Goal: Task Accomplishment & Management: Manage account settings

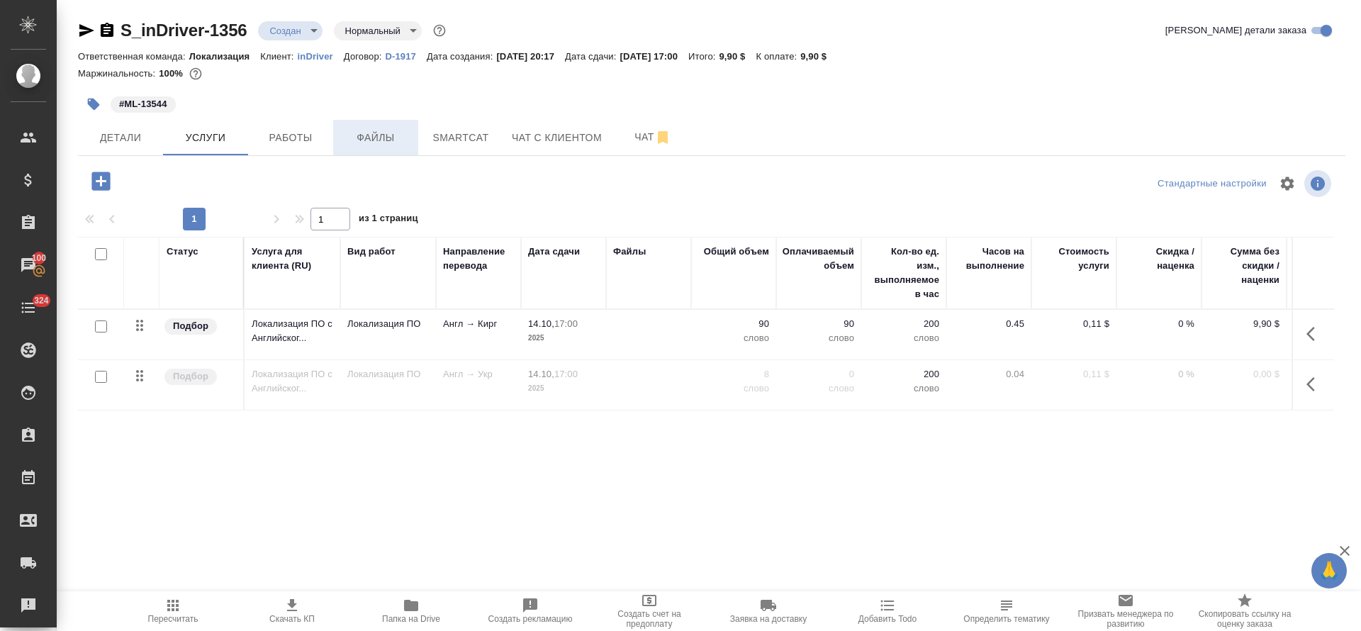
click at [391, 148] on button "Файлы" at bounding box center [375, 137] width 85 height 35
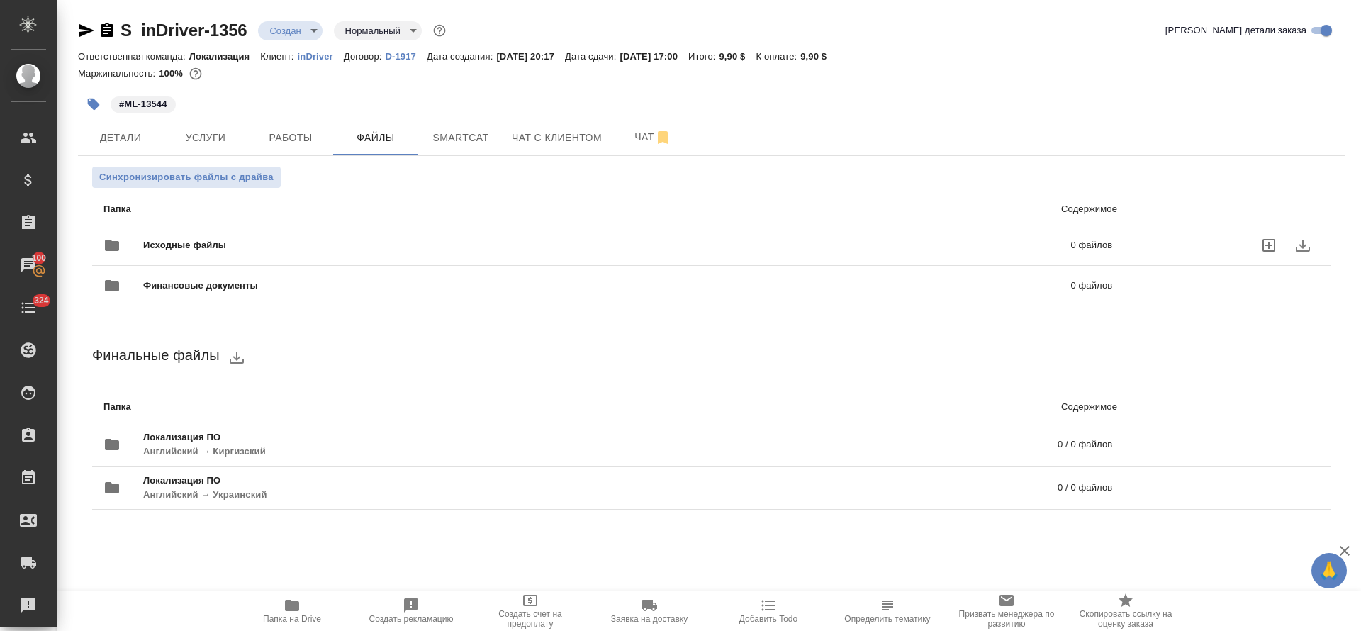
click at [1267, 245] on icon "uploadFiles" at bounding box center [1269, 245] width 13 height 13
click at [0, 0] on input "uploadFiles" at bounding box center [0, 0] width 0 height 0
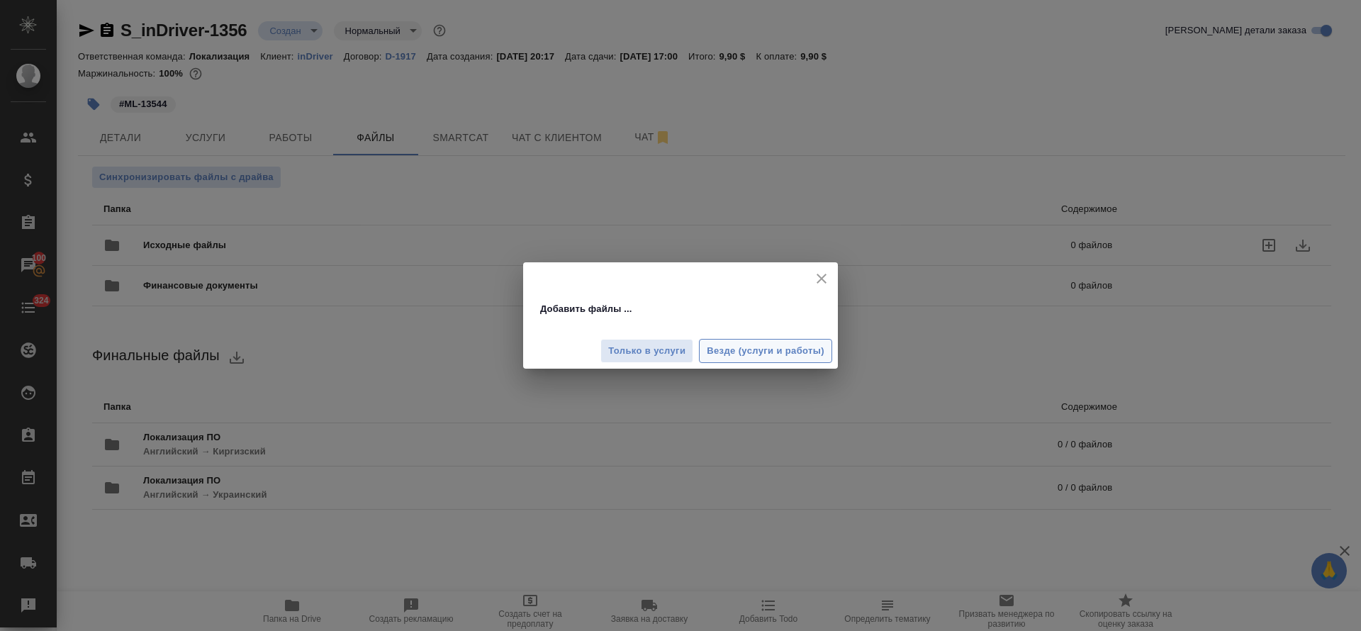
click at [714, 354] on span "Везде (услуги и работы)" at bounding box center [766, 351] width 118 height 16
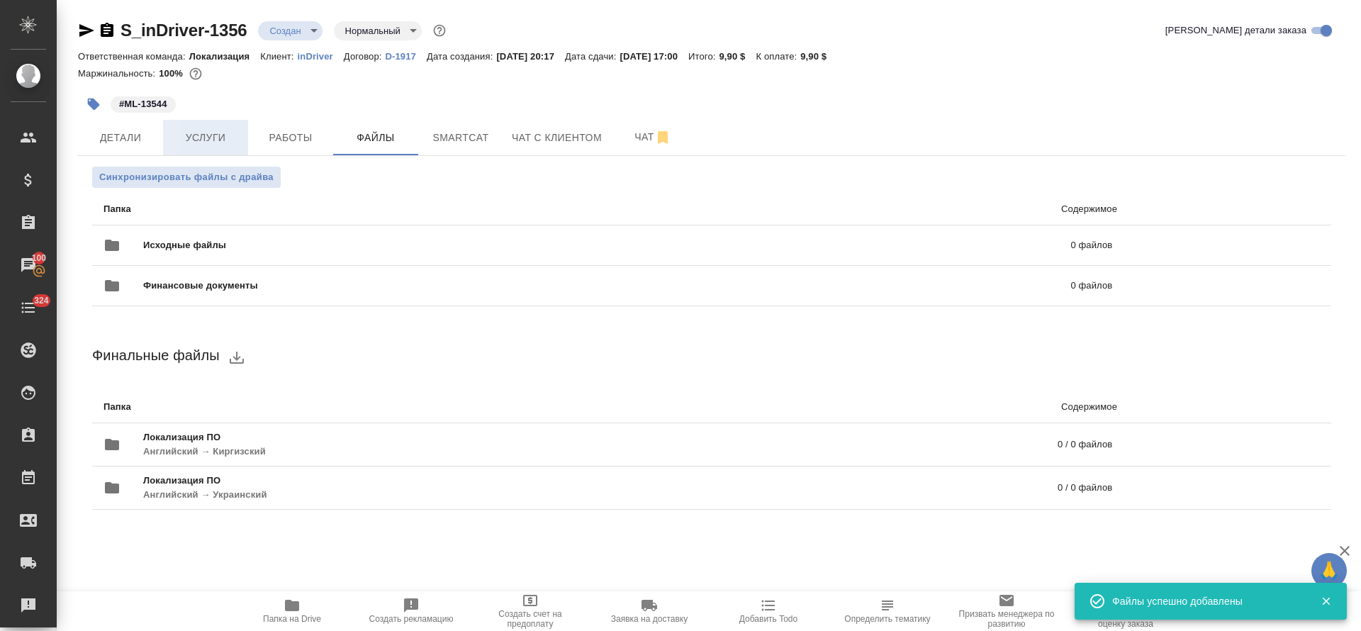
click at [185, 129] on span "Услуги" at bounding box center [206, 138] width 68 height 18
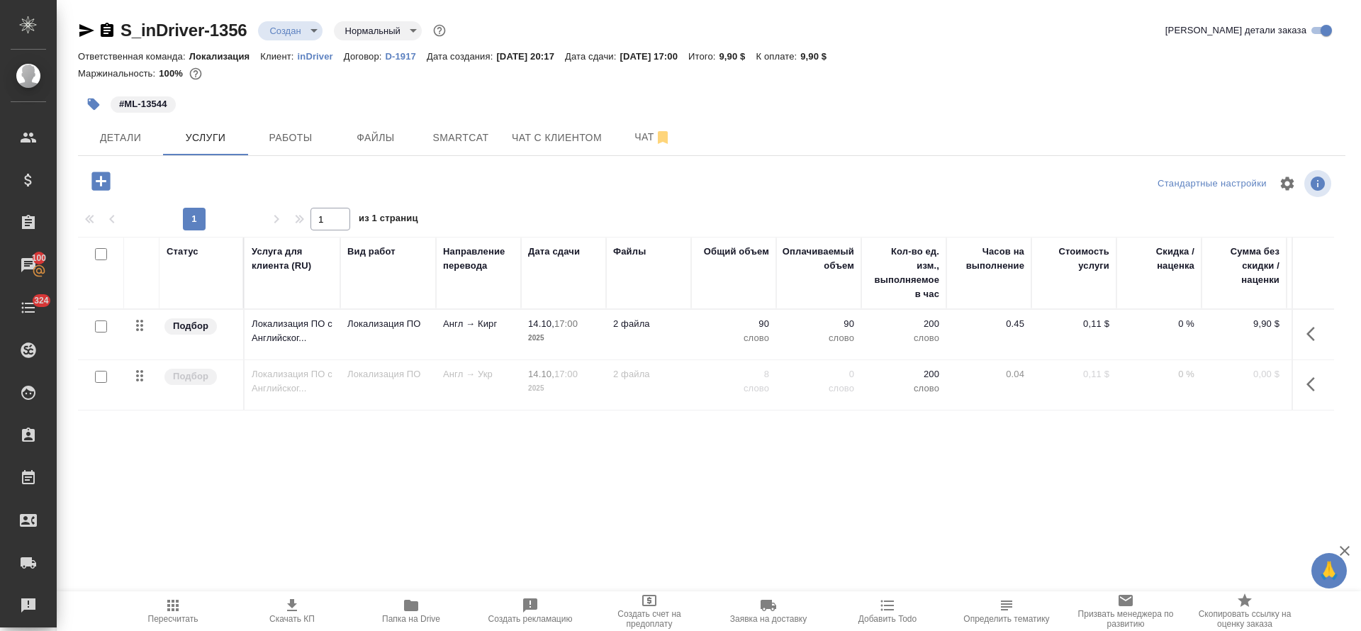
click at [101, 330] on input "checkbox" at bounding box center [101, 326] width 12 height 12
checkbox input "true"
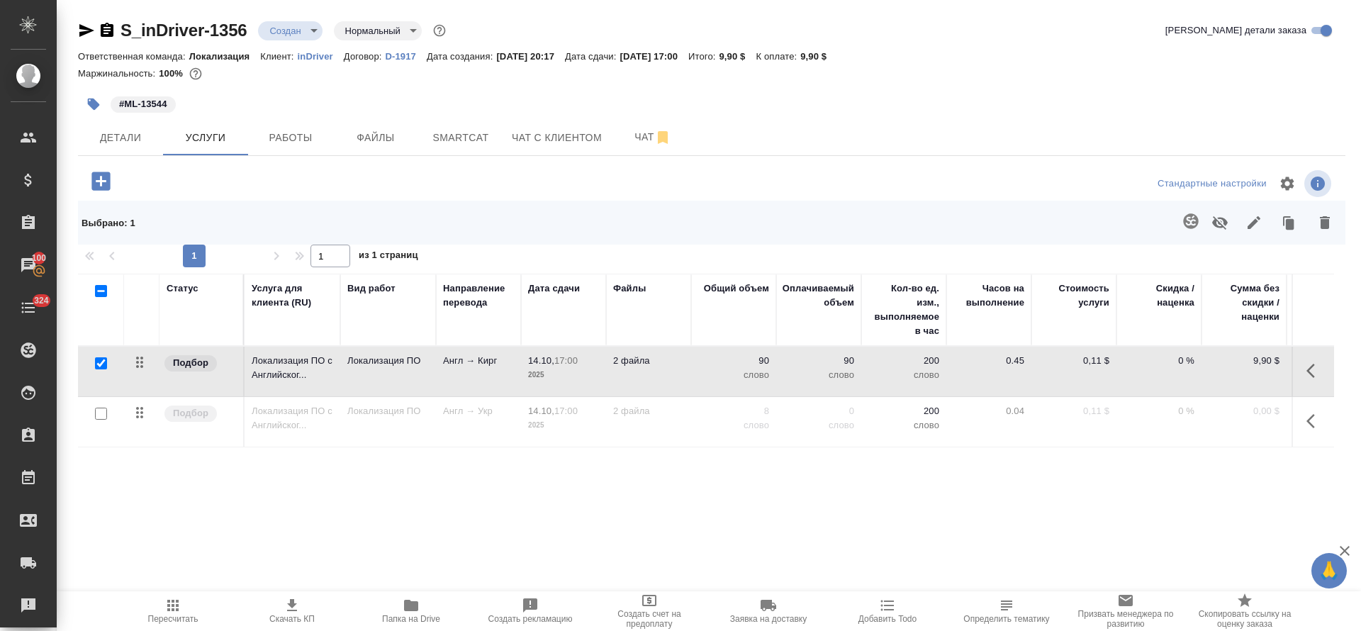
click at [1198, 225] on icon "button" at bounding box center [1190, 221] width 17 height 17
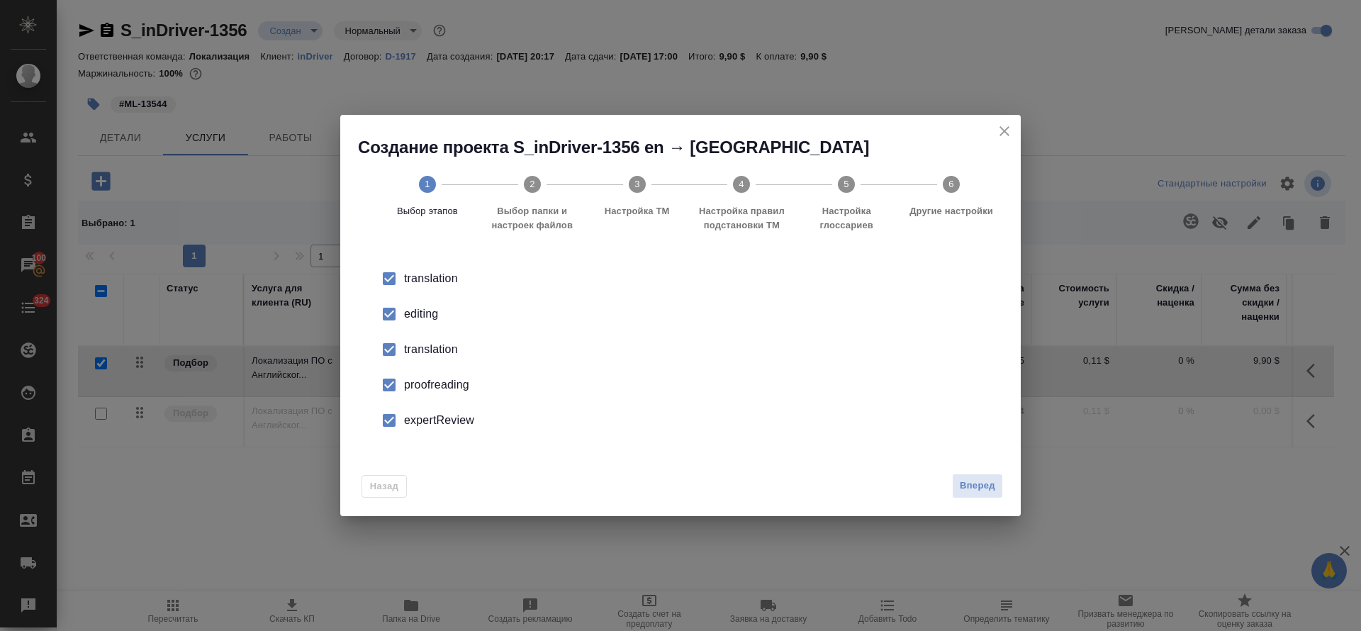
click at [408, 320] on div "editing" at bounding box center [695, 314] width 583 height 17
click at [410, 357] on div "translation" at bounding box center [695, 349] width 583 height 17
click at [408, 379] on div "proofreading" at bounding box center [695, 384] width 583 height 17
click at [410, 435] on li "expertReview" at bounding box center [680, 420] width 635 height 35
click at [981, 488] on span "Вперед" at bounding box center [977, 486] width 35 height 16
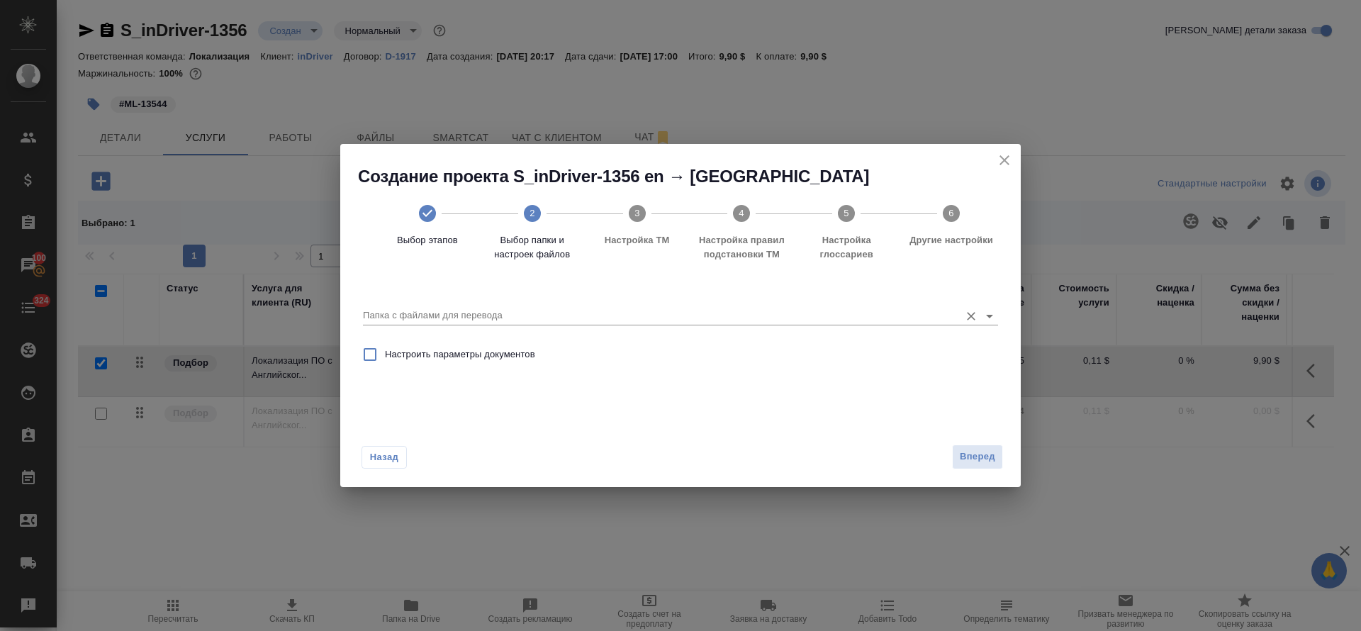
click at [519, 301] on div "Папка с файлами для перевода" at bounding box center [680, 310] width 635 height 29
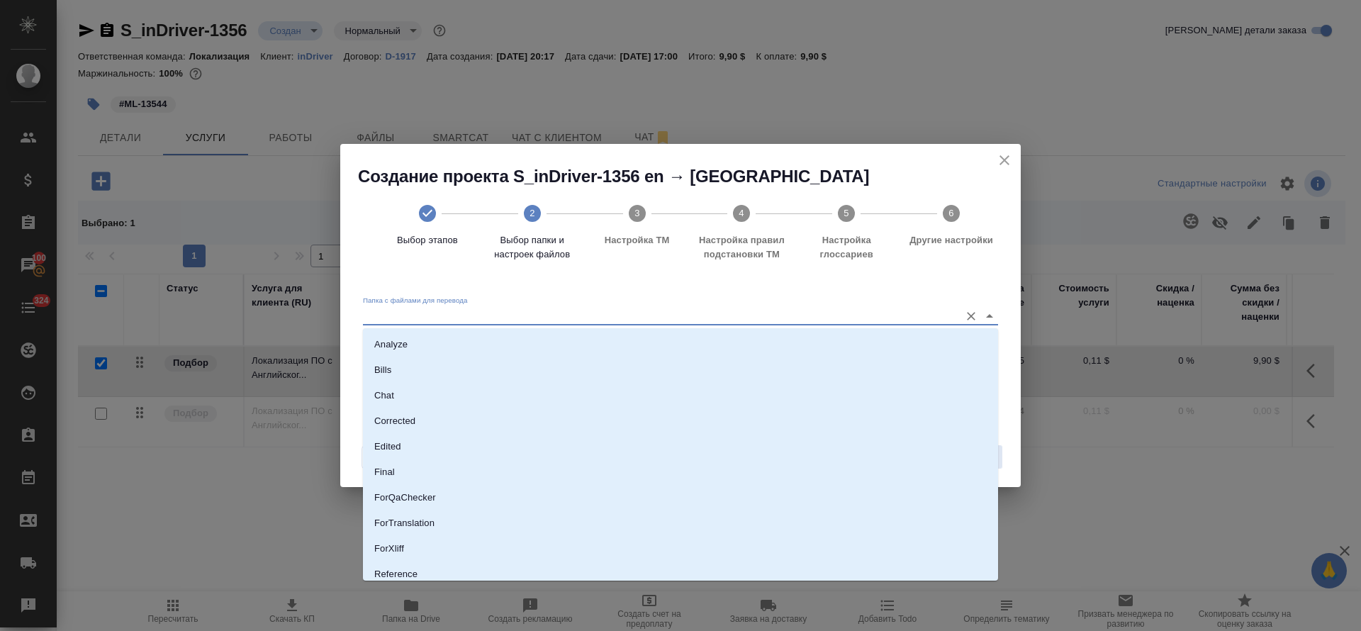
click at [517, 313] on input "Папка с файлами для перевода" at bounding box center [658, 315] width 590 height 17
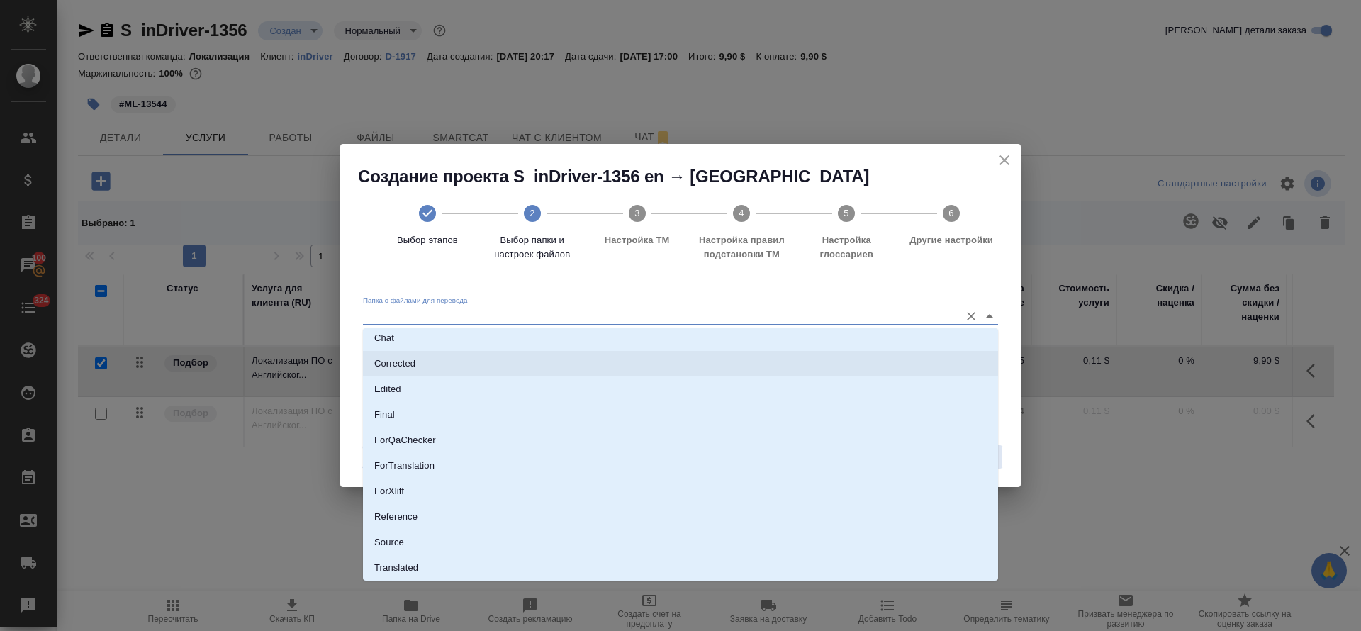
scroll to position [84, 0]
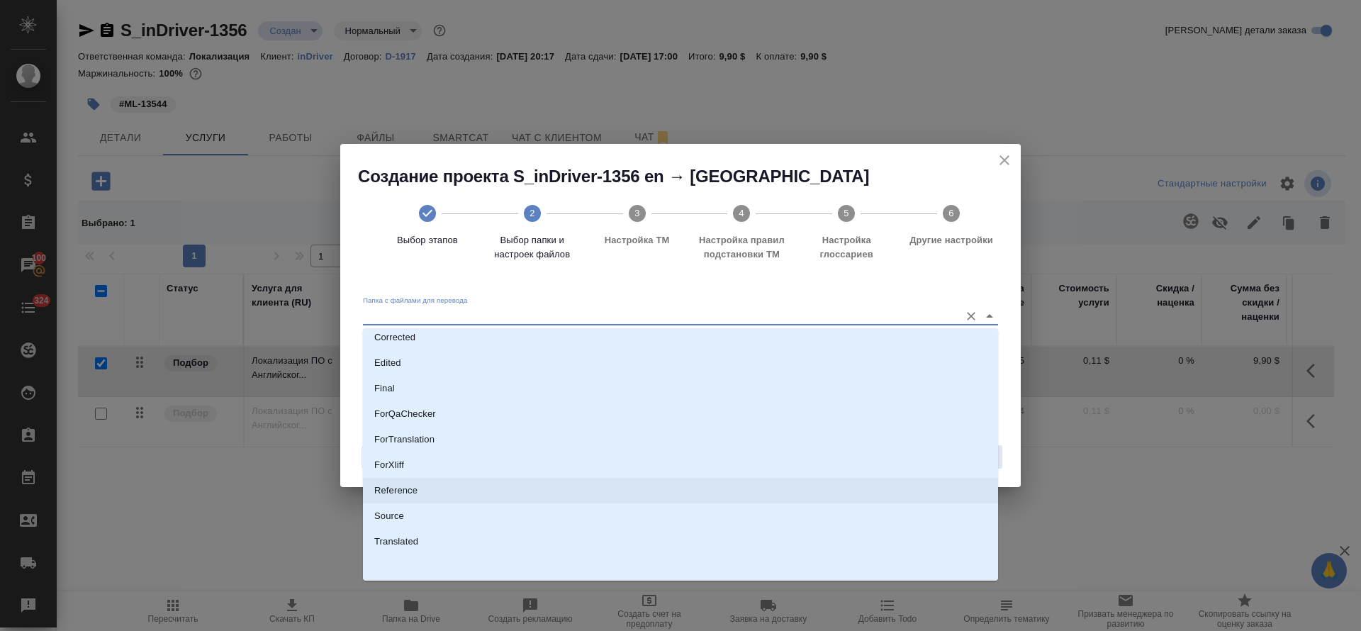
click at [499, 501] on li "Reference" at bounding box center [680, 491] width 635 height 26
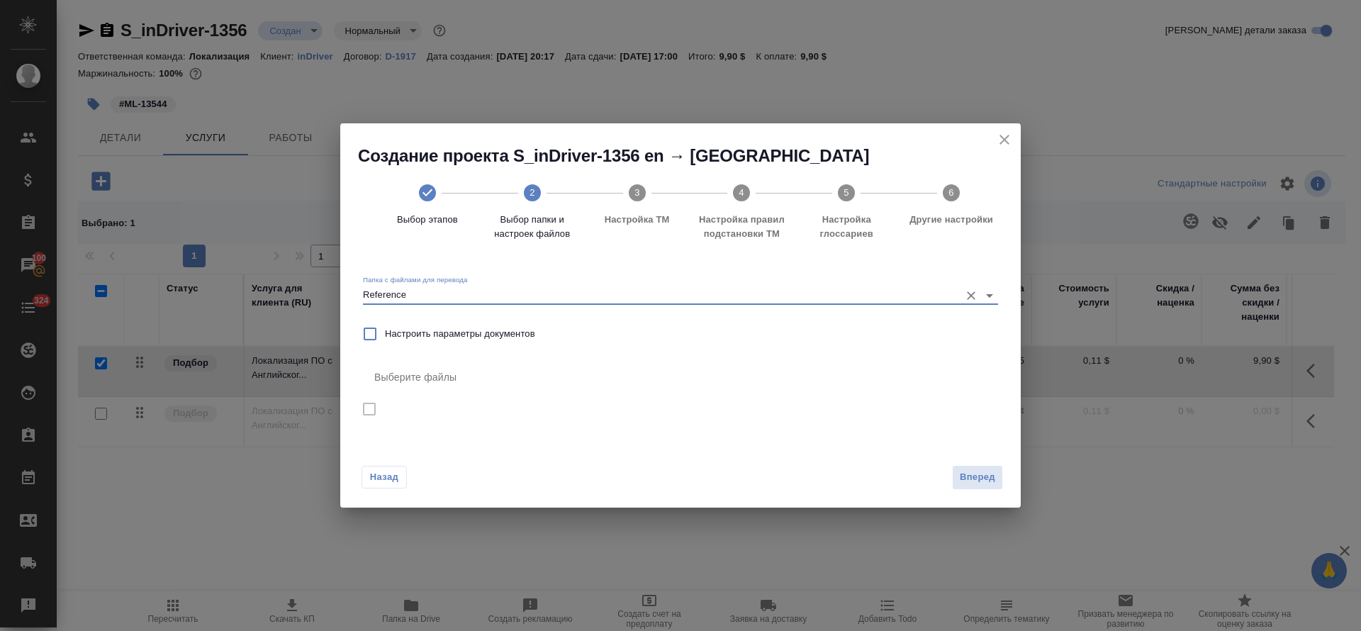
click at [447, 293] on input "Reference" at bounding box center [658, 294] width 590 height 17
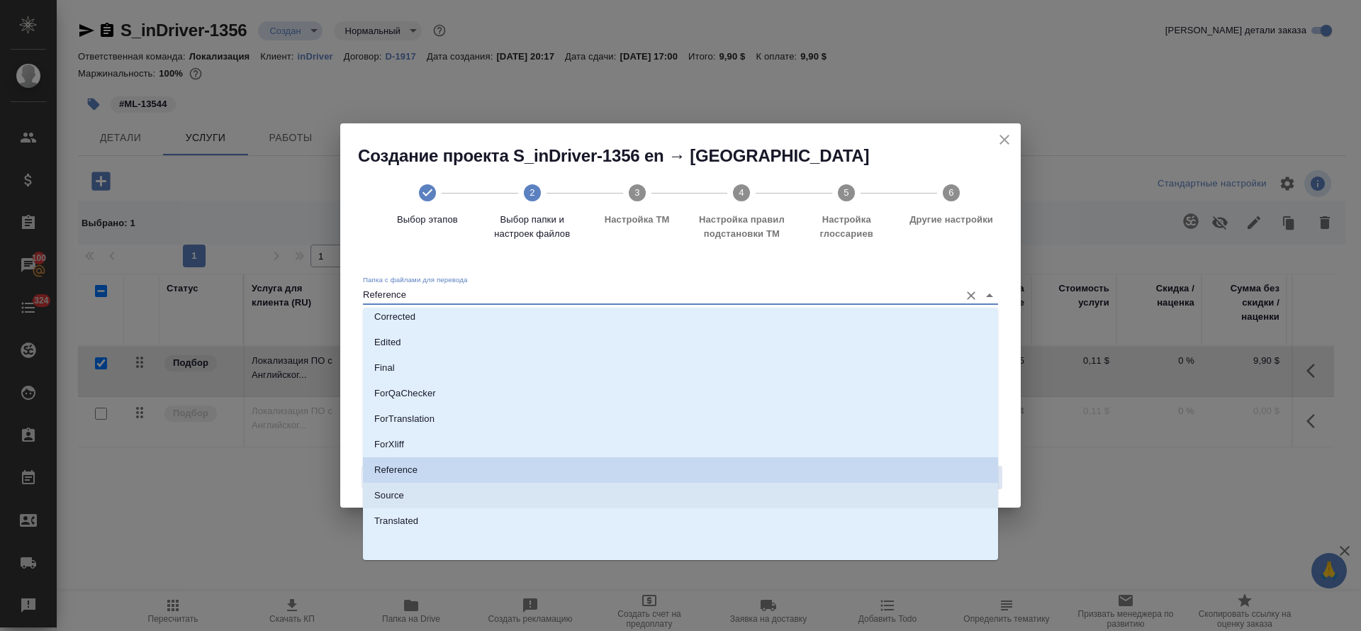
click at [429, 494] on li "Source" at bounding box center [680, 496] width 635 height 26
type input "Source"
checkbox input "true"
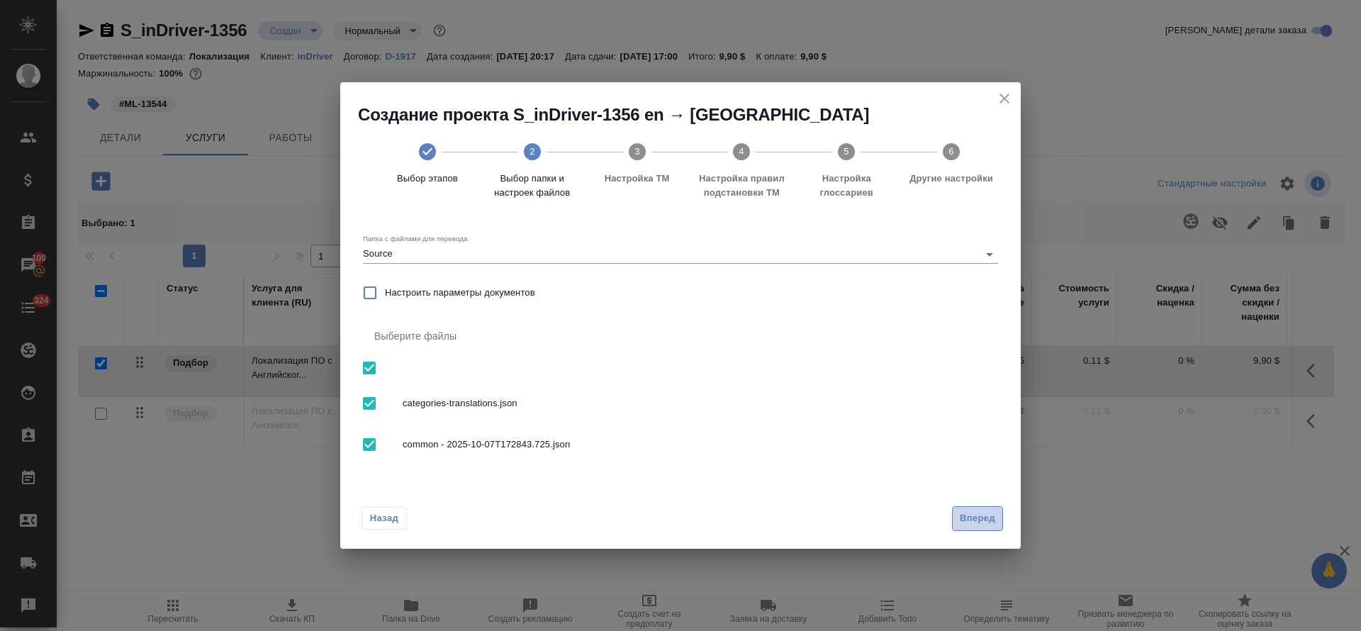
click at [965, 519] on span "Вперед" at bounding box center [977, 518] width 35 height 16
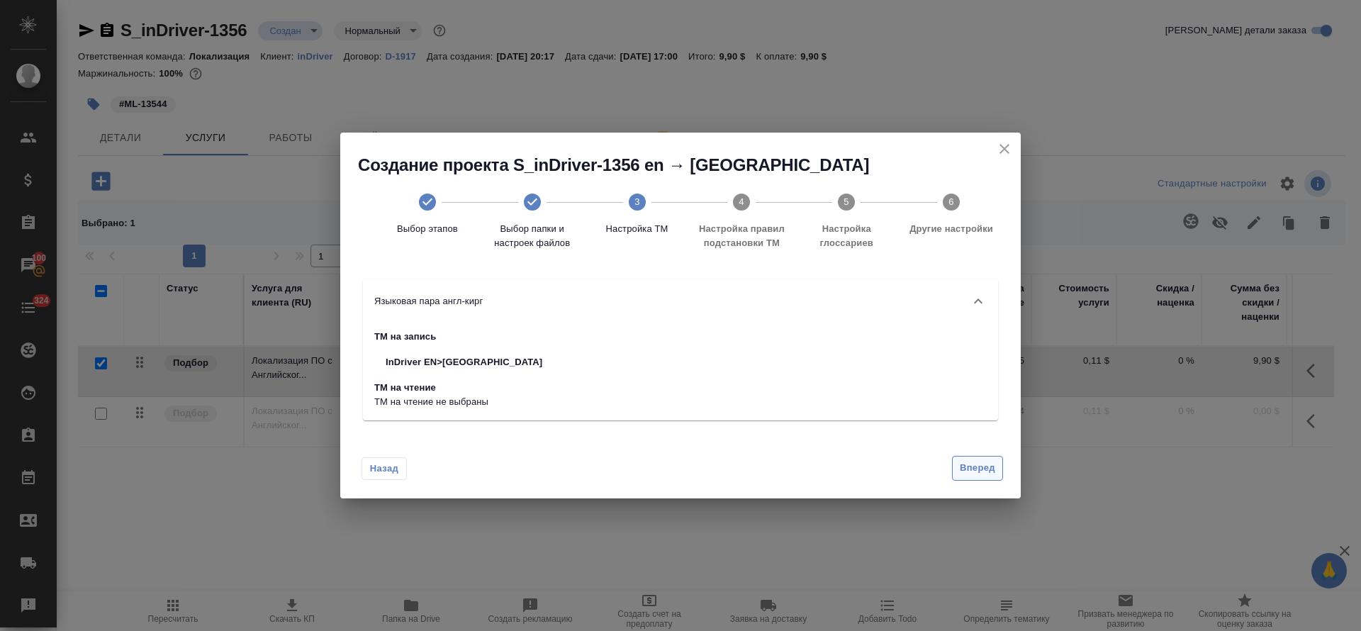
click at [984, 475] on span "Вперед" at bounding box center [977, 468] width 35 height 16
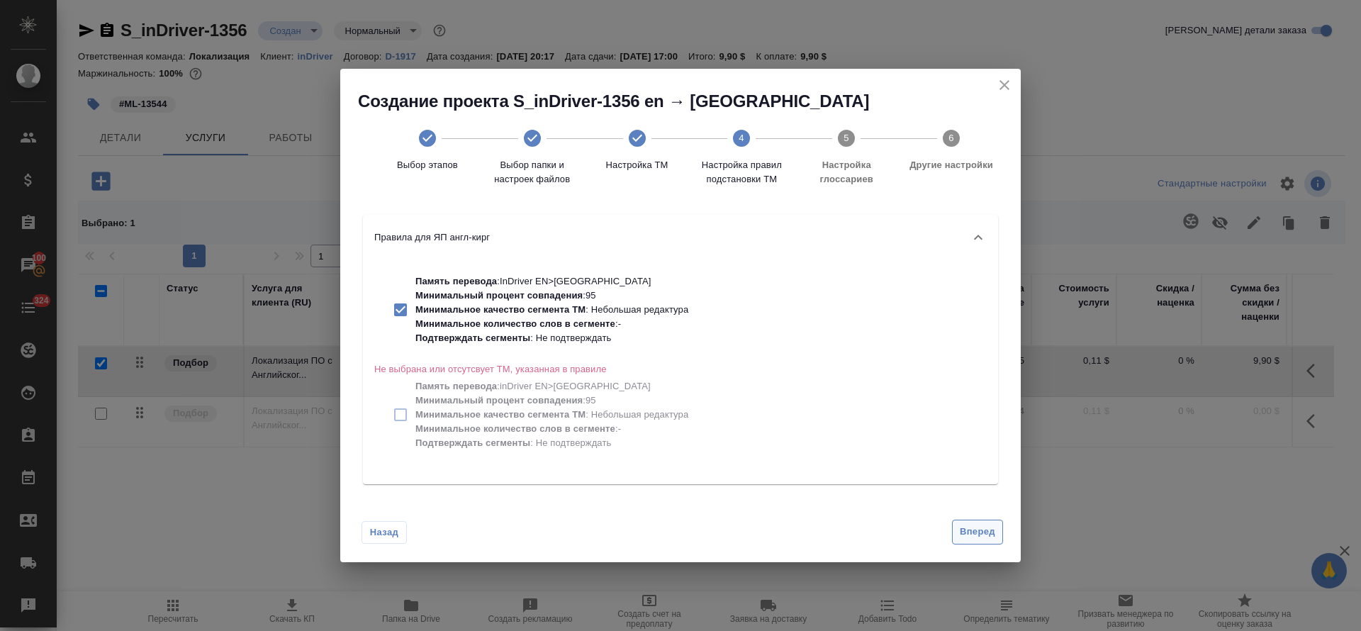
click at [962, 534] on span "Вперед" at bounding box center [977, 532] width 35 height 16
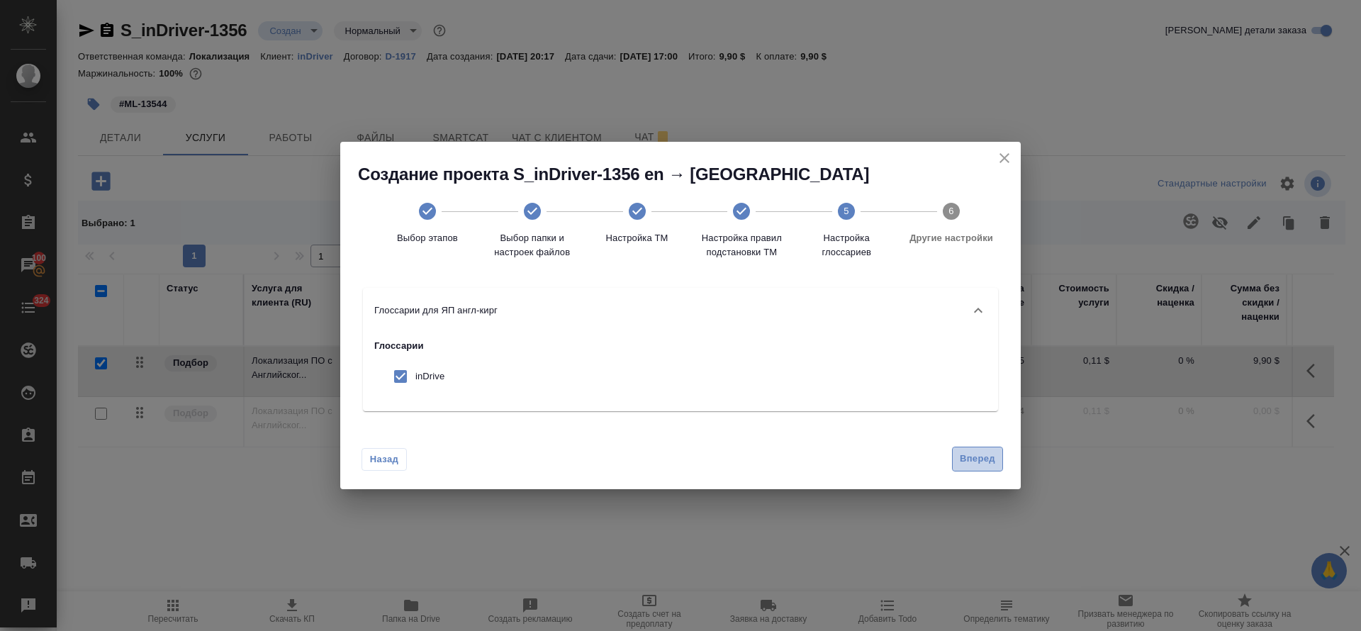
click at [957, 457] on button "Вперед" at bounding box center [977, 459] width 51 height 25
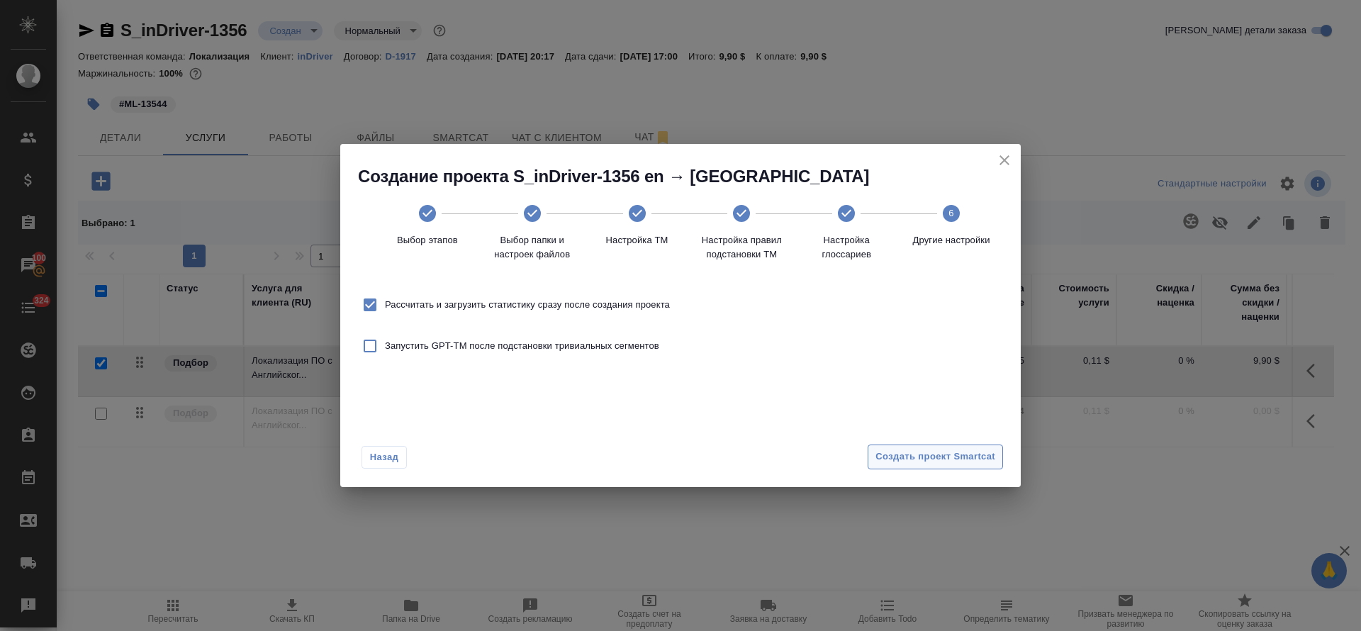
click at [957, 457] on span "Создать проект Smartcat" at bounding box center [936, 457] width 120 height 16
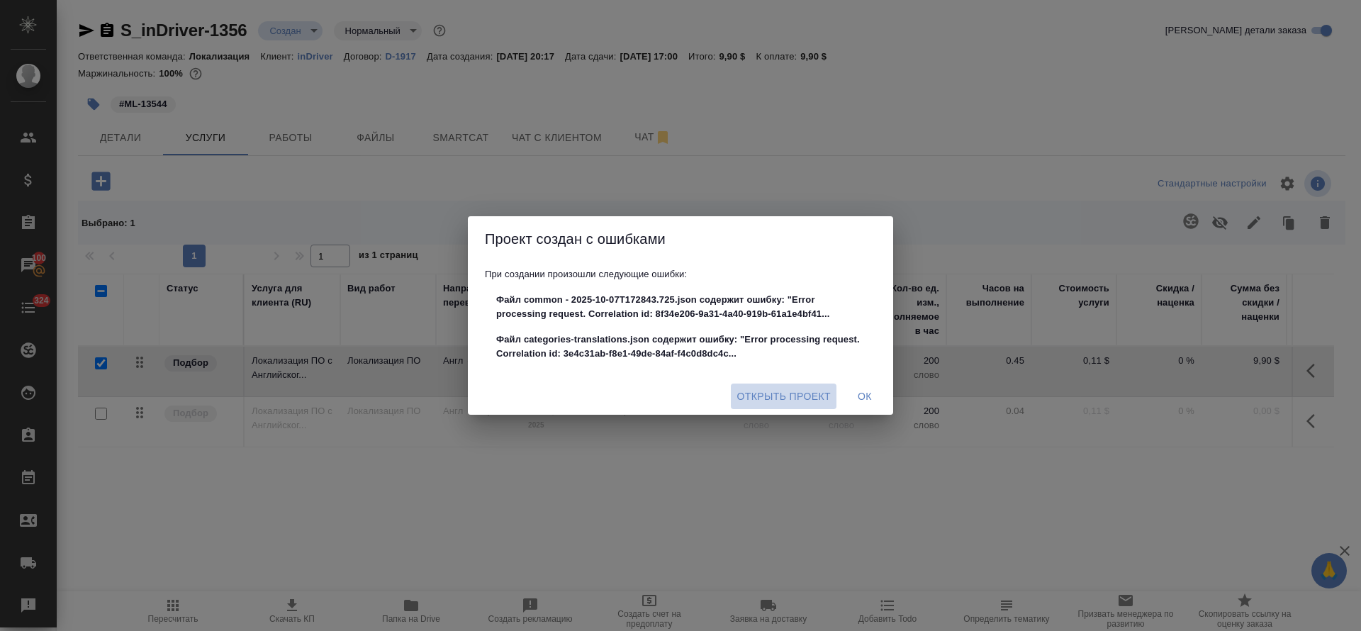
click at [803, 401] on span "Открыть проект" at bounding box center [784, 397] width 94 height 18
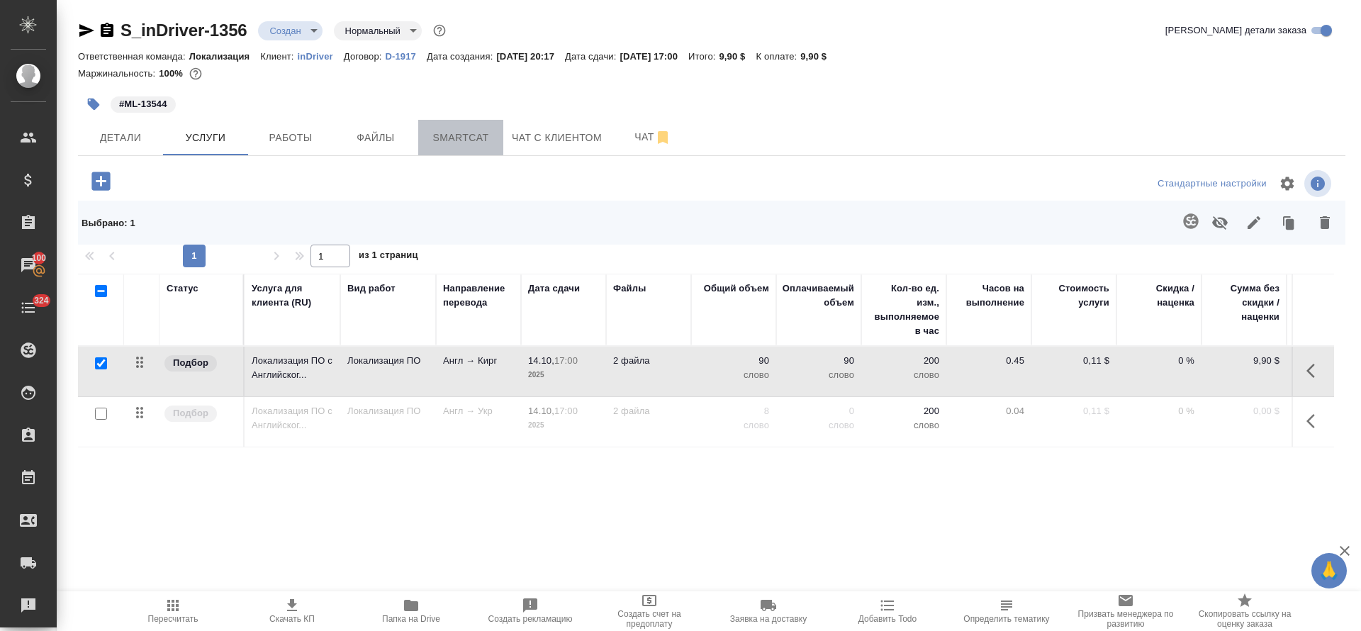
click at [457, 147] on button "Smartcat" at bounding box center [460, 137] width 85 height 35
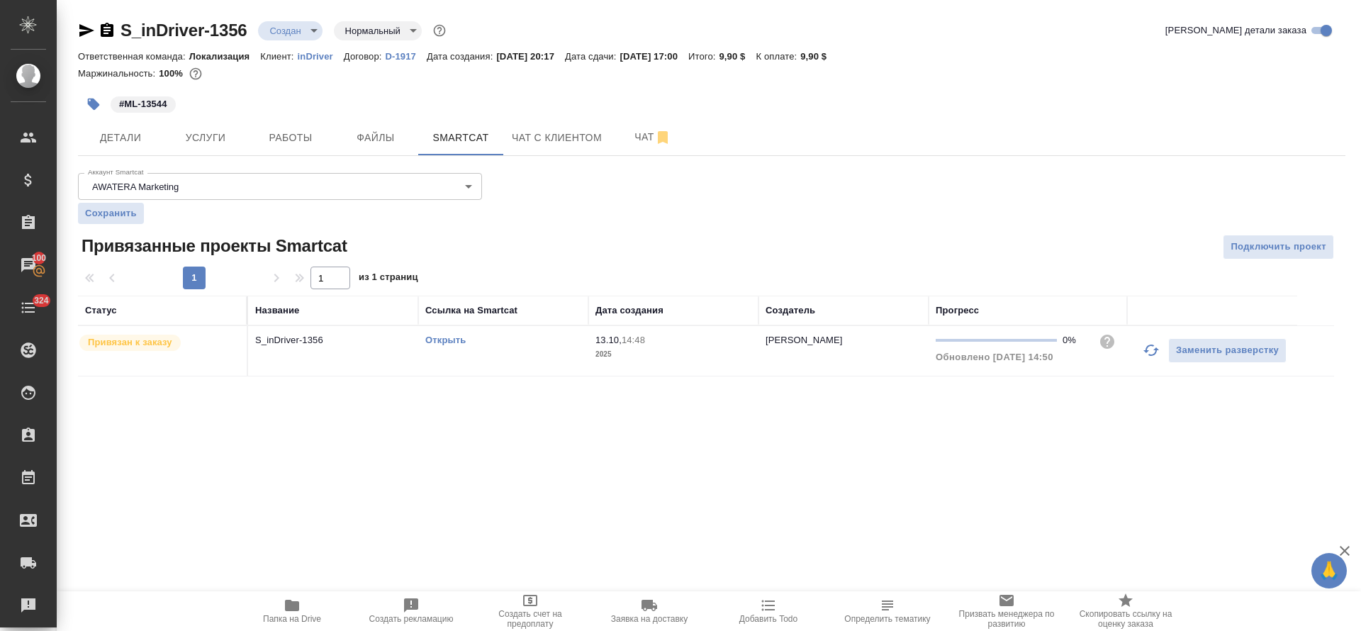
click at [499, 371] on td "Открыть" at bounding box center [503, 351] width 170 height 50
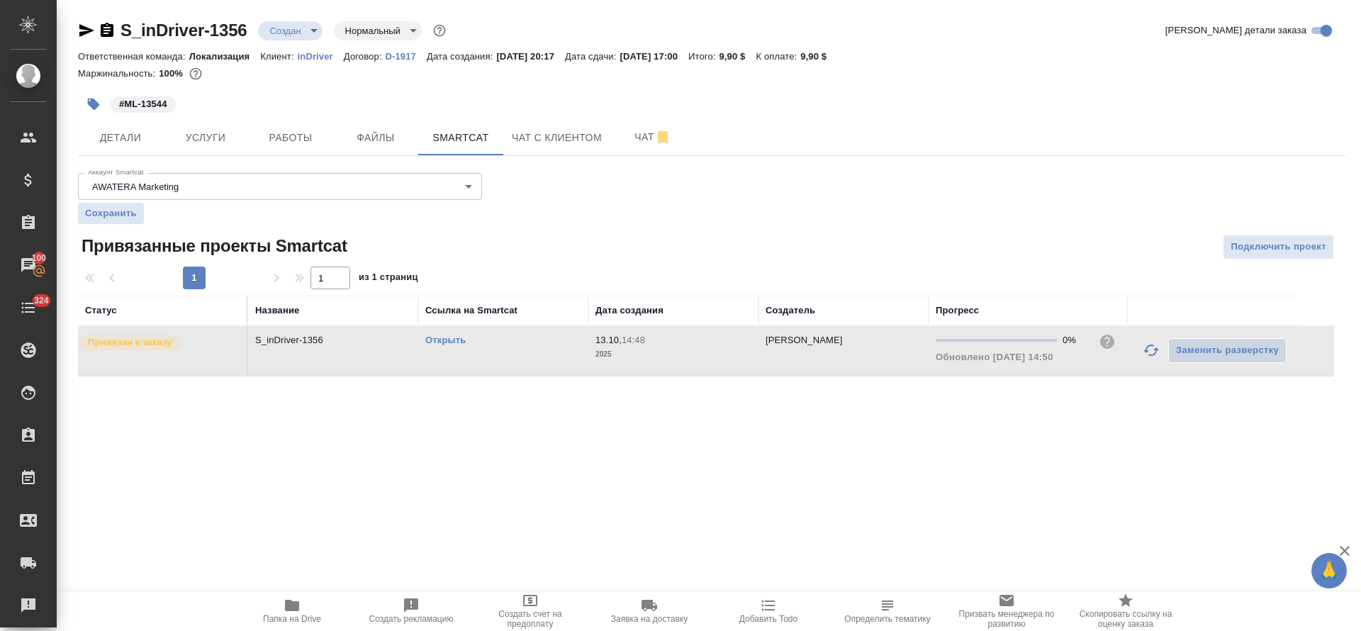
click at [499, 371] on td "Открыть" at bounding box center [503, 351] width 170 height 50
click at [196, 126] on button "Услуги" at bounding box center [205, 137] width 85 height 35
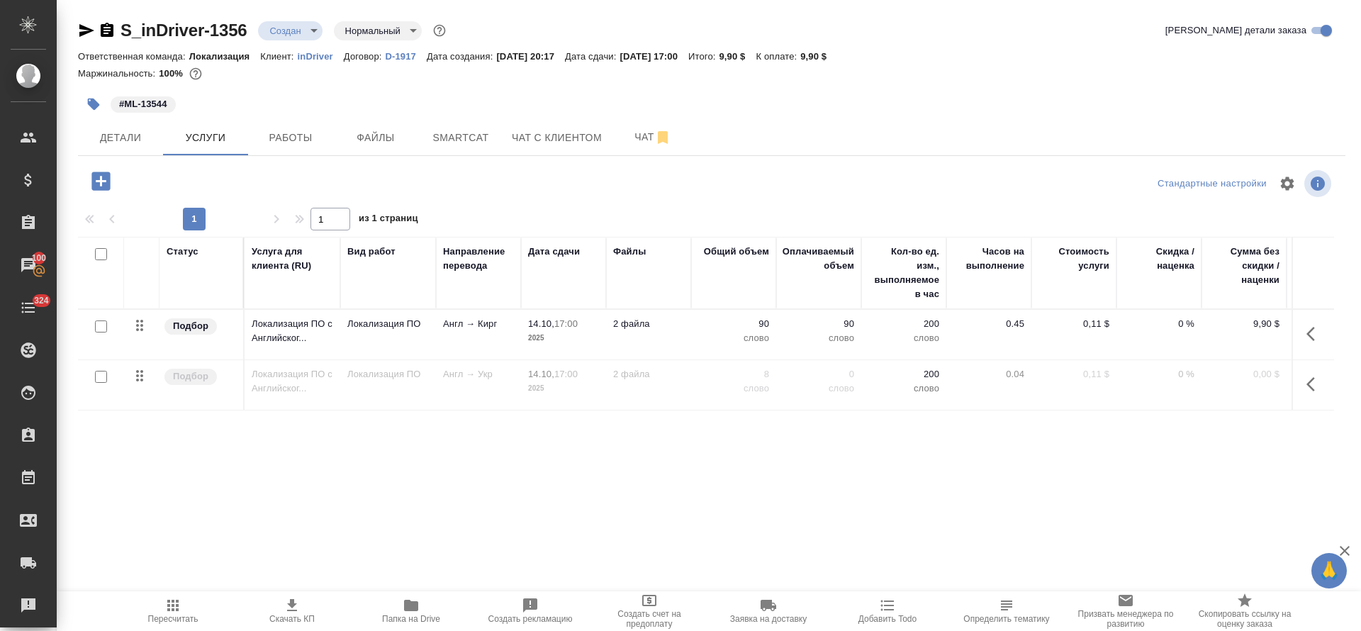
click at [177, 607] on icon "button" at bounding box center [172, 605] width 17 height 17
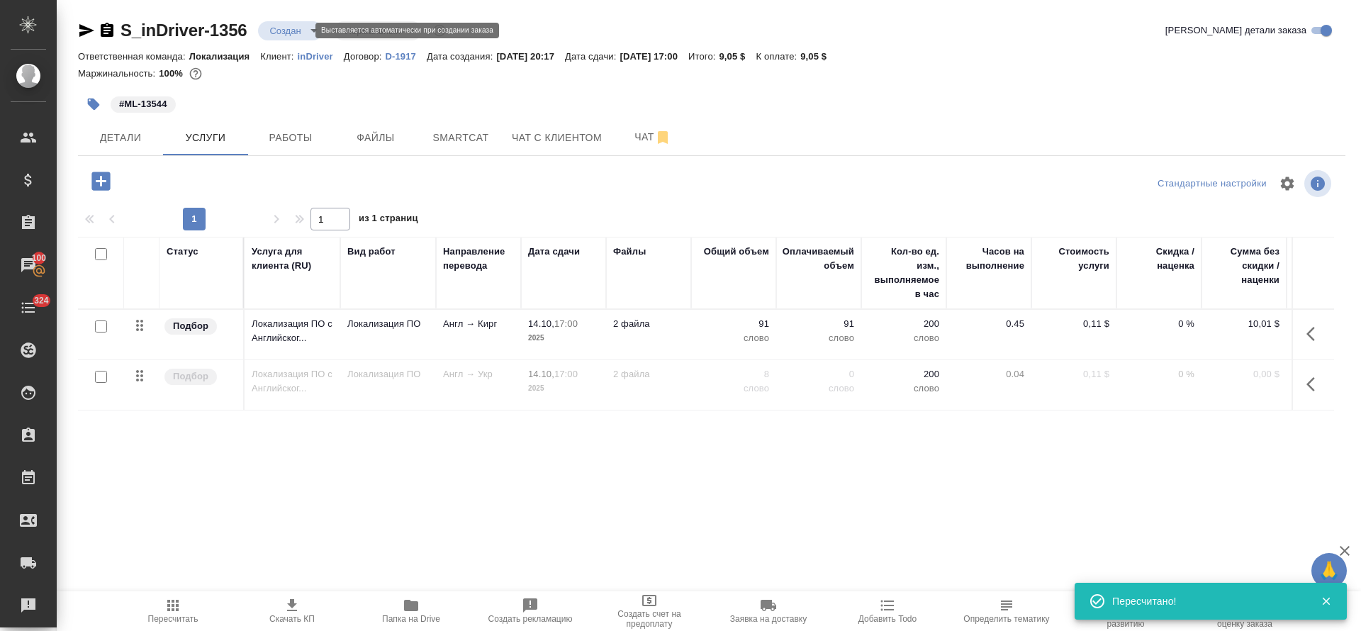
click at [286, 36] on body "🙏 .cls-1 fill:#fff; AWATERA Tretyakova Olga Клиенты Спецификации Заказы 100 Чат…" at bounding box center [680, 315] width 1361 height 631
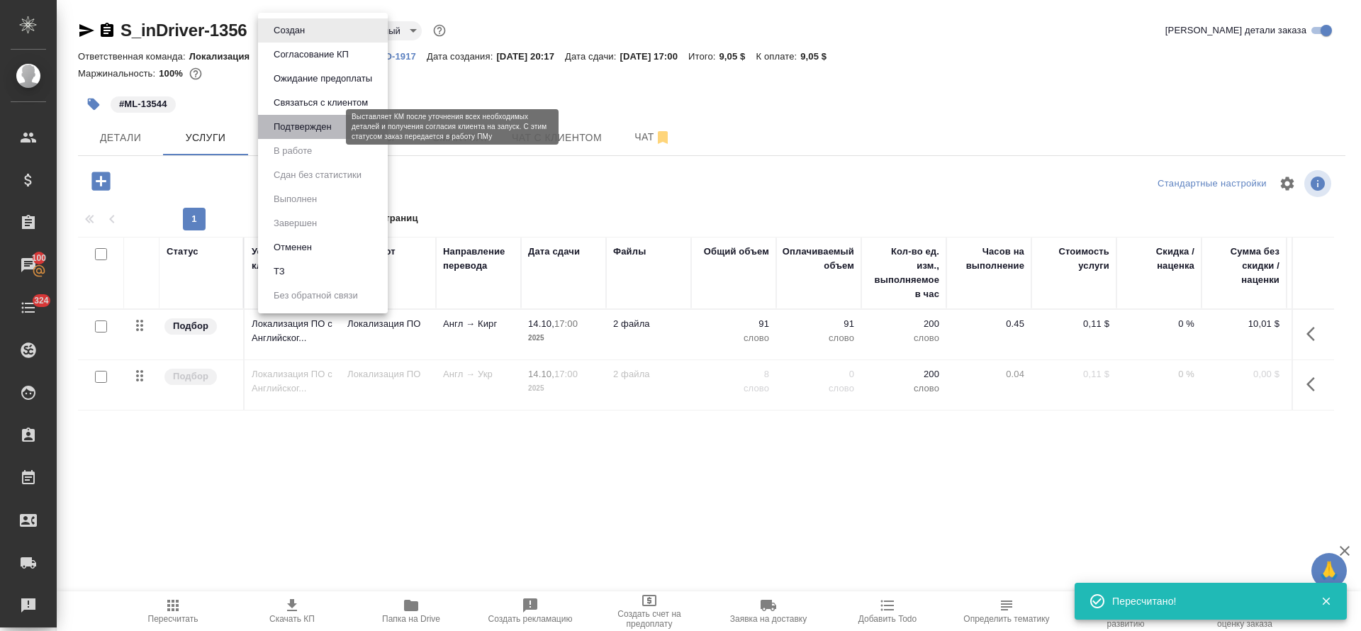
click at [313, 130] on button "Подтвержден" at bounding box center [302, 127] width 67 height 16
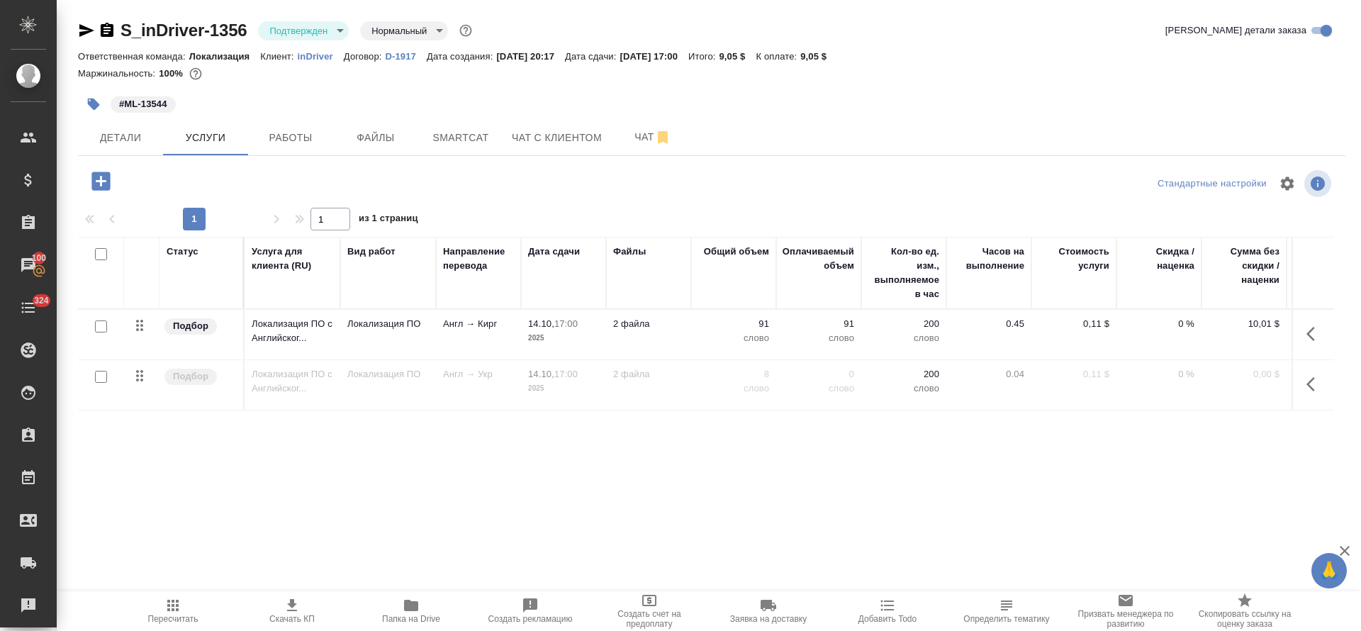
click at [335, 31] on body "🙏 .cls-1 fill:#fff; AWATERA Tretyakova Olga Клиенты Спецификации Заказы 100 Чат…" at bounding box center [680, 315] width 1361 height 631
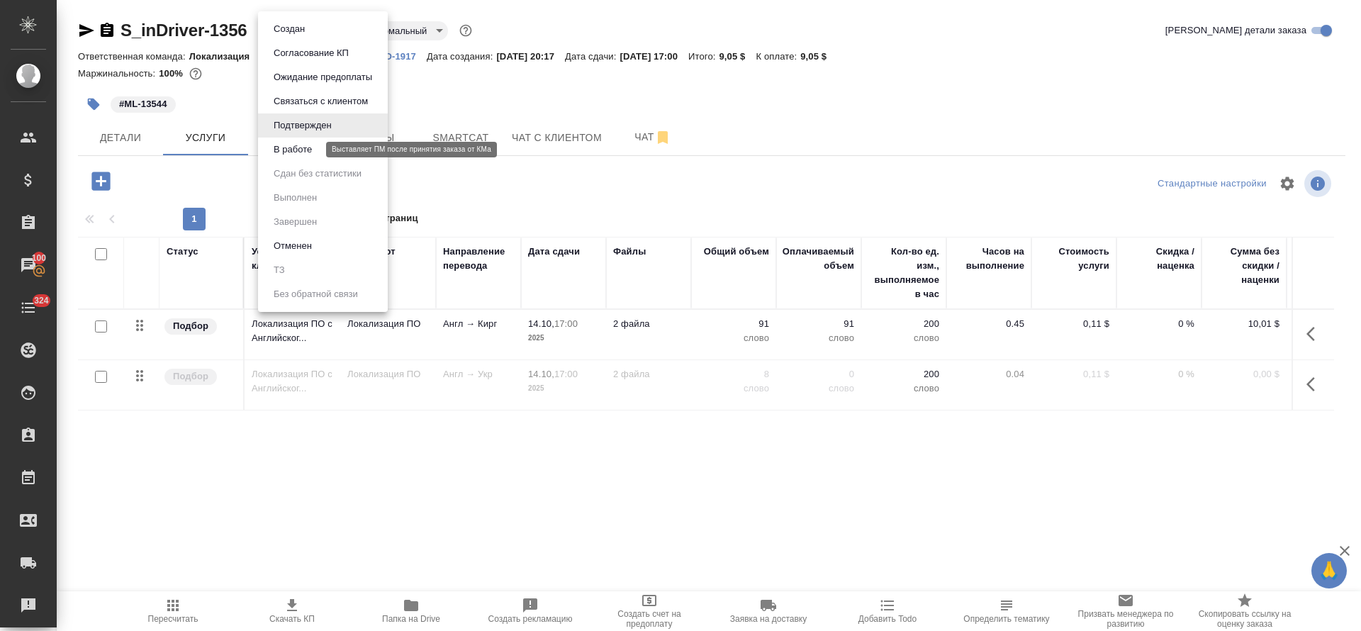
click at [316, 145] on button "В работе" at bounding box center [292, 150] width 47 height 16
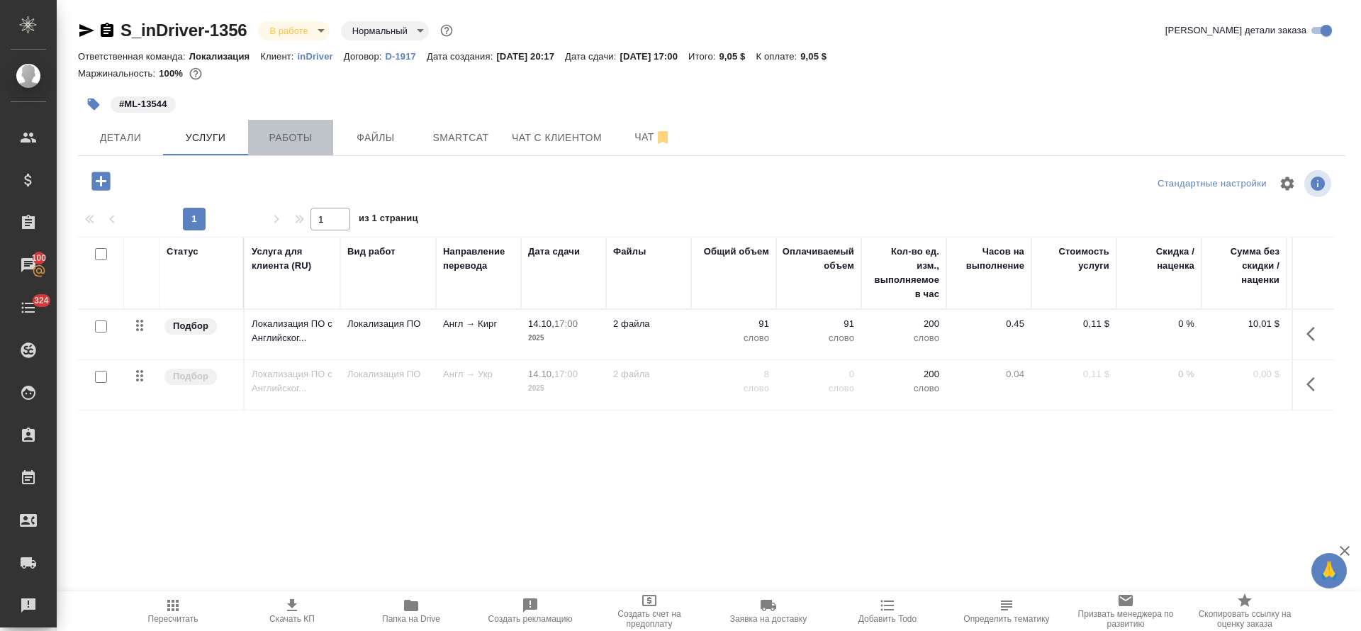
click at [303, 147] on button "Работы" at bounding box center [290, 137] width 85 height 35
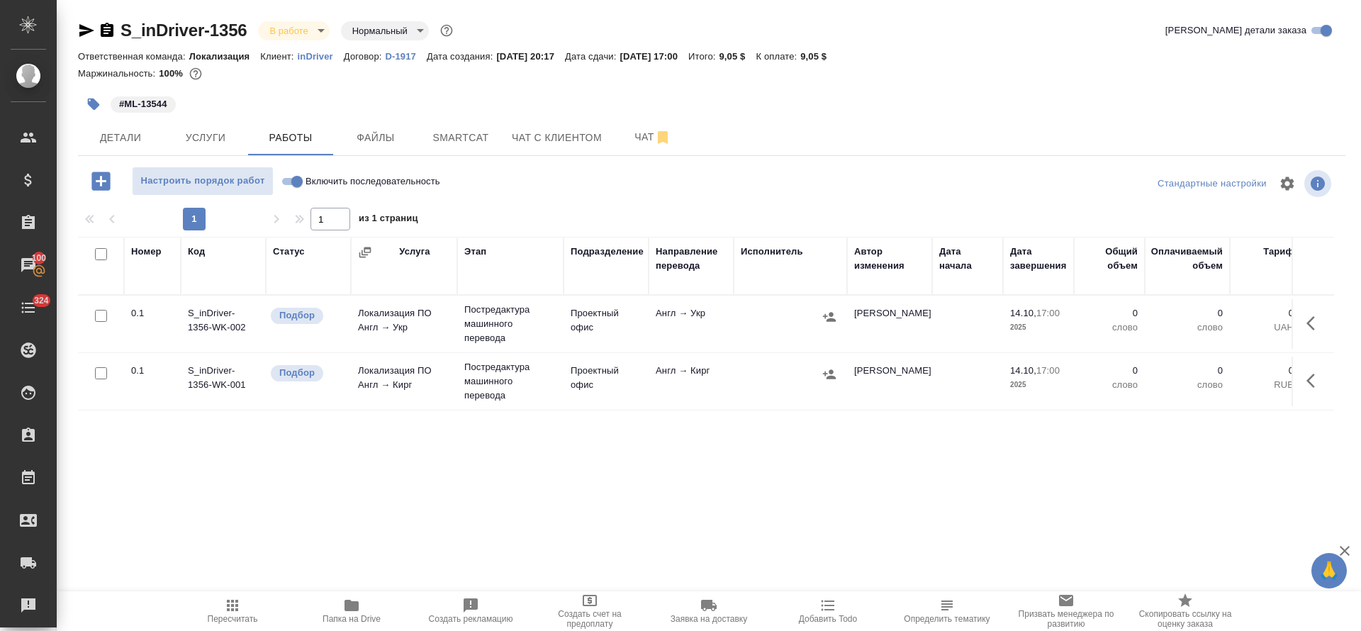
click at [295, 183] on input "Включить последовательность" at bounding box center [297, 181] width 51 height 17
checkbox input "true"
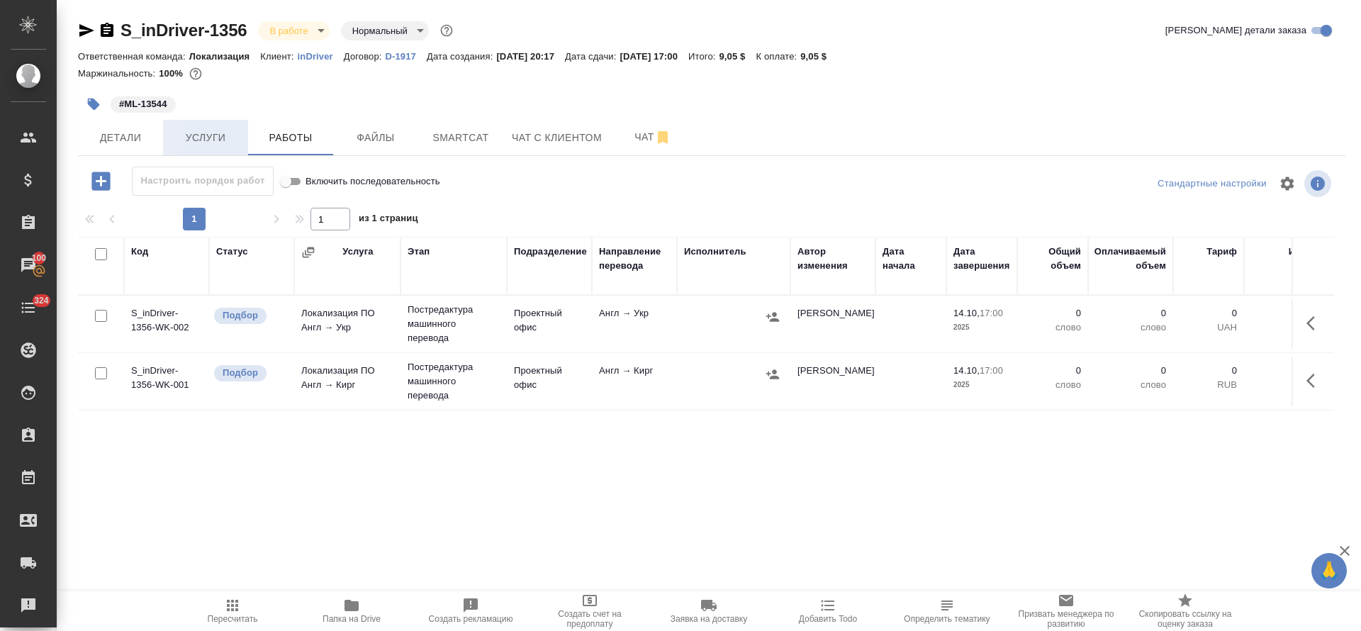
click at [196, 148] on button "Услуги" at bounding box center [205, 137] width 85 height 35
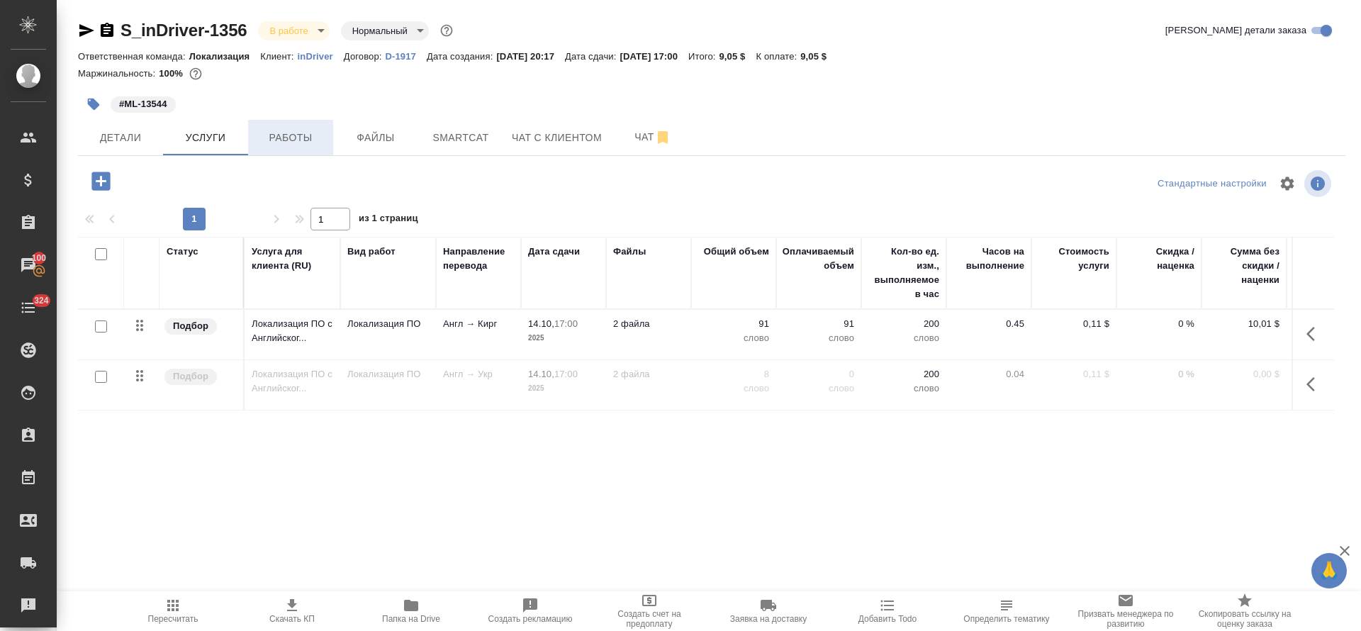
click at [303, 140] on span "Работы" at bounding box center [291, 138] width 68 height 18
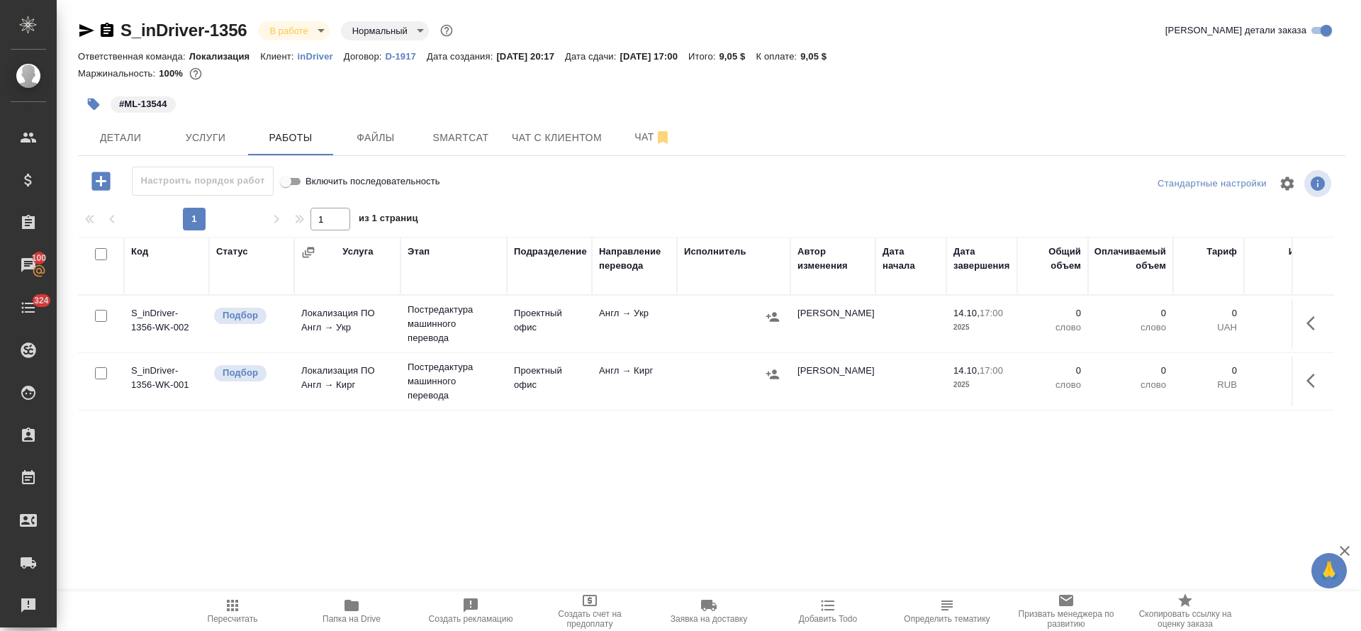
click at [1307, 315] on icon "button" at bounding box center [1315, 323] width 17 height 17
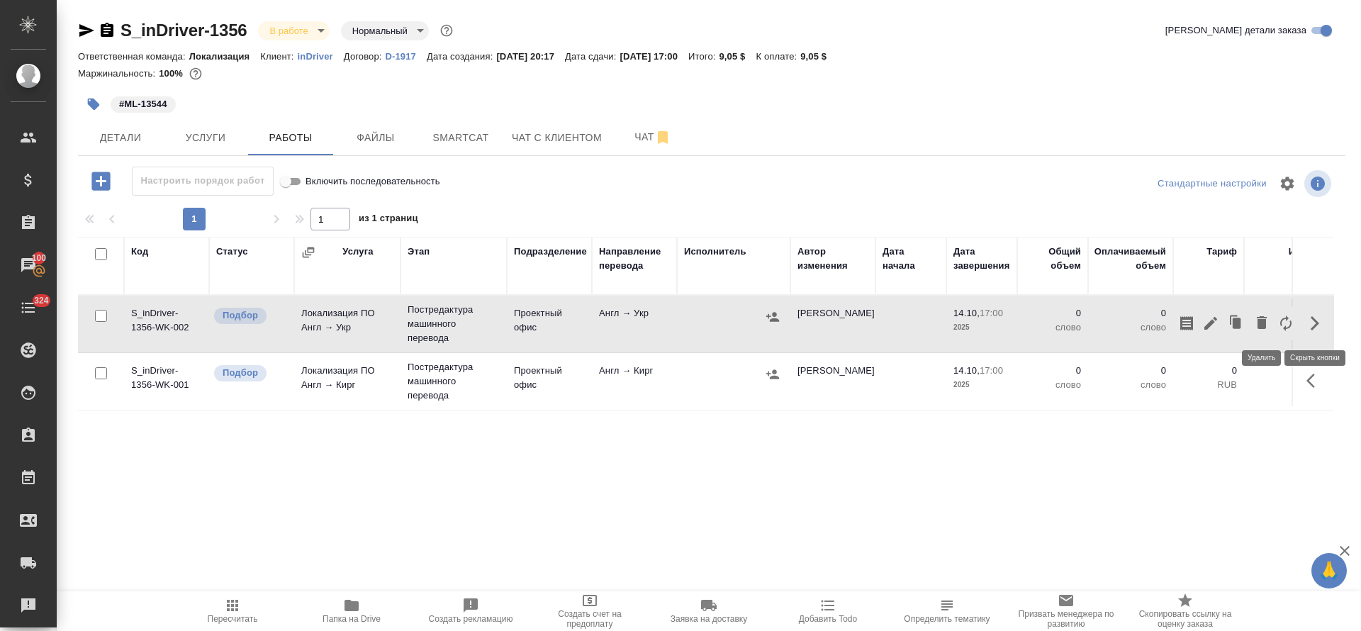
click at [1261, 328] on icon "button" at bounding box center [1262, 322] width 10 height 13
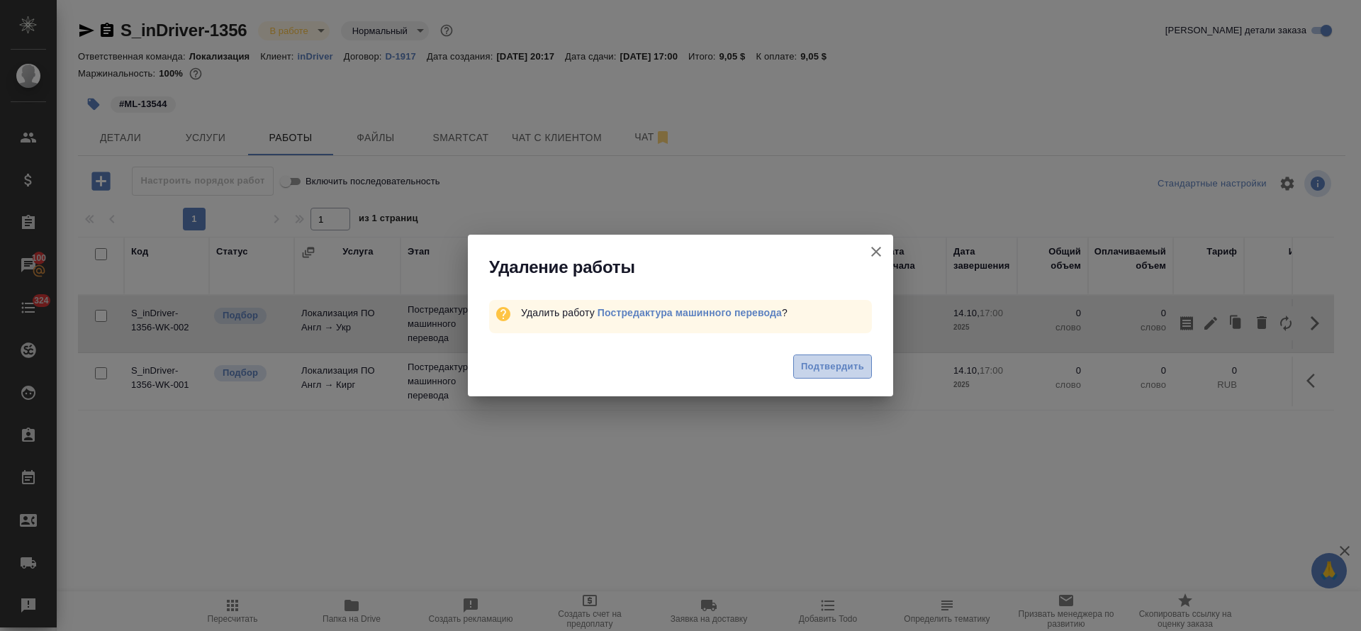
click at [832, 364] on span "Подтвердить" at bounding box center [832, 367] width 63 height 16
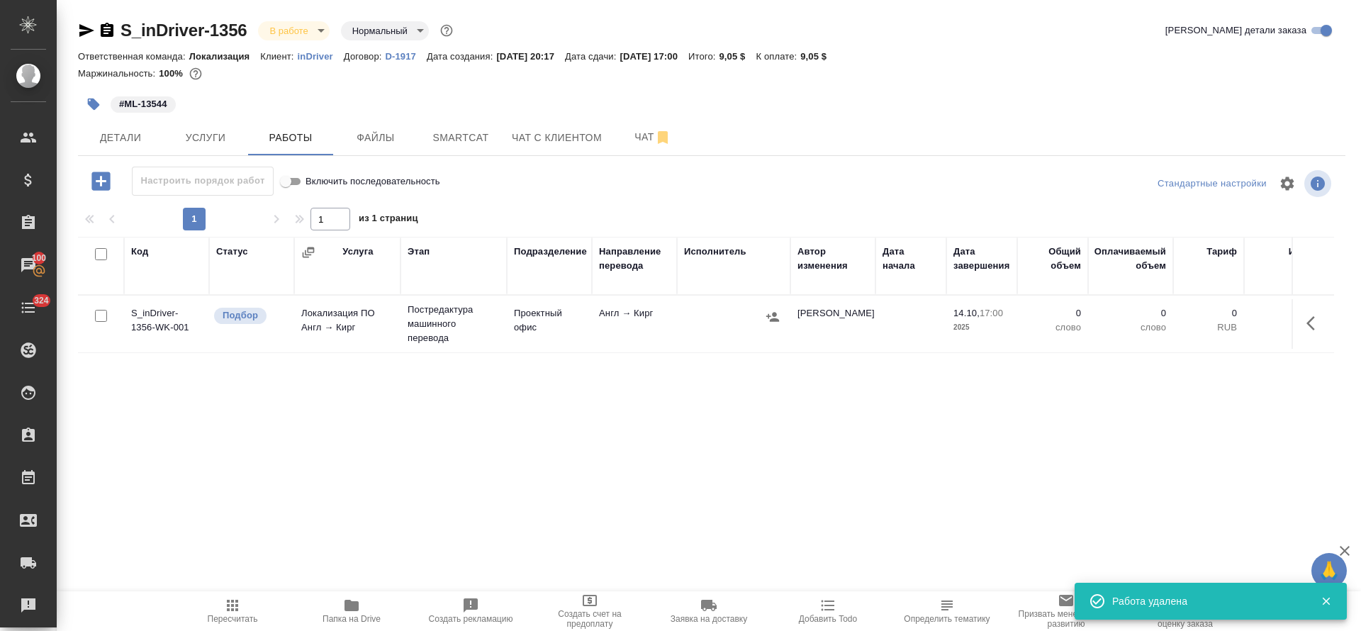
click at [1304, 324] on button "button" at bounding box center [1315, 323] width 34 height 34
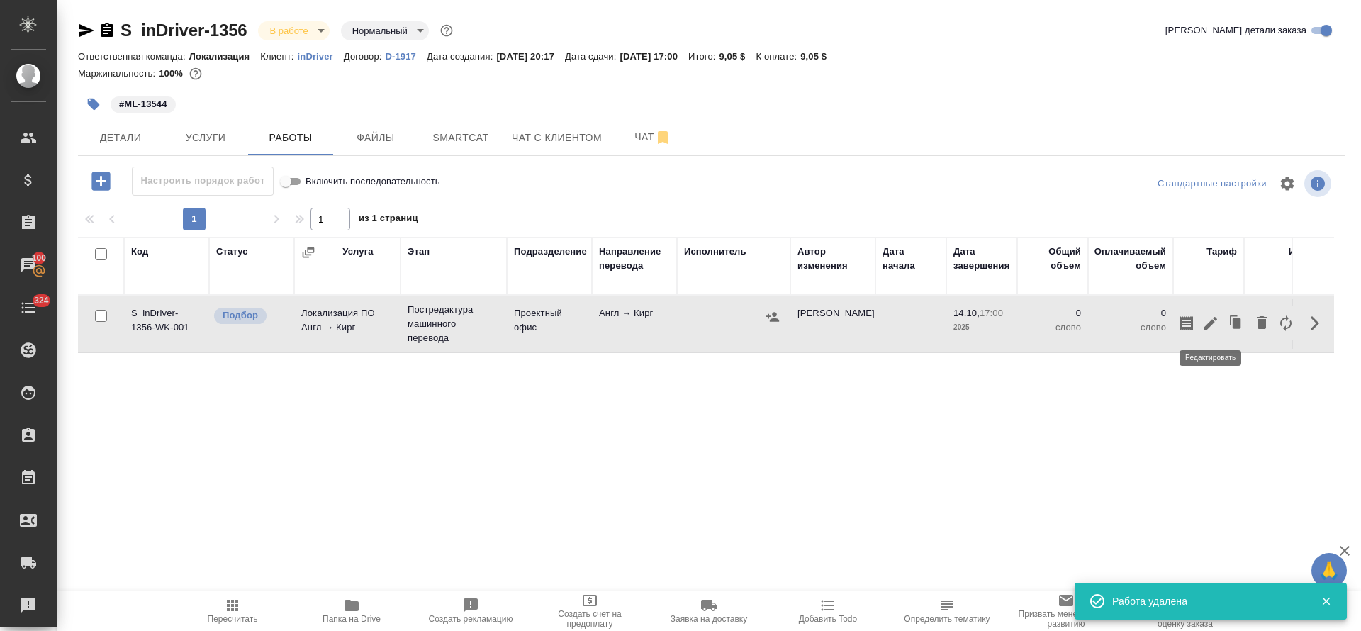
click at [1213, 320] on icon "button" at bounding box center [1210, 323] width 17 height 17
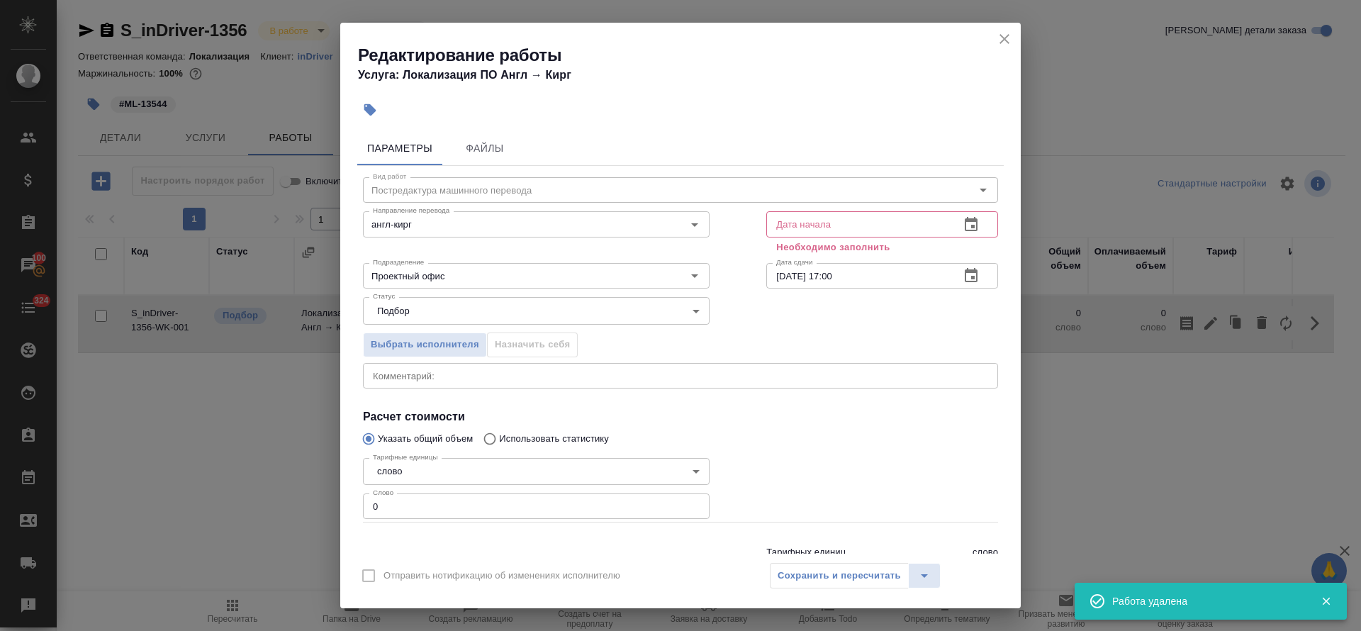
click at [374, 495] on input "0" at bounding box center [536, 506] width 347 height 26
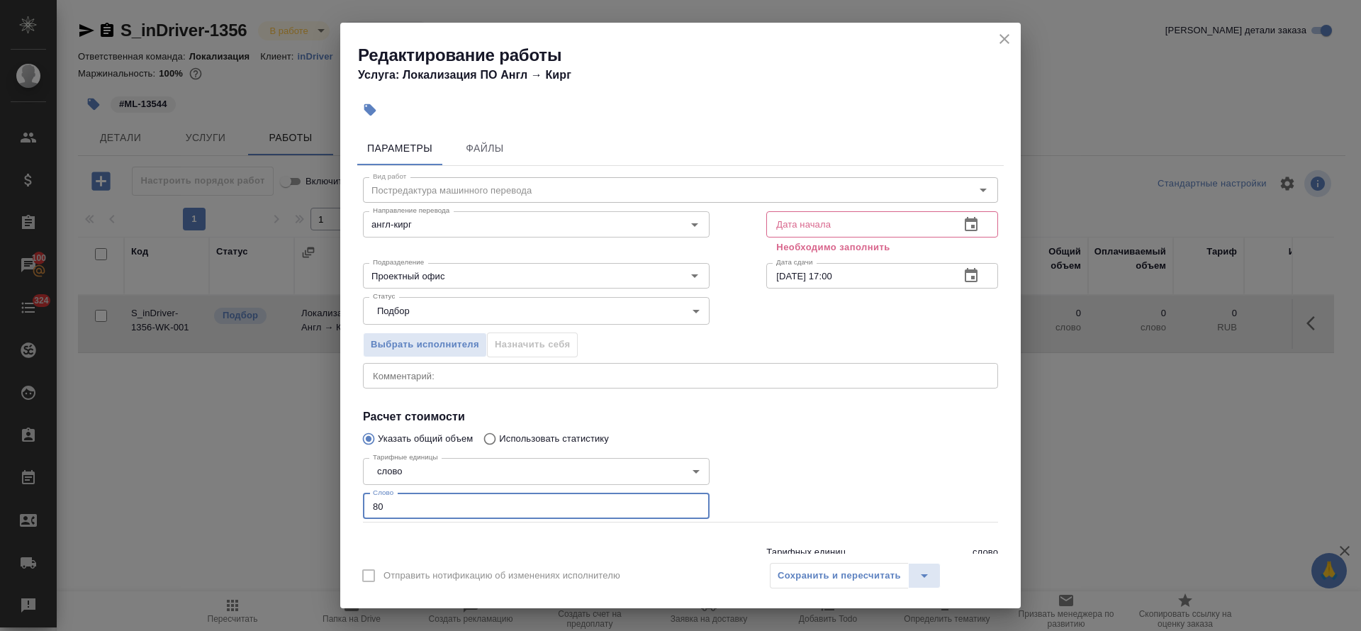
type input "80"
click at [962, 213] on button "button" at bounding box center [971, 225] width 34 height 34
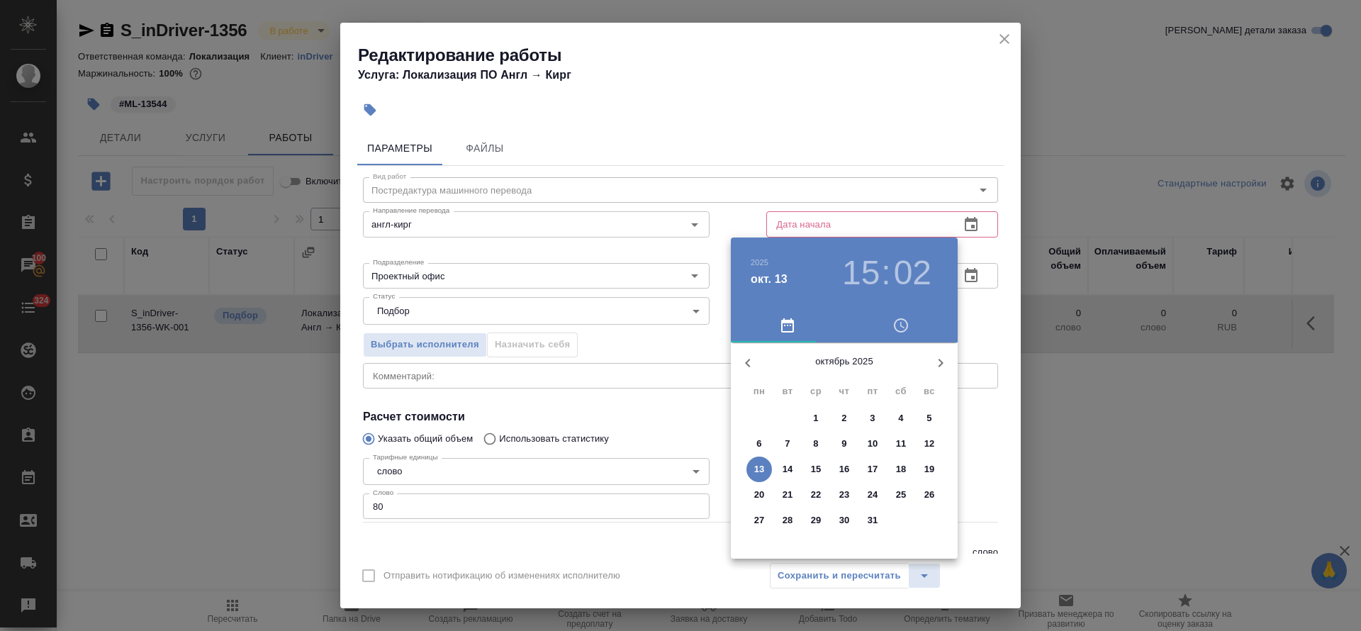
click at [759, 466] on p "13" at bounding box center [759, 469] width 11 height 14
type input "13.10.2025 15:02"
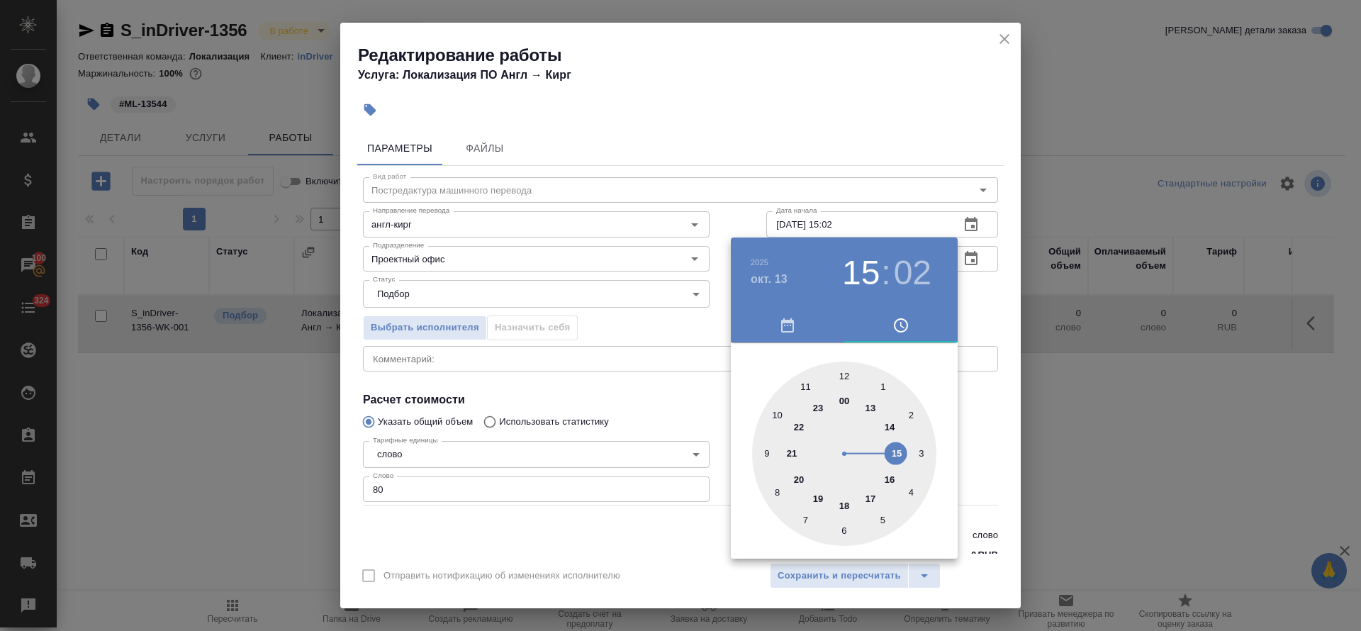
drag, startPoint x: 637, startPoint y: 434, endPoint x: 727, endPoint y: 398, distance: 97.0
click at [636, 433] on div at bounding box center [680, 315] width 1361 height 631
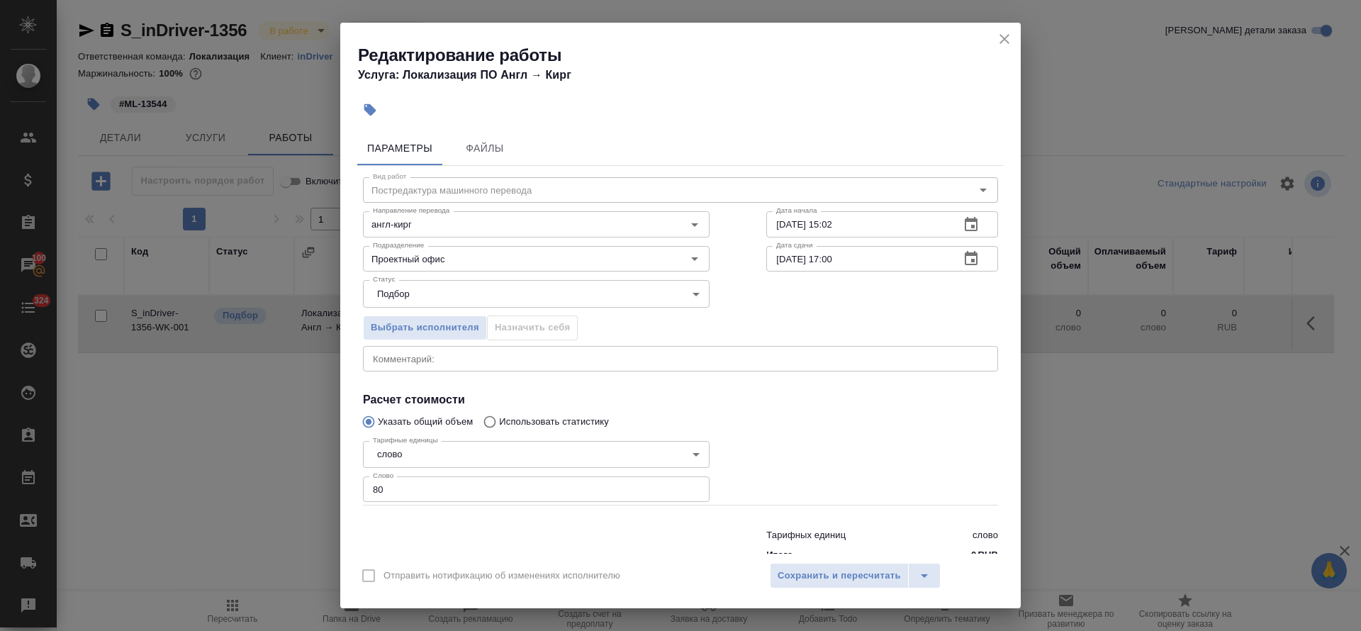
click at [965, 259] on icon "button" at bounding box center [971, 258] width 13 height 14
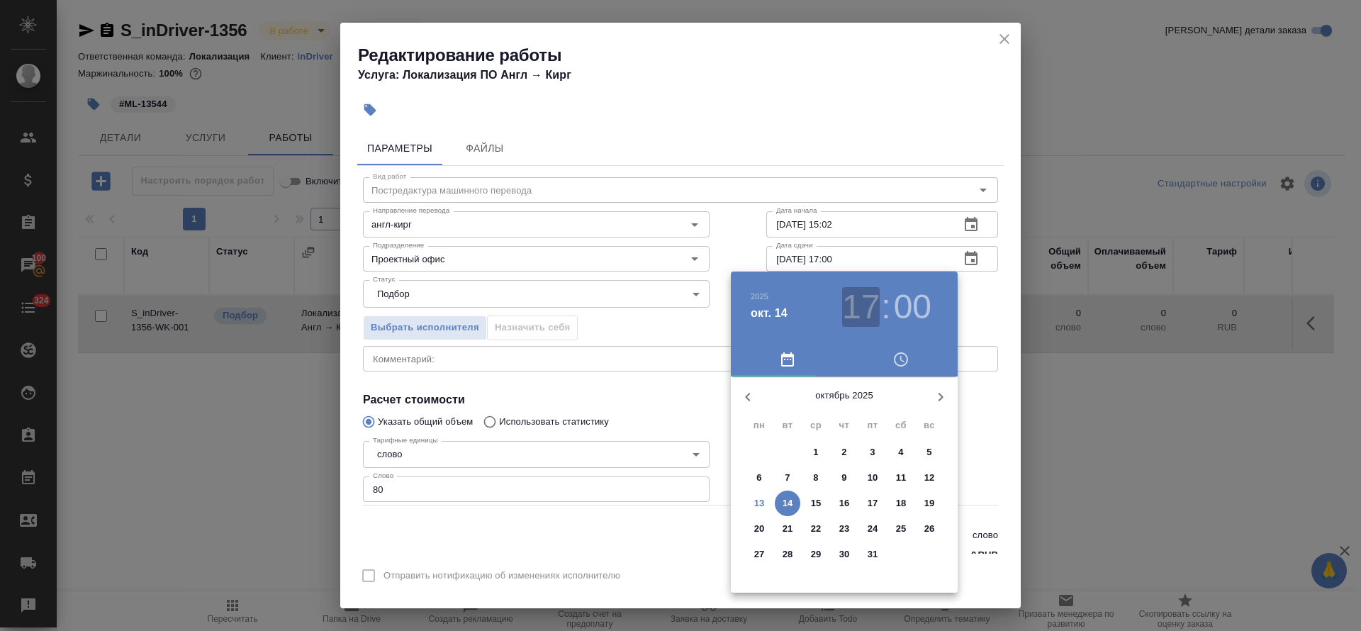
click at [864, 321] on h3 "17" at bounding box center [861, 307] width 38 height 40
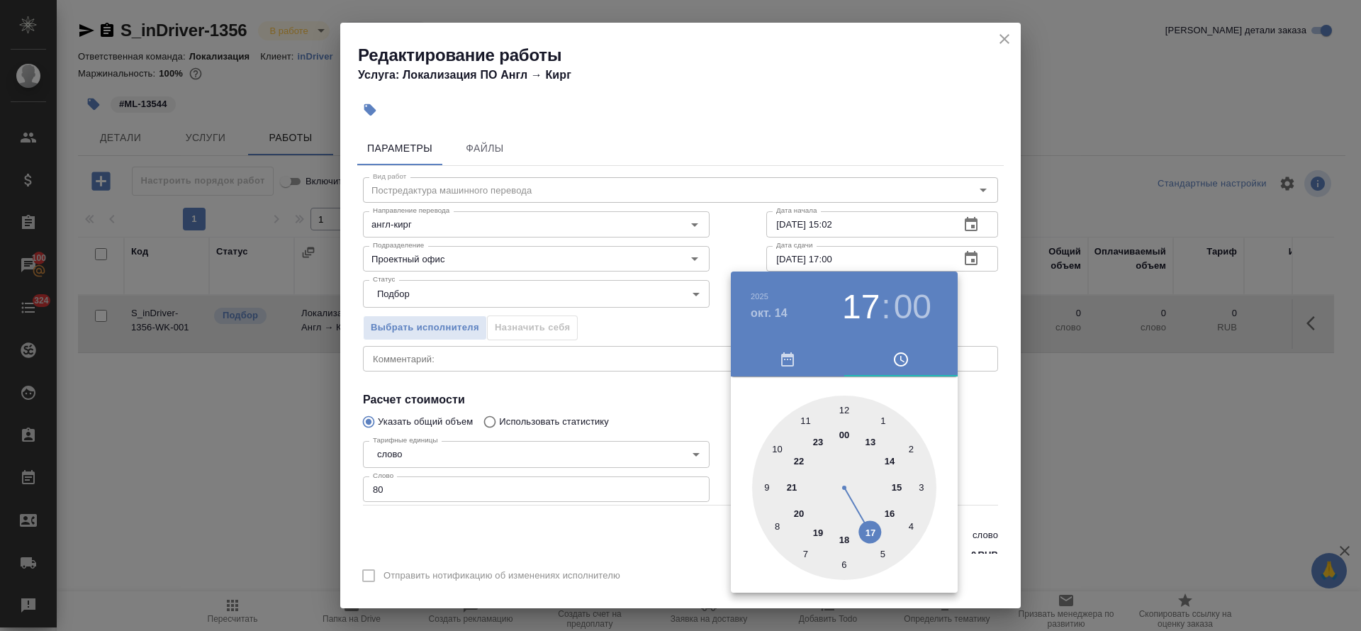
click at [805, 421] on div at bounding box center [844, 488] width 184 height 184
type input "14.10.2025 11:00"
click at [704, 413] on div at bounding box center [680, 315] width 1361 height 631
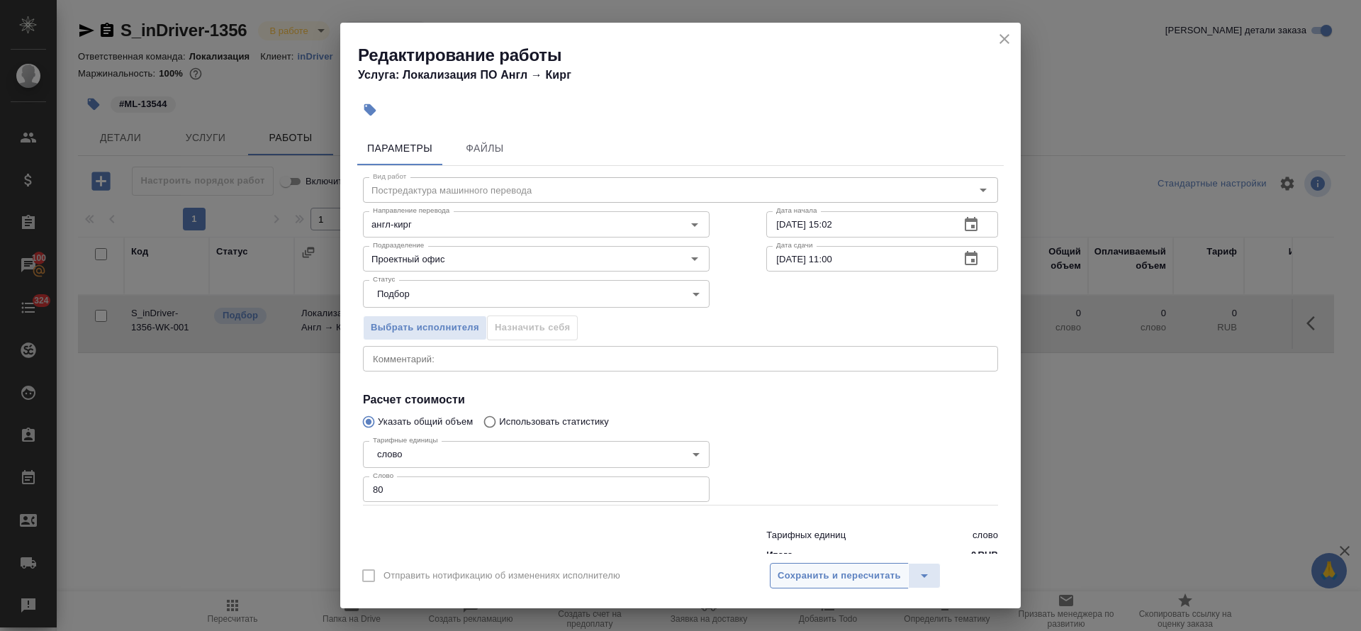
click at [832, 579] on span "Сохранить и пересчитать" at bounding box center [839, 576] width 123 height 16
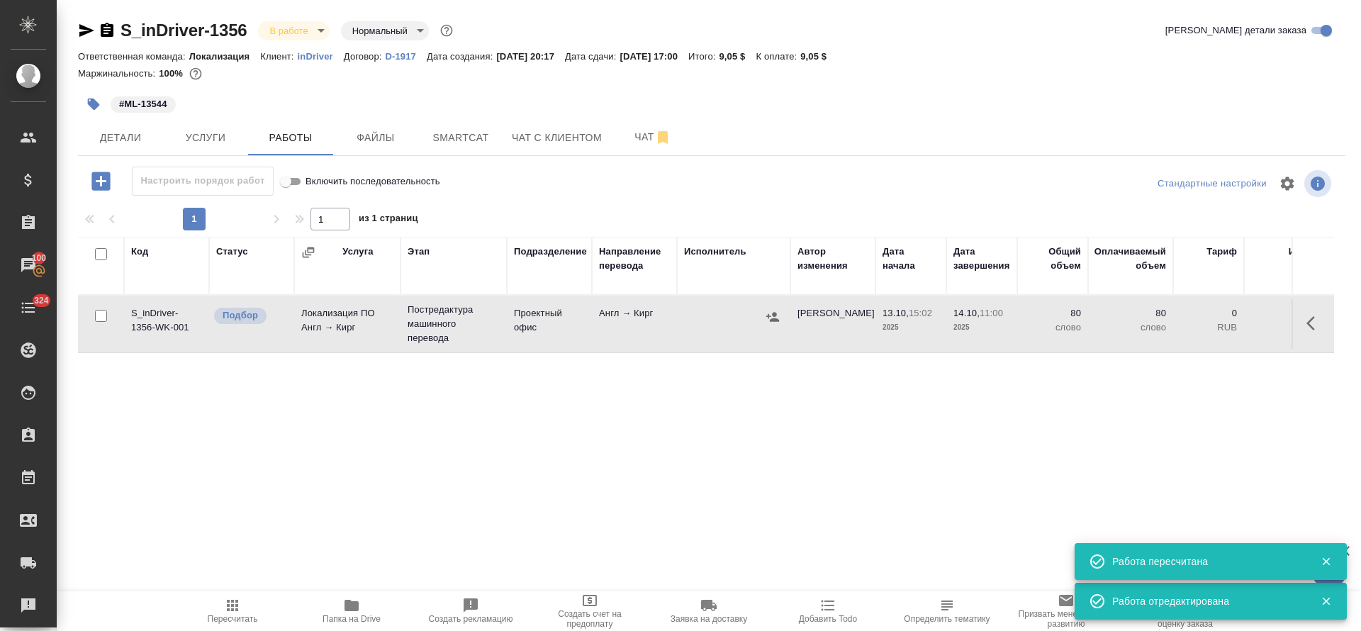
drag, startPoint x: 362, startPoint y: 605, endPoint x: 783, endPoint y: 535, distance: 426.2
click at [362, 607] on span "Папка на Drive" at bounding box center [352, 610] width 102 height 27
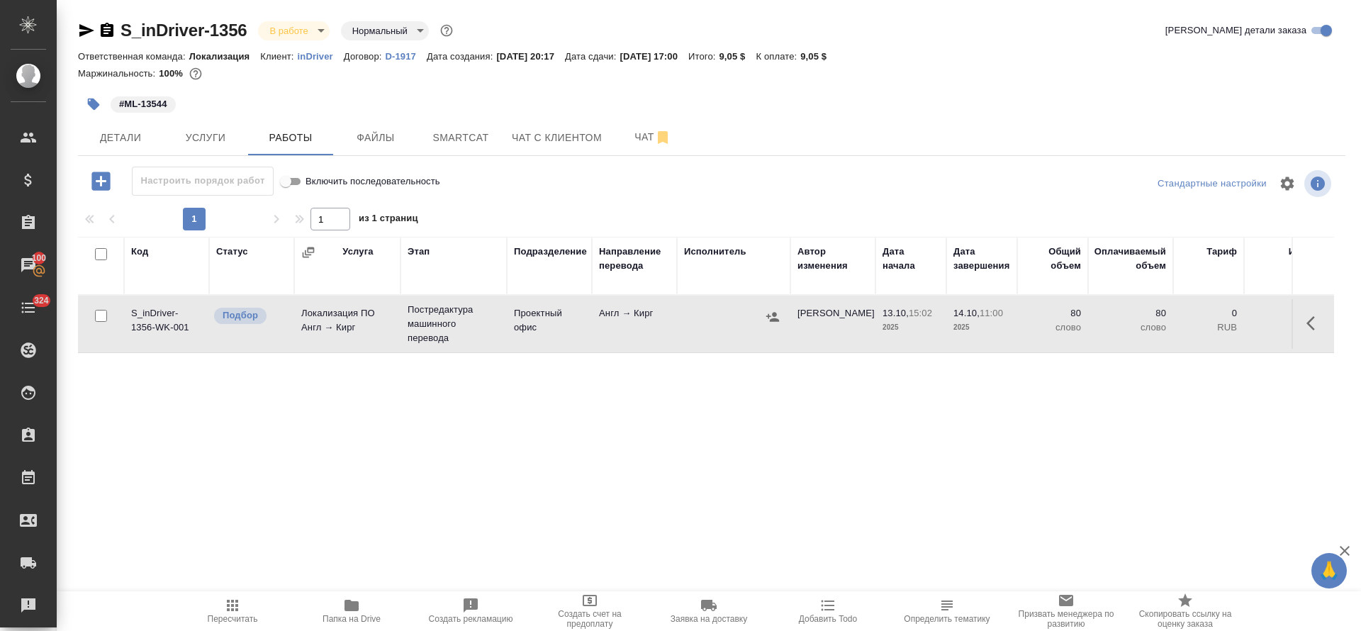
click at [1303, 318] on button "button" at bounding box center [1315, 323] width 34 height 34
click at [1207, 325] on icon "button" at bounding box center [1210, 323] width 13 height 13
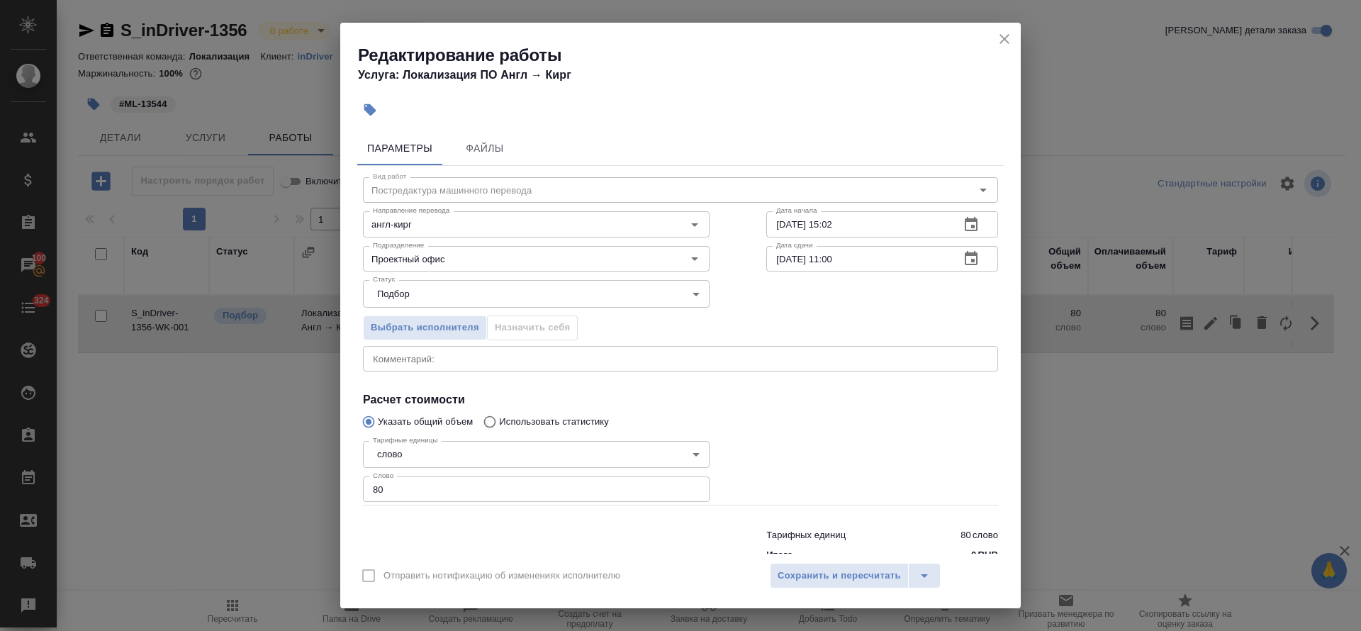
click at [418, 376] on div "Вид работ Постредактура машинного перевода Вид работ Направление перевода англ-…" at bounding box center [680, 367] width 647 height 402
click at [419, 361] on textarea at bounding box center [680, 358] width 615 height 11
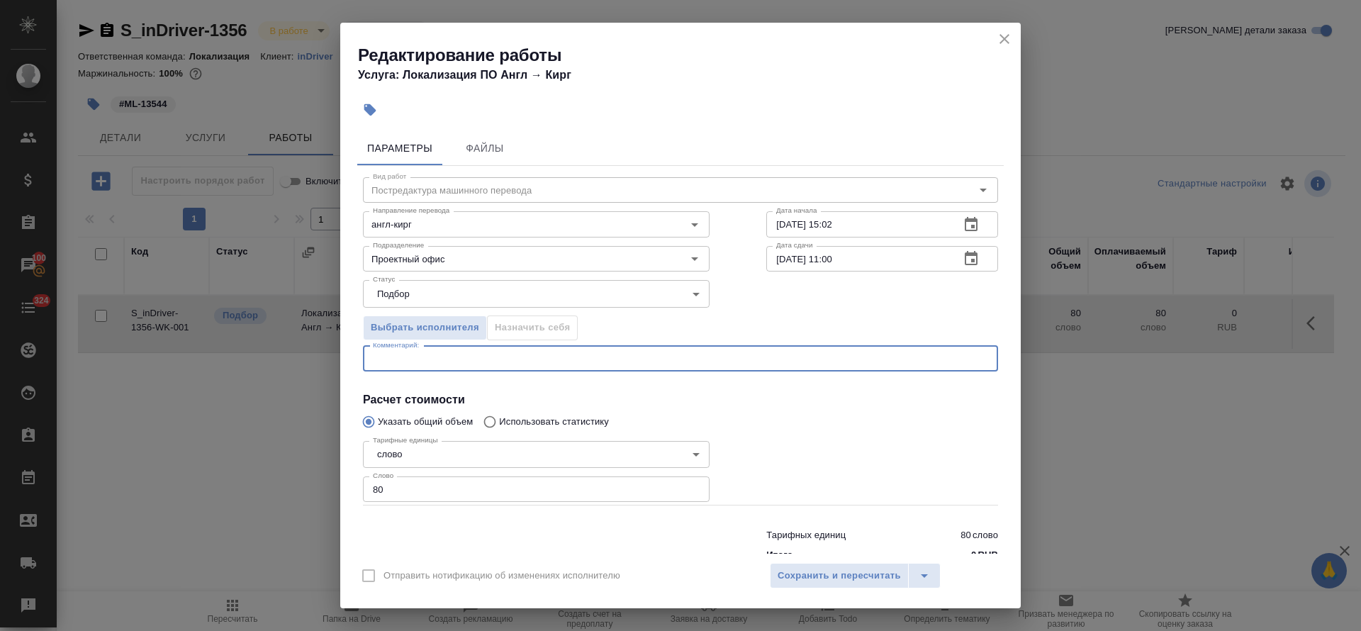
paste textarea "Для справки есть макет страниц сайта в папке https://drive.awatera.com/s/tTLWBe…"
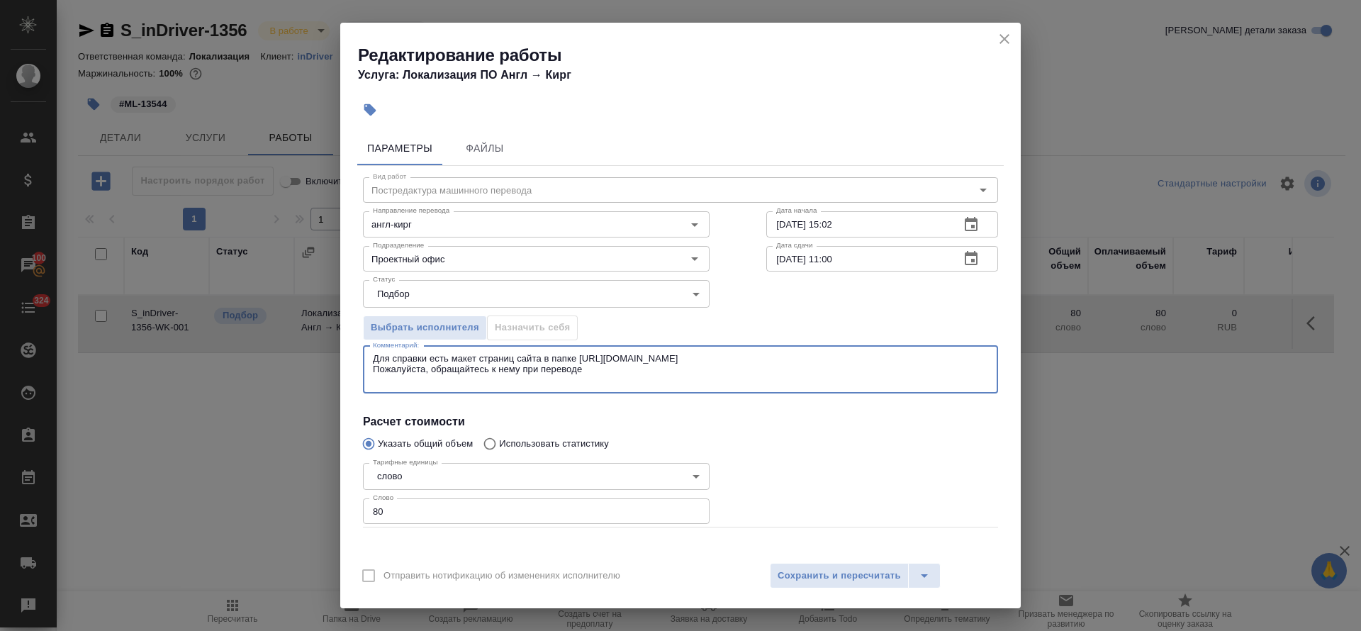
drag, startPoint x: 816, startPoint y: 358, endPoint x: 717, endPoint y: 385, distance: 102.8
click at [579, 358] on textarea "Для справки есть макет страниц сайта в папке https://drive.awatera.com/s/tTLWBe…" at bounding box center [680, 369] width 615 height 33
paste textarea "5qJRpQtnc2zszJn"
type textarea "Для справки есть макет страниц сайта в папке https://drive.awatera.com/s/5qJRpQ…"
click at [840, 573] on span "Сохранить и пересчитать" at bounding box center [839, 576] width 123 height 16
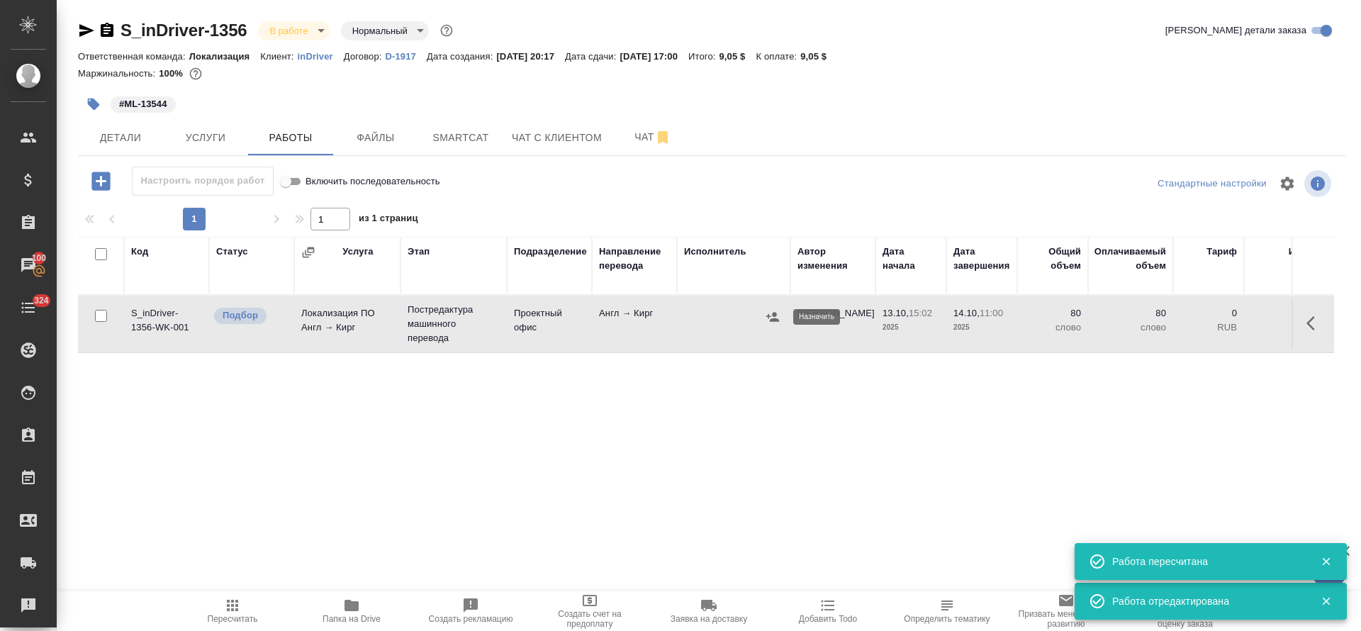
click at [778, 319] on icon "button" at bounding box center [772, 316] width 13 height 9
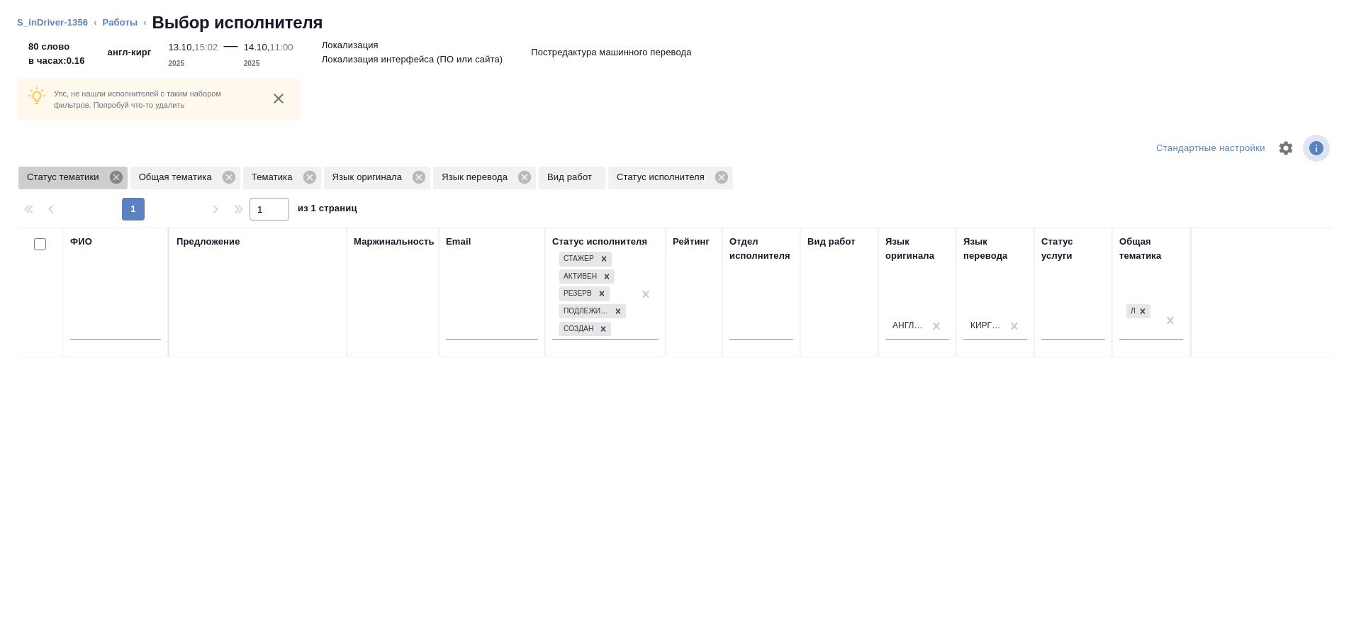
click at [113, 180] on icon at bounding box center [115, 177] width 13 height 13
click at [118, 184] on icon at bounding box center [117, 177] width 16 height 16
click at [86, 177] on icon at bounding box center [85, 177] width 13 height 13
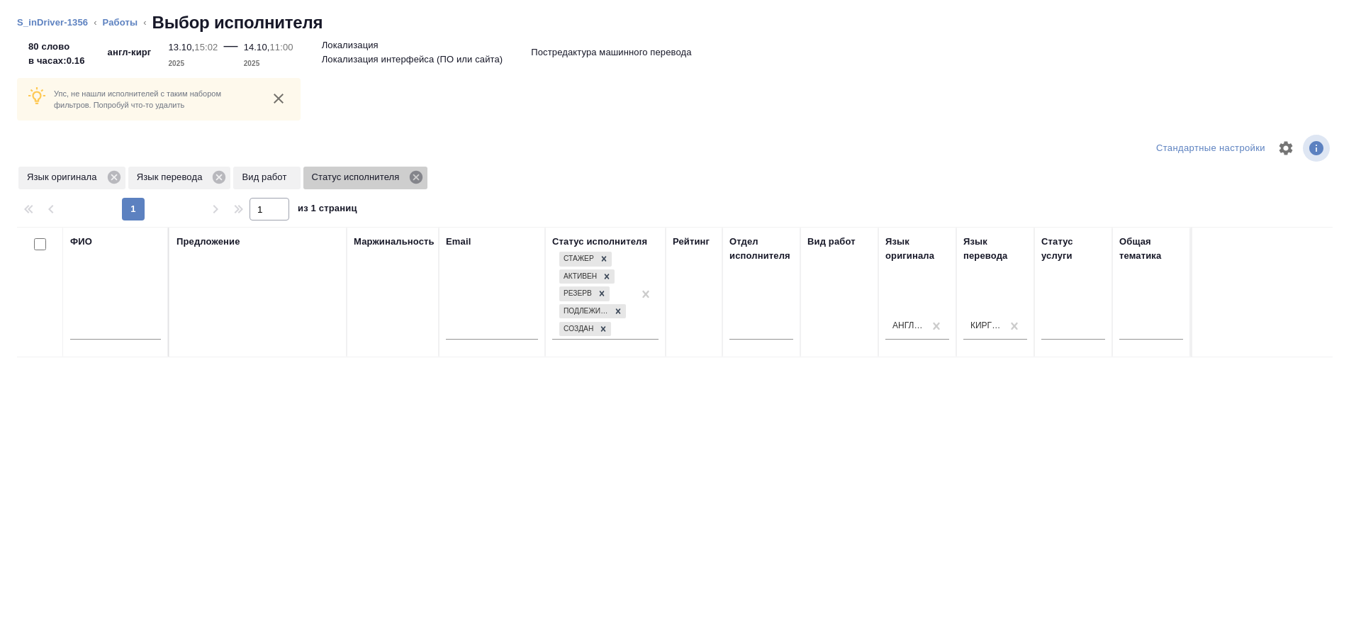
click at [420, 176] on icon at bounding box center [416, 177] width 13 height 13
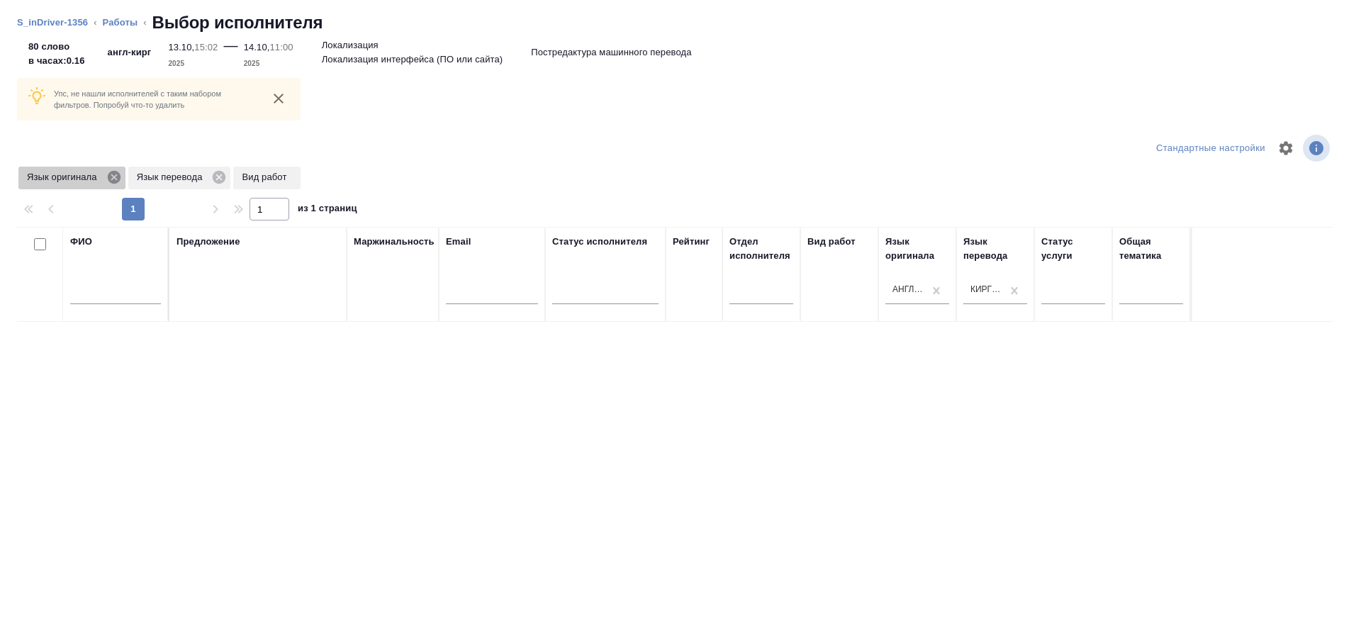
click at [116, 174] on icon at bounding box center [114, 177] width 16 height 16
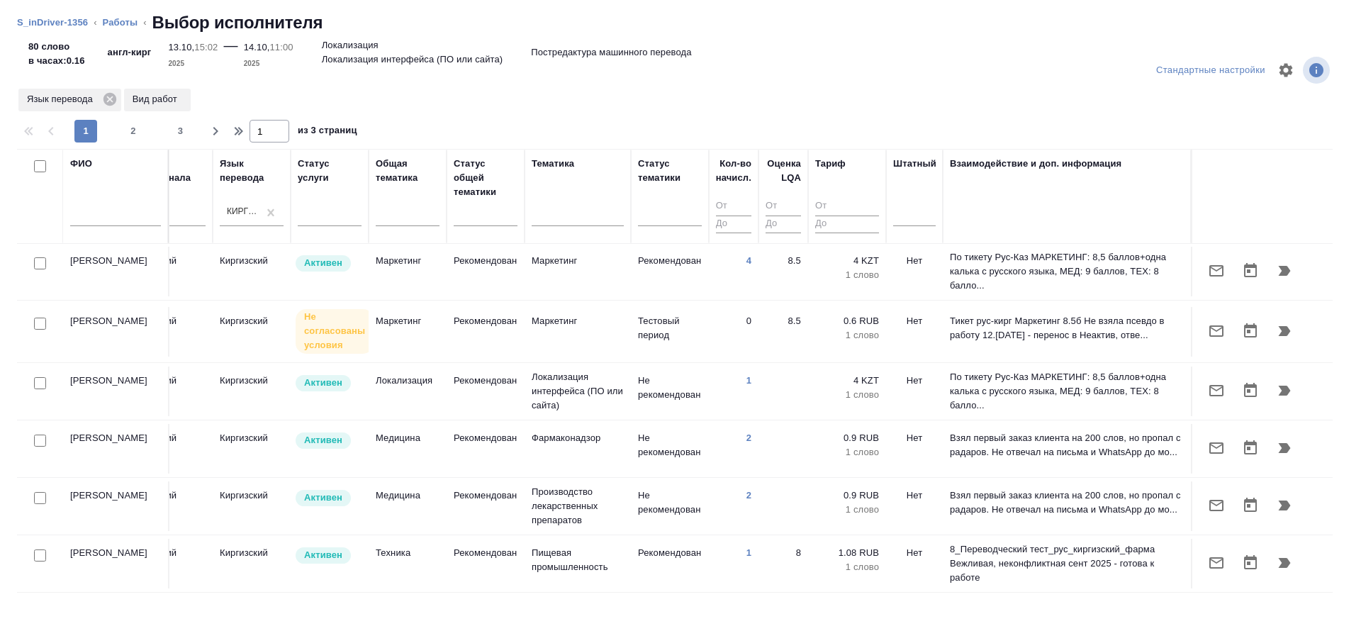
scroll to position [744, 760]
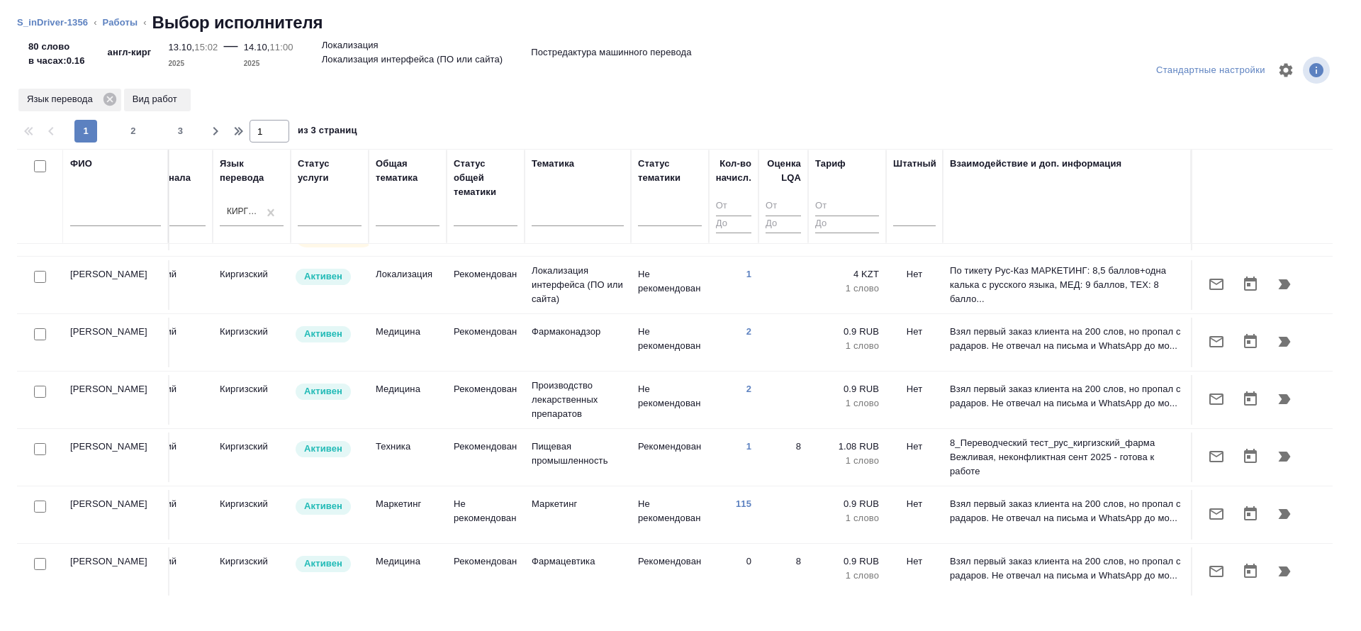
click at [88, 443] on td "Асанкулова Жылдыз Акимовна" at bounding box center [116, 457] width 106 height 50
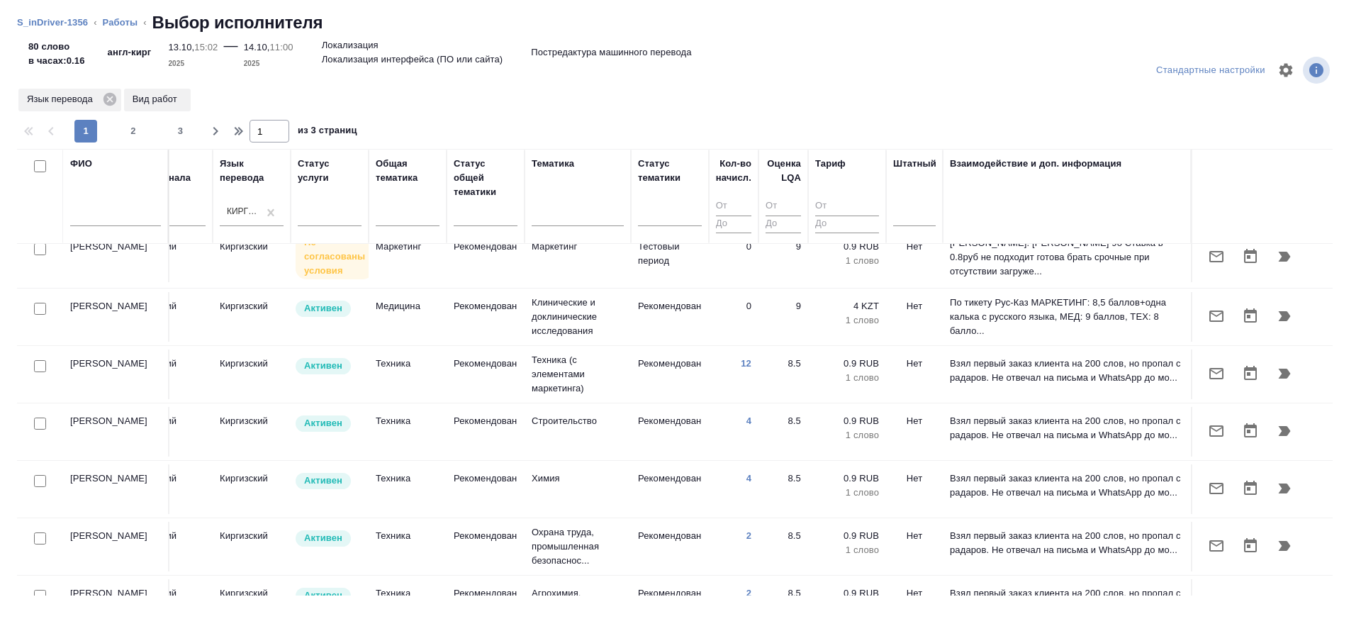
scroll to position [0, 760]
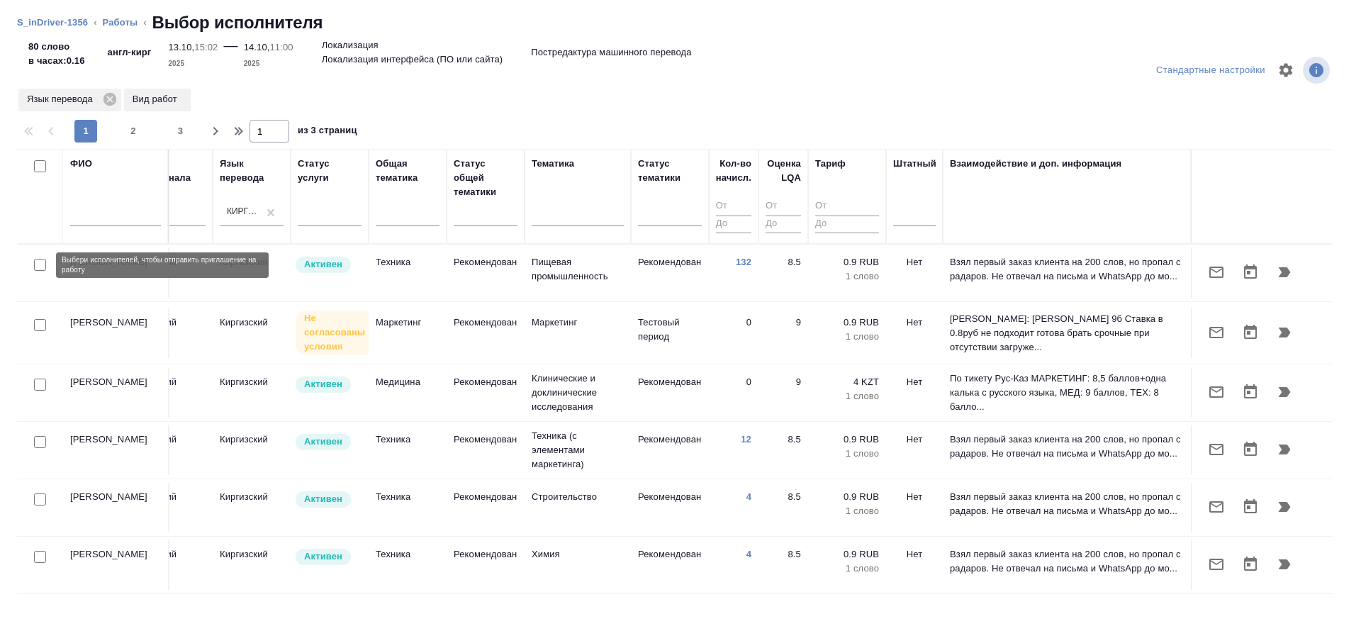
click at [38, 262] on input "checkbox" at bounding box center [40, 265] width 12 height 12
checkbox input "true"
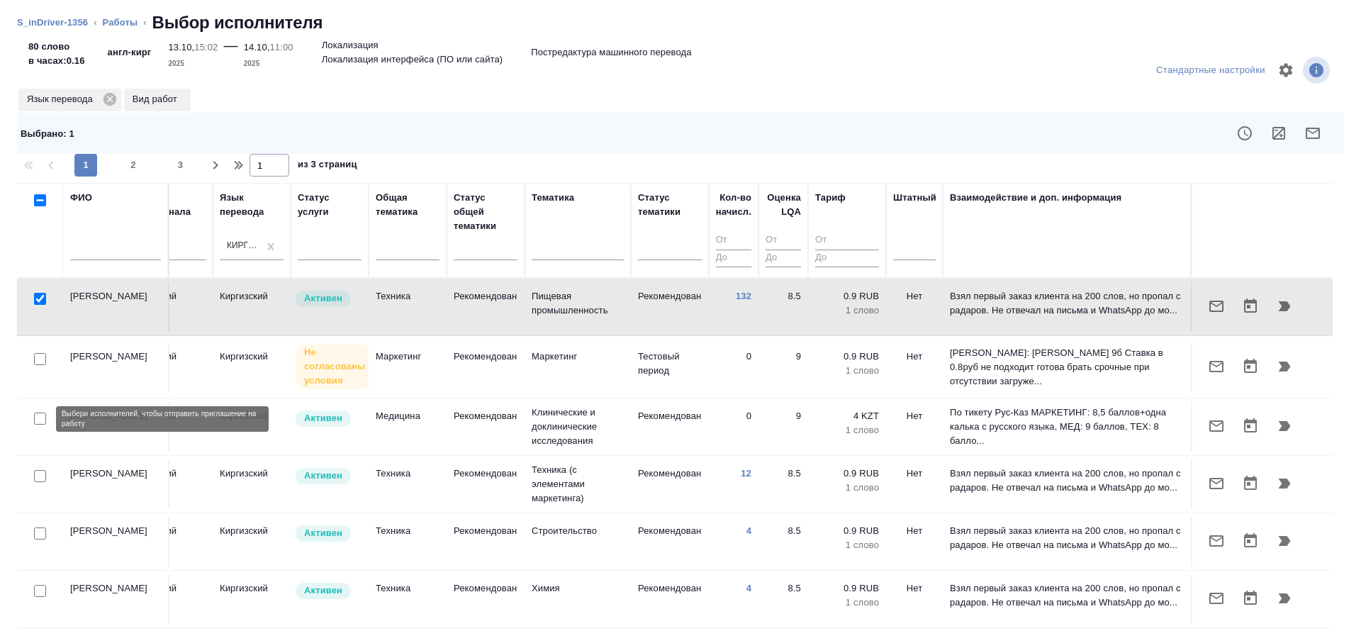
click at [34, 416] on input "checkbox" at bounding box center [40, 419] width 12 height 12
checkbox input "true"
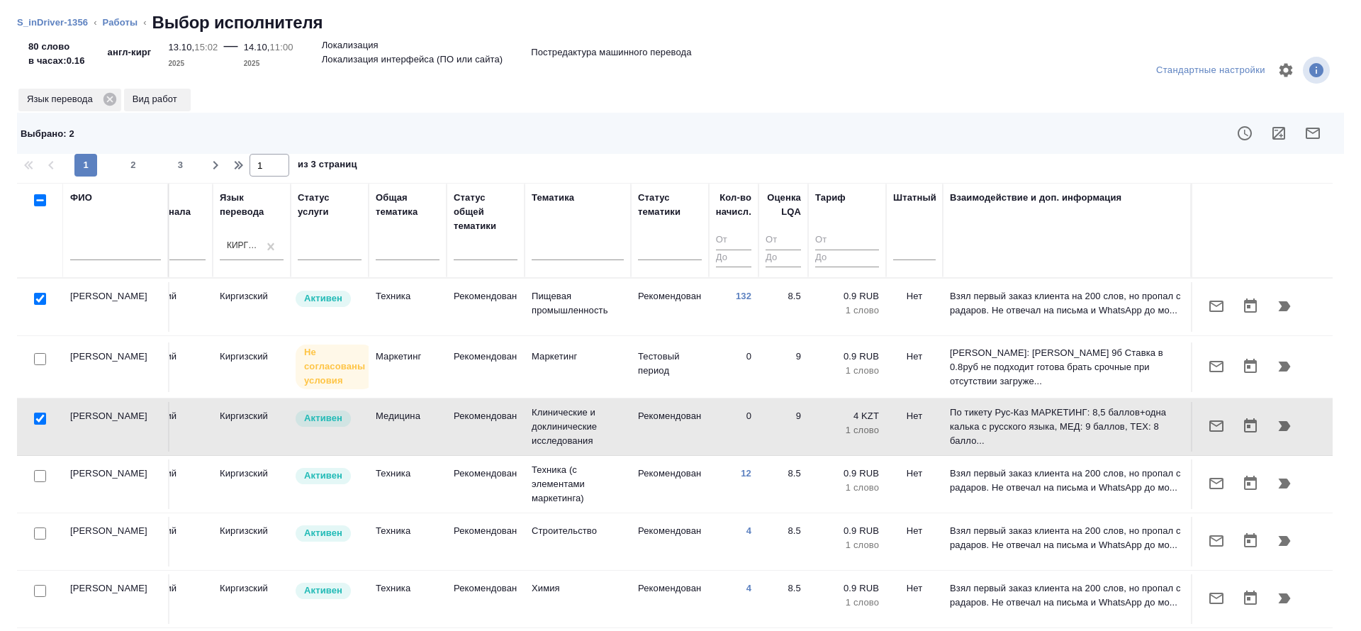
click at [135, 244] on input "text" at bounding box center [115, 251] width 91 height 18
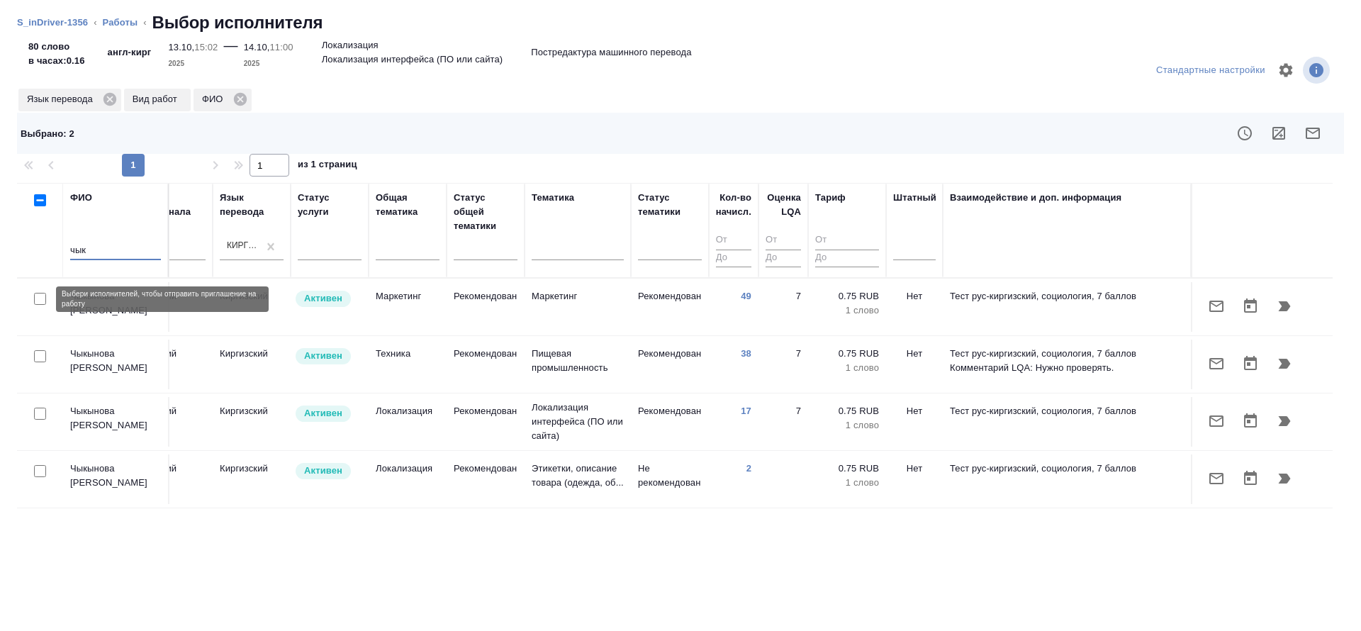
type input "чык"
click at [43, 300] on input "checkbox" at bounding box center [40, 299] width 12 height 12
checkbox input "true"
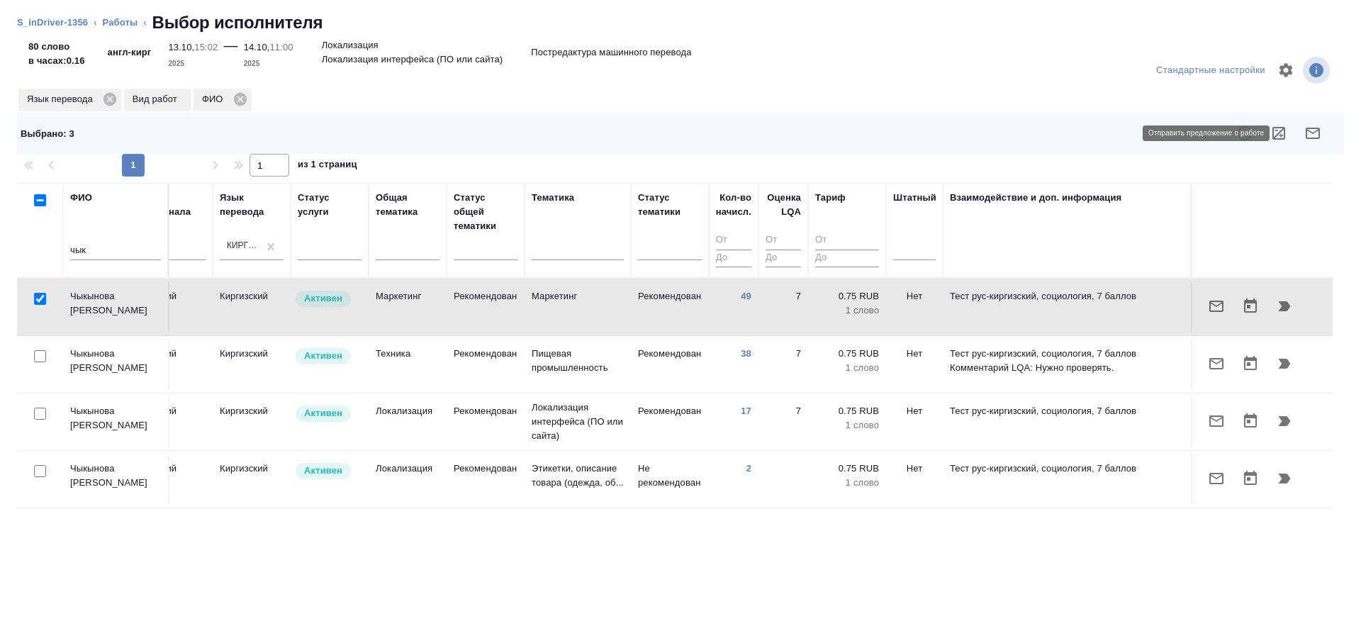
click at [1296, 132] on button "button" at bounding box center [1313, 133] width 34 height 34
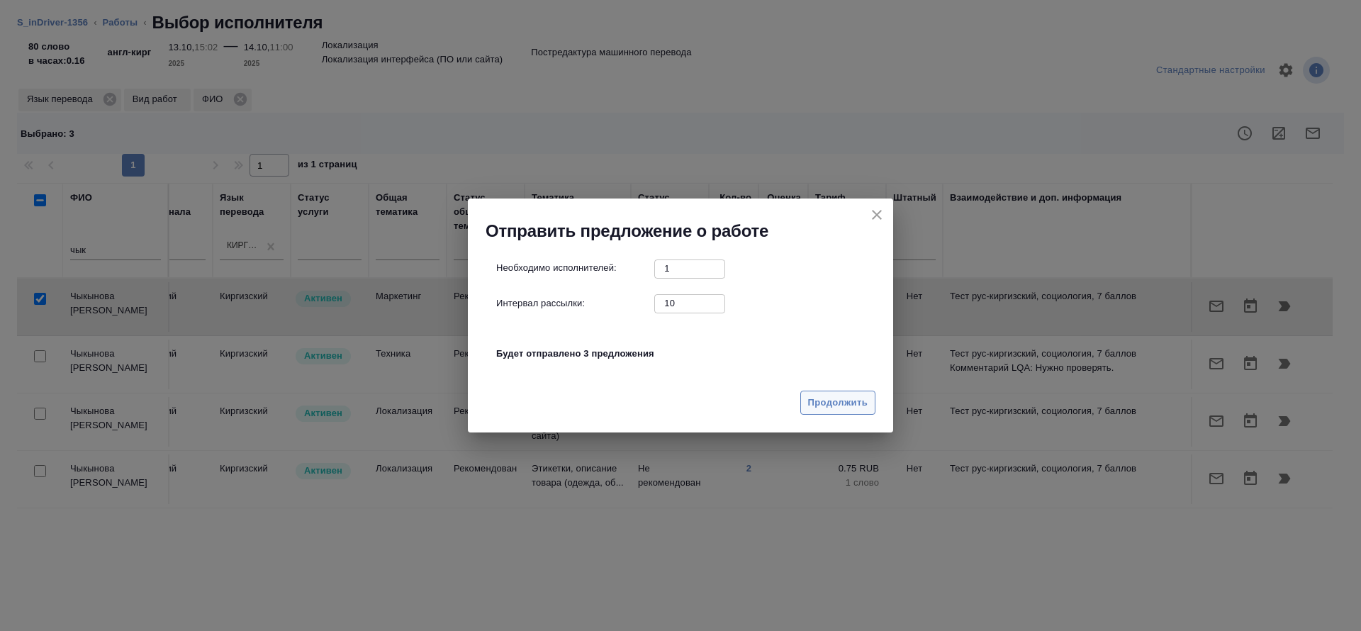
click at [840, 414] on button "Продолжить" at bounding box center [837, 403] width 75 height 25
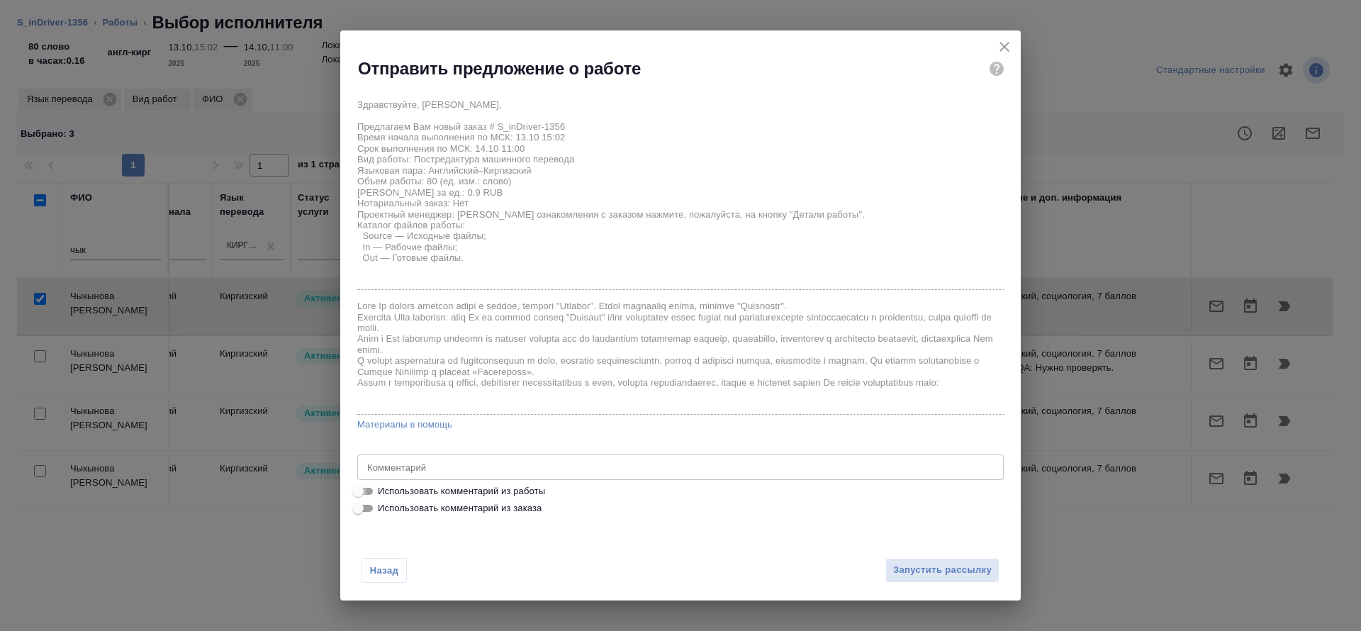
click at [367, 491] on input "Использовать комментарий из работы" at bounding box center [357, 491] width 51 height 17
checkbox input "true"
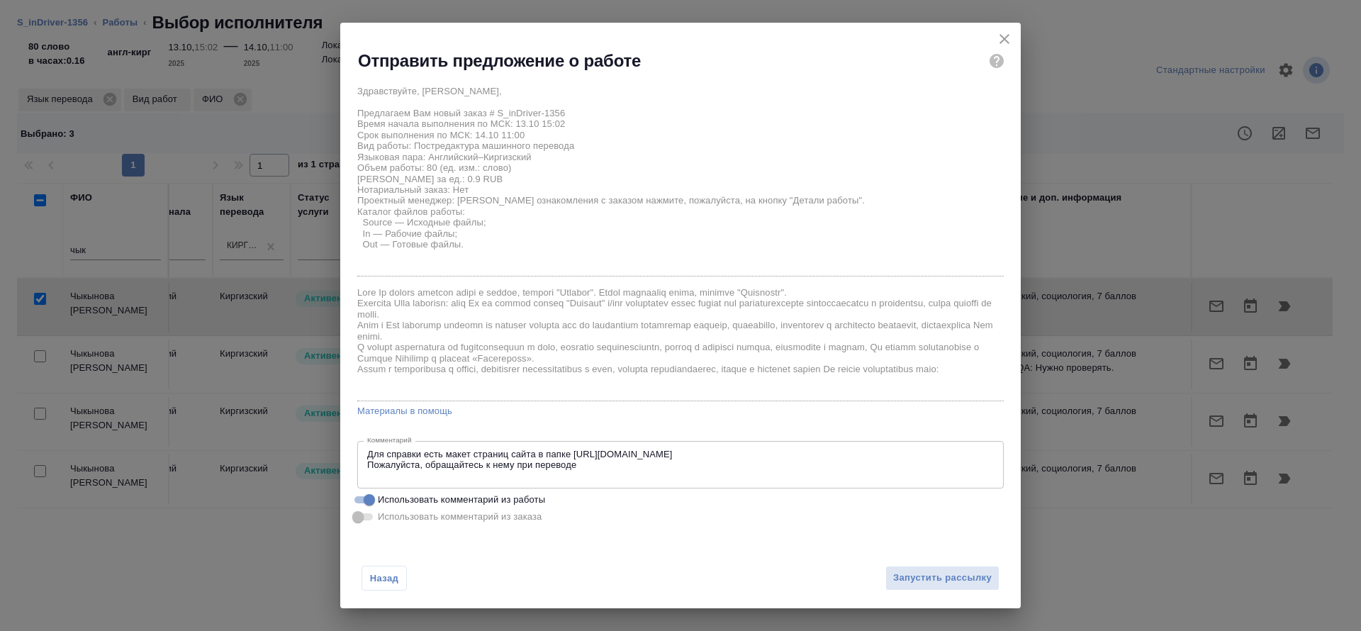
scroll to position [6, 0]
click at [538, 451] on textarea "Для справки есть макет страниц сайта в папке https://drive.awatera.com/s/5qJRpQ…" at bounding box center [680, 464] width 627 height 33
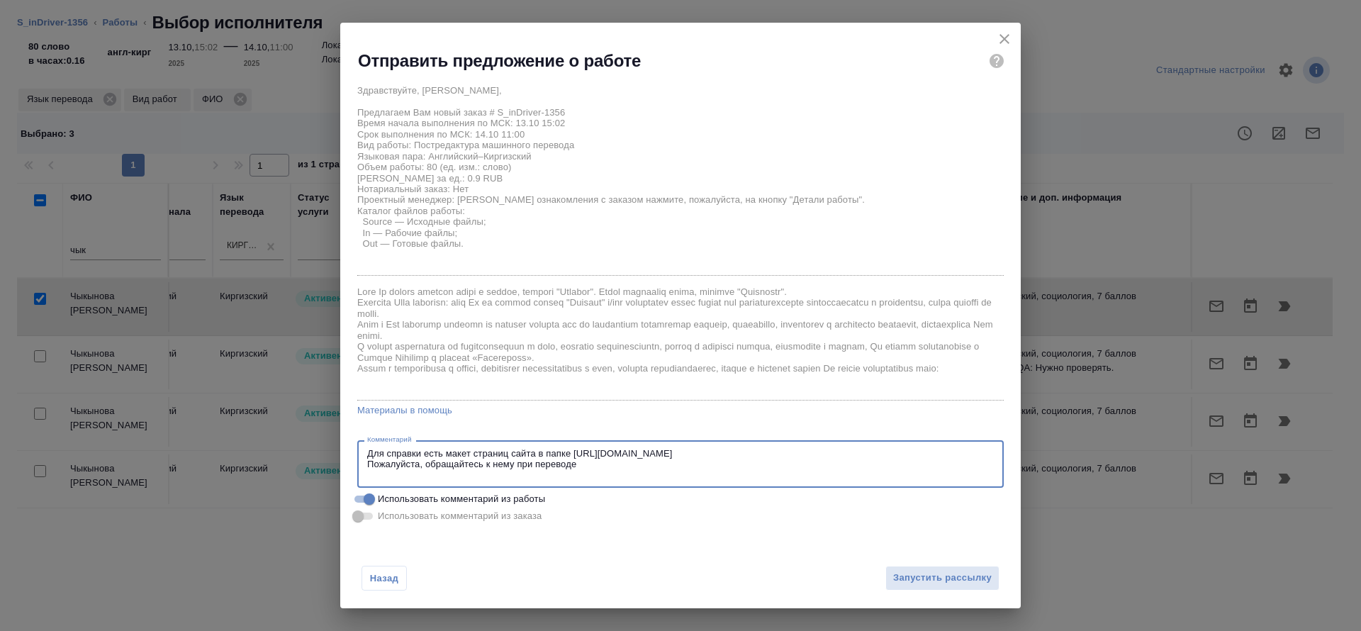
click at [538, 451] on textarea "Для справки есть макет страниц сайта в папке https://drive.awatera.com/s/5qJRpQ…" at bounding box center [680, 464] width 627 height 33
click at [525, 474] on textarea "Для справки есть макет страниц сайта в папке https://drive.awatera.com/s/5qJRpQ…" at bounding box center [680, 464] width 627 height 33
click at [535, 454] on textarea "Для справки есть макет страниц сайта в папке https://drive.awatera.com/s/5qJRpQ…" at bounding box center [680, 464] width 627 height 33
drag, startPoint x: 537, startPoint y: 454, endPoint x: 675, endPoint y: 452, distance: 137.5
click at [675, 452] on textarea "Для справки есть макет страниц сайта (только те, что не заблюрены) в папке http…" at bounding box center [680, 464] width 627 height 33
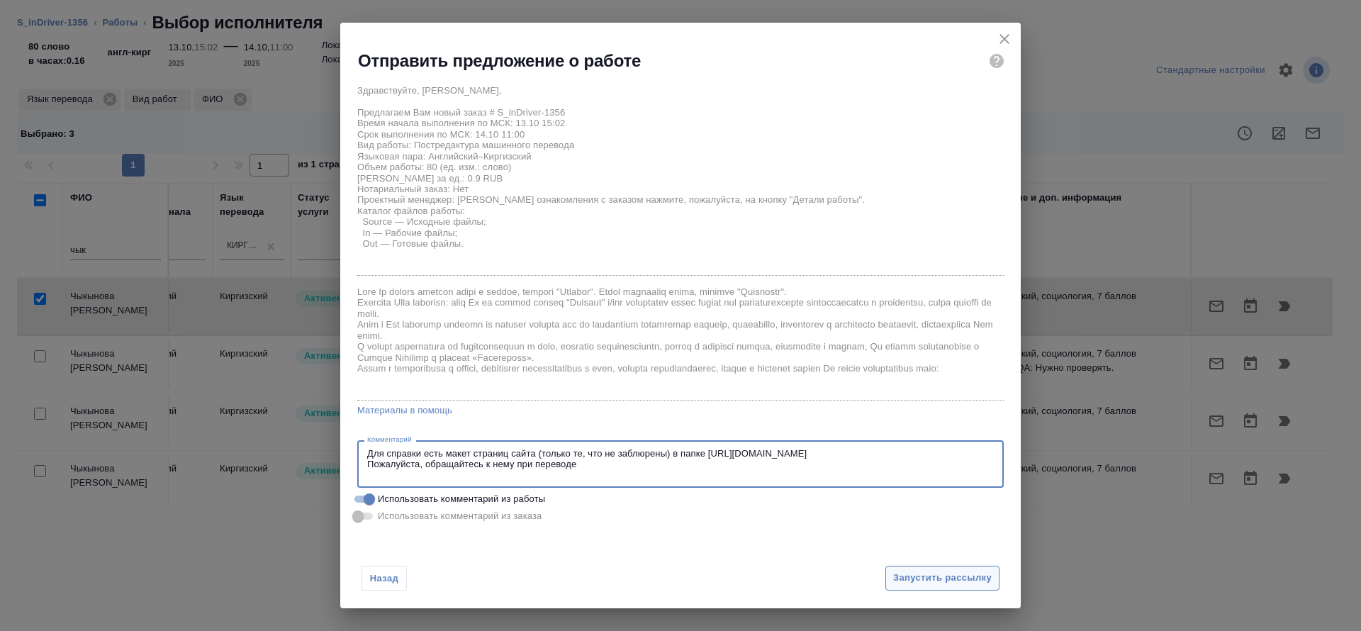
type textarea "Для справки есть макет страниц сайта (только те, что не заблюрены) в папке http…"
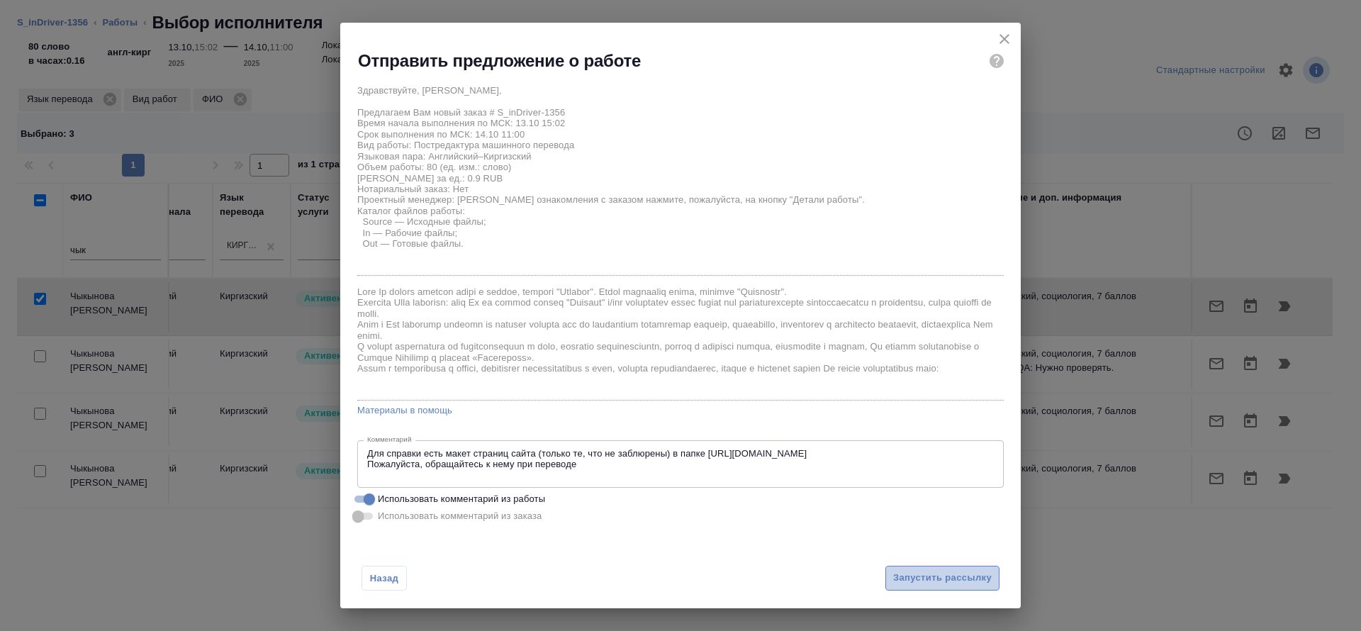
click at [910, 572] on span "Запустить рассылку" at bounding box center [942, 578] width 99 height 16
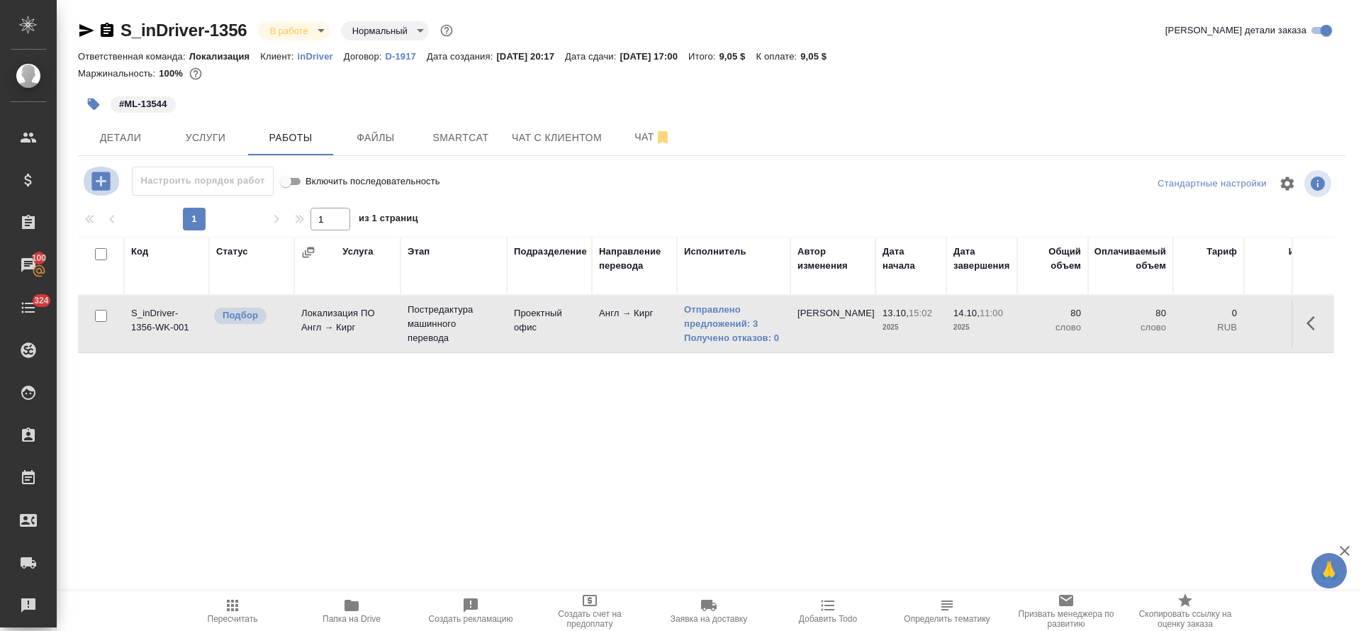
click at [97, 175] on icon "button" at bounding box center [100, 181] width 18 height 18
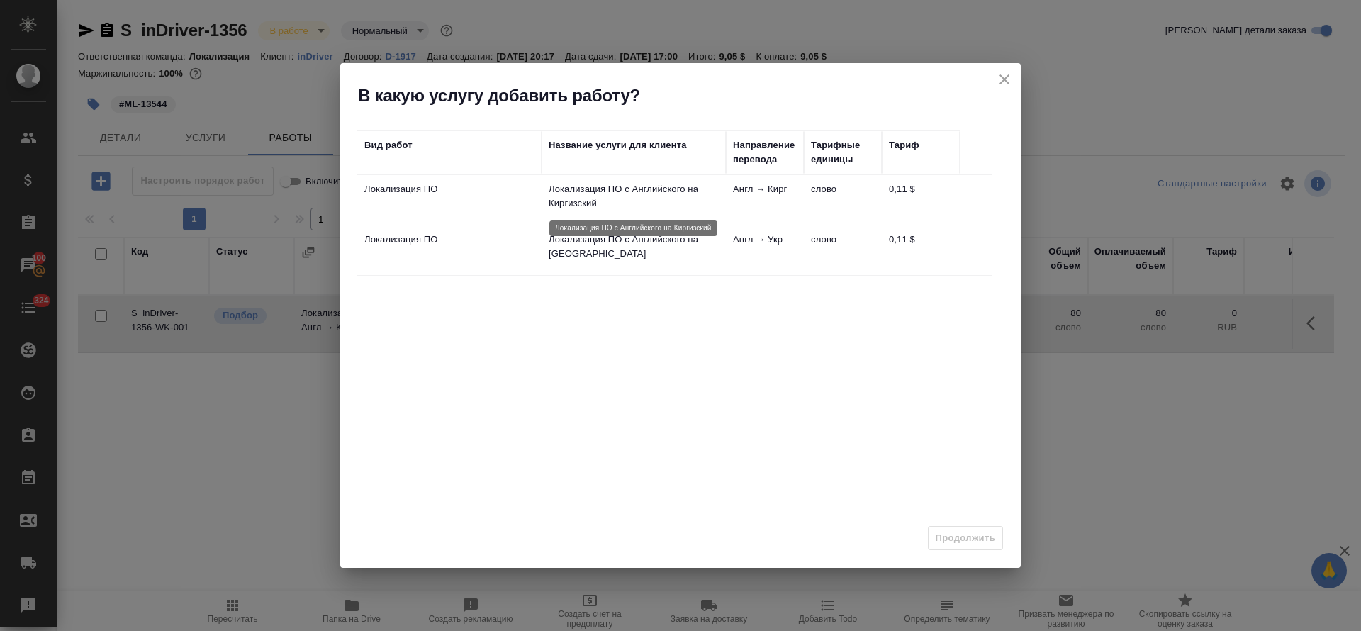
click at [672, 200] on p "Локализация ПО с Английского на Киргизский" at bounding box center [634, 196] width 170 height 28
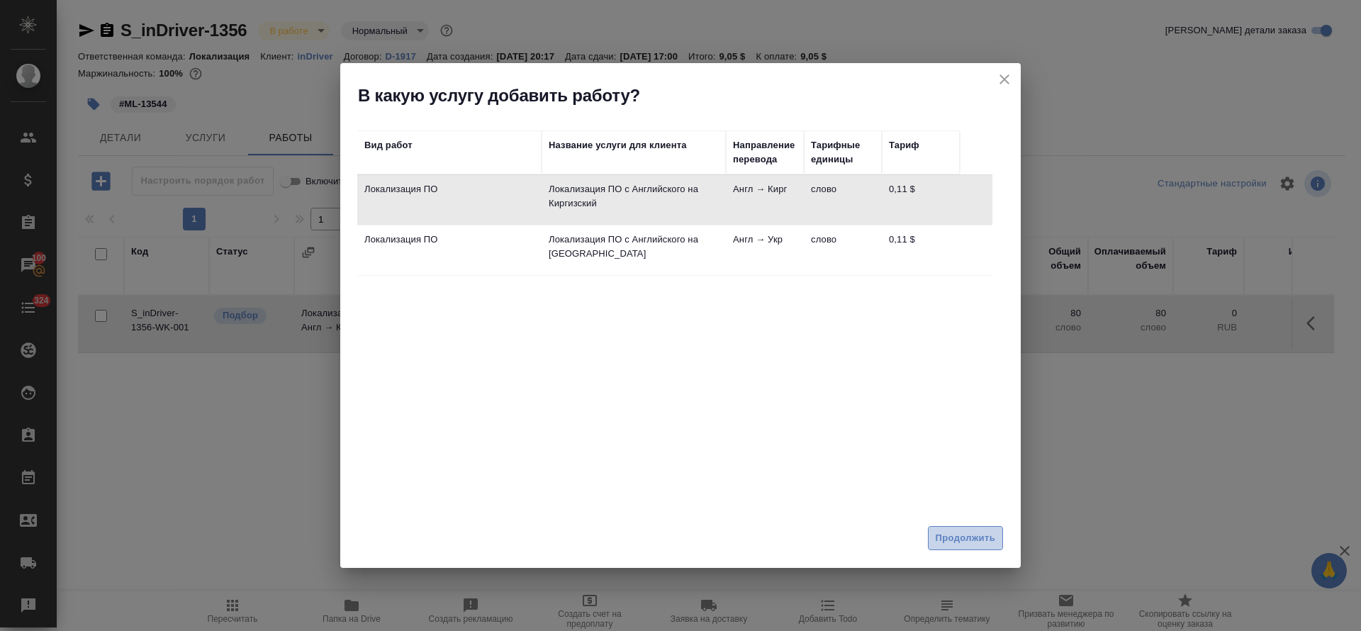
click at [992, 537] on span "Продолжить" at bounding box center [966, 538] width 60 height 16
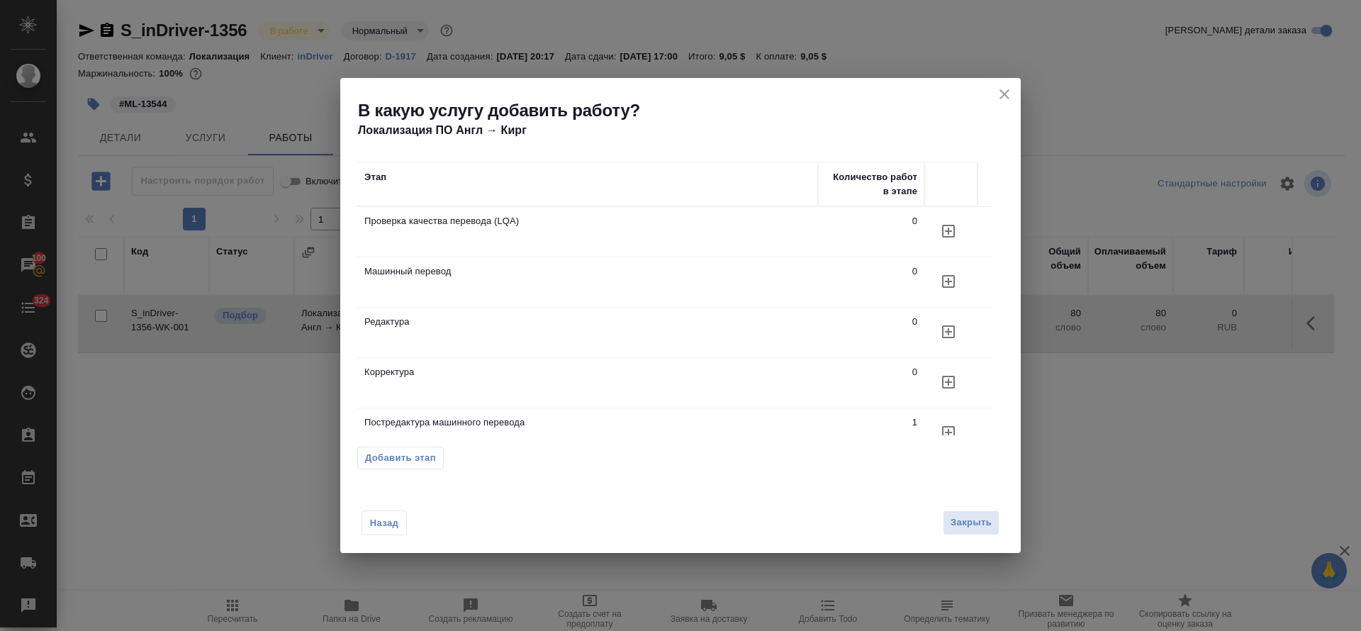
click at [953, 231] on icon "button" at bounding box center [948, 231] width 13 height 13
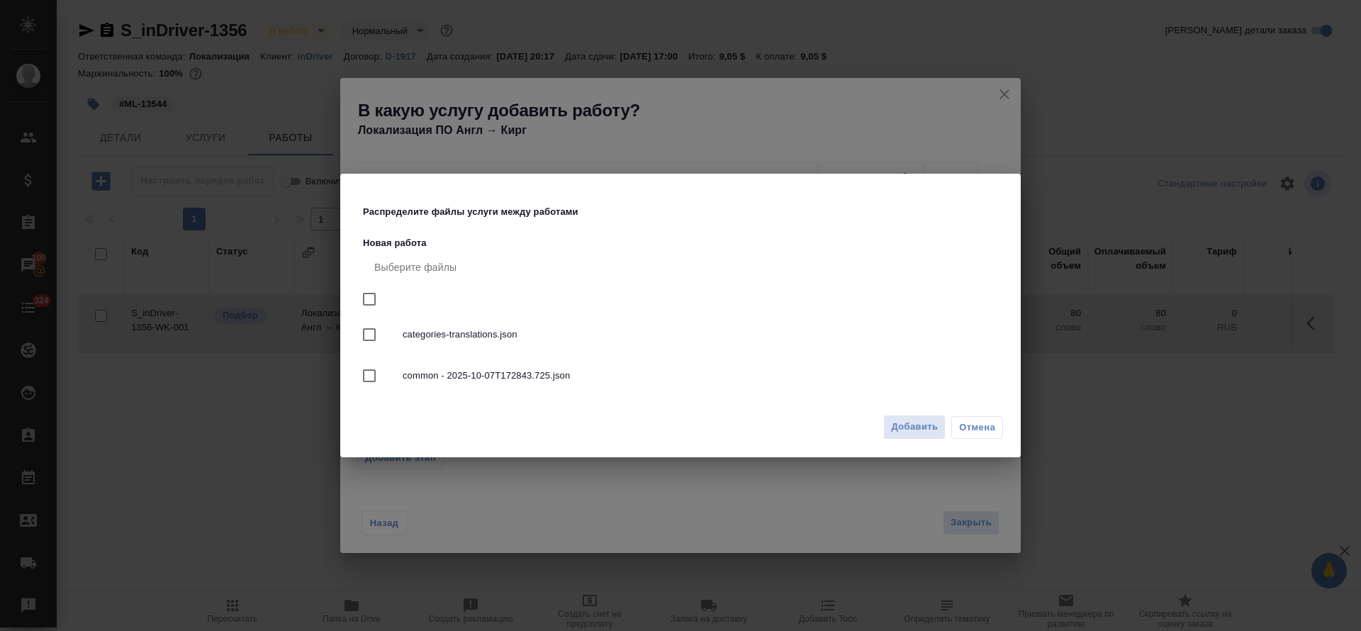
click at [367, 298] on input "checkbox" at bounding box center [369, 299] width 30 height 30
checkbox input "true"
click at [908, 421] on span "Добавить" at bounding box center [914, 427] width 47 height 16
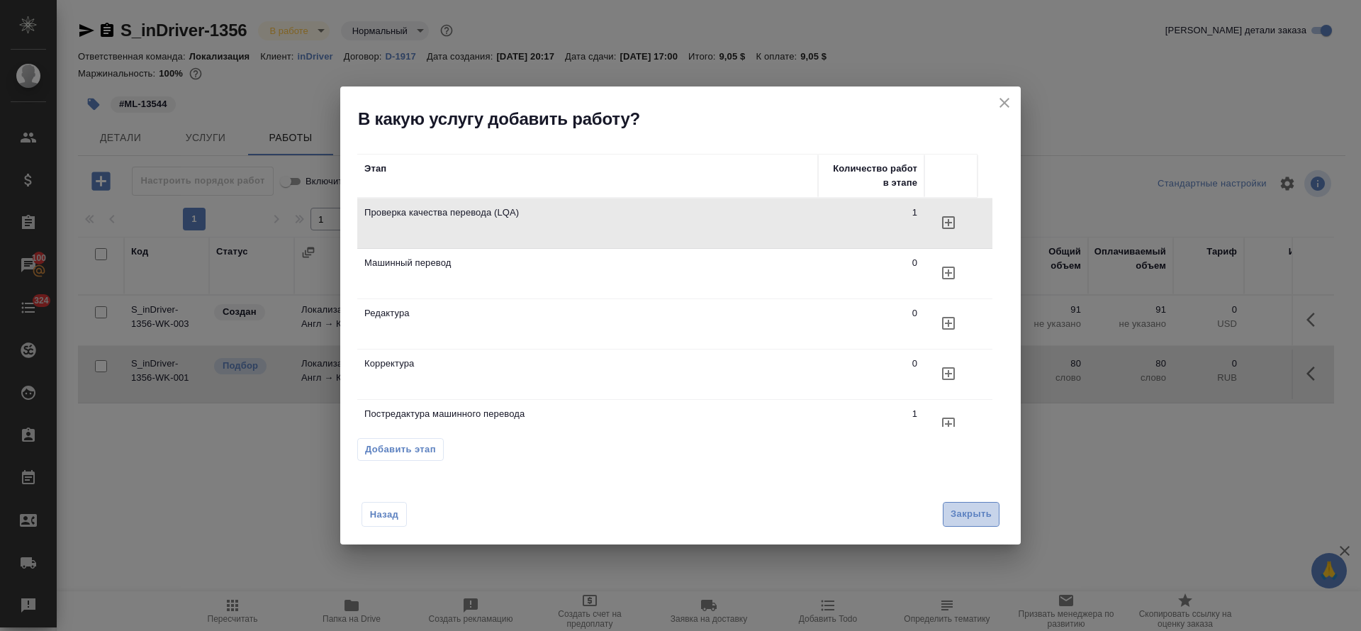
click at [969, 512] on span "Закрыть" at bounding box center [971, 514] width 41 height 16
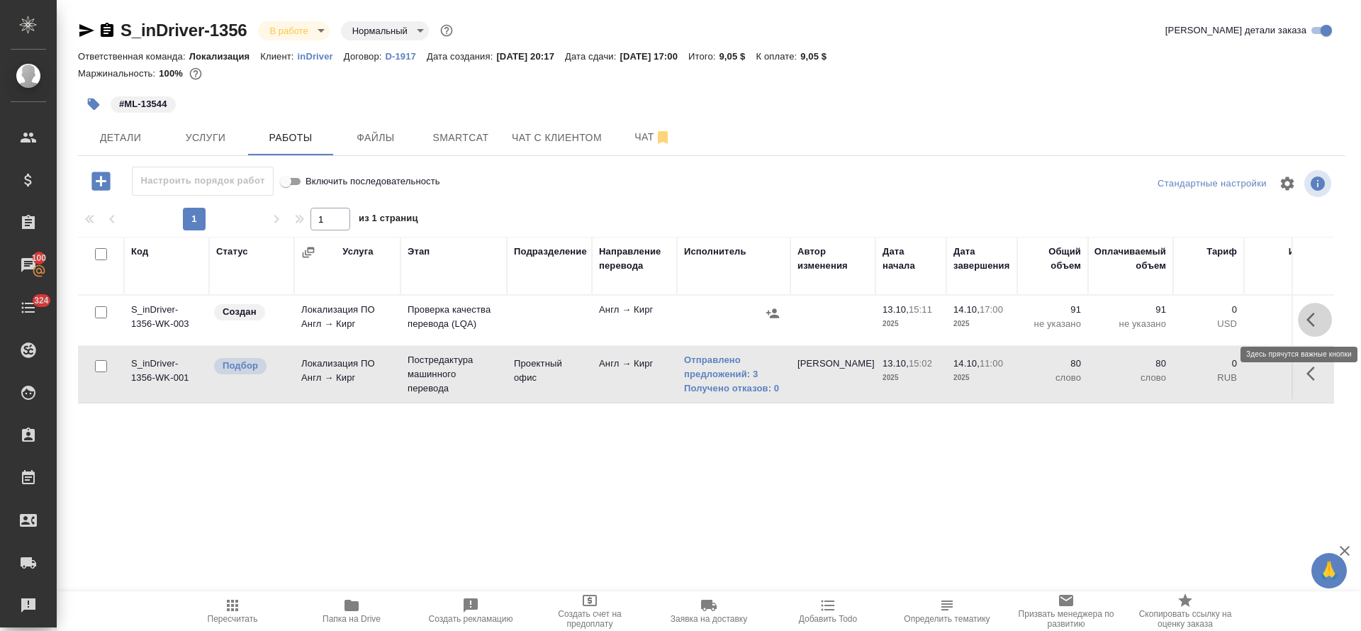
click at [1313, 320] on icon "button" at bounding box center [1315, 319] width 17 height 17
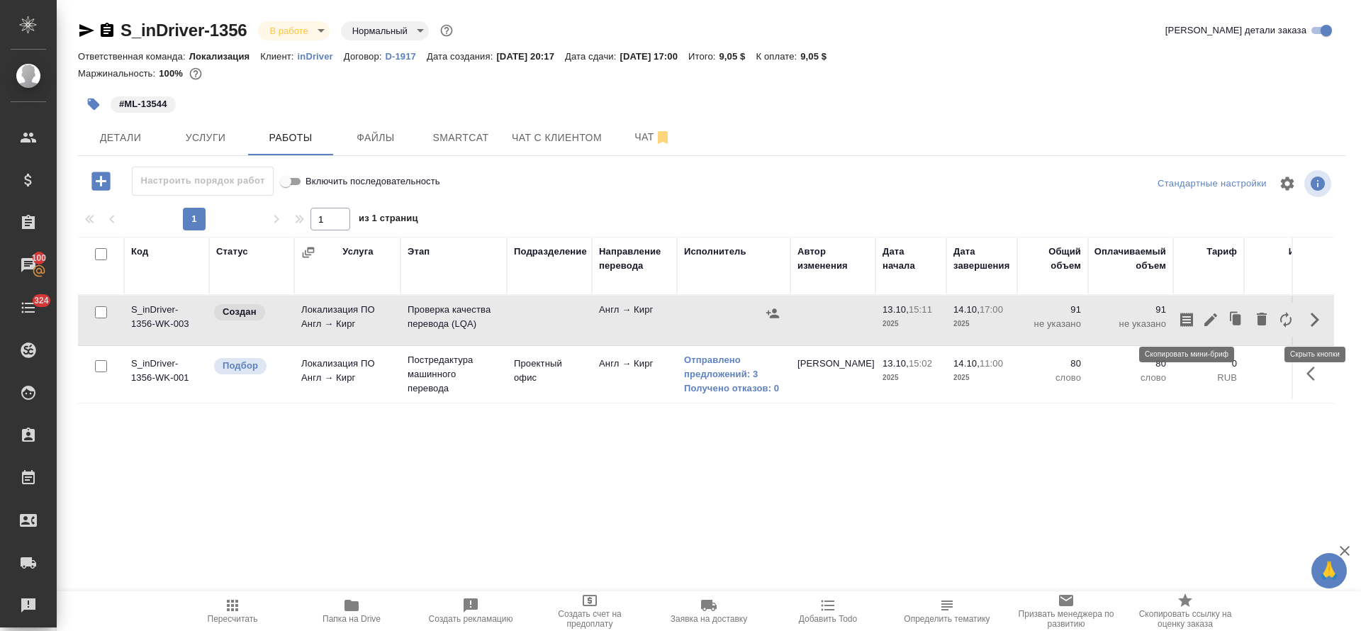
click at [1196, 323] on button "button" at bounding box center [1187, 320] width 24 height 34
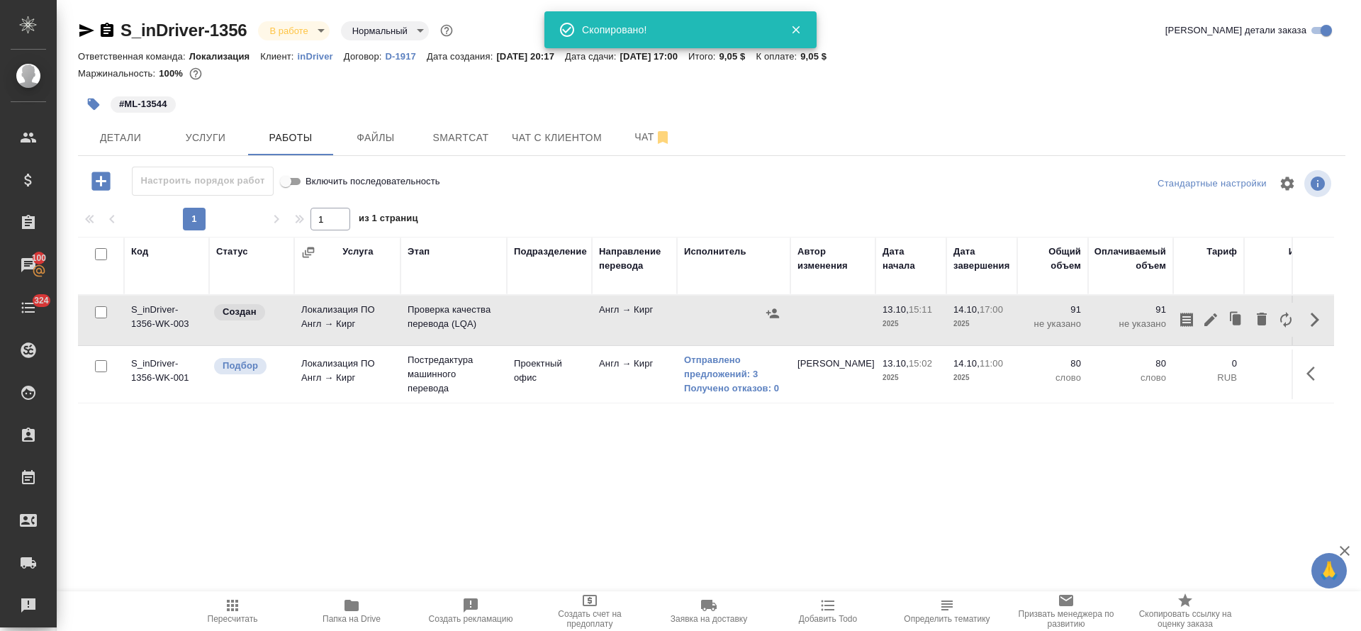
click at [1207, 323] on icon "button" at bounding box center [1210, 319] width 13 height 13
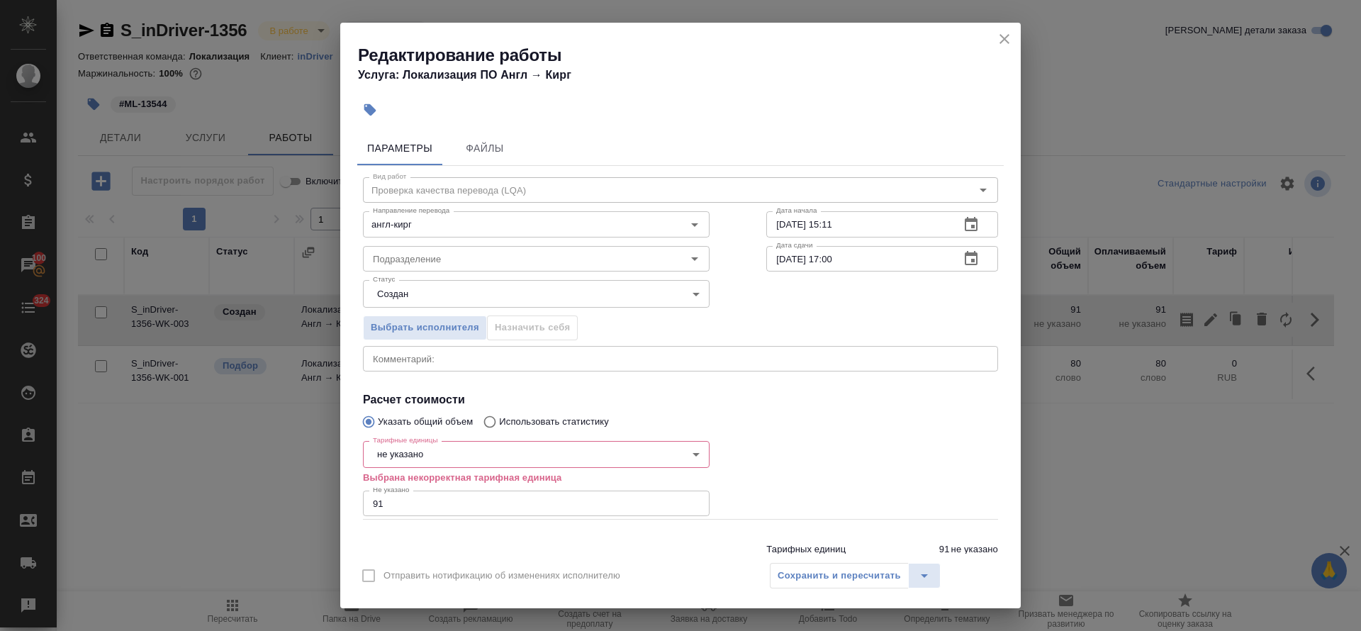
click at [384, 459] on body "🙏 .cls-1 fill:#fff; AWATERA Tretyakova Olga Клиенты Спецификации Заказы 100 Чат…" at bounding box center [680, 315] width 1361 height 631
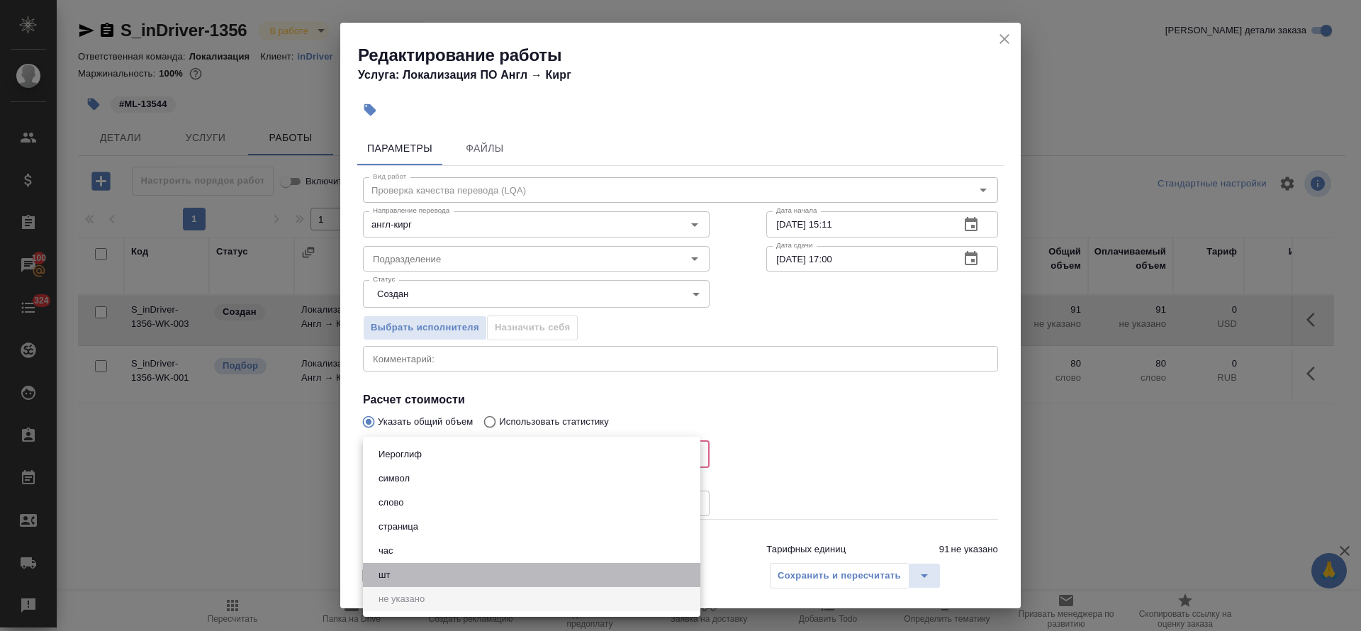
click at [395, 568] on li "шт" at bounding box center [531, 575] width 337 height 24
type input "5a8b1489cc6b4906c91bfdc1"
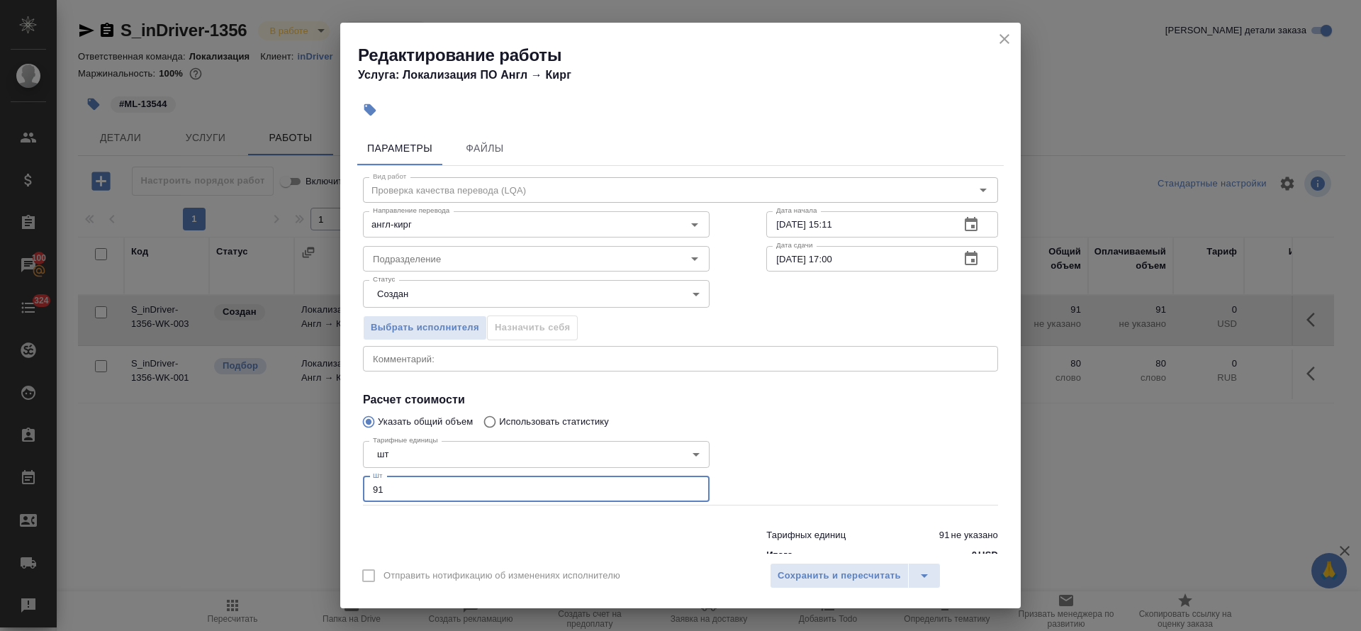
click at [381, 490] on input "91" at bounding box center [536, 489] width 347 height 26
type input "1"
click at [398, 257] on input "Подразделение" at bounding box center [512, 258] width 291 height 17
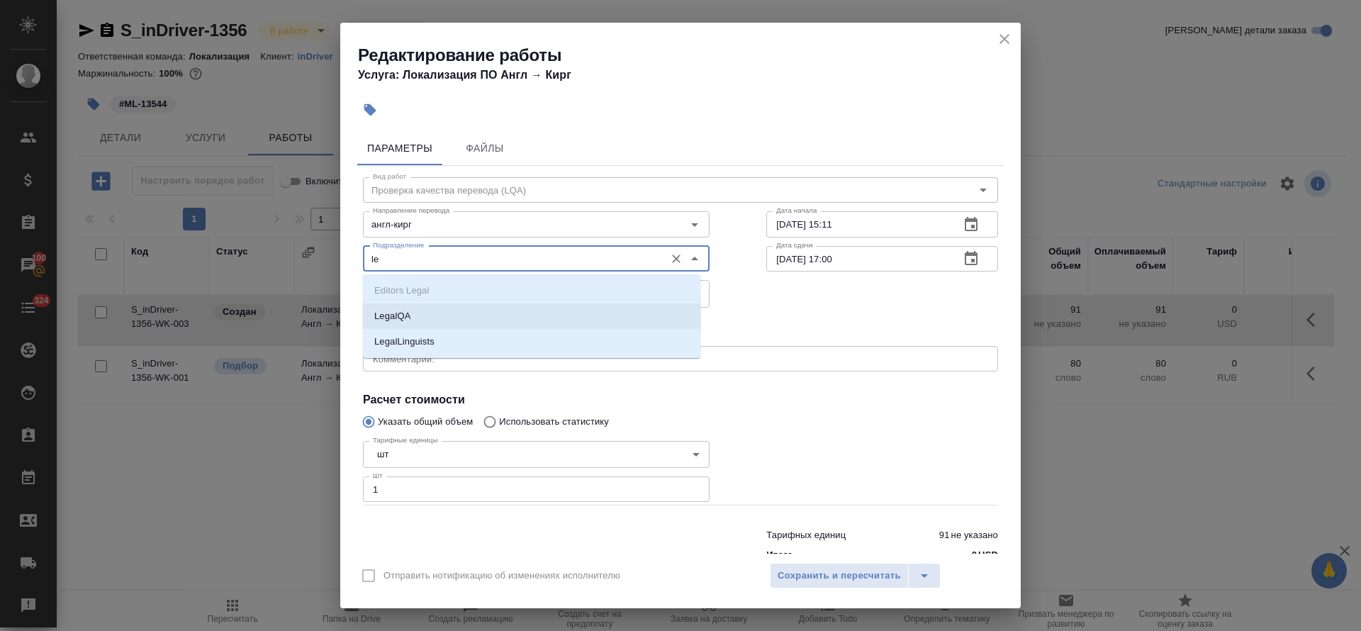
click at [408, 324] on li "LegalQA" at bounding box center [531, 316] width 337 height 26
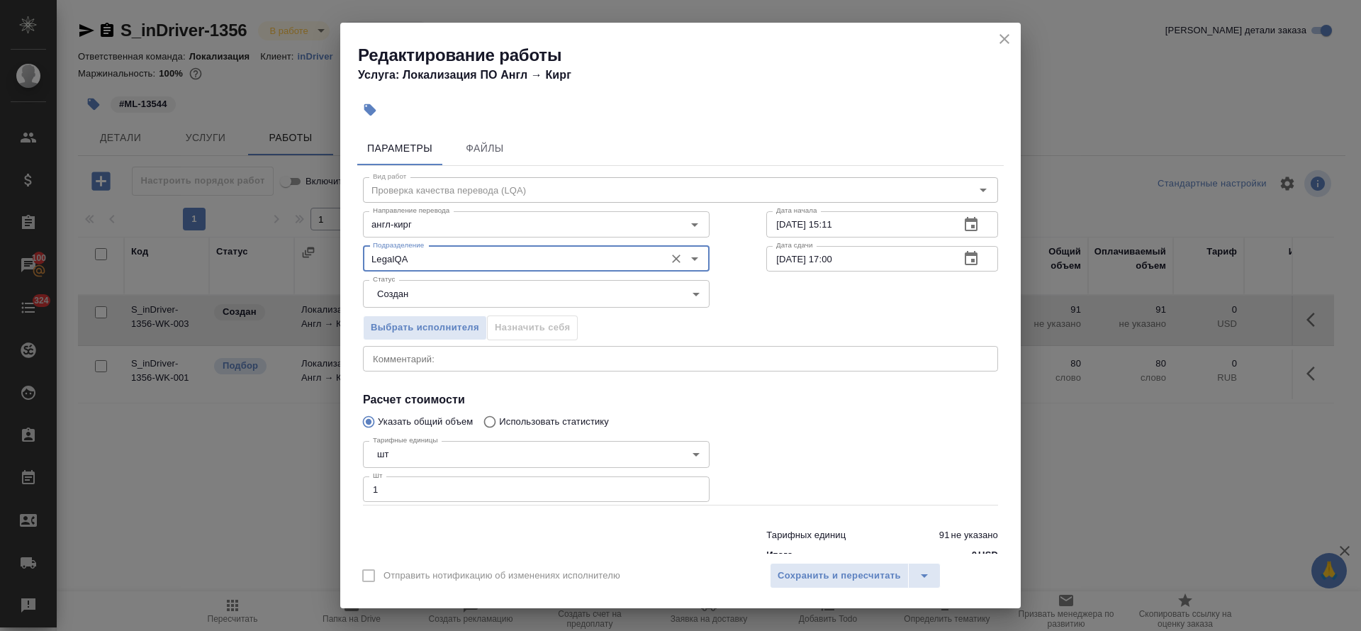
type input "LegalQA"
click at [422, 296] on body "🙏 .cls-1 fill:#fff; AWATERA Tretyakova Olga Клиенты Спецификации Заказы 100 Чат…" at bounding box center [680, 315] width 1361 height 631
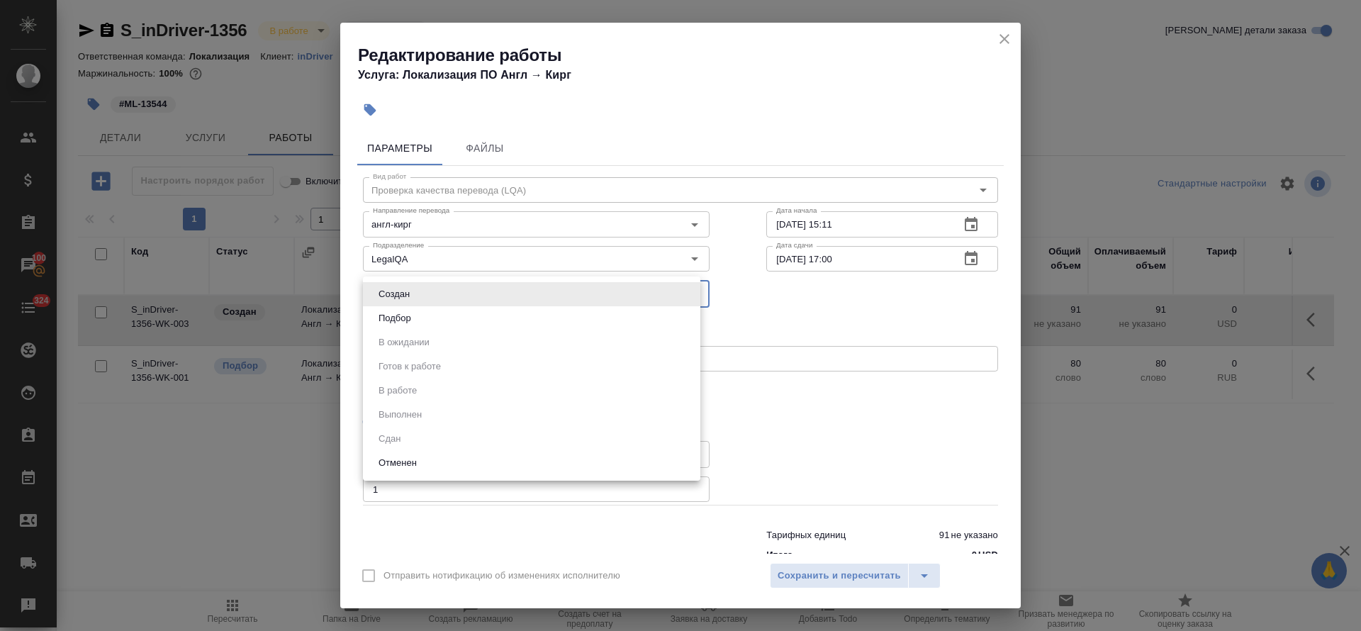
click at [427, 311] on li "Подбор" at bounding box center [531, 318] width 337 height 24
type input "recruiting"
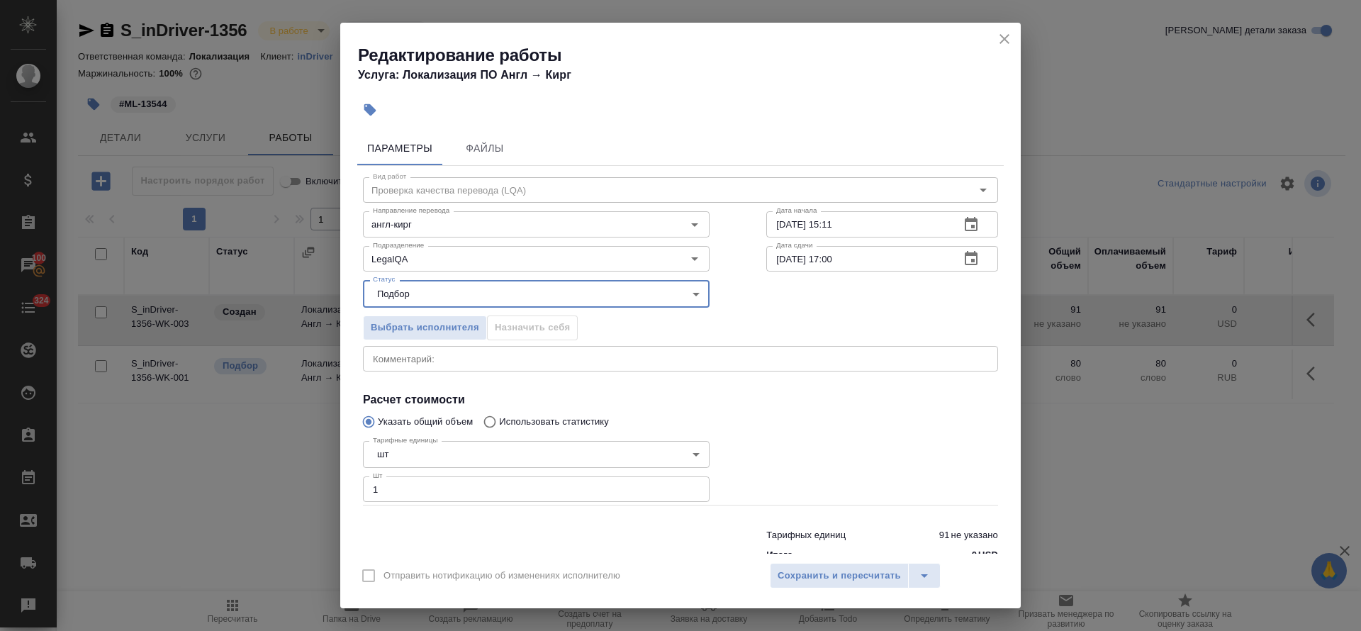
drag, startPoint x: 967, startPoint y: 237, endPoint x: 961, endPoint y: 230, distance: 10.1
click at [967, 236] on div "13.10.2025 15:11 Дата начала" at bounding box center [882, 224] width 232 height 26
click at [965, 230] on icon "button" at bounding box center [971, 224] width 13 height 14
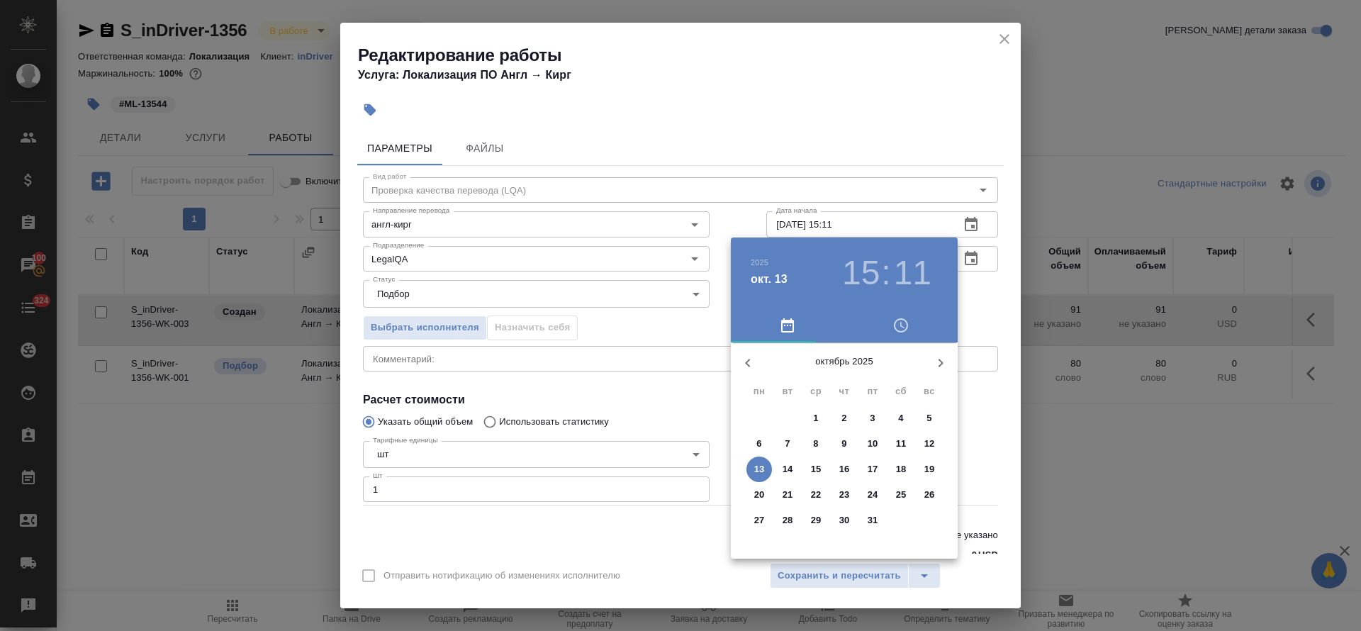
click at [784, 471] on p "14" at bounding box center [788, 469] width 11 height 14
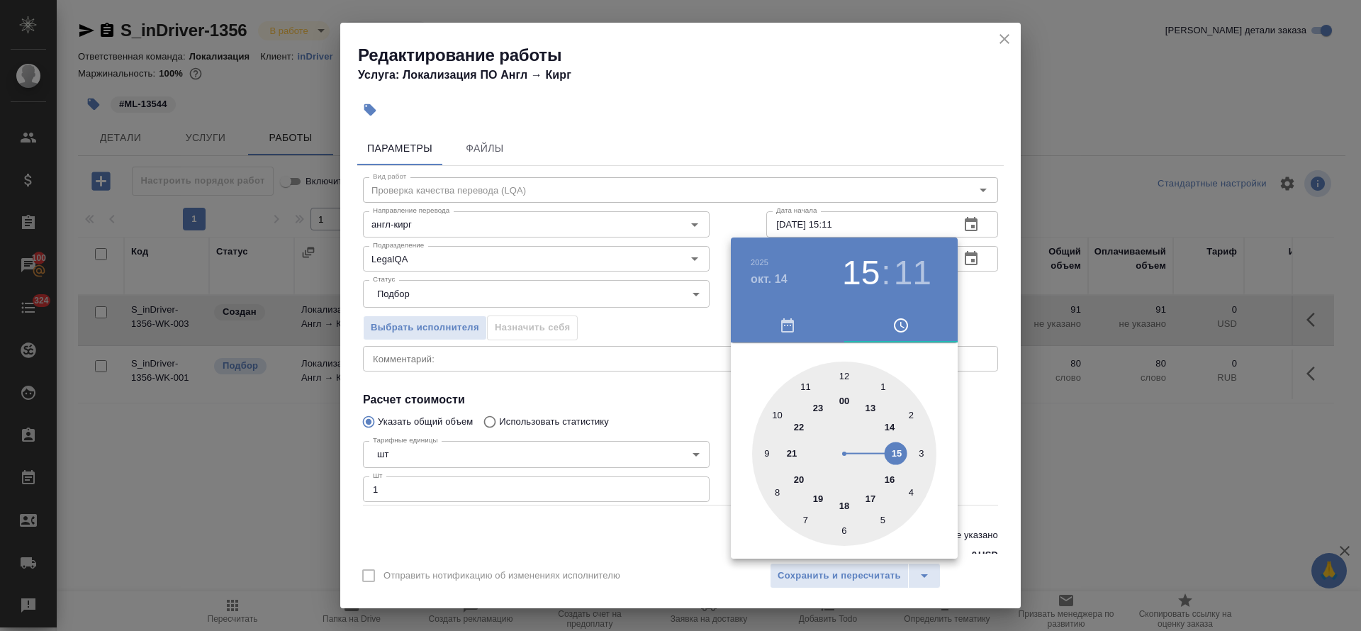
click at [806, 385] on div at bounding box center [844, 454] width 184 height 184
click at [837, 370] on div at bounding box center [844, 454] width 184 height 184
type input "14.10.2025 11:00"
click at [841, 370] on div at bounding box center [844, 454] width 184 height 184
click at [693, 403] on div at bounding box center [680, 315] width 1361 height 631
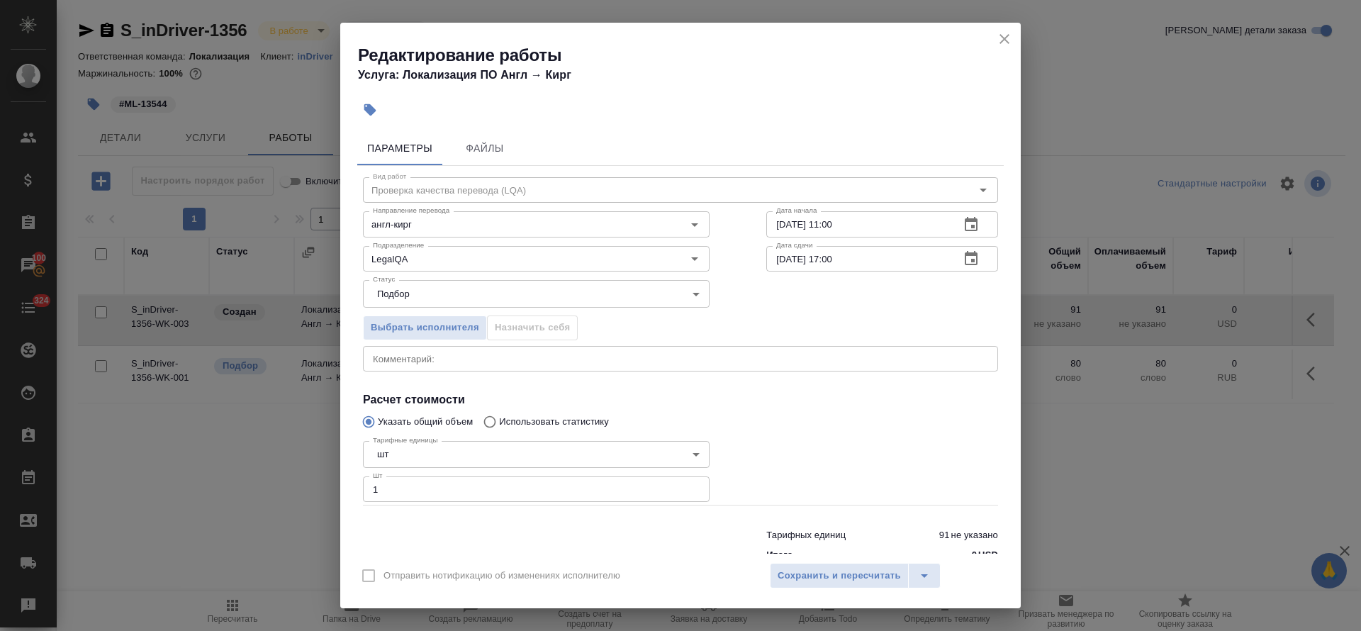
click at [963, 266] on icon "button" at bounding box center [971, 258] width 17 height 17
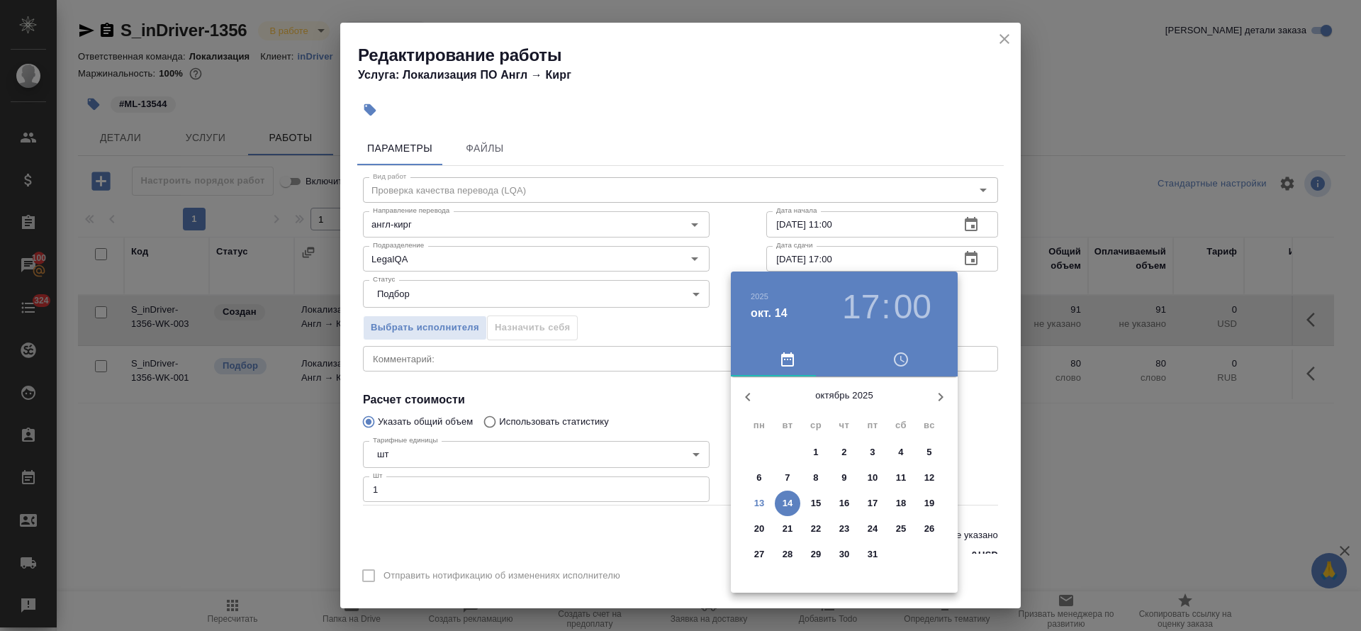
click at [840, 298] on div "17 : 00" at bounding box center [887, 307] width 102 height 40
click at [851, 308] on h3 "17" at bounding box center [861, 307] width 38 height 40
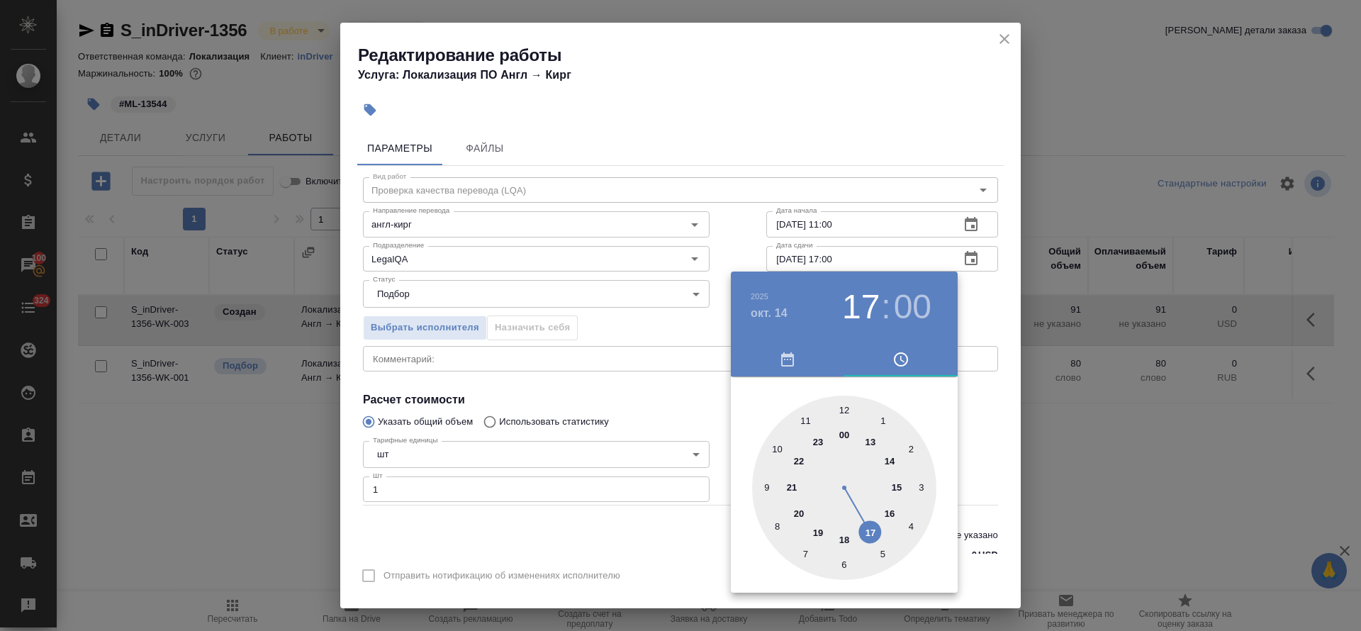
click at [895, 491] on div at bounding box center [844, 488] width 184 height 184
type input "14.10.2025 15:00"
click at [621, 390] on div at bounding box center [680, 315] width 1361 height 631
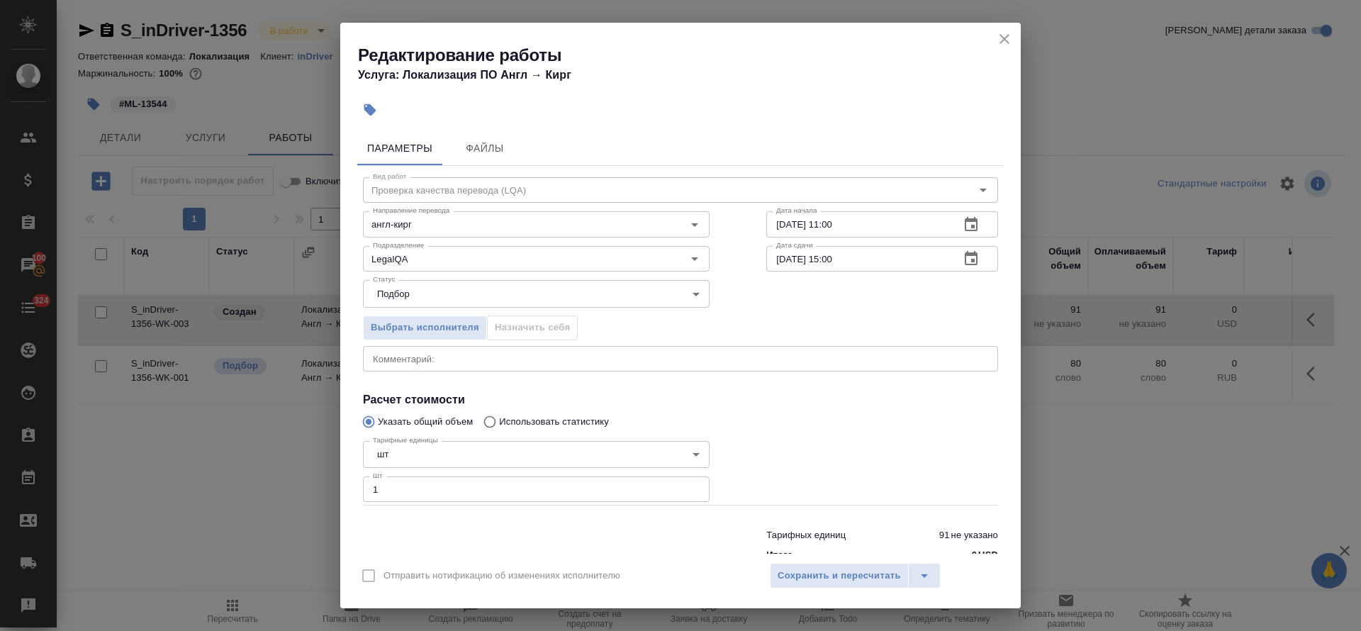
click at [432, 367] on div "x Комментарий:" at bounding box center [680, 359] width 635 height 26
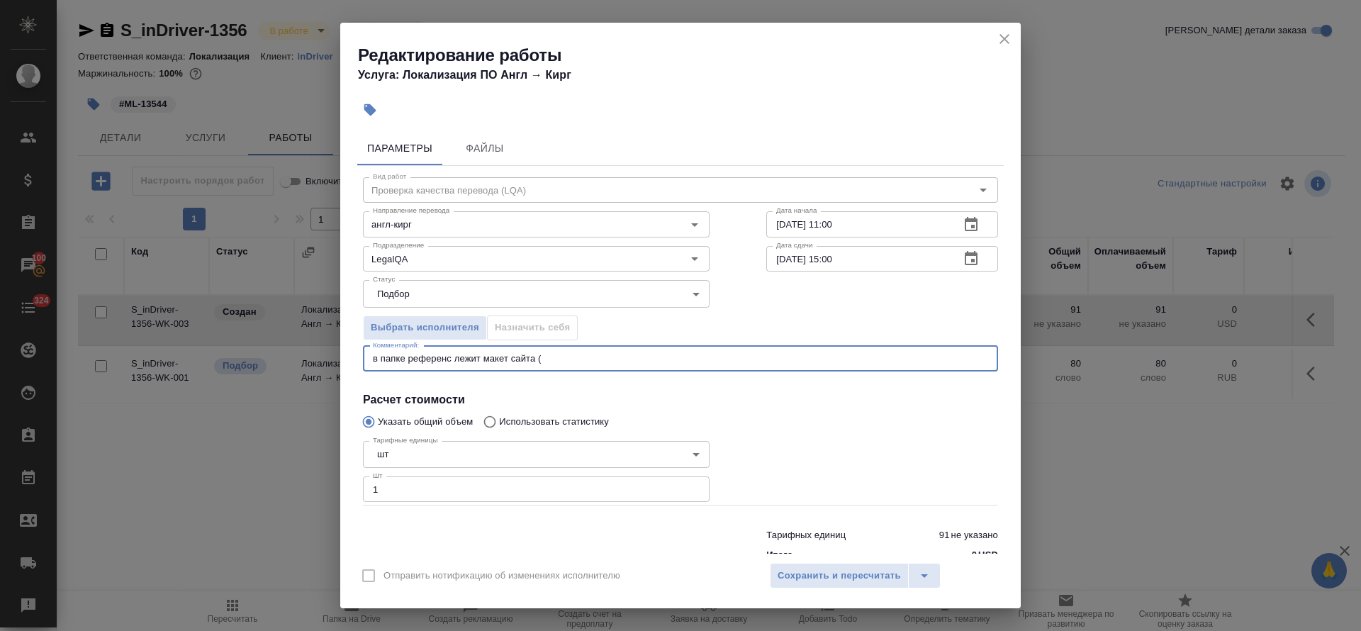
paste textarea "S_inDriver-1356 Дата завершения: 14.10.2025, 17:00 Проверка качества перевода (…"
type textarea "в папке референс лежит макет сайта (только незаблюренная часть)"
click at [812, 585] on button "Сохранить и пересчитать" at bounding box center [839, 576] width 139 height 26
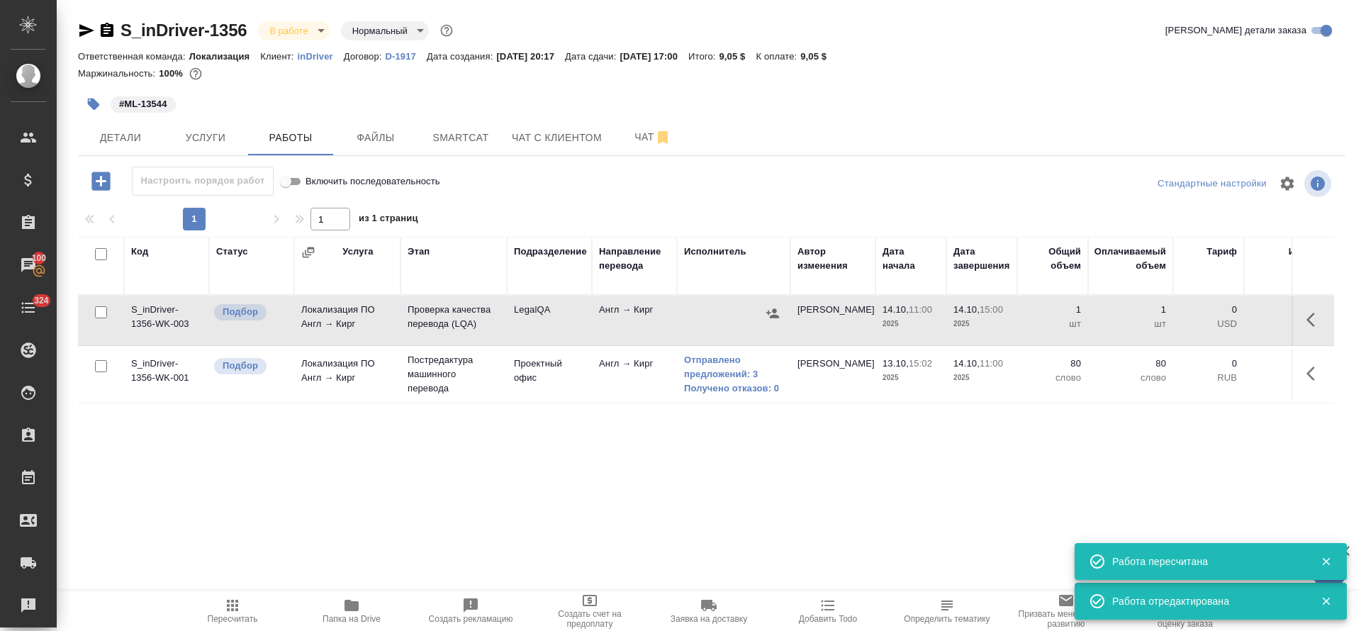
click at [728, 476] on div "Код Статус Услуга Этап Подразделение Направление перевода Исполнитель Автор изм…" at bounding box center [706, 396] width 1256 height 319
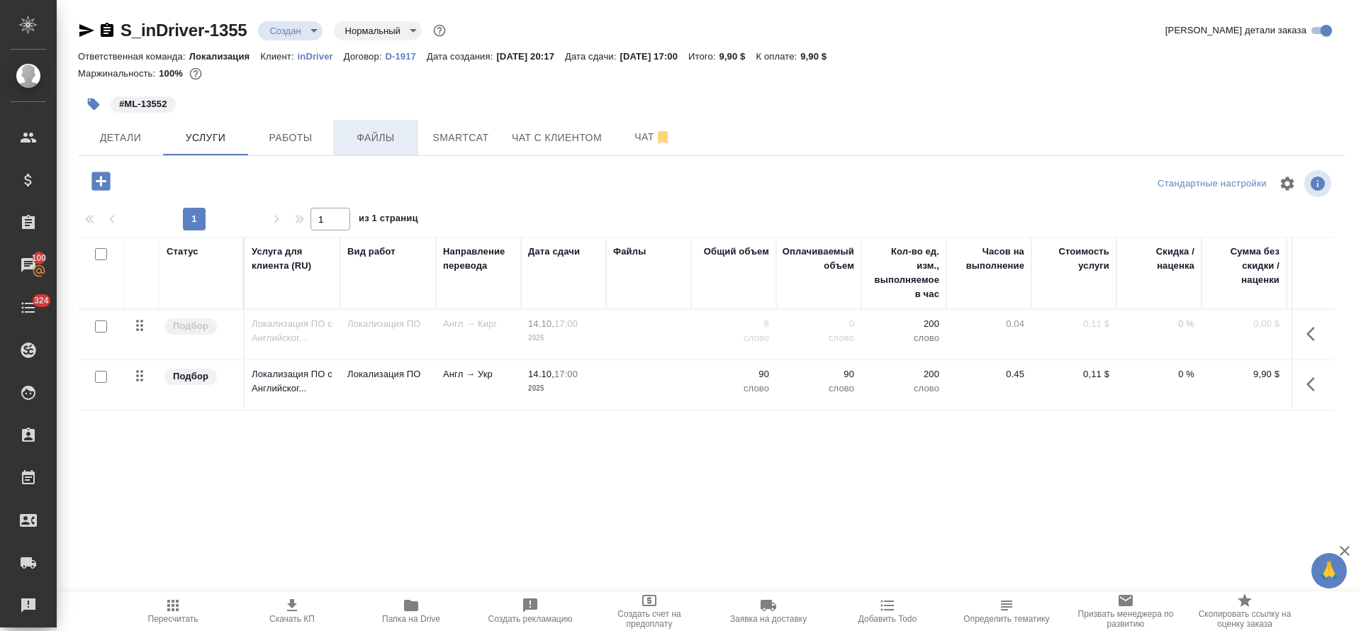
click at [391, 138] on span "Файлы" at bounding box center [376, 138] width 68 height 18
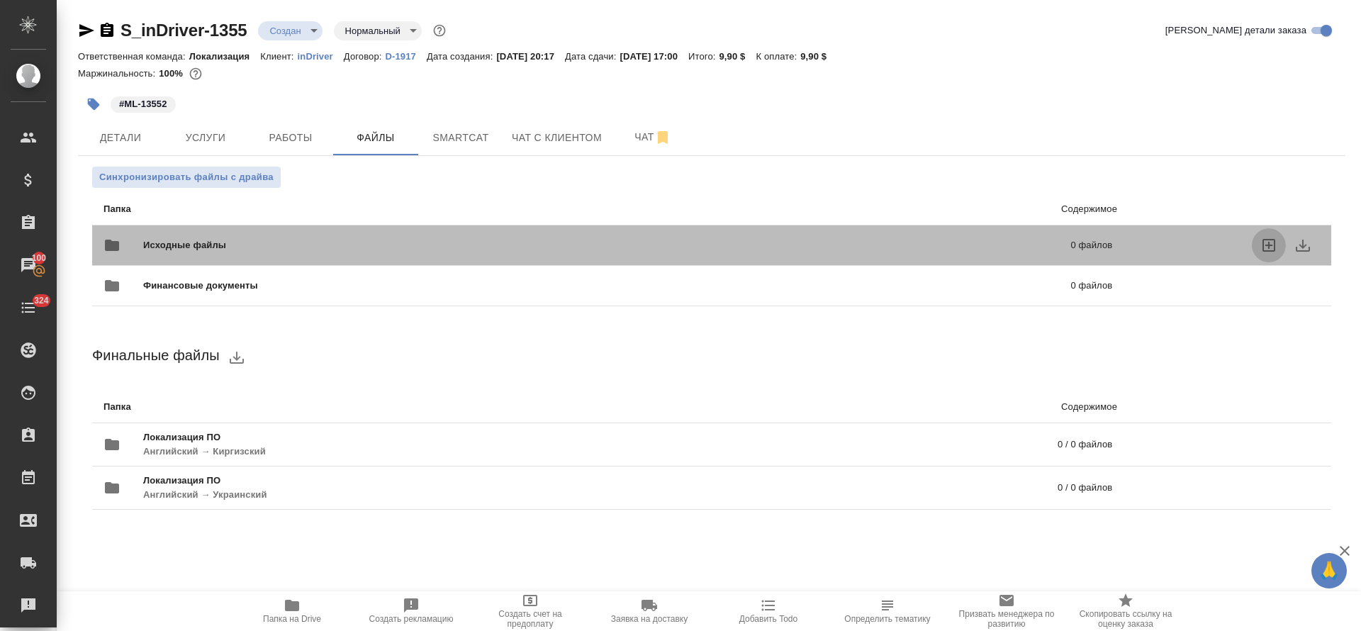
click at [1263, 238] on icon "uploadFiles" at bounding box center [1268, 245] width 17 height 17
click at [0, 0] on input "uploadFiles" at bounding box center [0, 0] width 0 height 0
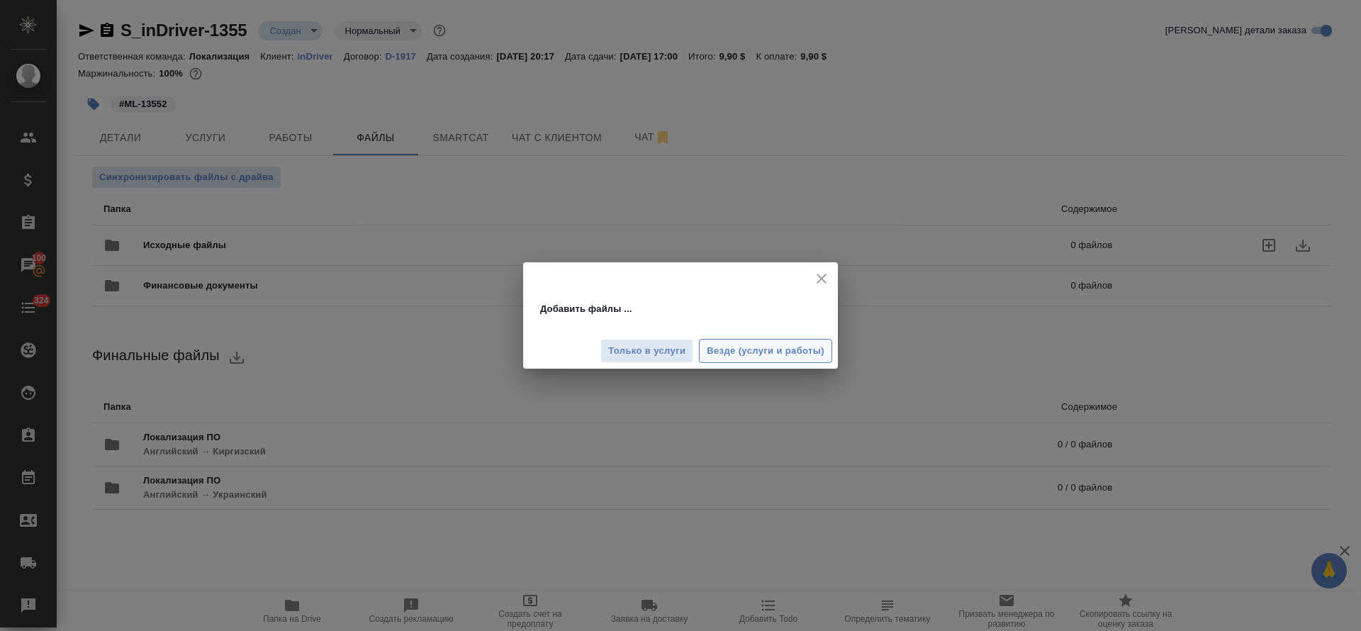
click at [748, 350] on span "Везде (услуги и работы)" at bounding box center [766, 351] width 118 height 16
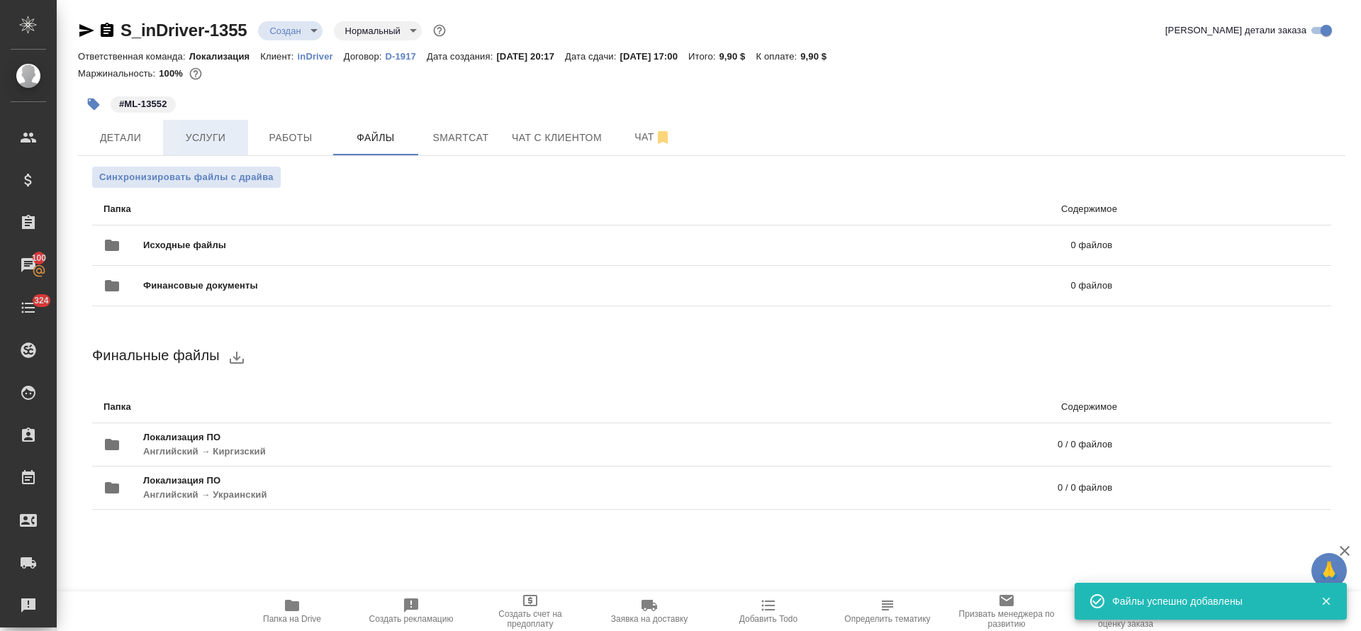
click at [207, 129] on span "Услуги" at bounding box center [206, 138] width 68 height 18
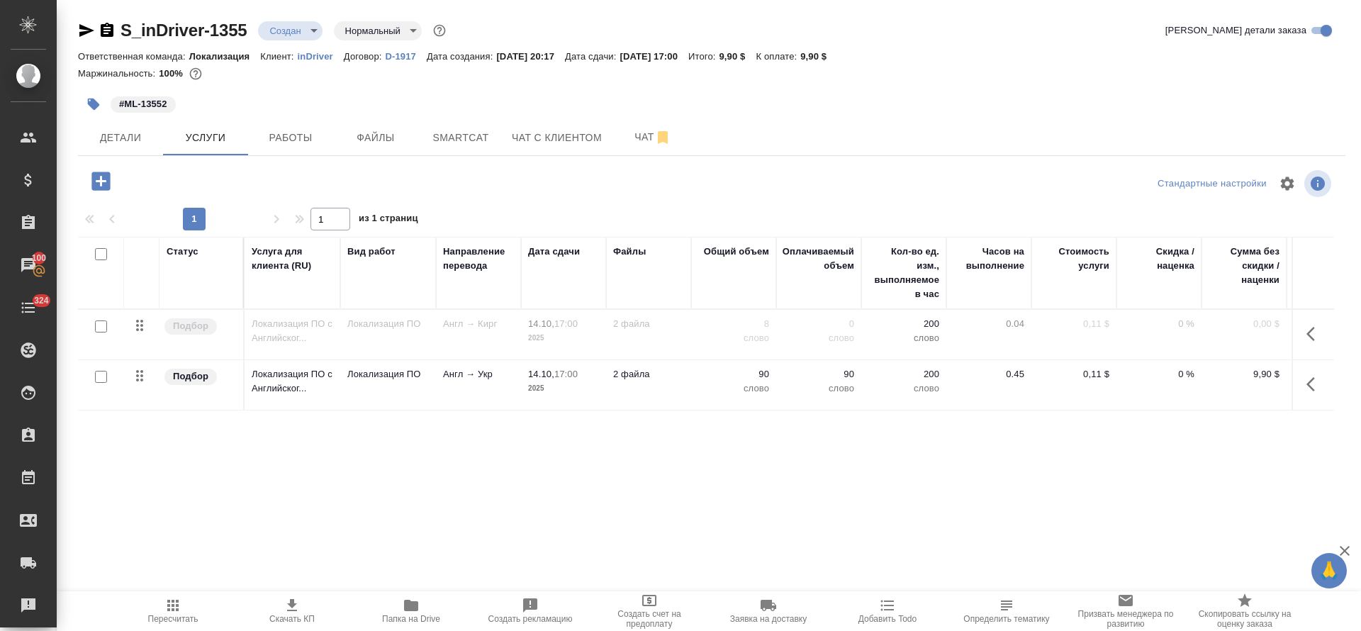
click at [106, 378] on input "checkbox" at bounding box center [101, 377] width 12 height 12
checkbox input "true"
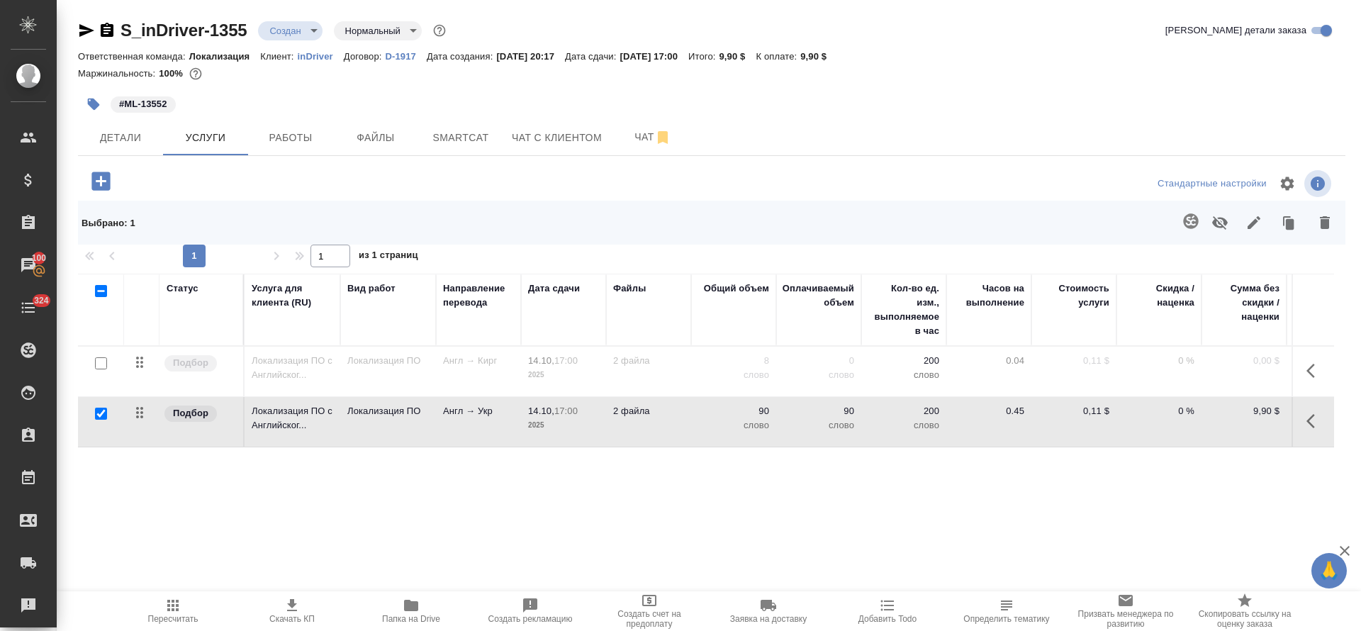
click at [1194, 228] on icon "button" at bounding box center [1190, 220] width 15 height 15
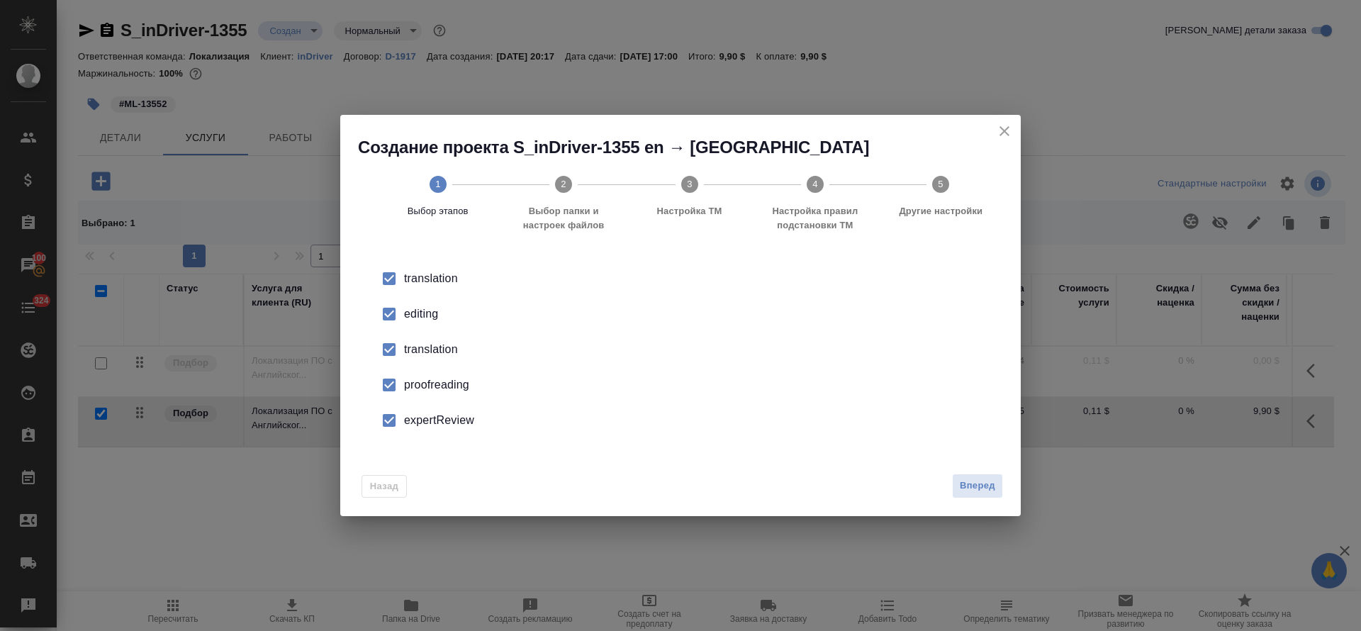
click at [432, 320] on div "editing" at bounding box center [695, 314] width 583 height 17
click at [430, 337] on li "translation" at bounding box center [680, 349] width 635 height 35
click at [425, 386] on div "proofreading" at bounding box center [695, 384] width 583 height 17
click at [423, 412] on div "expertReview" at bounding box center [695, 420] width 583 height 17
click at [974, 496] on button "Вперед" at bounding box center [977, 486] width 51 height 25
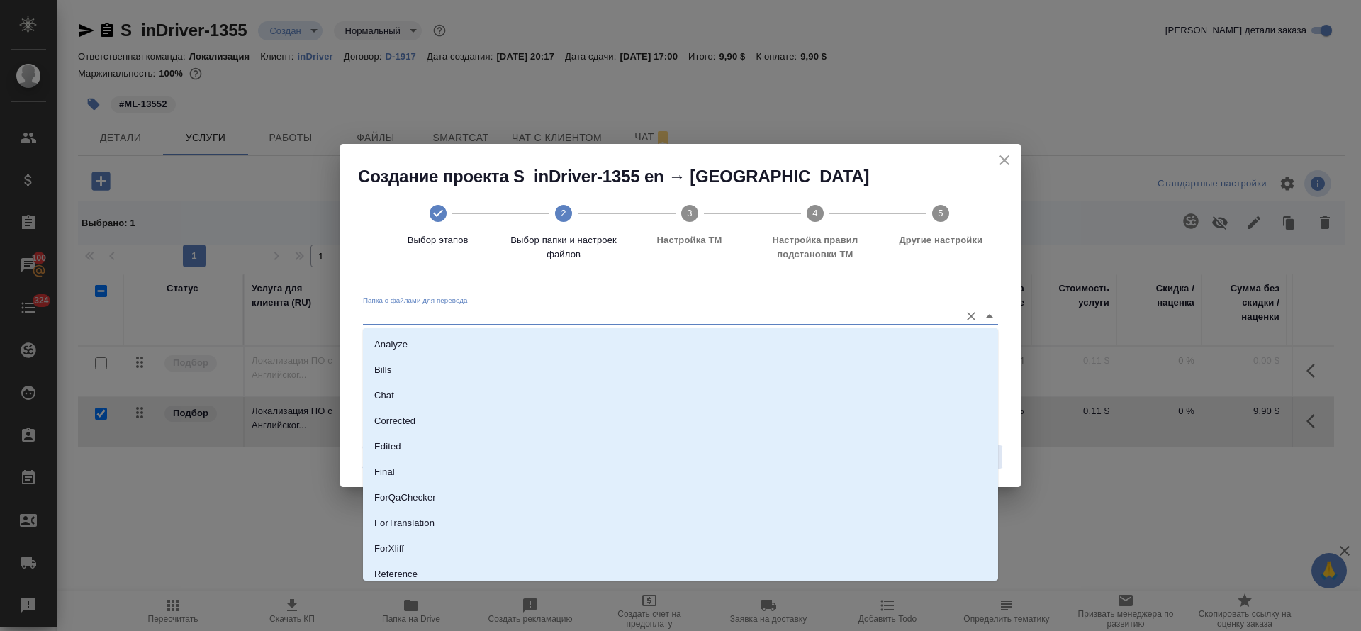
click at [492, 318] on input "Папка с файлами для перевода" at bounding box center [658, 315] width 590 height 17
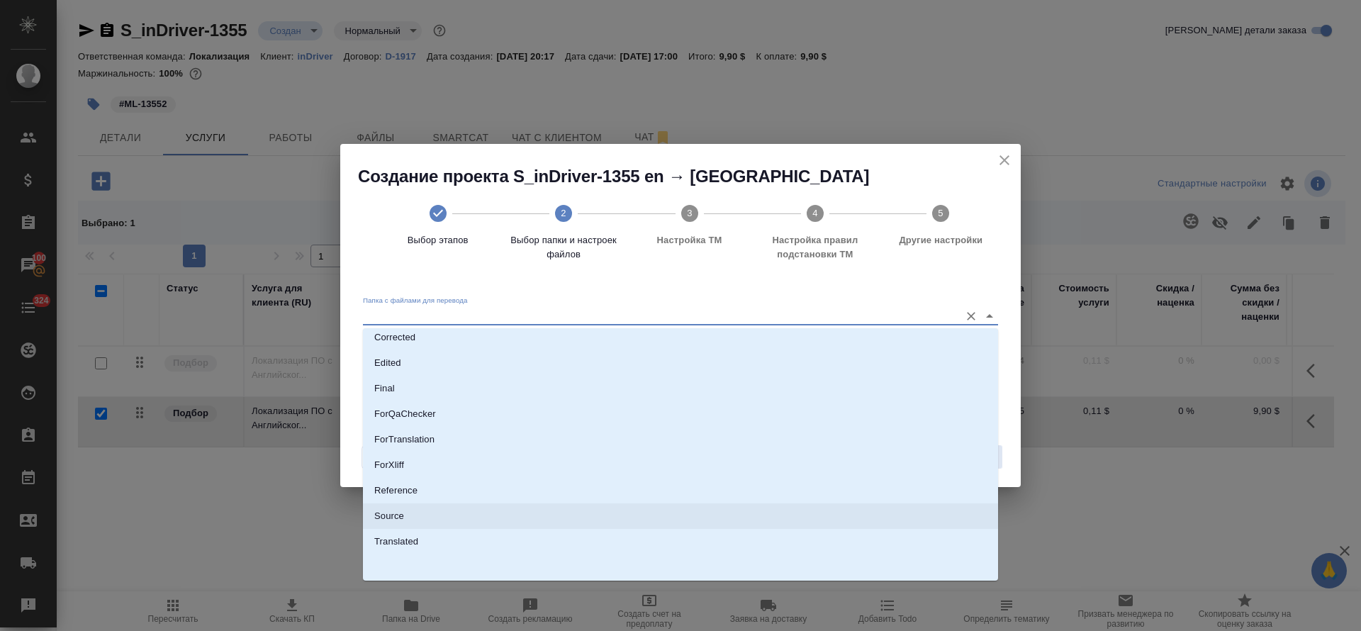
click at [459, 520] on li "Source" at bounding box center [680, 516] width 635 height 26
type input "Source"
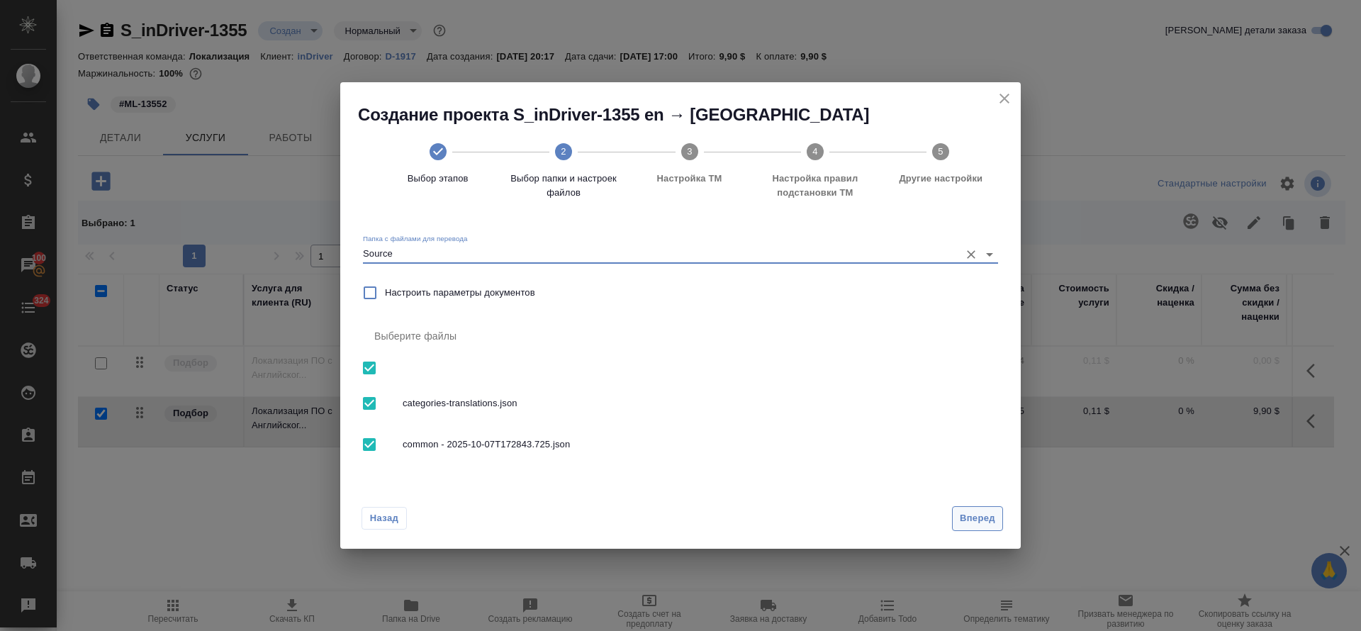
click at [973, 518] on span "Вперед" at bounding box center [977, 518] width 35 height 16
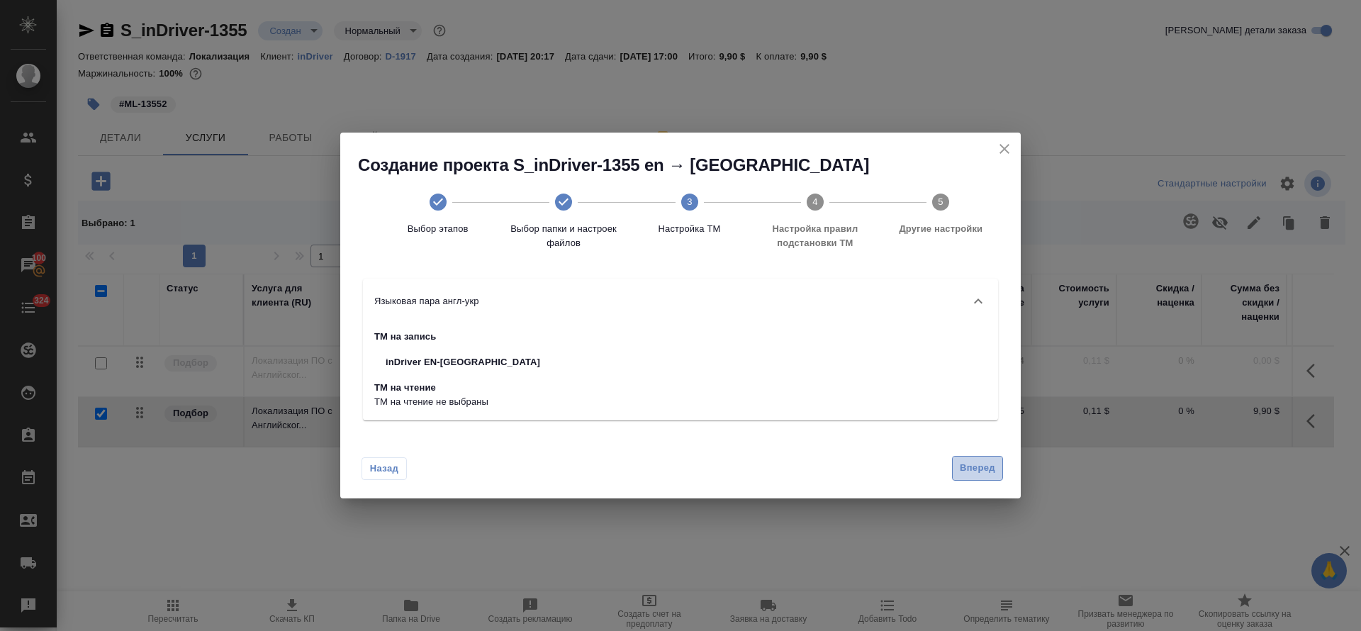
click at [978, 476] on span "Вперед" at bounding box center [977, 468] width 35 height 16
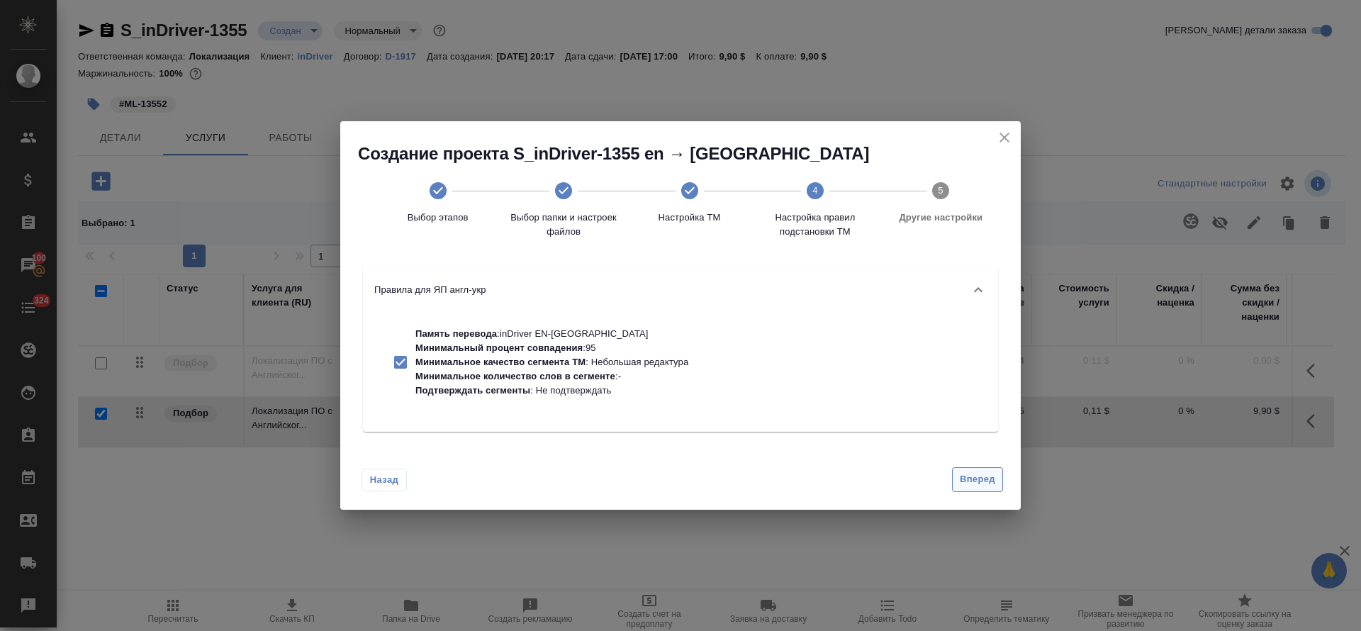
click at [978, 471] on span "Вперед" at bounding box center [977, 479] width 35 height 16
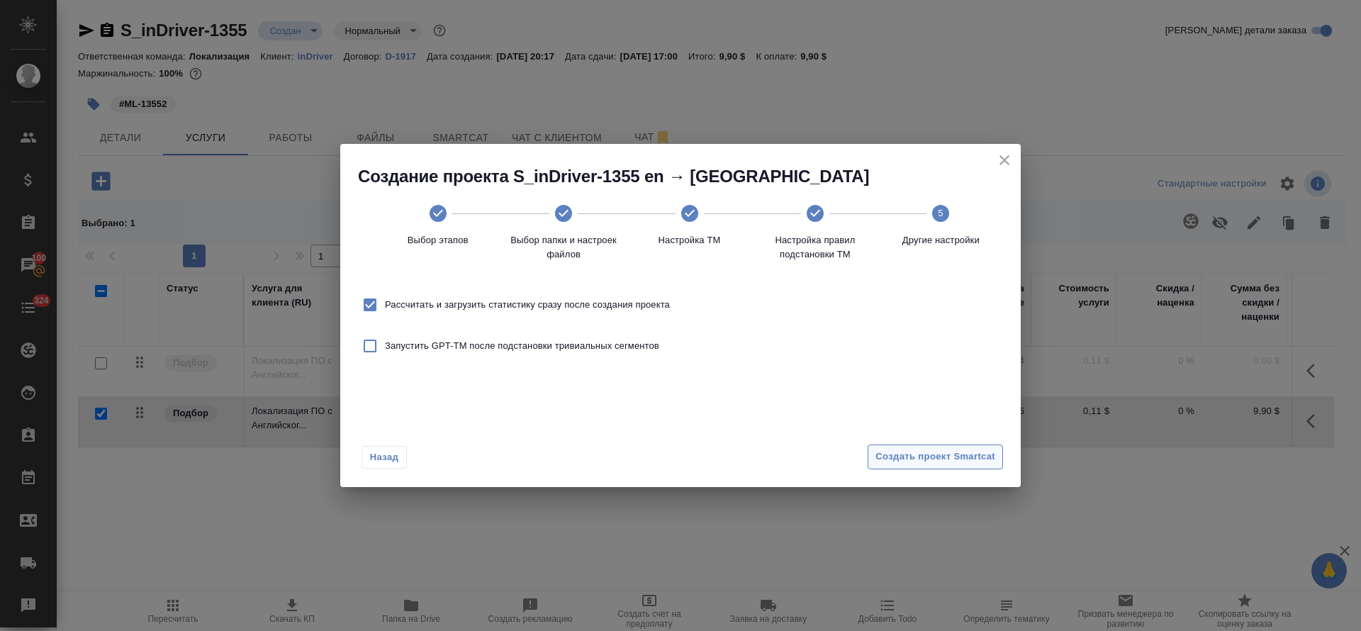
click at [978, 471] on div "Назад Создать проект Smartcat" at bounding box center [680, 453] width 681 height 67
click at [971, 465] on button "Создать проект Smartcat" at bounding box center [935, 456] width 135 height 25
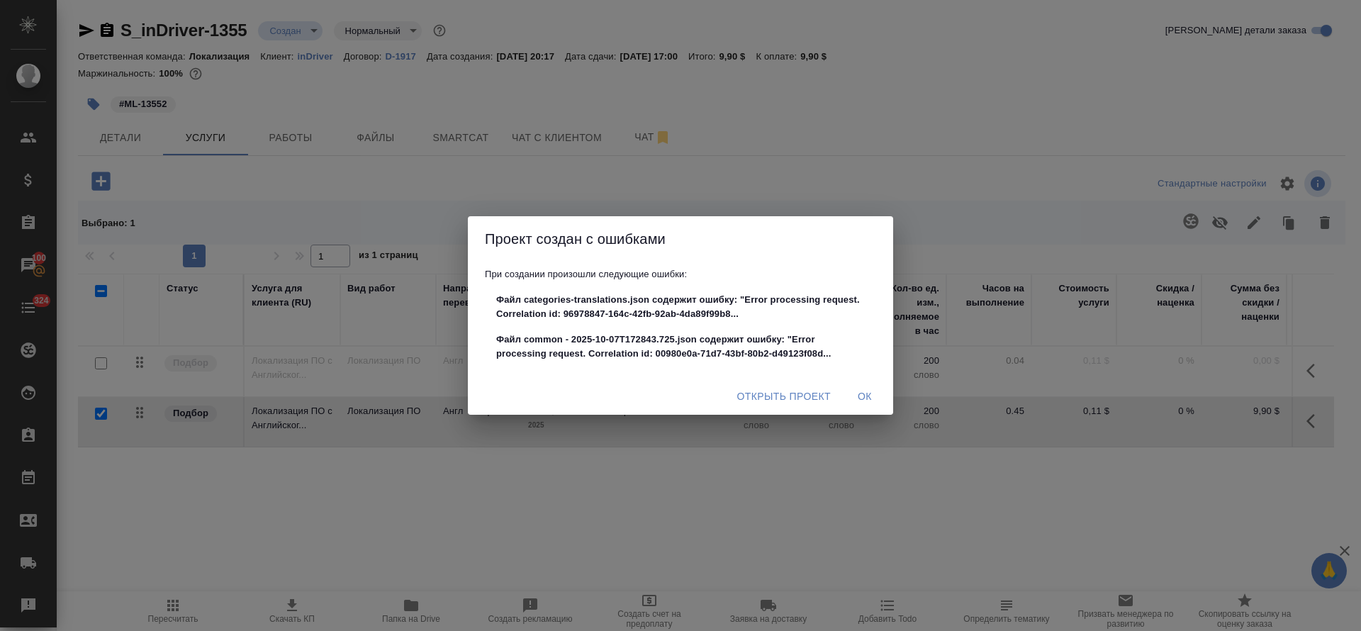
click at [766, 392] on span "Открыть проект" at bounding box center [784, 397] width 94 height 18
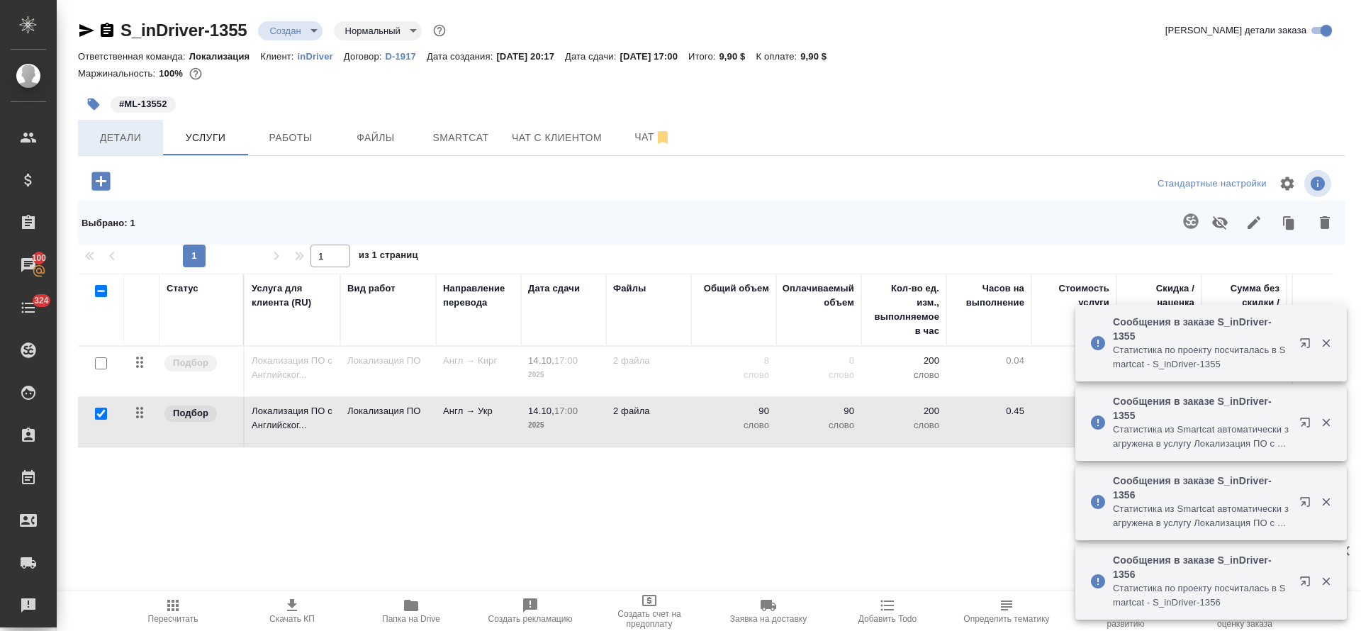
click at [140, 144] on span "Детали" at bounding box center [120, 138] width 68 height 18
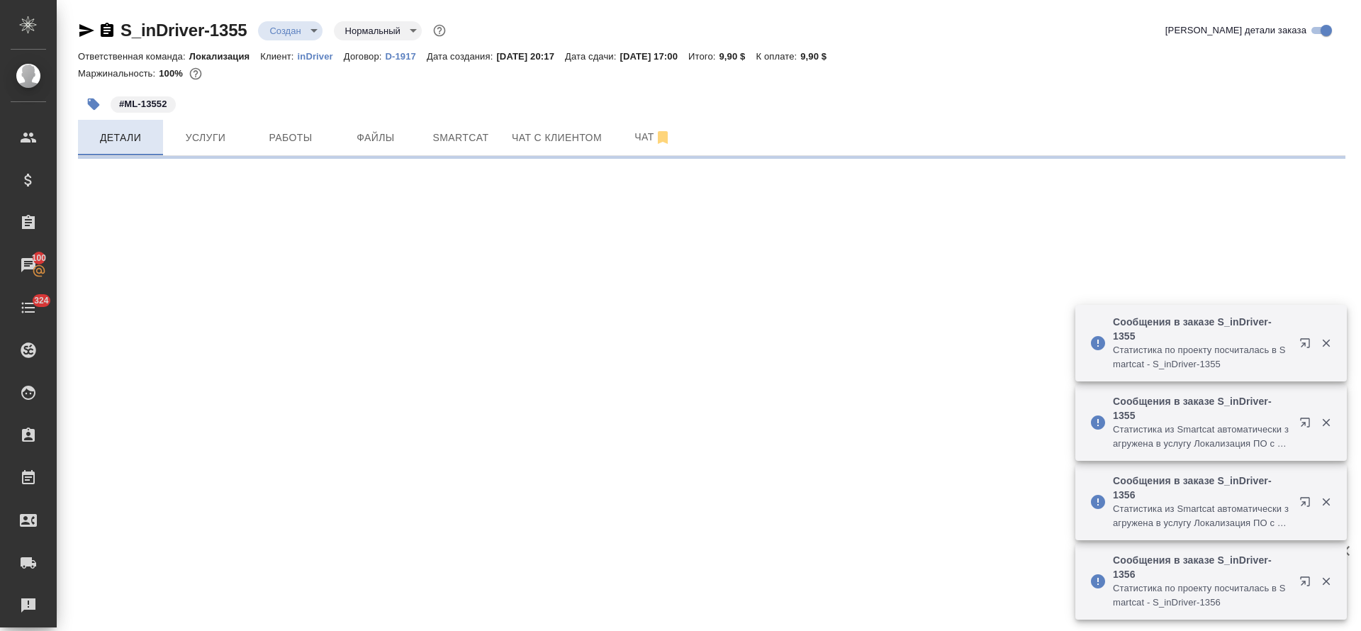
select select "RU"
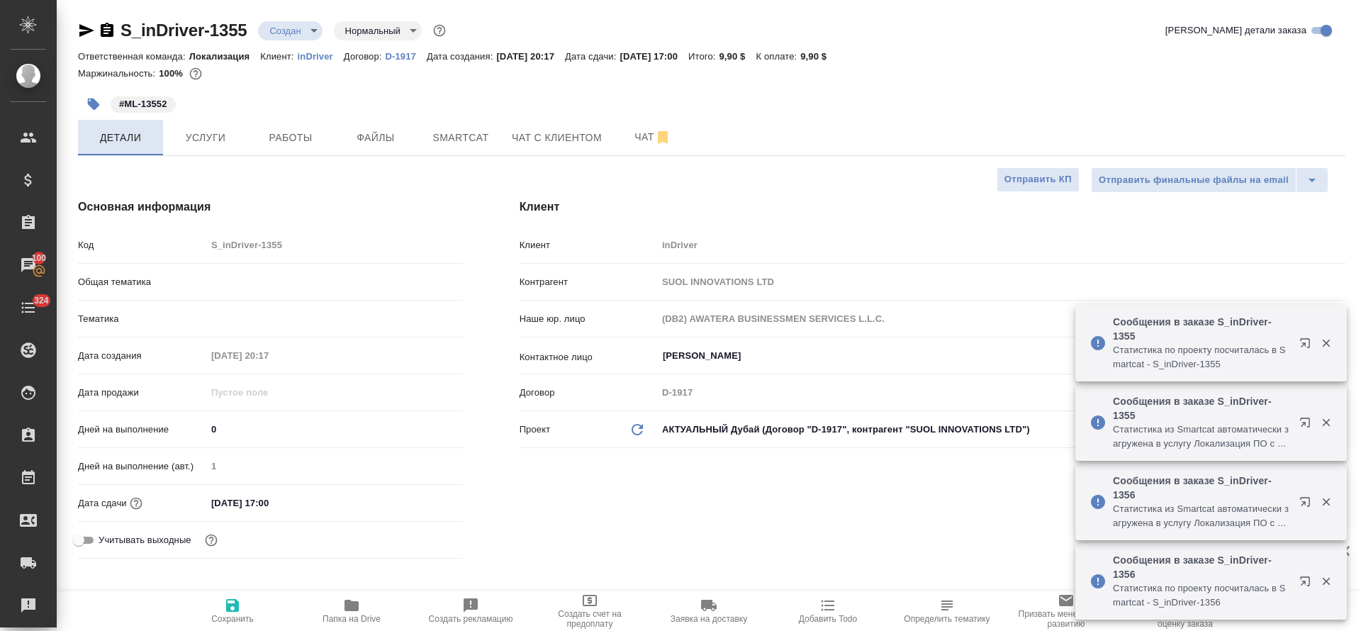
type textarea "x"
type input "Локализация"
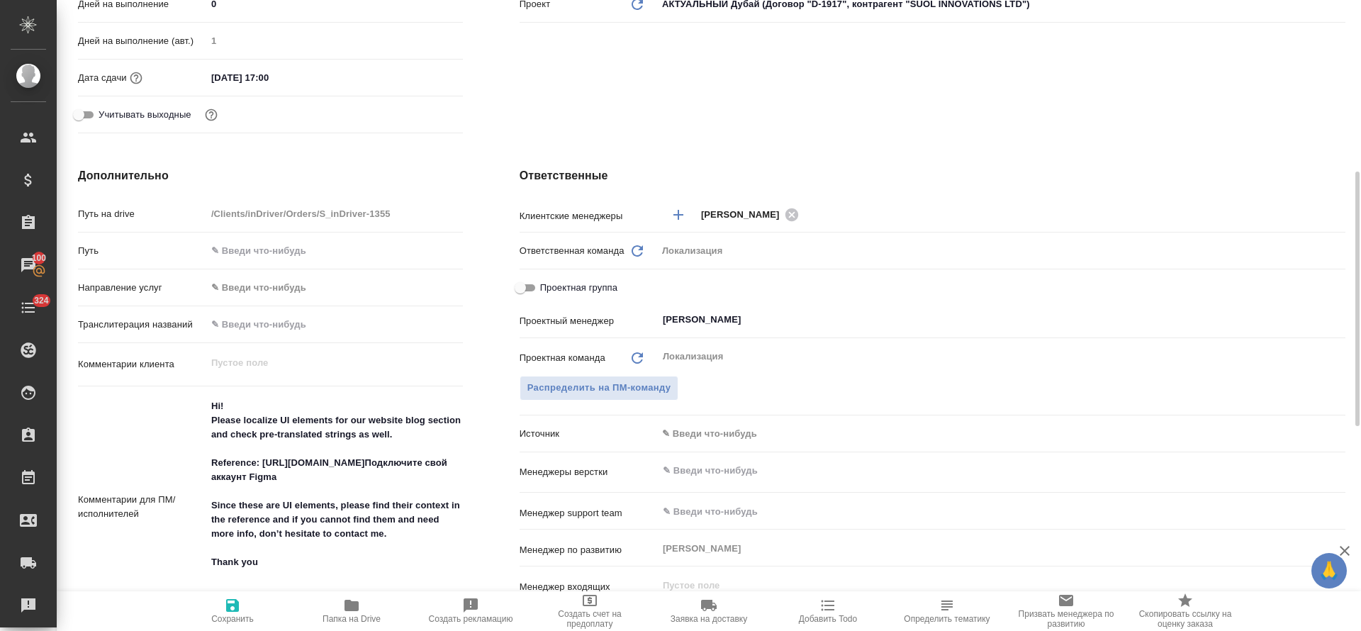
scroll to position [532, 0]
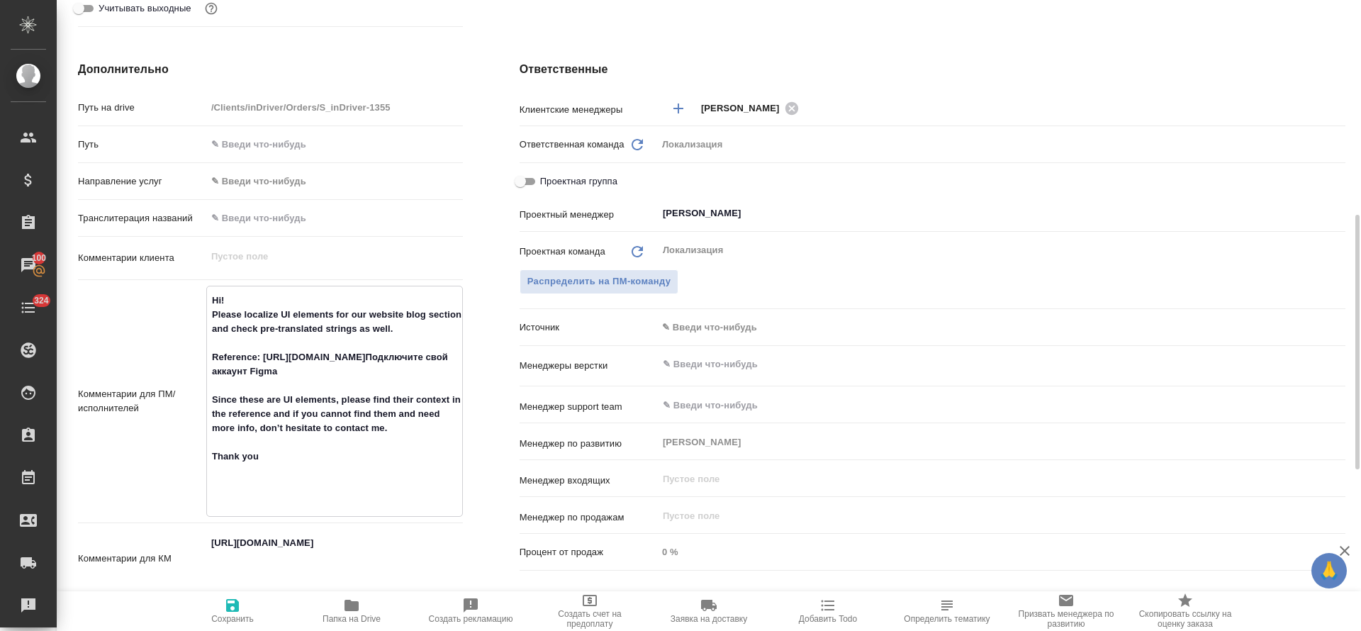
drag, startPoint x: 250, startPoint y: 411, endPoint x: 279, endPoint y: 414, distance: 29.2
click at [279, 414] on textarea "Hi! Please localize UI elements for our website blog section and check pre-tran…" at bounding box center [334, 400] width 255 height 223
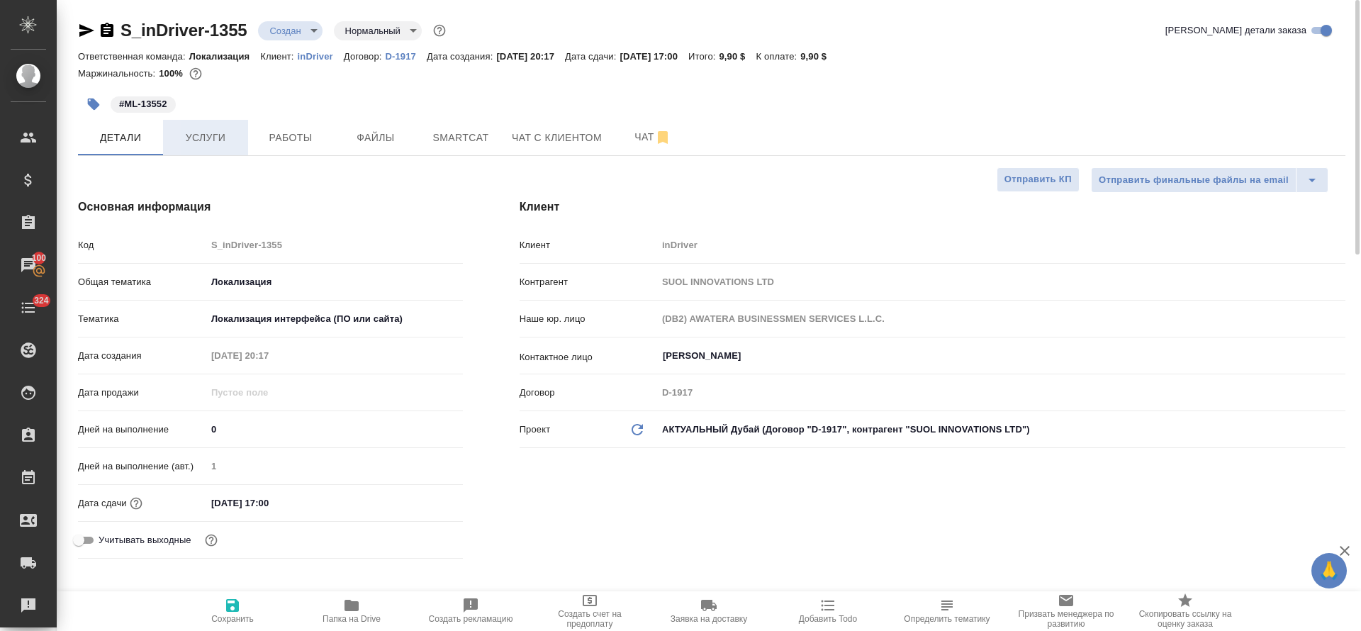
type textarea "x"
click at [231, 140] on span "Услуги" at bounding box center [206, 138] width 68 height 18
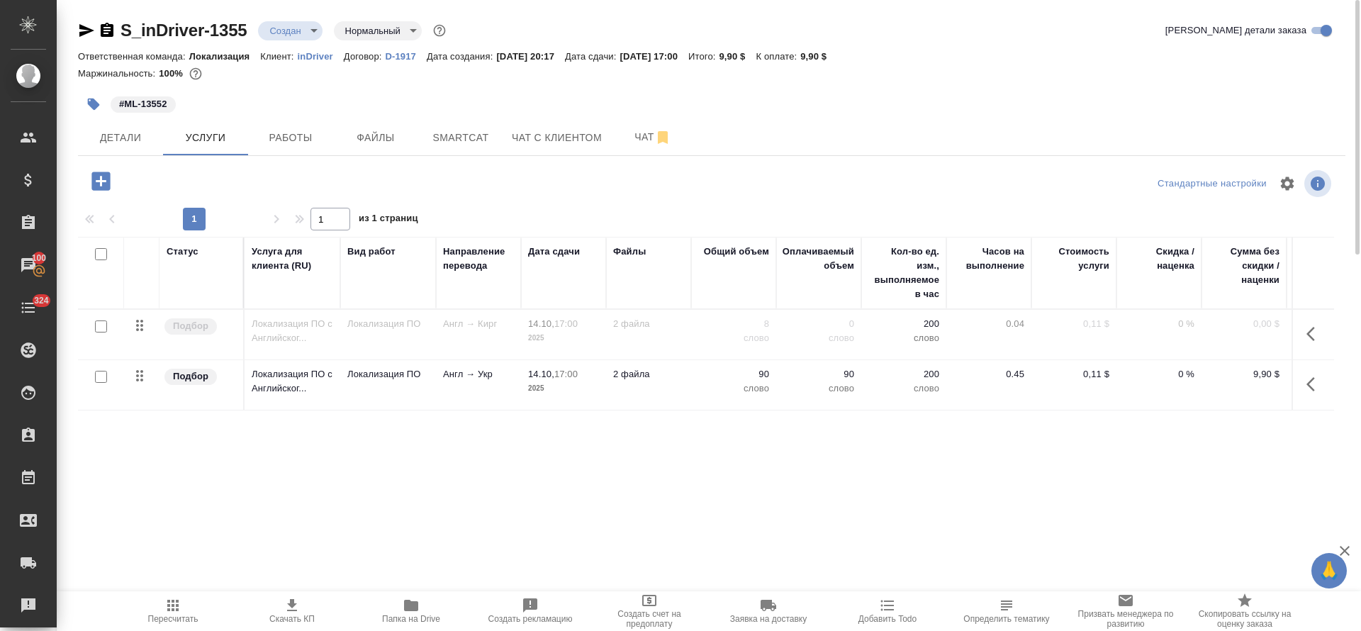
click at [181, 608] on span "Пересчитать" at bounding box center [173, 610] width 102 height 27
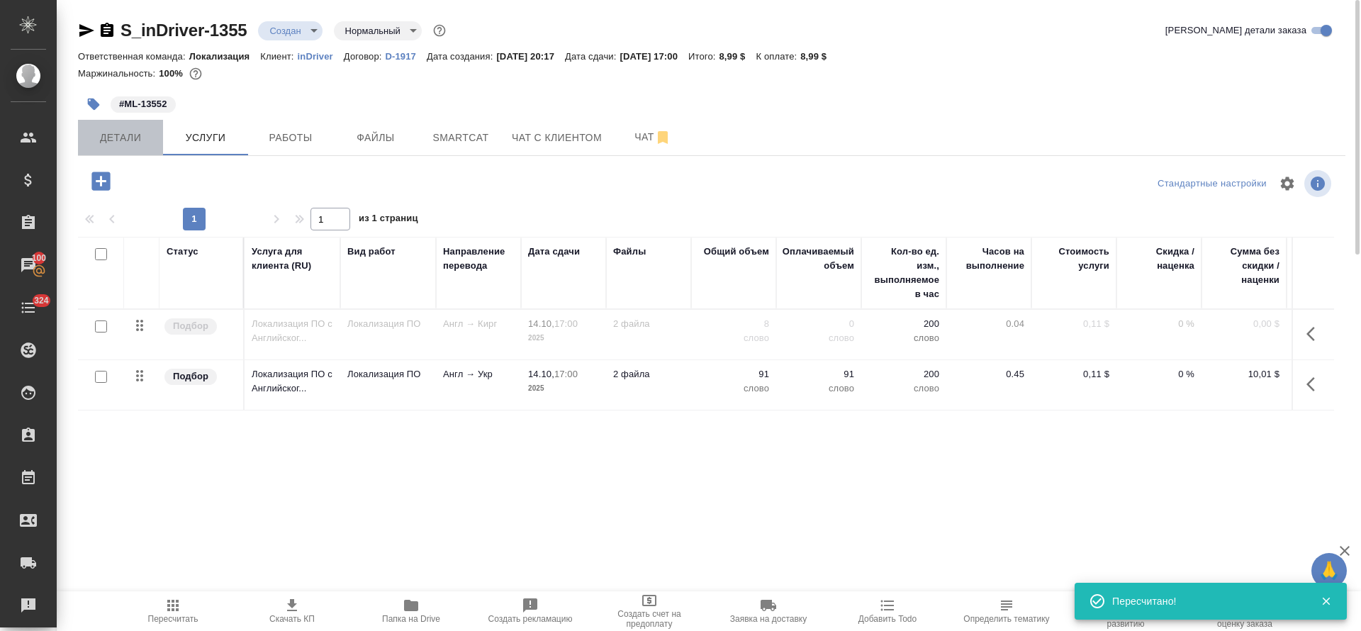
click at [95, 132] on span "Детали" at bounding box center [120, 138] width 68 height 18
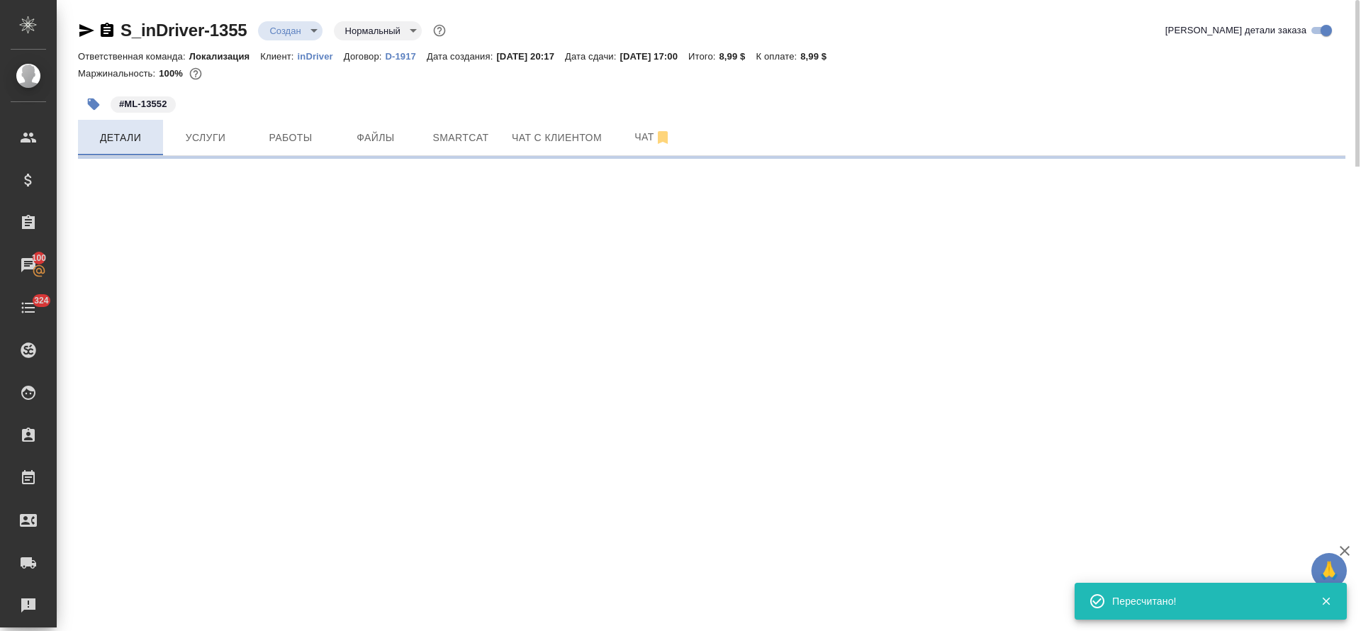
select select "RU"
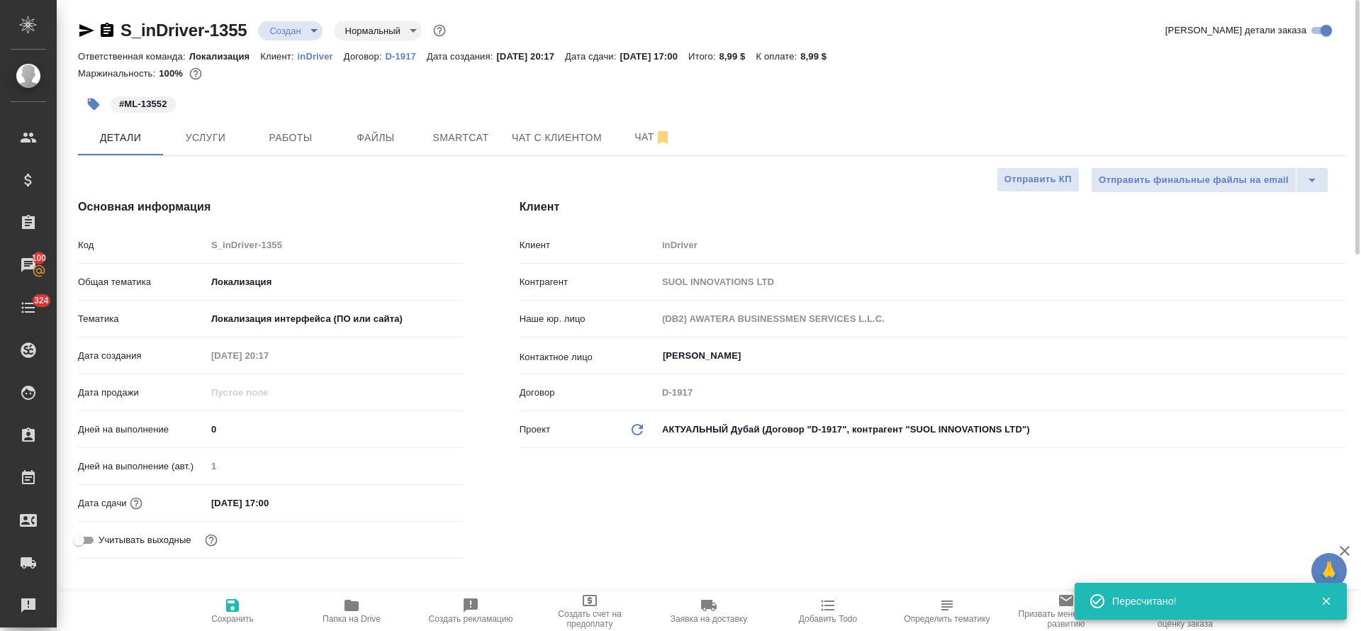
type textarea "x"
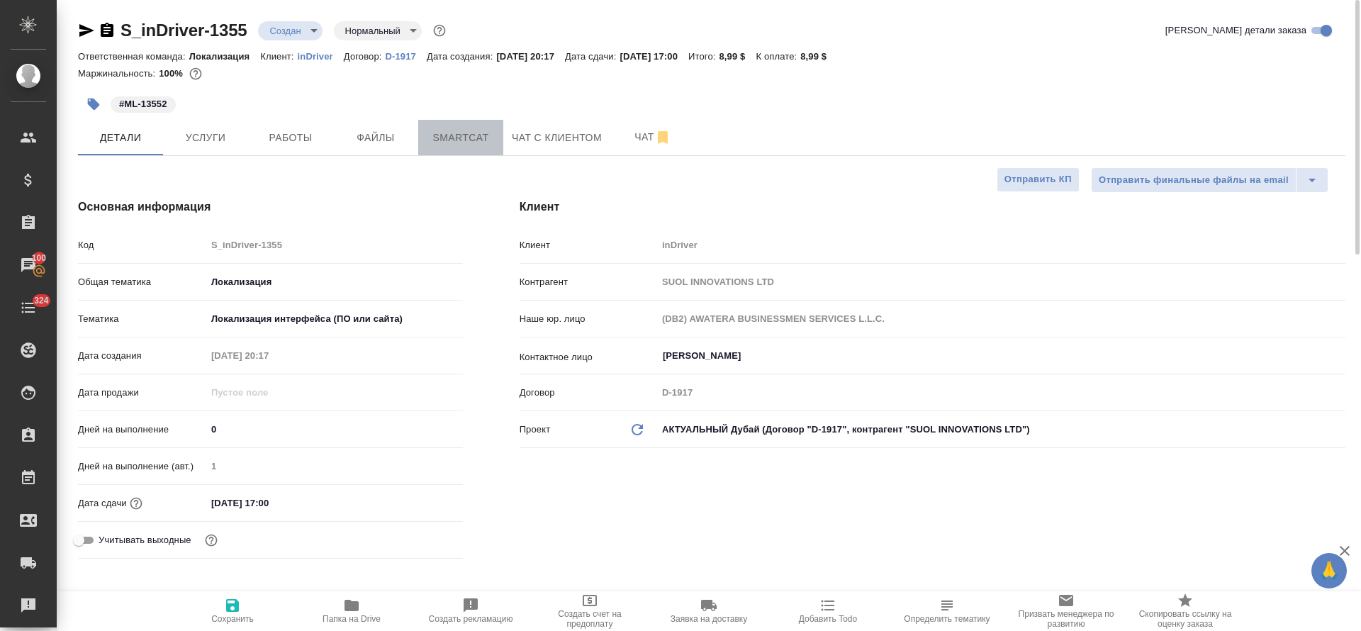
click at [488, 155] on button "Smartcat" at bounding box center [460, 137] width 85 height 35
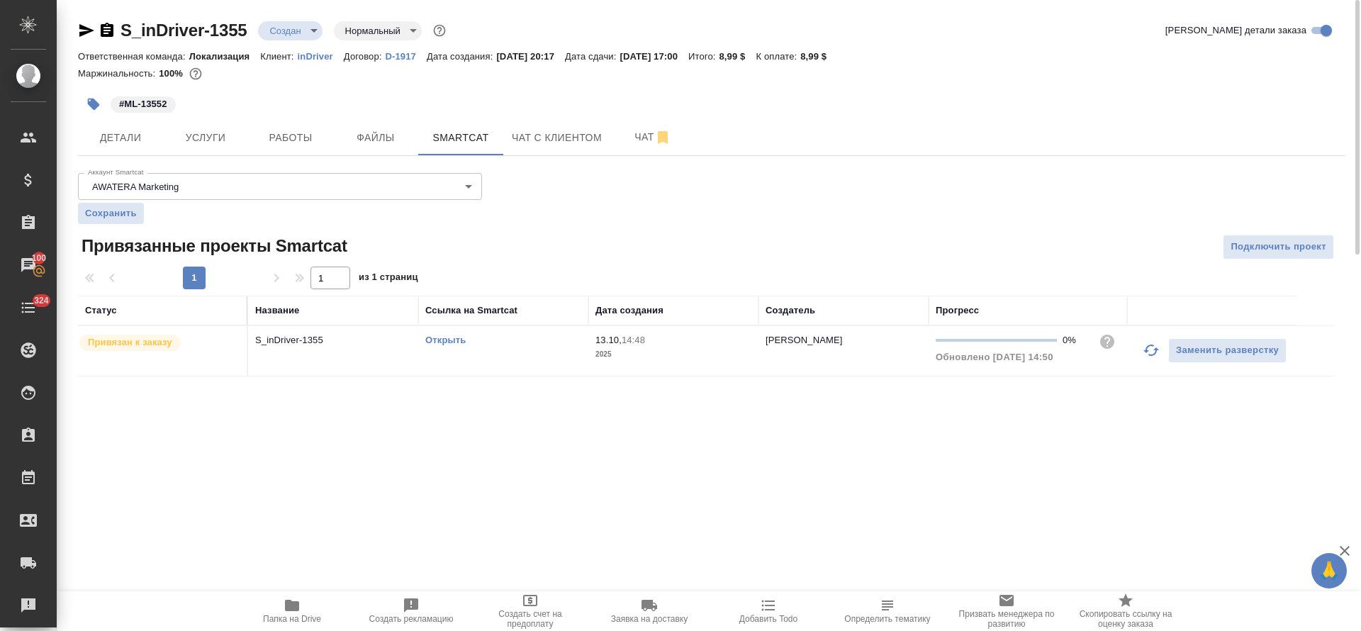
click at [495, 345] on div "Открыть" at bounding box center [503, 340] width 156 height 14
click at [218, 133] on span "Услуги" at bounding box center [206, 138] width 68 height 18
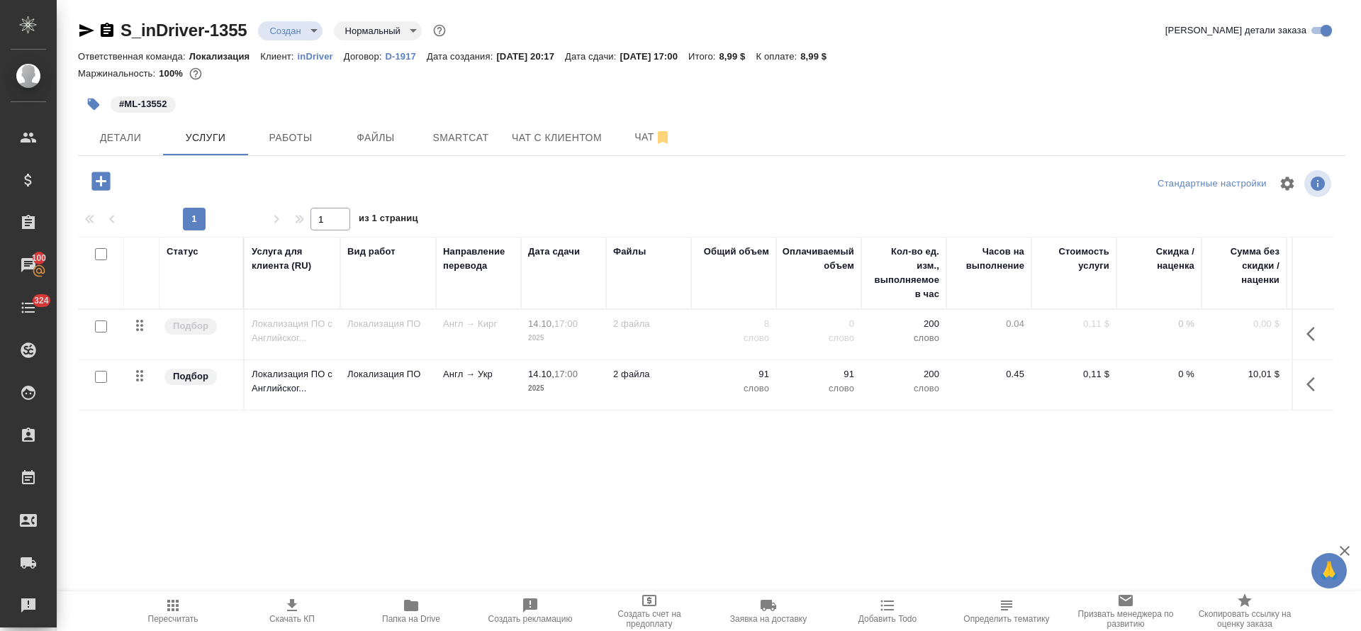
click at [307, 29] on body "🙏 .cls-1 fill:#fff; AWATERA Tretyakova Olga Клиенты Спецификации Заказы 100 Чат…" at bounding box center [680, 315] width 1361 height 631
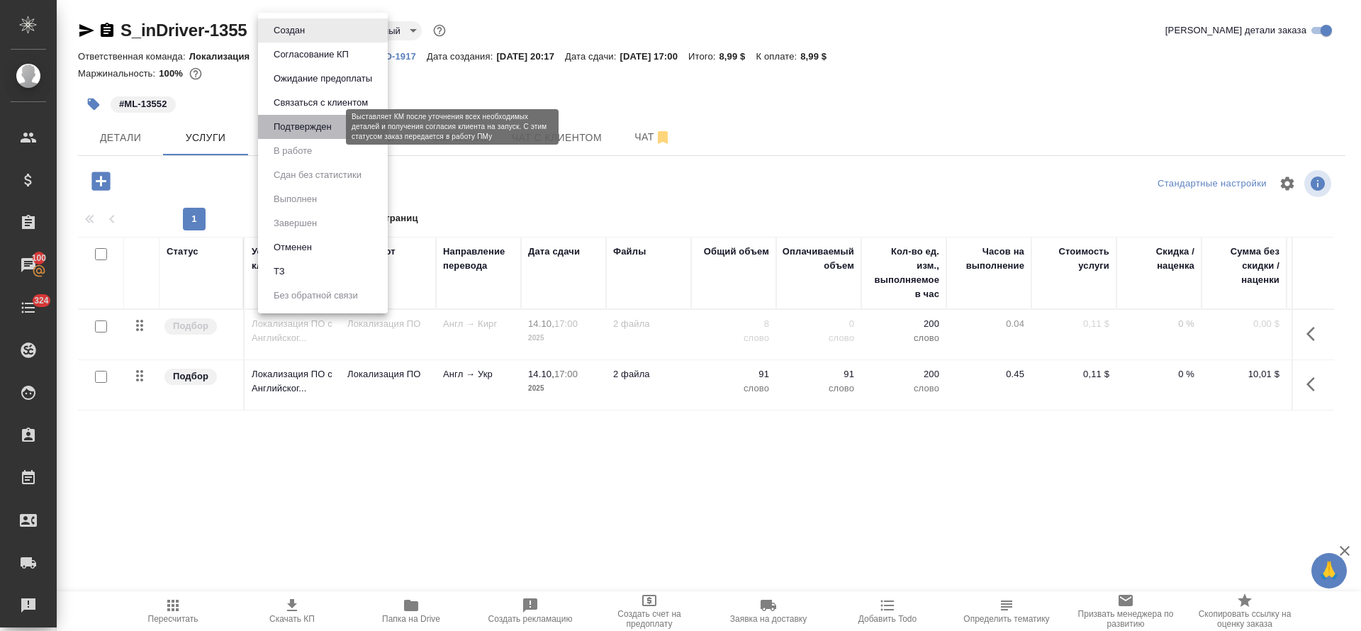
click at [305, 119] on button "Подтвержден" at bounding box center [302, 127] width 67 height 16
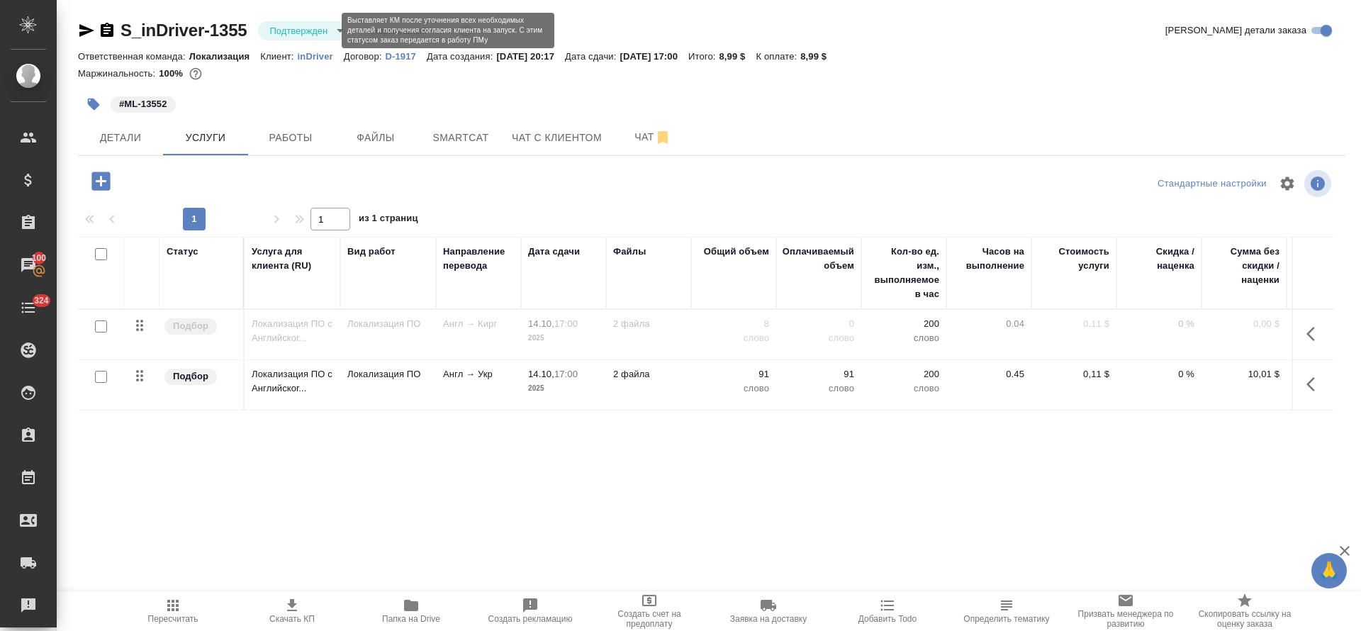
click at [338, 29] on body "🙏 .cls-1 fill:#fff; AWATERA Tretyakova Olga Клиенты Спецификации Заказы 100 Чат…" at bounding box center [680, 315] width 1361 height 631
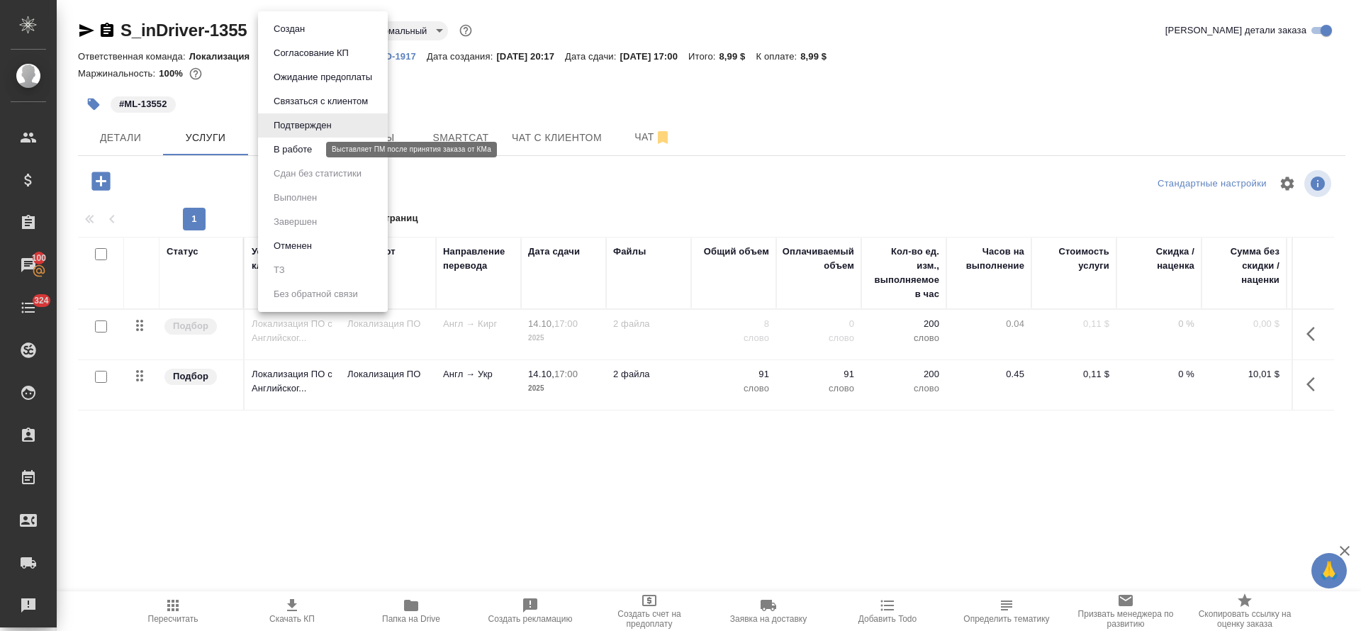
click at [294, 152] on button "В работе" at bounding box center [292, 150] width 47 height 16
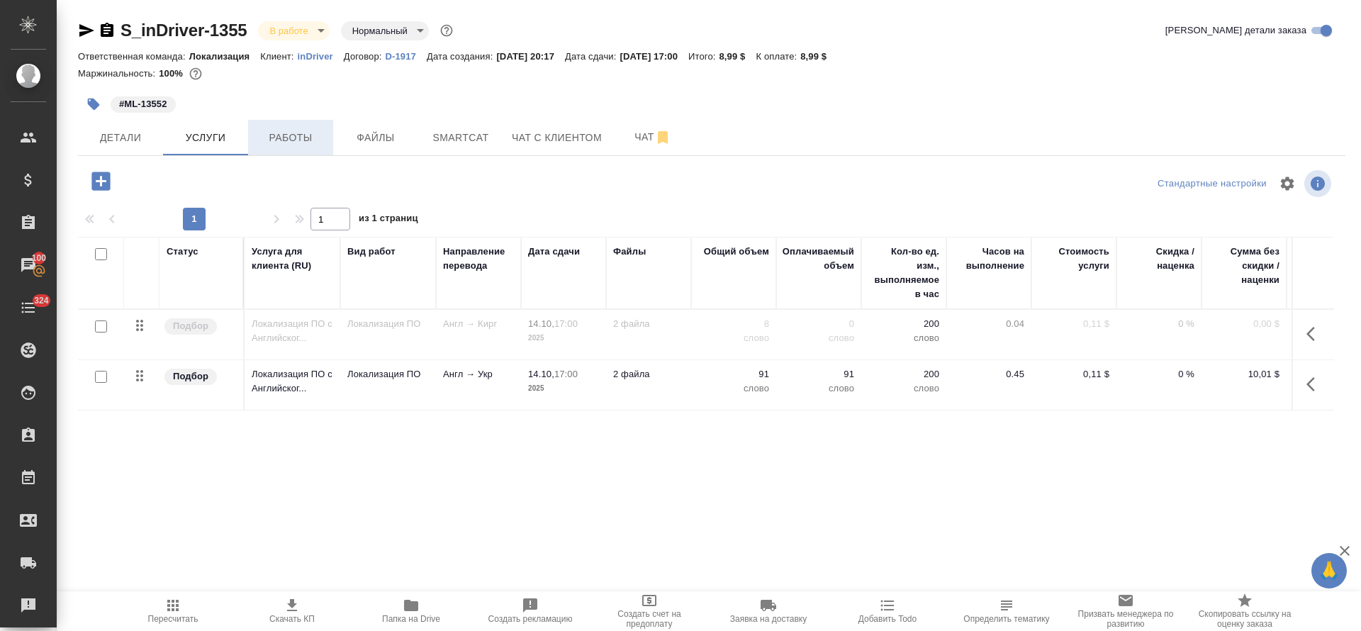
click at [295, 151] on button "Работы" at bounding box center [290, 137] width 85 height 35
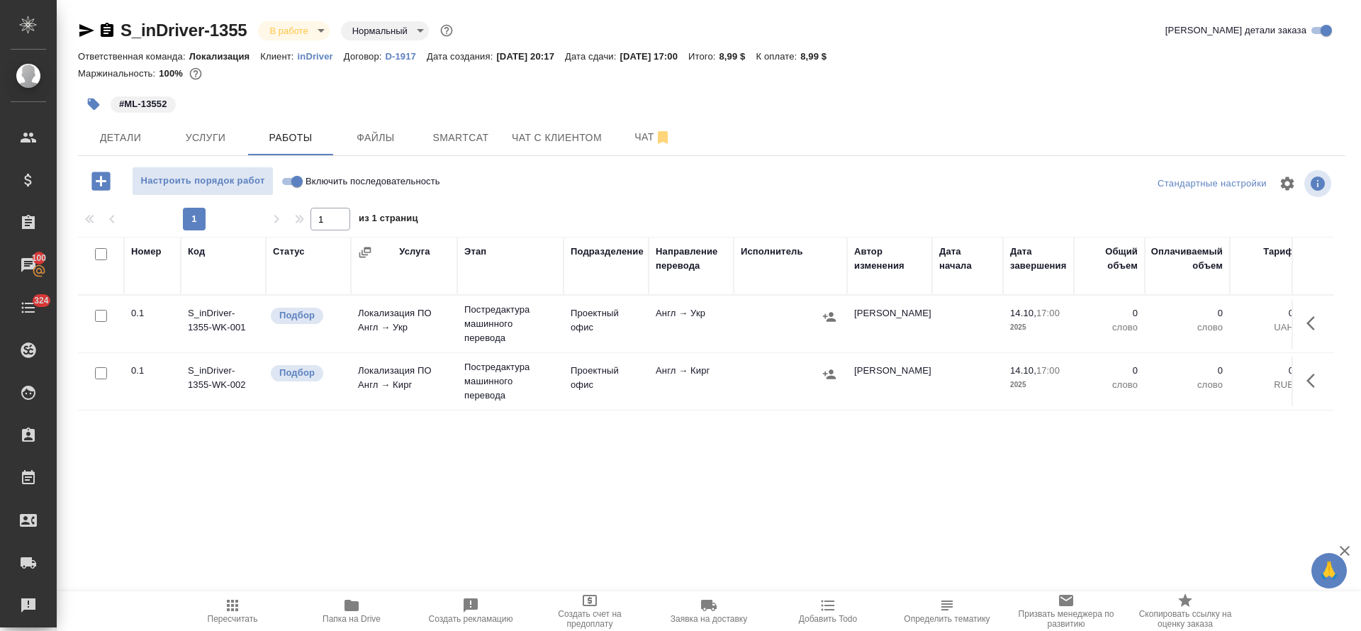
click at [297, 180] on input "Включить последовательность" at bounding box center [297, 181] width 51 height 17
checkbox input "true"
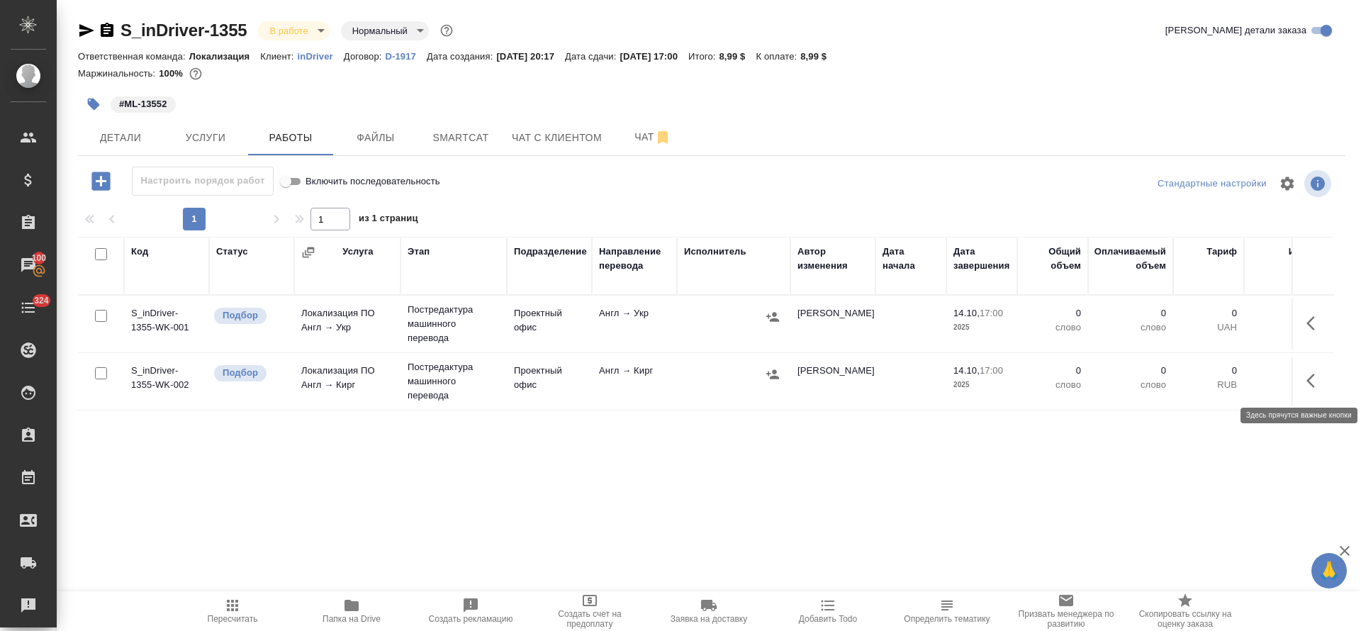
click at [1328, 385] on button "button" at bounding box center [1315, 381] width 34 height 34
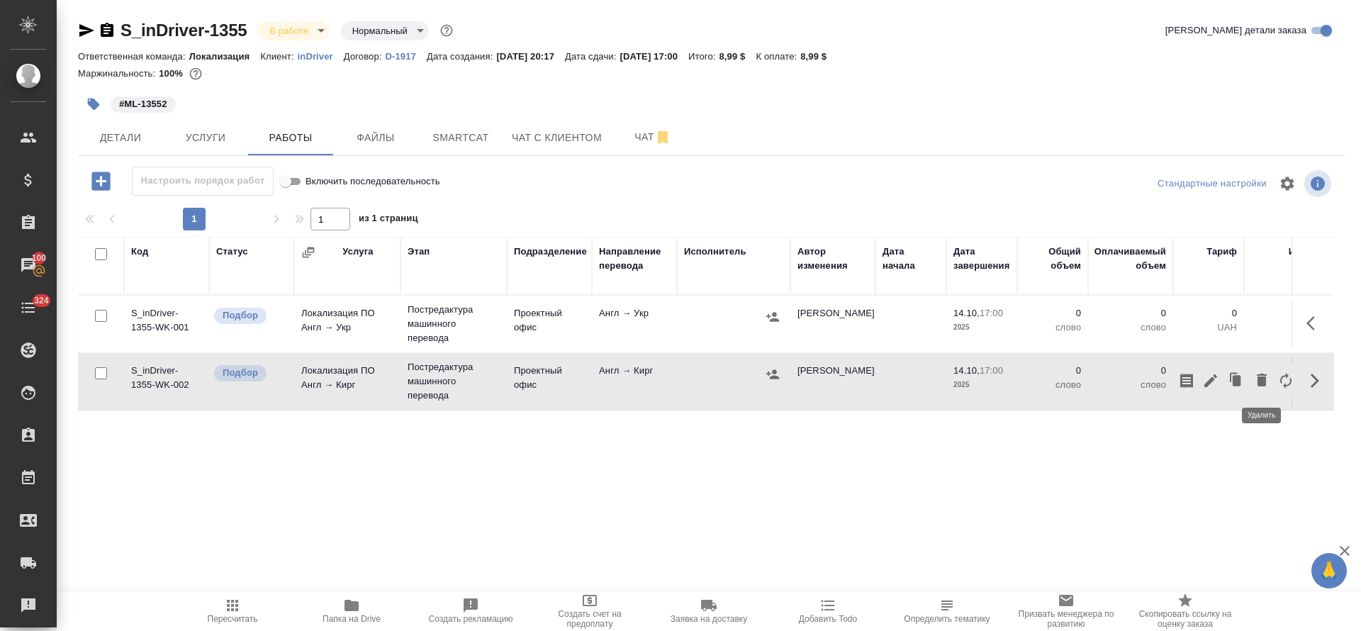
click at [1257, 380] on icon "button" at bounding box center [1261, 379] width 17 height 17
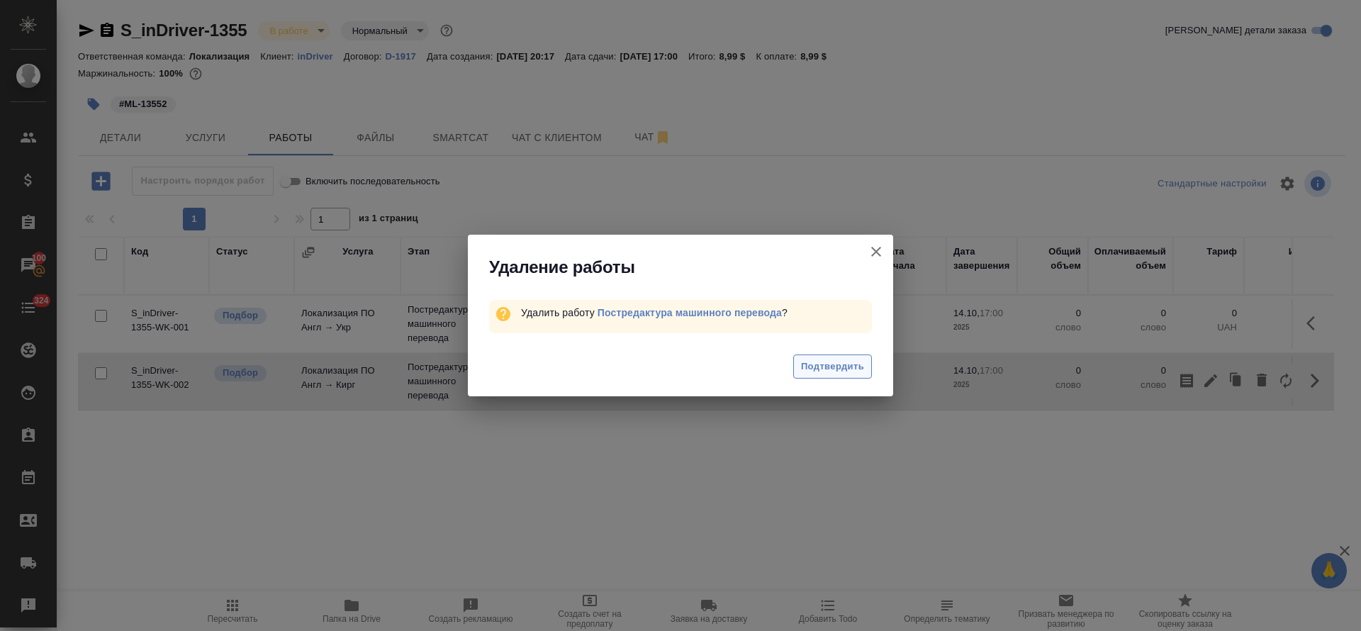
click at [824, 369] on span "Подтвердить" at bounding box center [832, 367] width 63 height 16
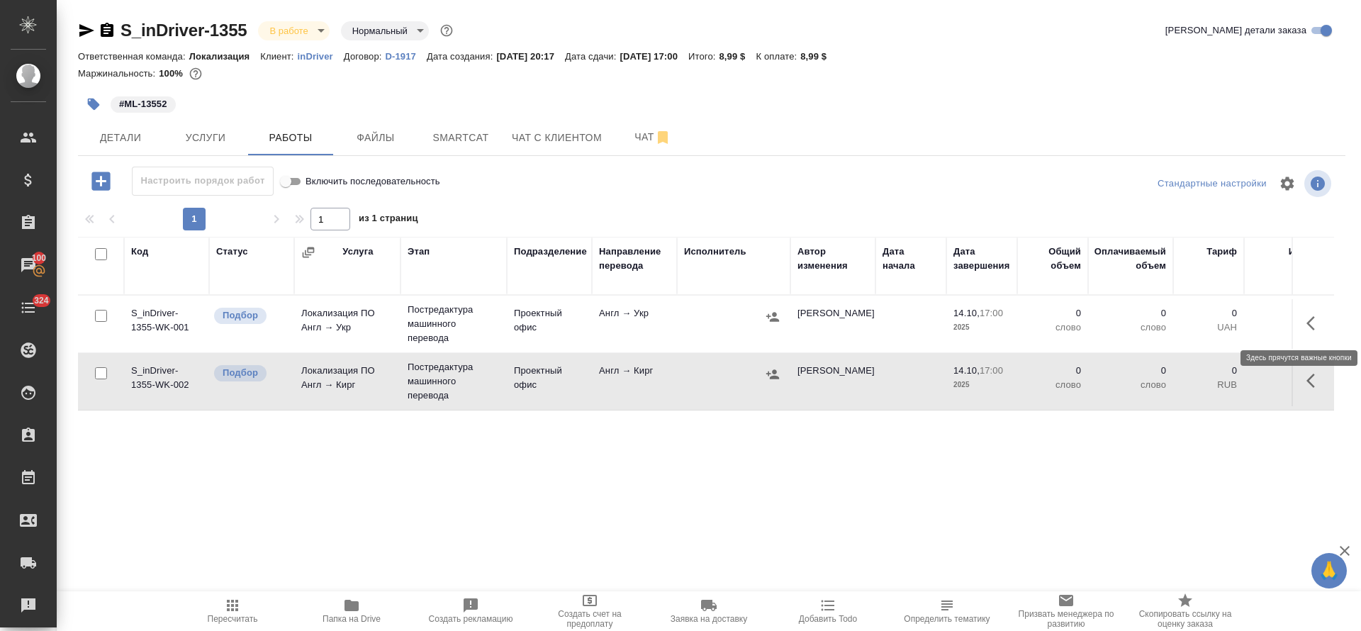
click at [1314, 324] on icon "button" at bounding box center [1315, 323] width 17 height 17
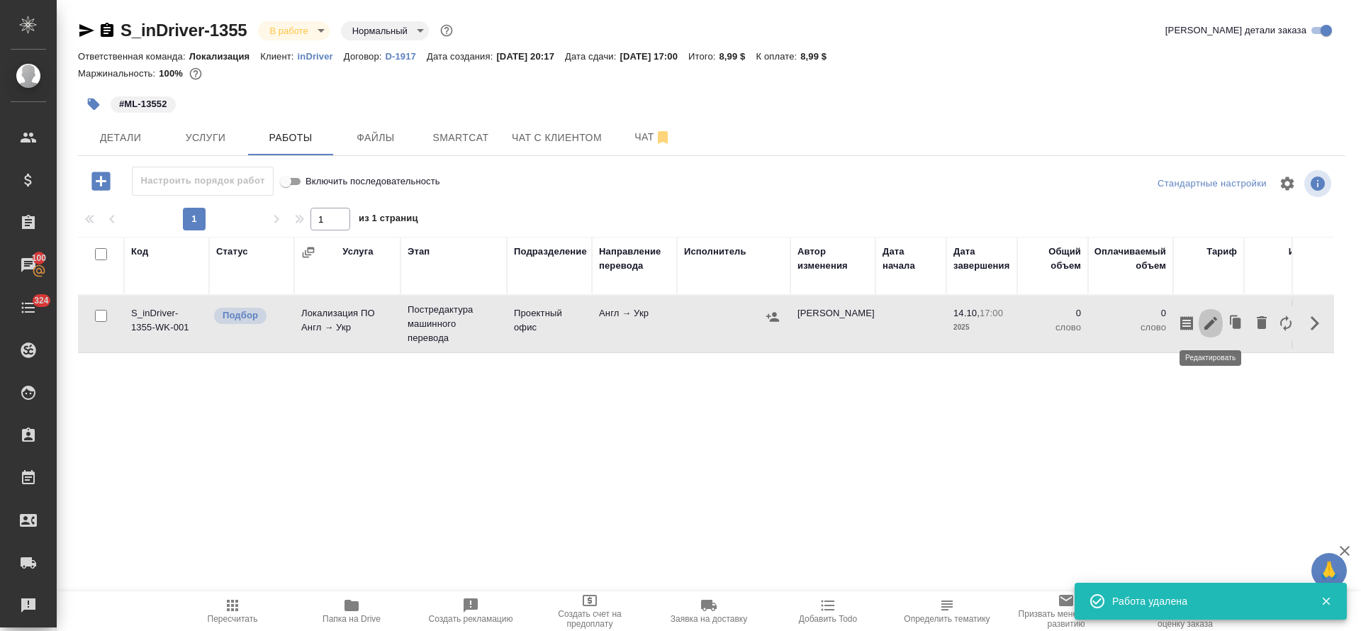
click at [1214, 318] on icon "button" at bounding box center [1210, 323] width 13 height 13
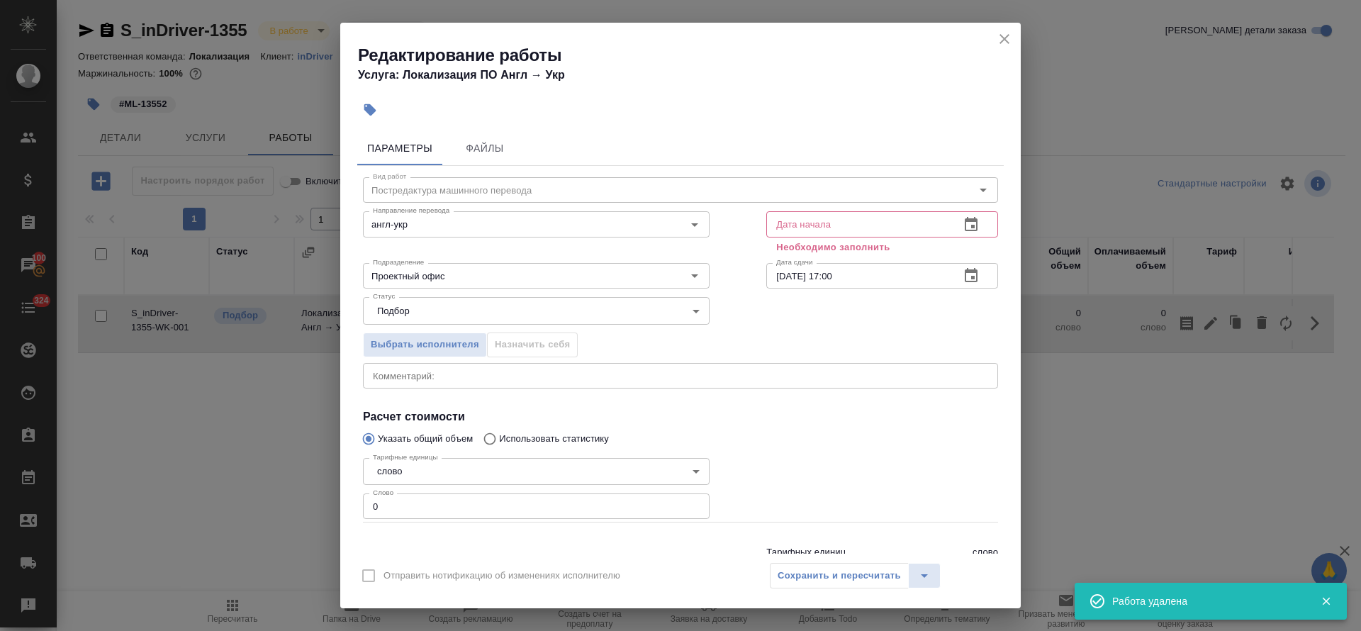
click at [366, 508] on input "0" at bounding box center [536, 506] width 347 height 26
type input "80"
click at [963, 221] on icon "button" at bounding box center [971, 224] width 17 height 17
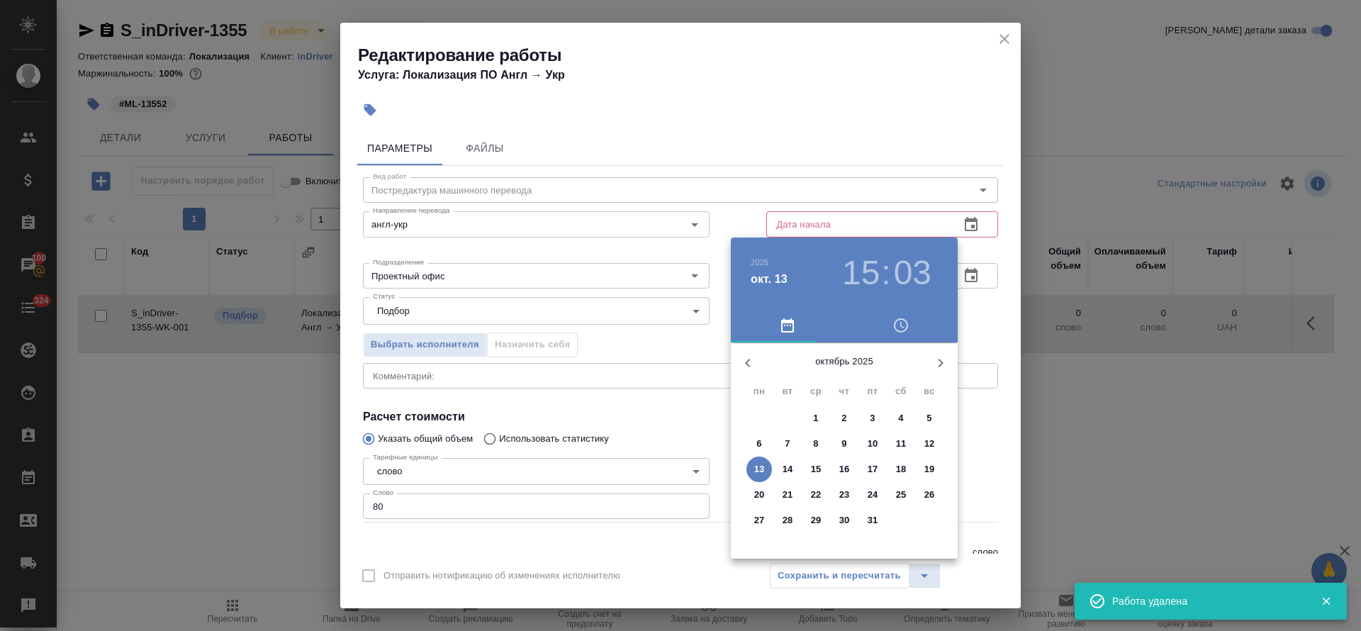
click at [765, 471] on span "13" at bounding box center [759, 469] width 26 height 14
type input "13.10.2025 15:03"
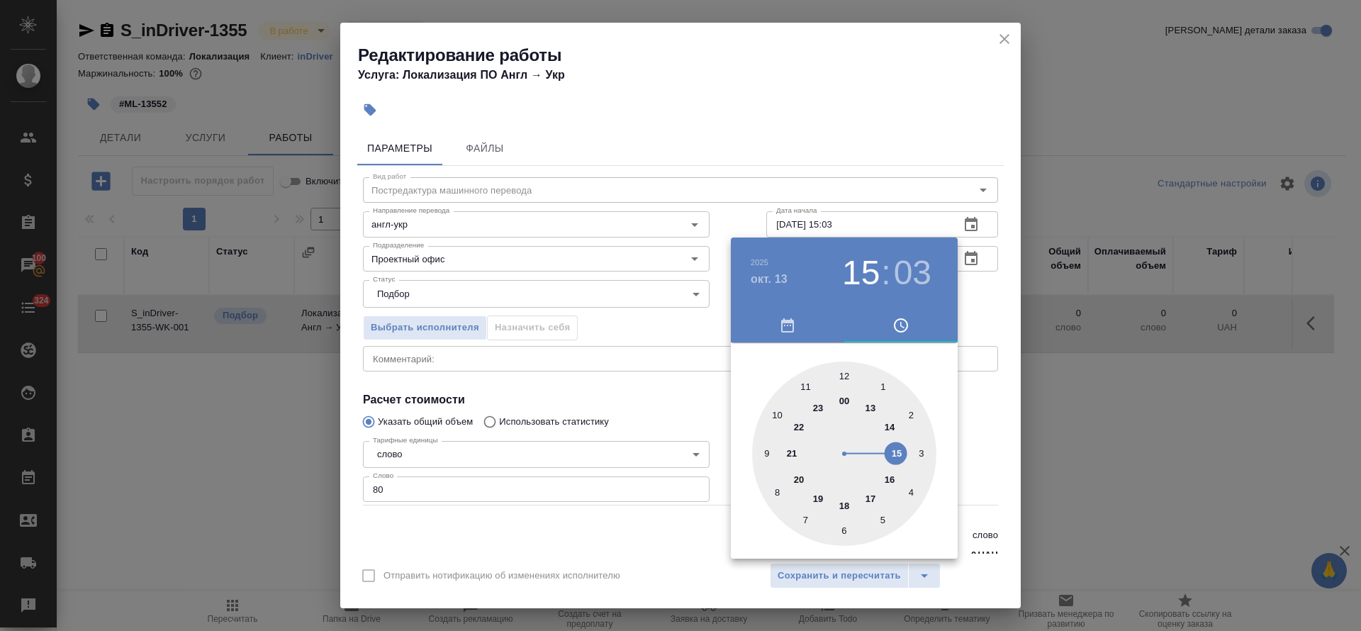
click at [627, 420] on div at bounding box center [680, 315] width 1361 height 631
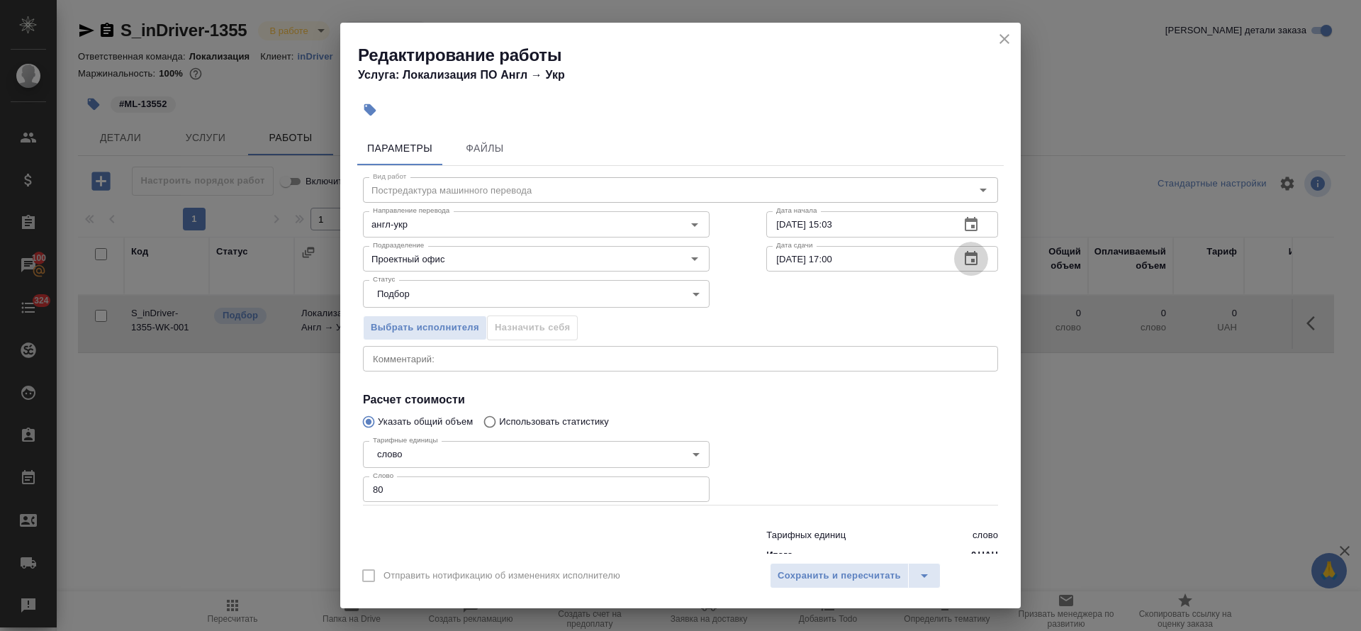
click at [966, 261] on button "button" at bounding box center [971, 259] width 34 height 34
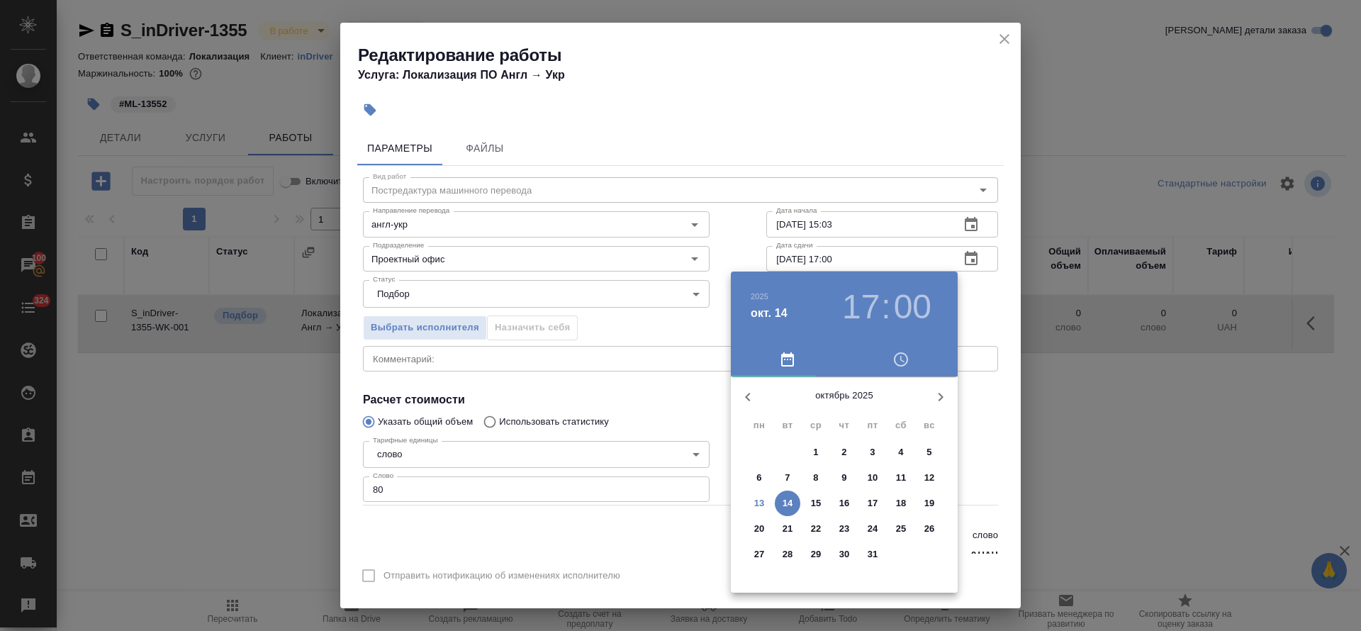
click at [837, 308] on div "17 : 00" at bounding box center [887, 307] width 102 height 40
click at [858, 308] on h3 "17" at bounding box center [861, 307] width 38 height 40
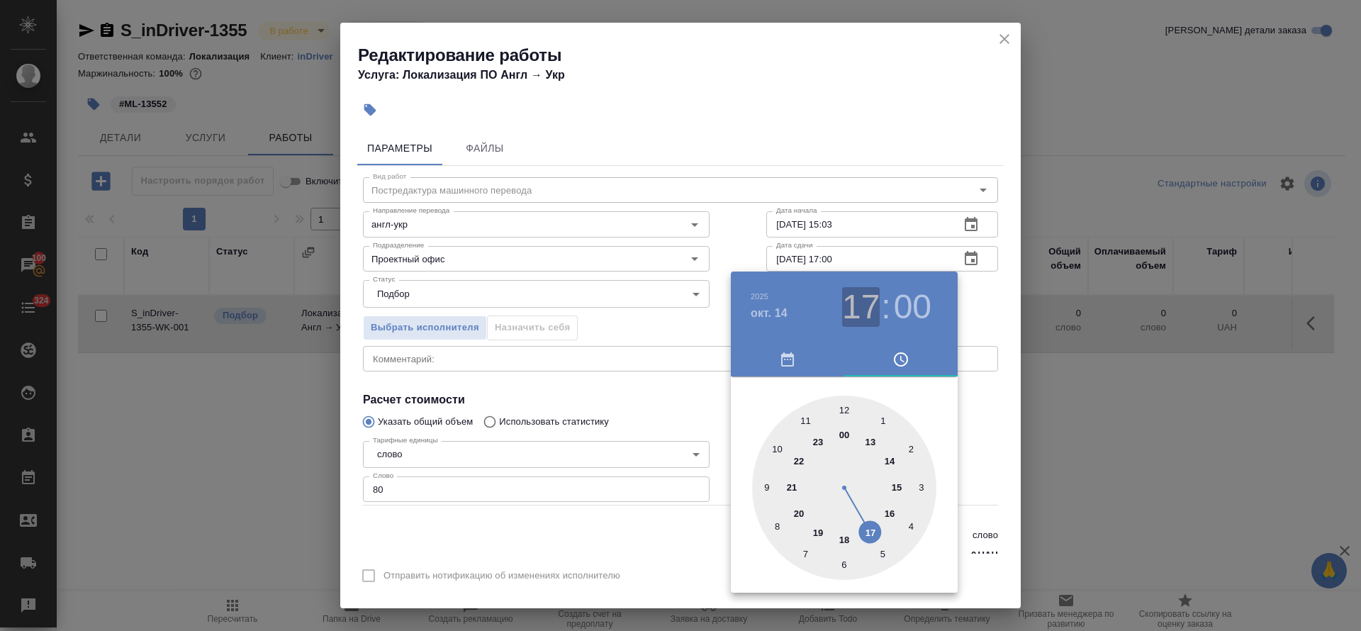
click at [866, 318] on h3 "17" at bounding box center [861, 307] width 38 height 40
click at [803, 421] on div at bounding box center [844, 488] width 184 height 184
type input "14.10.2025 11:00"
click at [649, 415] on div at bounding box center [680, 315] width 1361 height 631
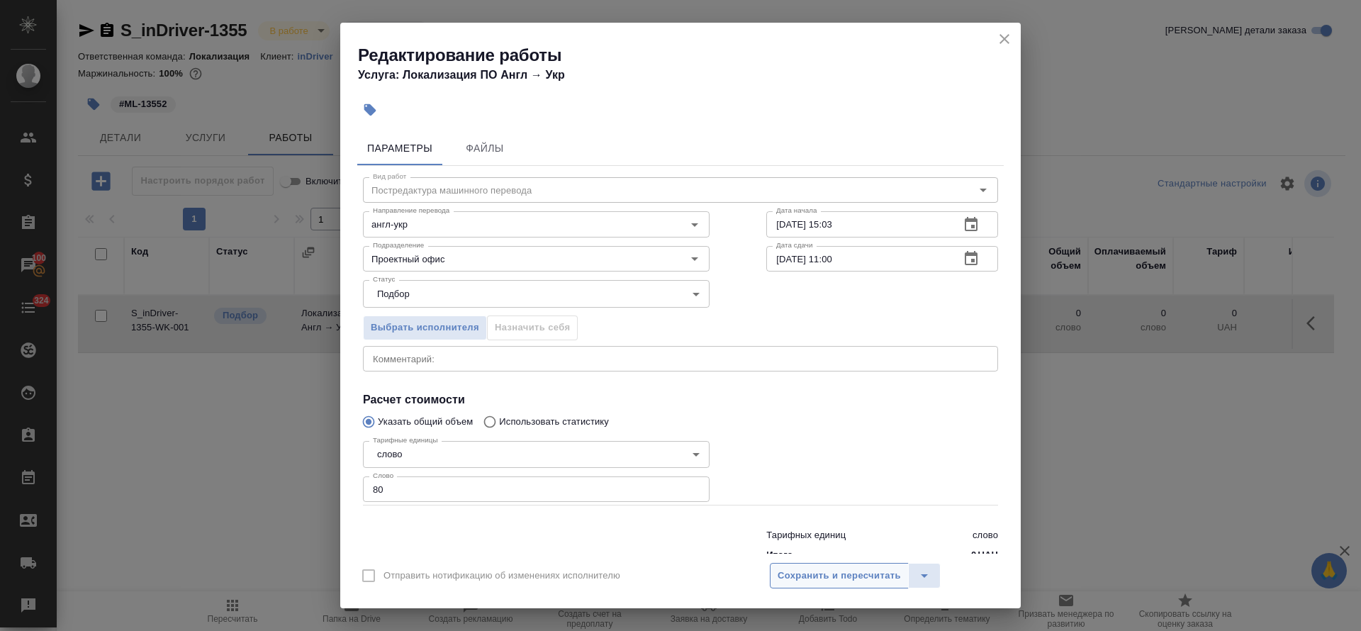
click at [817, 574] on span "Сохранить и пересчитать" at bounding box center [839, 576] width 123 height 16
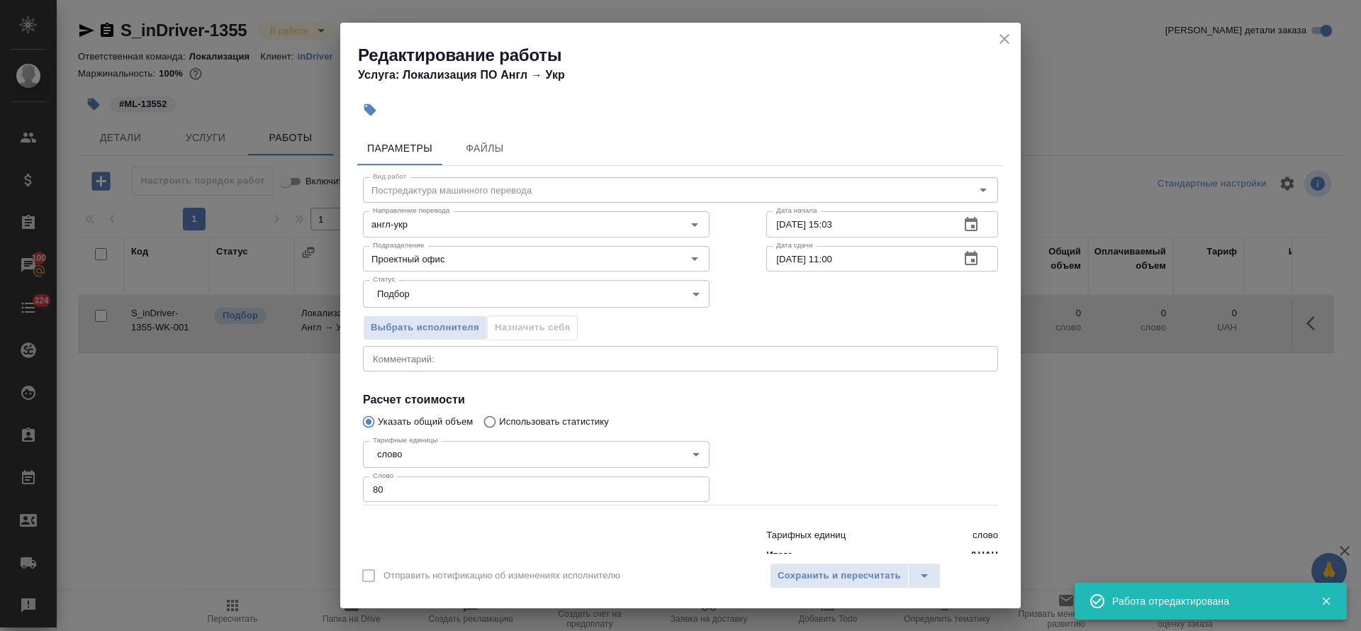
click at [878, 630] on div "Редактирование работы Услуга: Локализация ПО Англ → Укр Параметры Файлы Вид раб…" at bounding box center [680, 315] width 1361 height 631
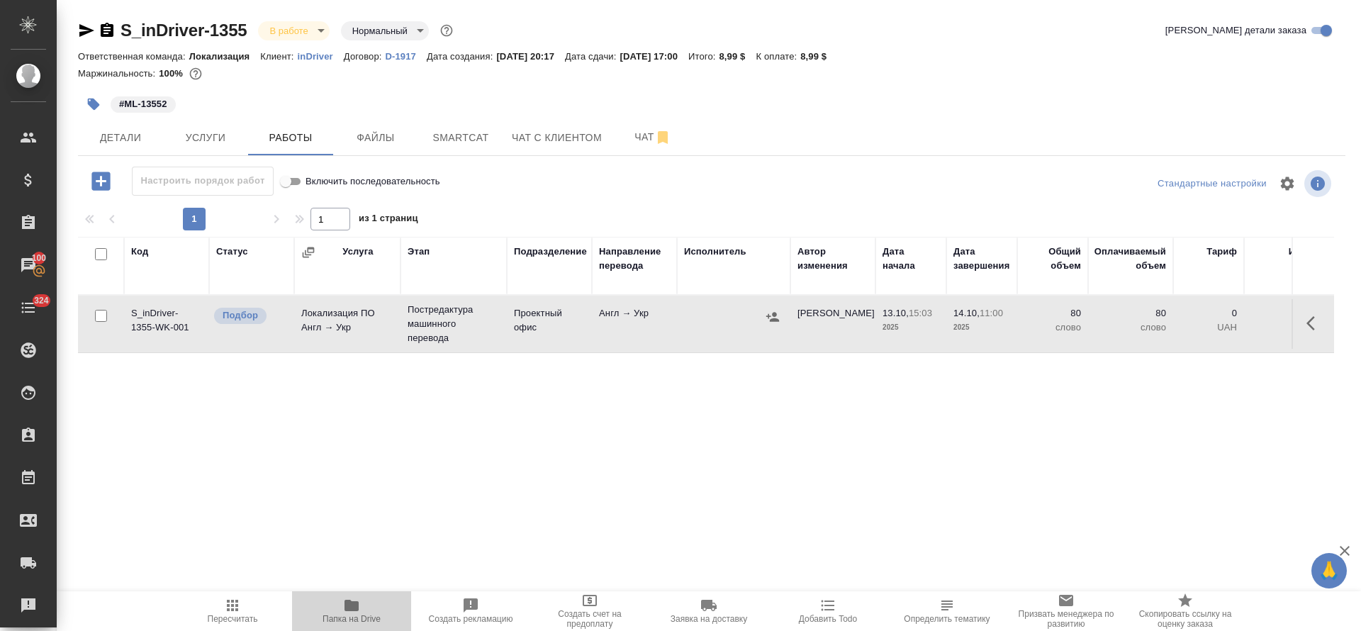
click at [344, 603] on icon "button" at bounding box center [351, 605] width 17 height 17
click at [1306, 326] on button "button" at bounding box center [1315, 323] width 34 height 34
click at [1207, 323] on icon "button" at bounding box center [1210, 323] width 17 height 17
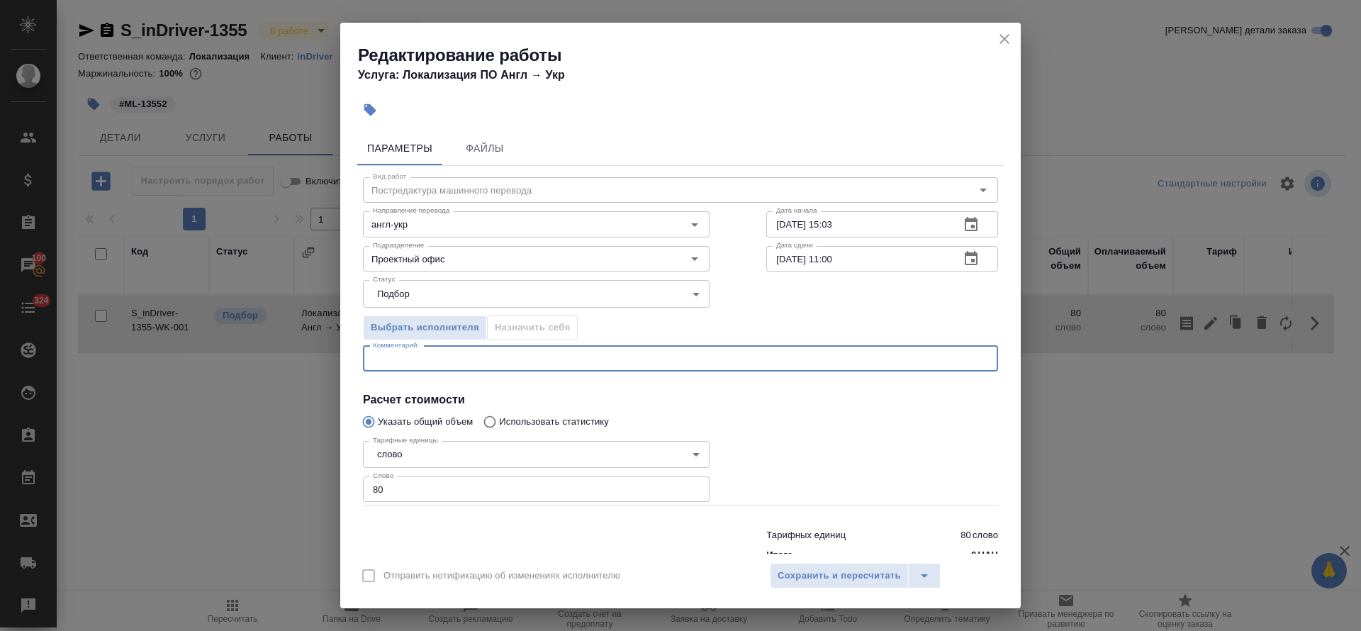
click at [527, 359] on textarea at bounding box center [680, 358] width 615 height 11
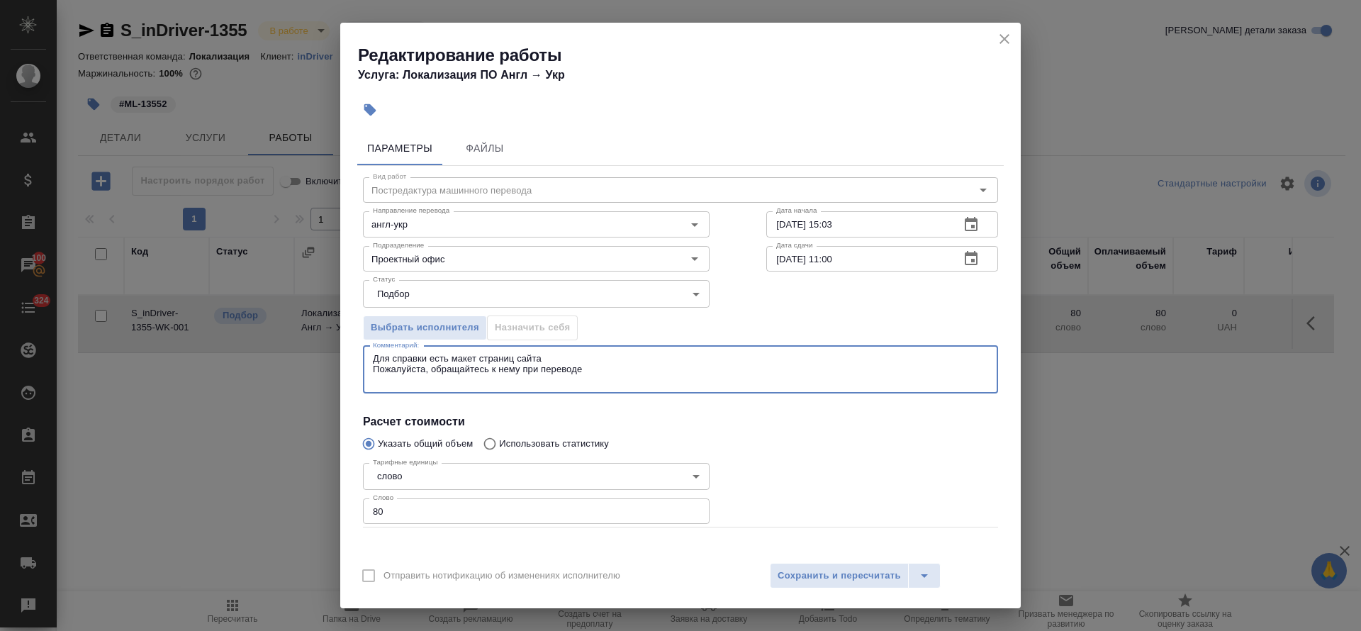
click at [563, 362] on textarea "Для справки есть макет страниц сайта Пожалуйста, обращайтесь к нему при переводе" at bounding box center [680, 369] width 615 height 33
paste textarea "https://drive.awatera.com/s/tTLWBedXfmSzAYr"
drag, startPoint x: 374, startPoint y: 362, endPoint x: 622, endPoint y: 386, distance: 249.3
click at [622, 386] on div "Для справки есть макет страниц сайта в папке https://drive.awatera.com/s/tTLWBe…" at bounding box center [680, 369] width 635 height 47
type textarea "Для справки есть макет страниц сайта в папке https://drive.awatera.com/s/tTLWBe…"
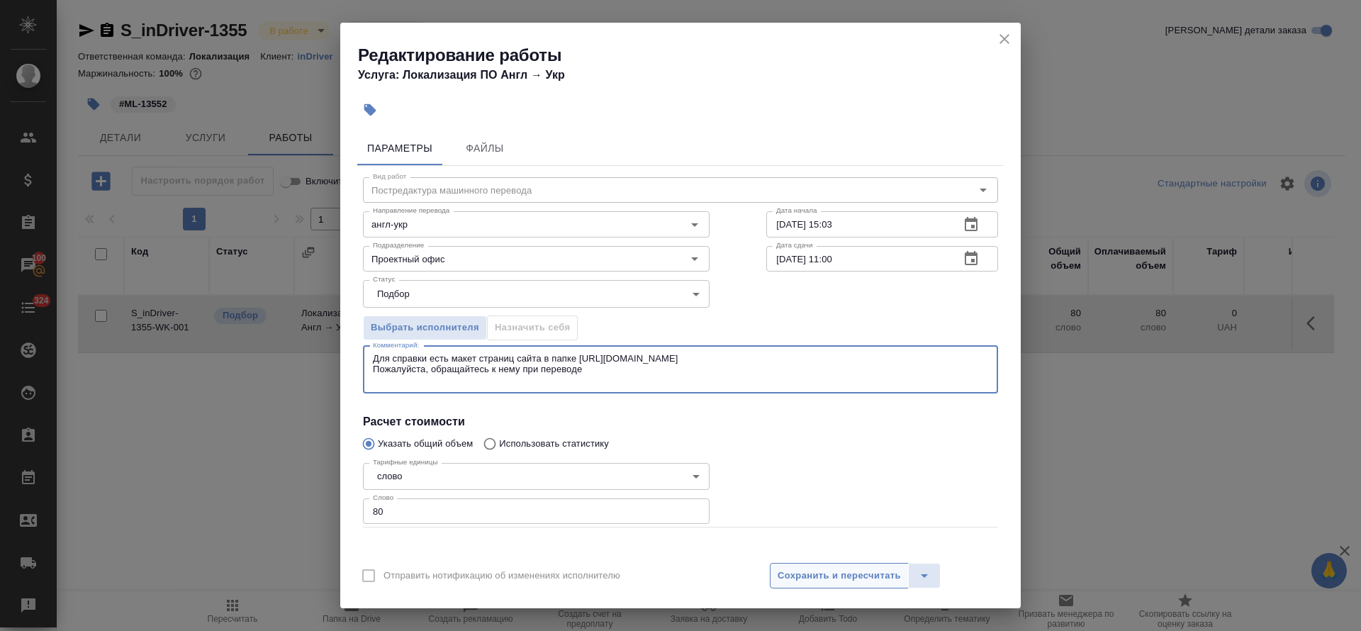
click at [848, 577] on span "Сохранить и пересчитать" at bounding box center [839, 576] width 123 height 16
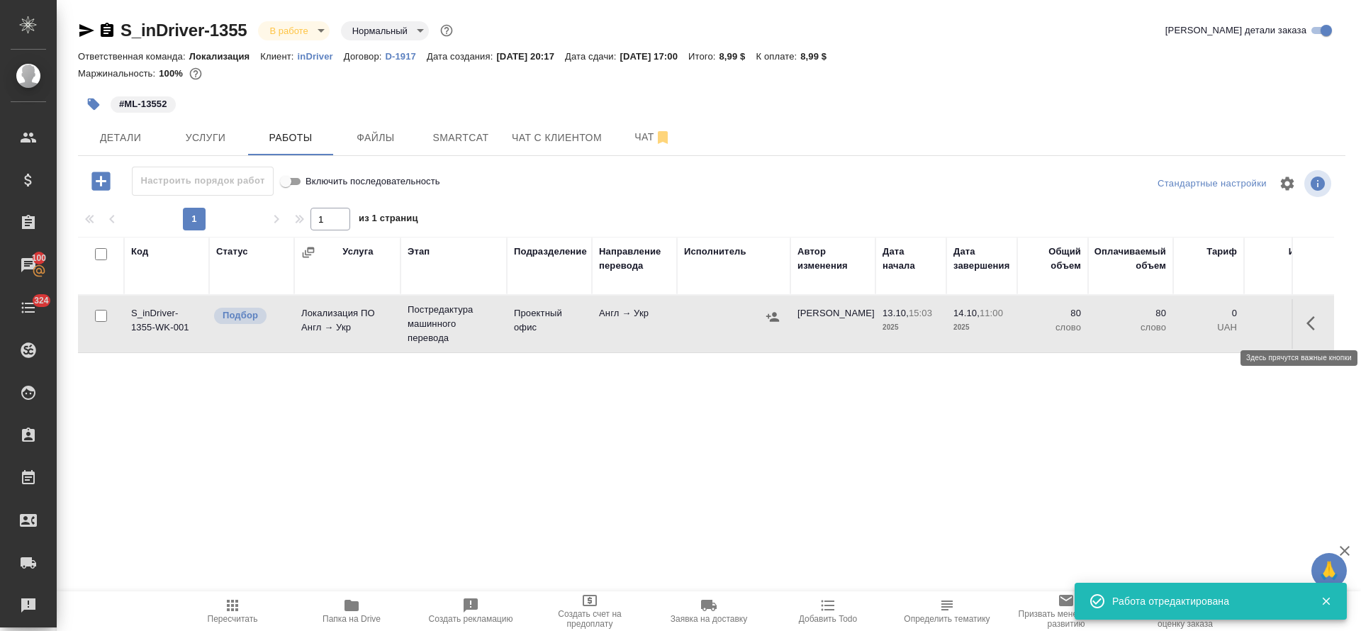
click at [1323, 321] on icon "button" at bounding box center [1315, 323] width 17 height 17
click at [1209, 327] on icon "button" at bounding box center [1210, 323] width 13 height 13
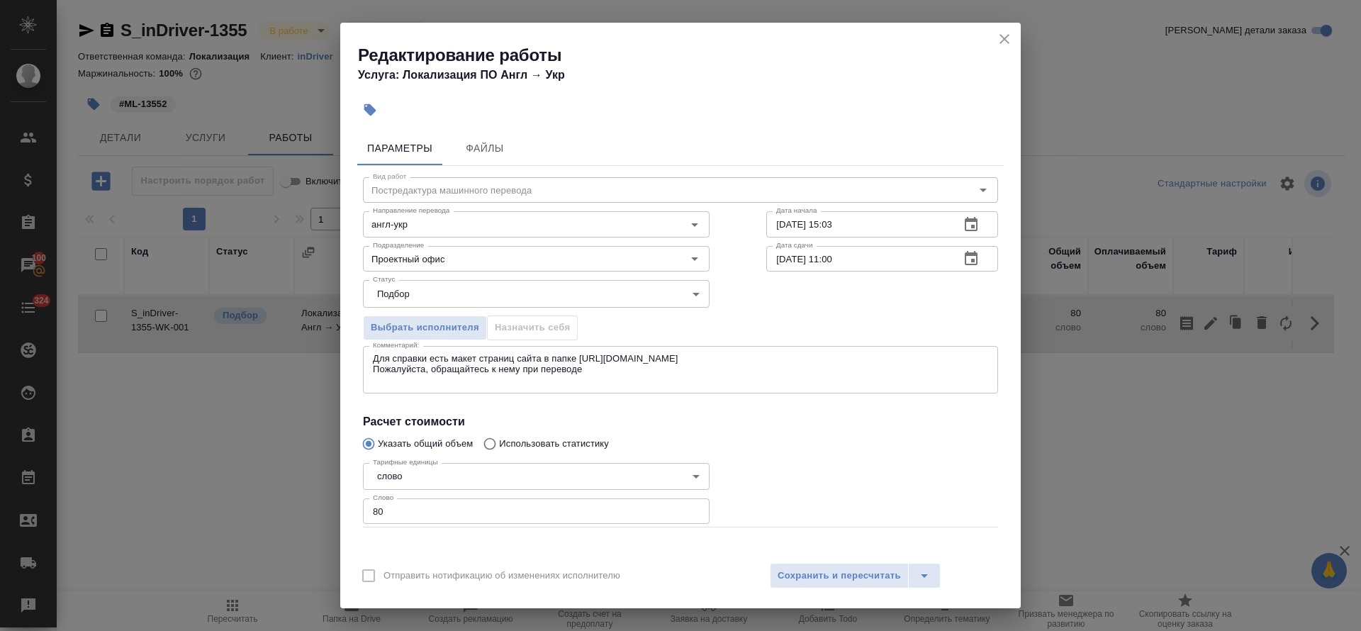
click at [542, 357] on textarea "Для справки есть макет страниц сайта в папке https://drive.awatera.com/s/tTLWBe…" at bounding box center [680, 369] width 615 height 33
paste textarea "(только те, что не заблюрены)"
click at [541, 359] on textarea "Для справки есть макет страниц сайта(только те, что не заблюрены) в папке https…" at bounding box center [680, 369] width 615 height 33
click at [686, 356] on textarea "Для справки есть макет страниц сайта (только те, что не заблюрены) в папке http…" at bounding box center [680, 369] width 615 height 33
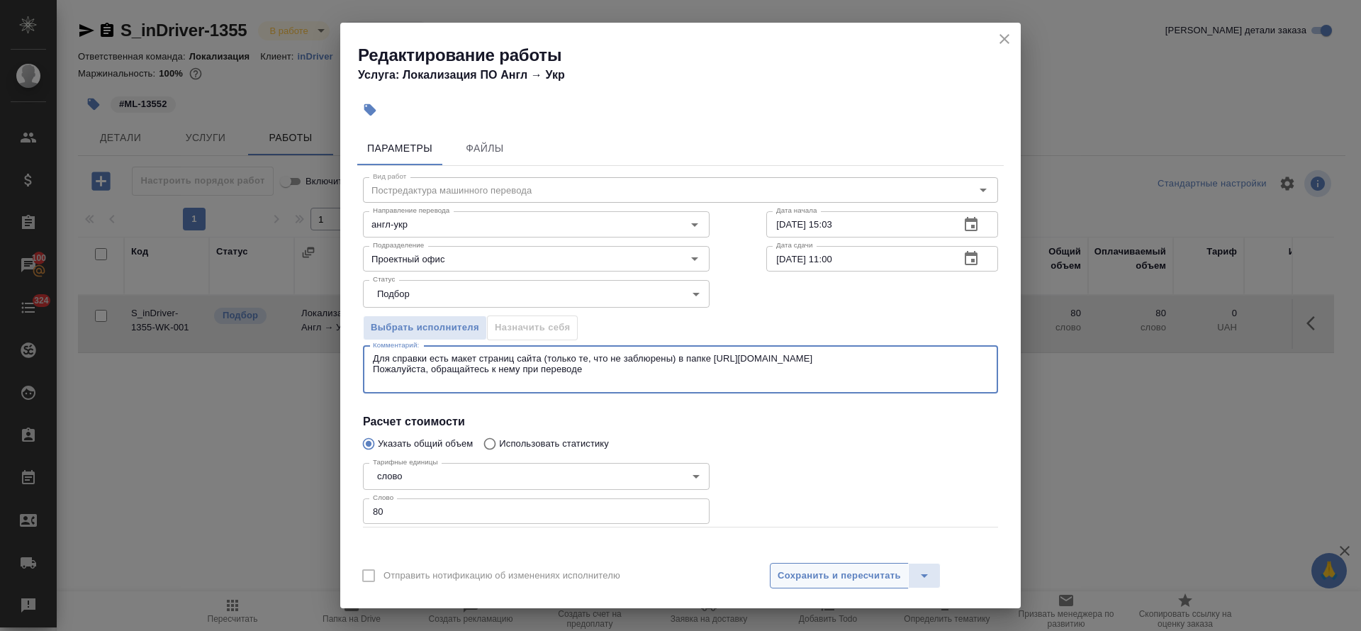
type textarea "Для справки есть макет страниц сайта (только те, что не заблюрены) в папке http…"
click at [839, 579] on span "Сохранить и пересчитать" at bounding box center [839, 576] width 123 height 16
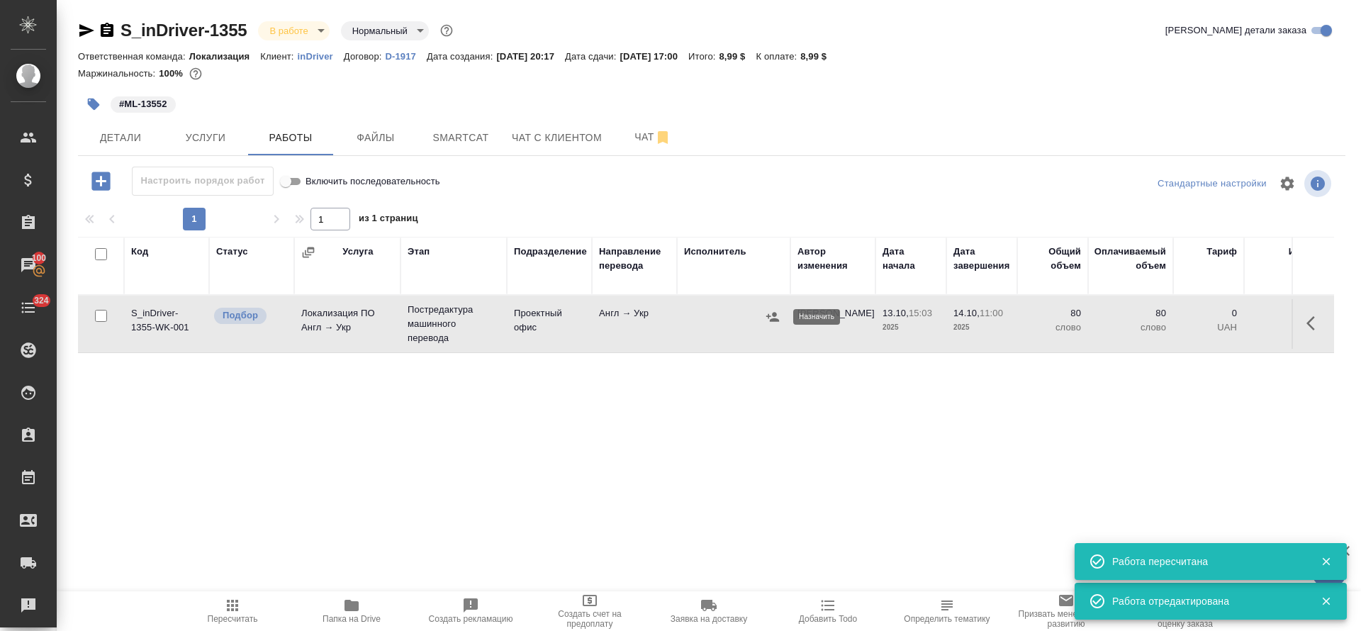
click at [770, 320] on icon "button" at bounding box center [772, 316] width 13 height 9
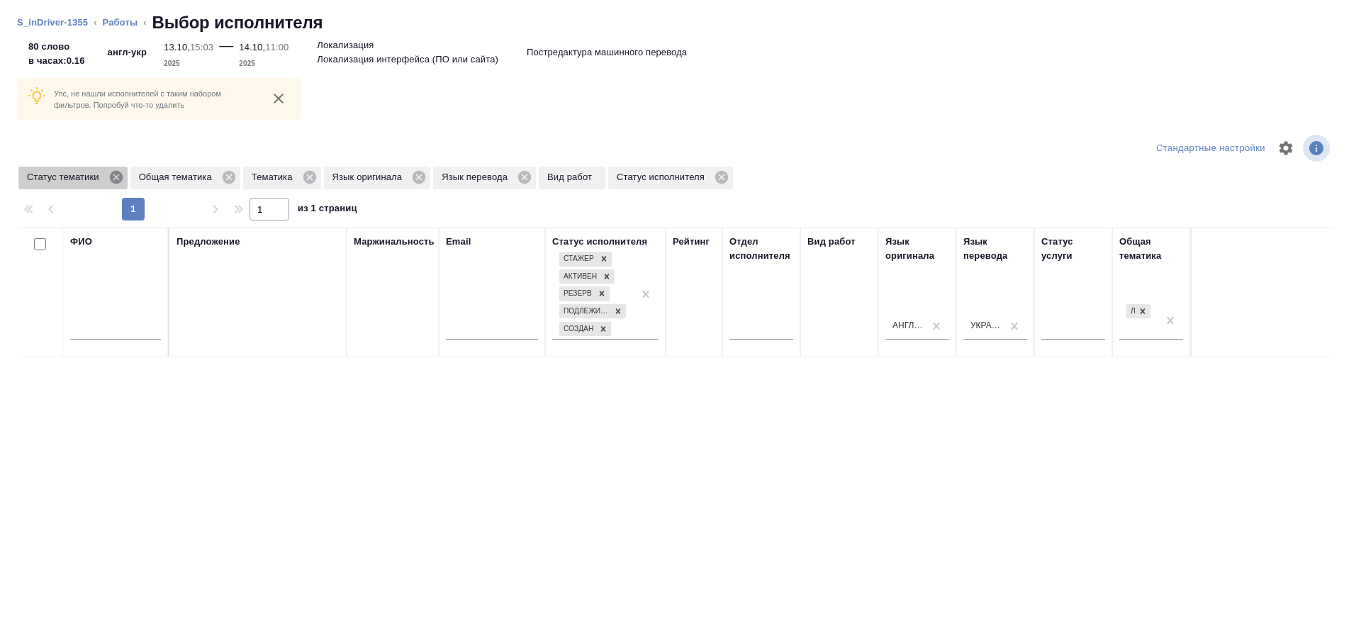
click at [116, 175] on icon at bounding box center [115, 177] width 13 height 13
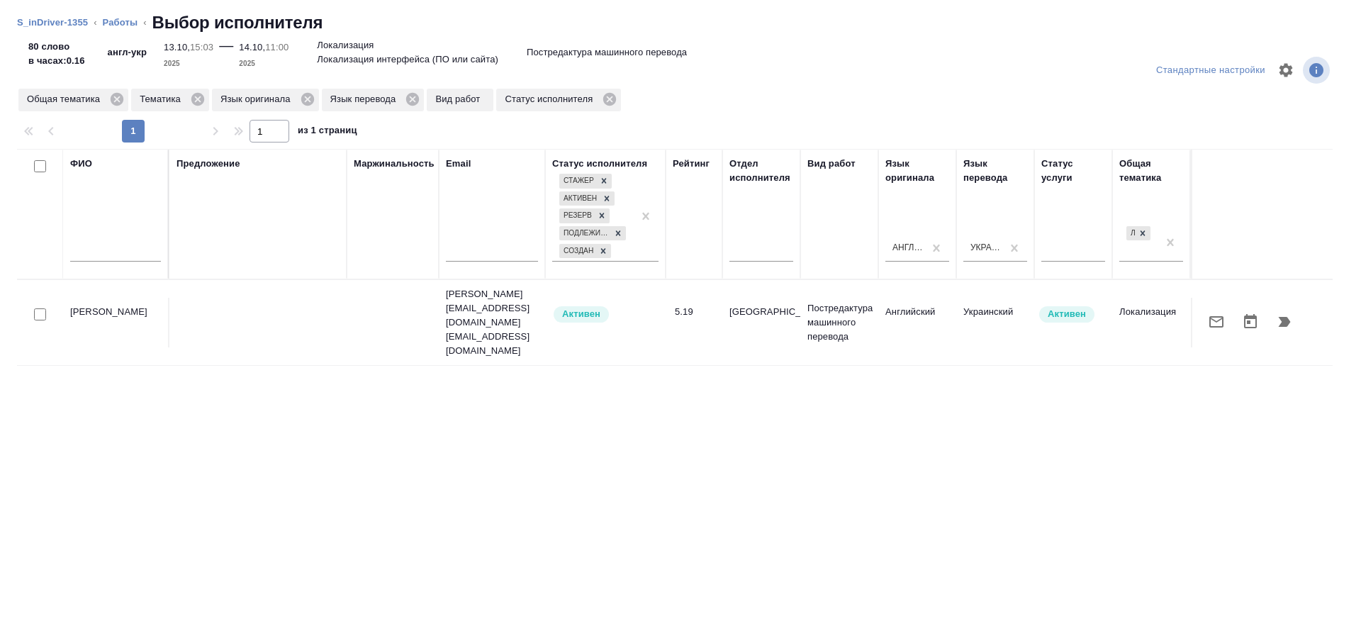
click at [1209, 313] on icon "button" at bounding box center [1216, 321] width 17 height 17
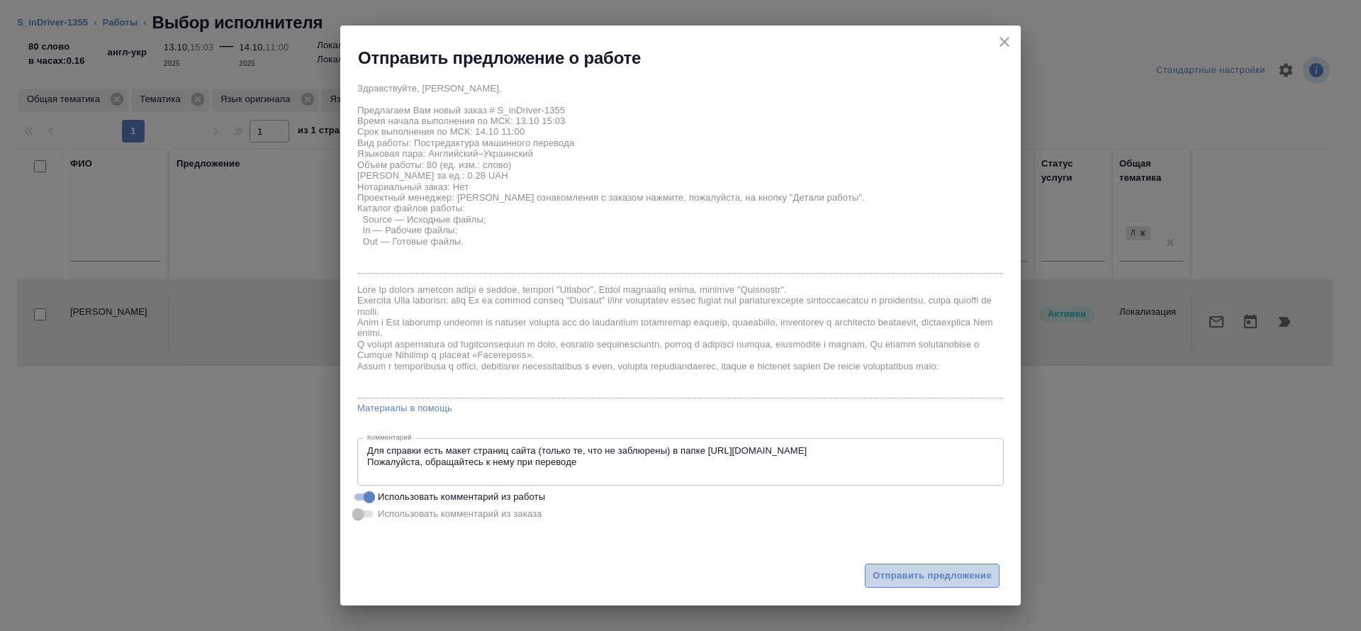
click at [905, 578] on span "Отправить предложение" at bounding box center [932, 576] width 119 height 16
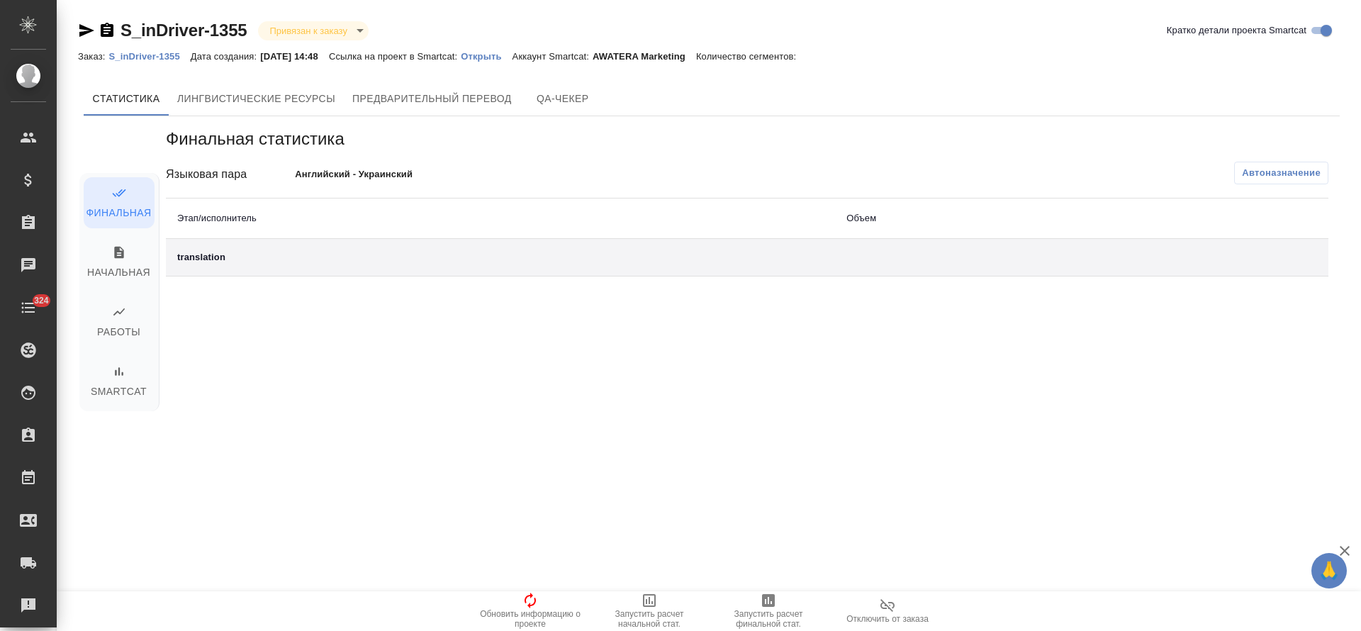
drag, startPoint x: 410, startPoint y: 437, endPoint x: 434, endPoint y: 423, distance: 27.0
click at [418, 437] on div "Финальная статистика Языковая пара Английский - Украинский Автоназначение Этап/…" at bounding box center [747, 305] width 1185 height 379
click at [506, 56] on p "Открыть" at bounding box center [486, 56] width 51 height 11
click at [497, 61] on p "Открыть" at bounding box center [486, 56] width 51 height 11
click at [321, 112] on button "Лингвистические ресурсы" at bounding box center [256, 99] width 175 height 34
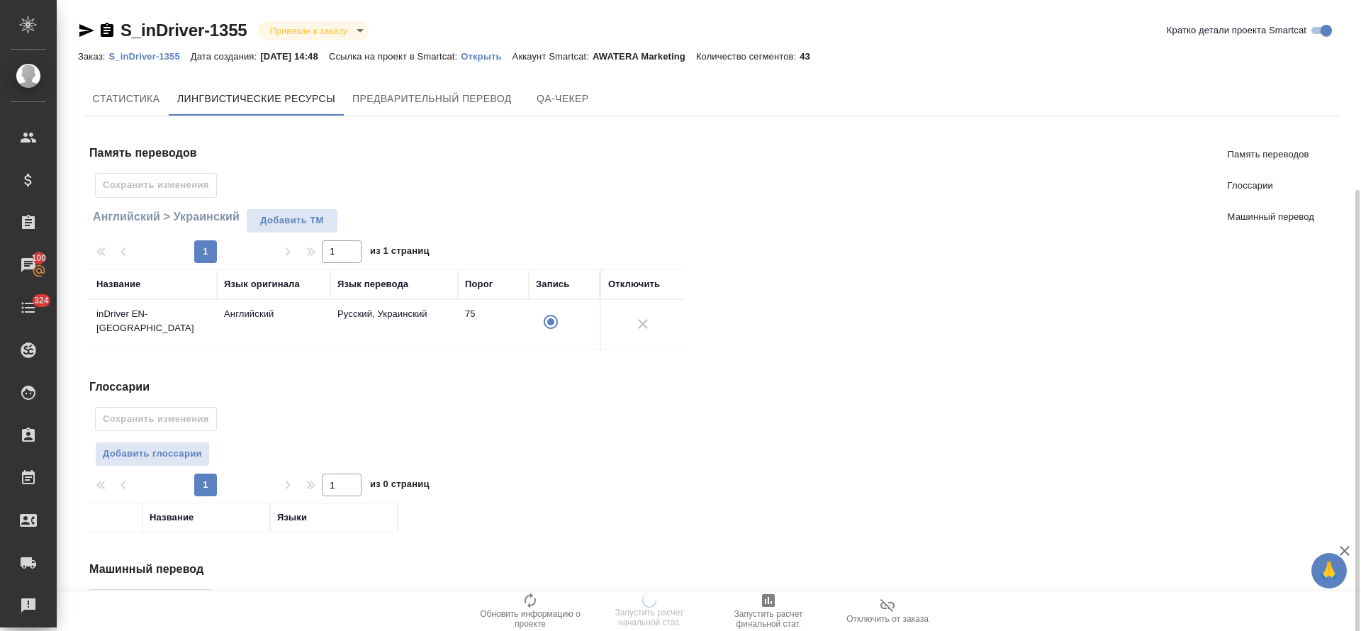
scroll to position [106, 0]
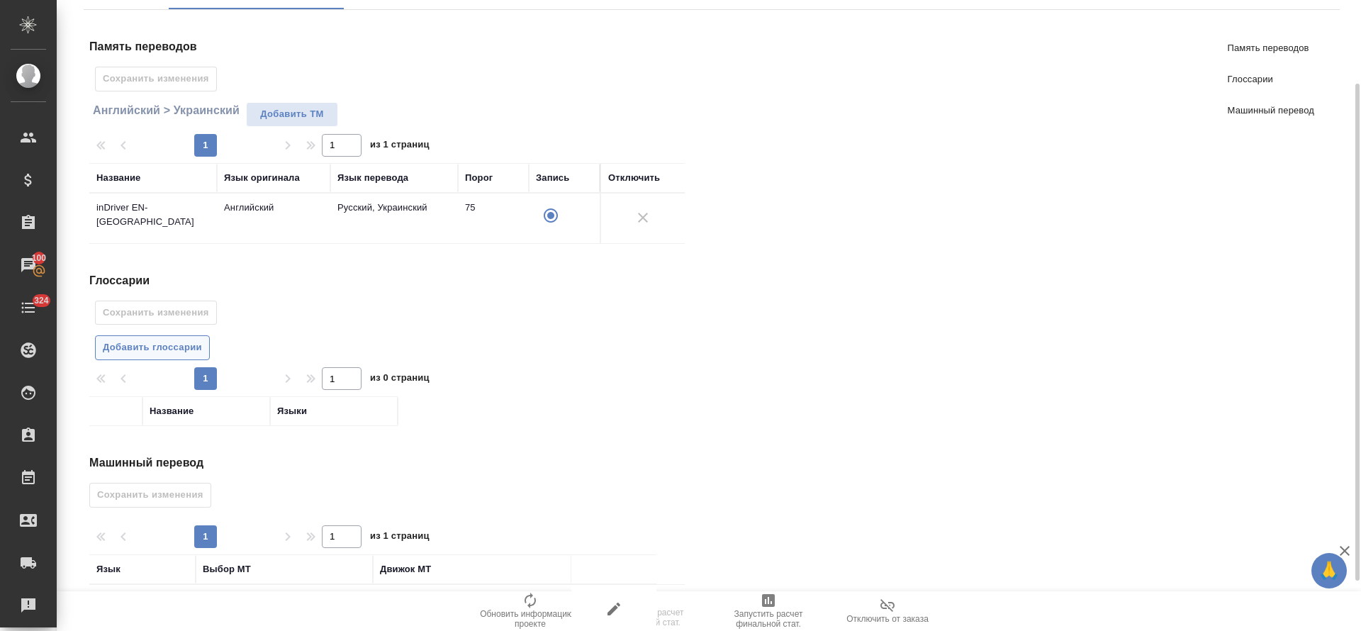
click at [155, 349] on span "Добавить глоссарии" at bounding box center [152, 348] width 99 height 16
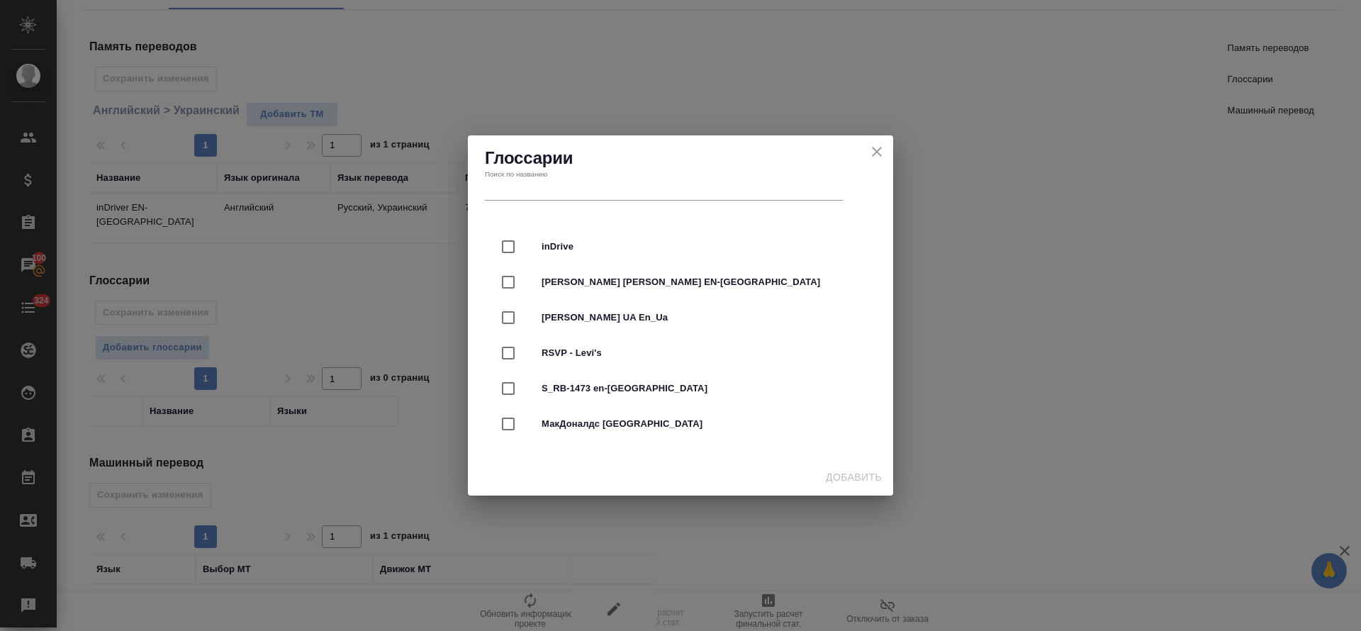
click at [622, 252] on span "inDrive" at bounding box center [701, 247] width 318 height 14
checkbox input "true"
click at [833, 464] on button "Добавить" at bounding box center [853, 477] width 67 height 26
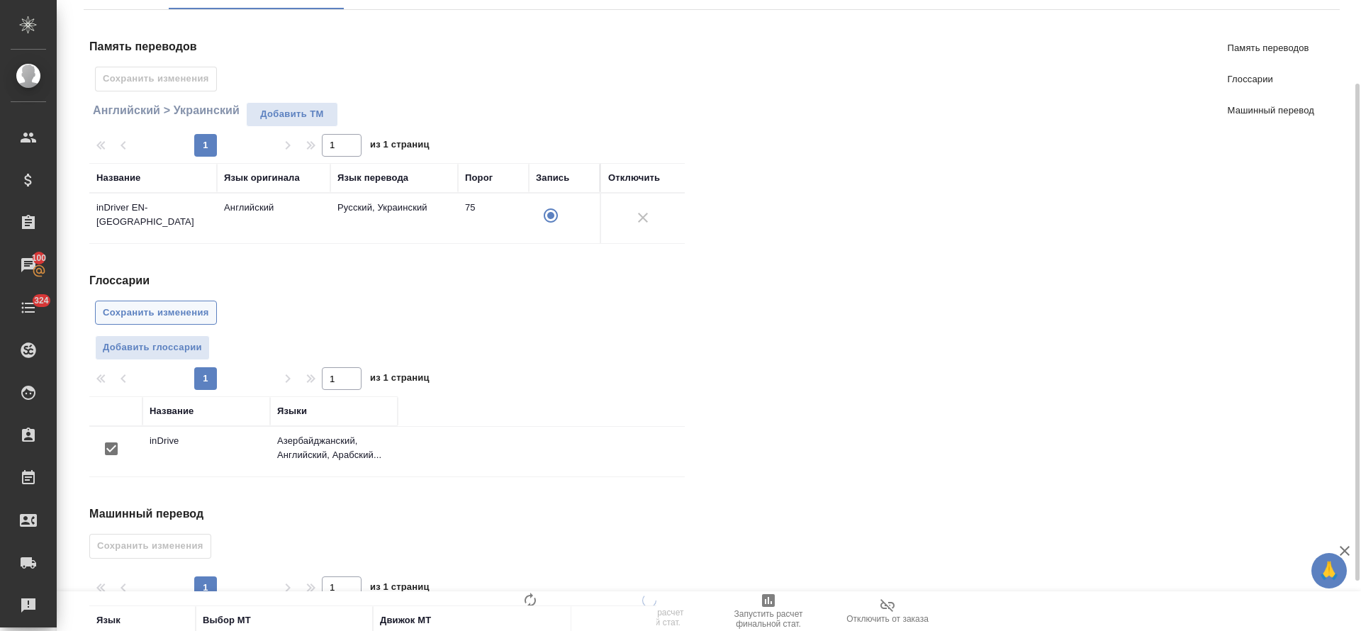
click at [194, 323] on button "Сохранить изменения" at bounding box center [156, 313] width 122 height 25
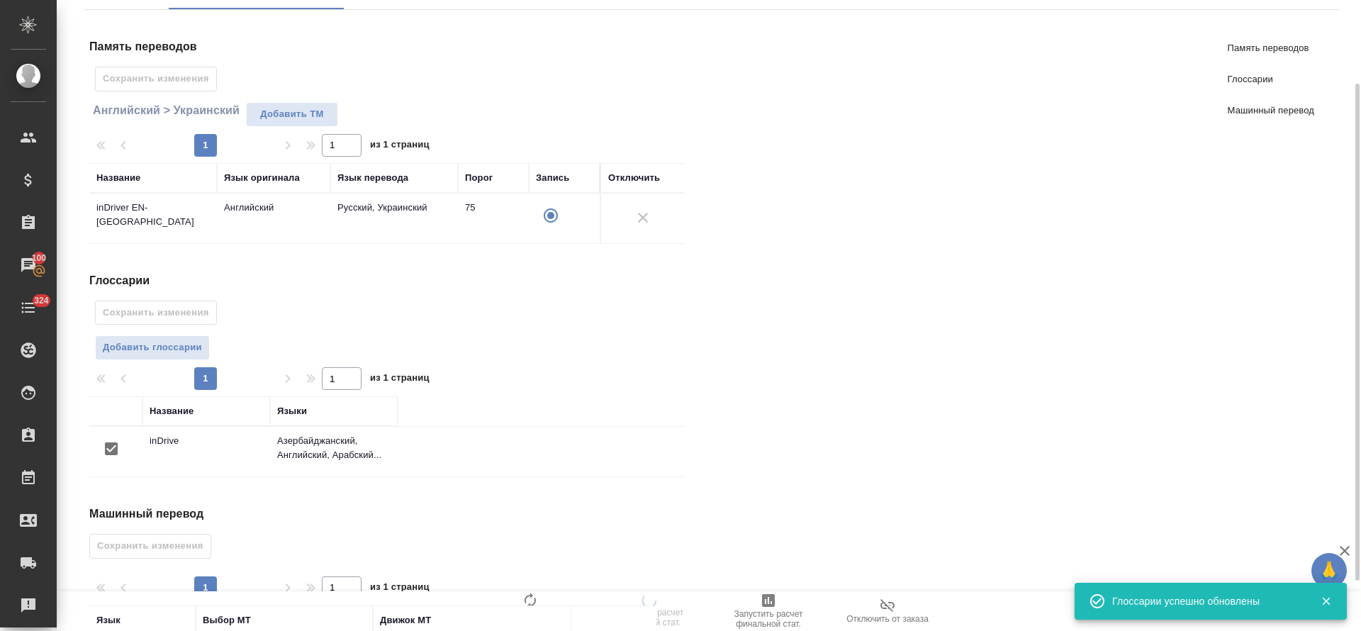
scroll to position [220, 0]
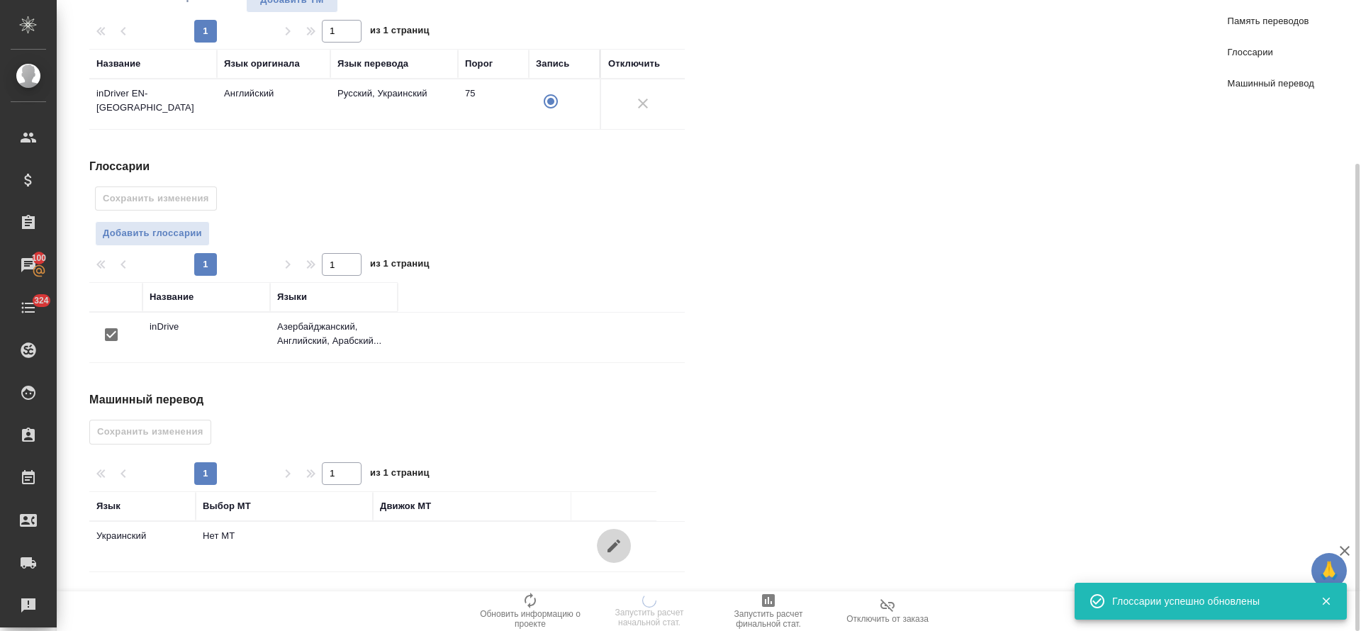
click at [629, 550] on button "button" at bounding box center [614, 546] width 34 height 34
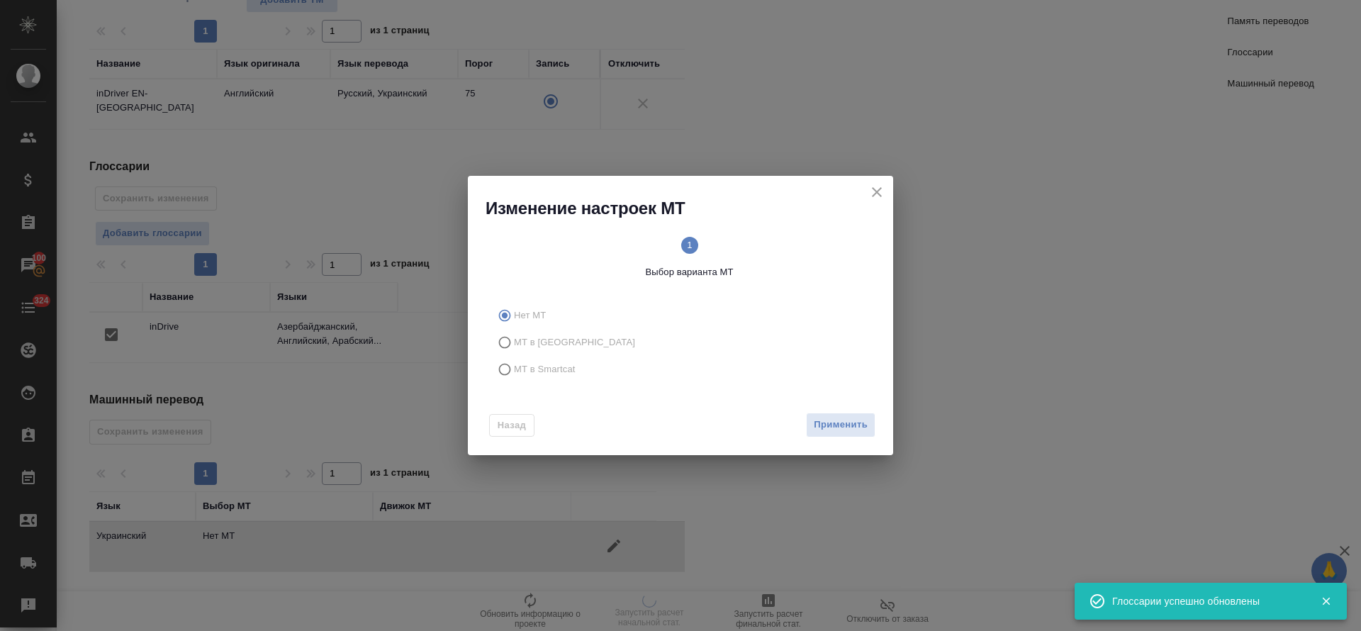
click at [539, 376] on label "МТ в Smartcat" at bounding box center [678, 369] width 374 height 27
click at [514, 376] on input "МТ в Smartcat" at bounding box center [502, 369] width 23 height 27
radio input "true"
drag, startPoint x: 825, startPoint y: 425, endPoint x: 836, endPoint y: 426, distance: 10.7
click at [836, 426] on div "Назад Вперед" at bounding box center [680, 421] width 425 height 67
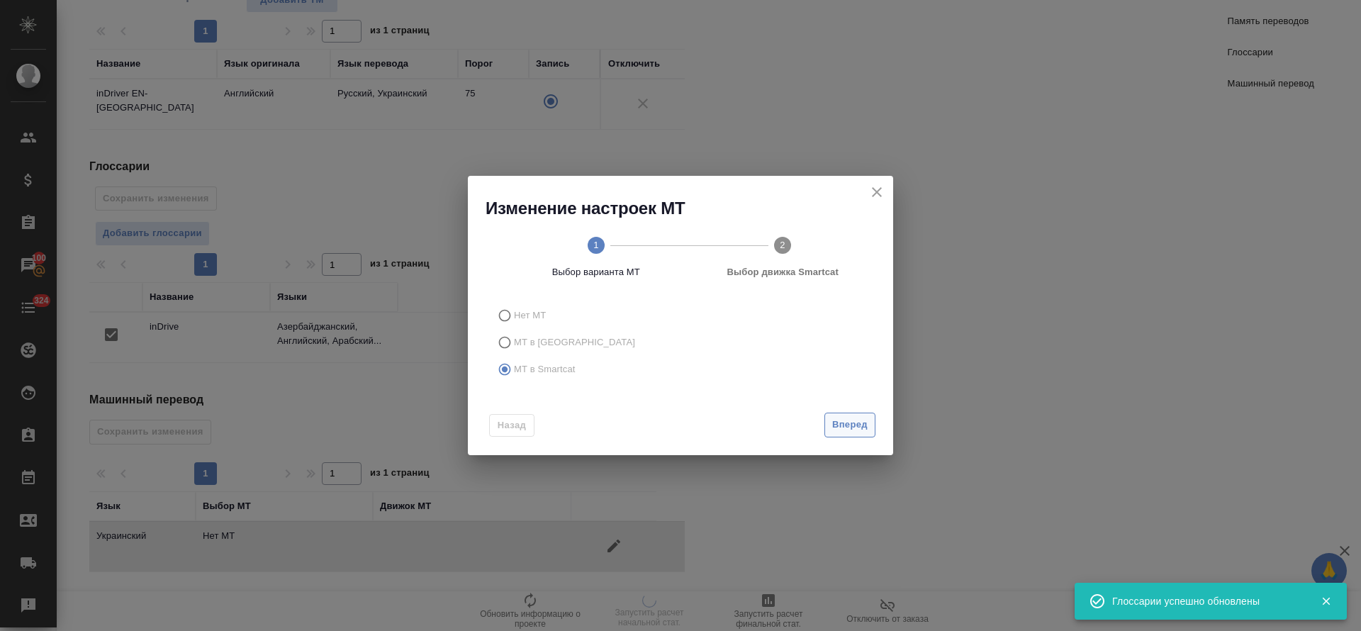
click at [837, 426] on span "Вперед" at bounding box center [849, 425] width 35 height 16
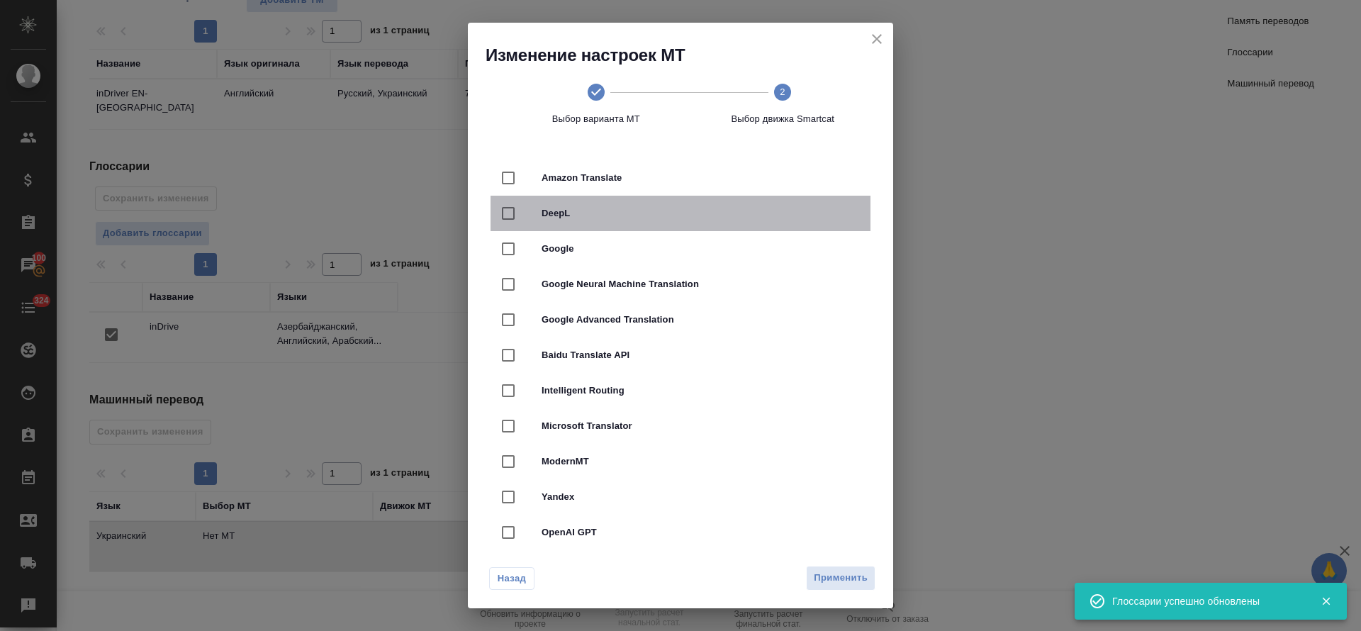
click at [734, 228] on div "DeepL" at bounding box center [681, 213] width 380 height 35
checkbox input "true"
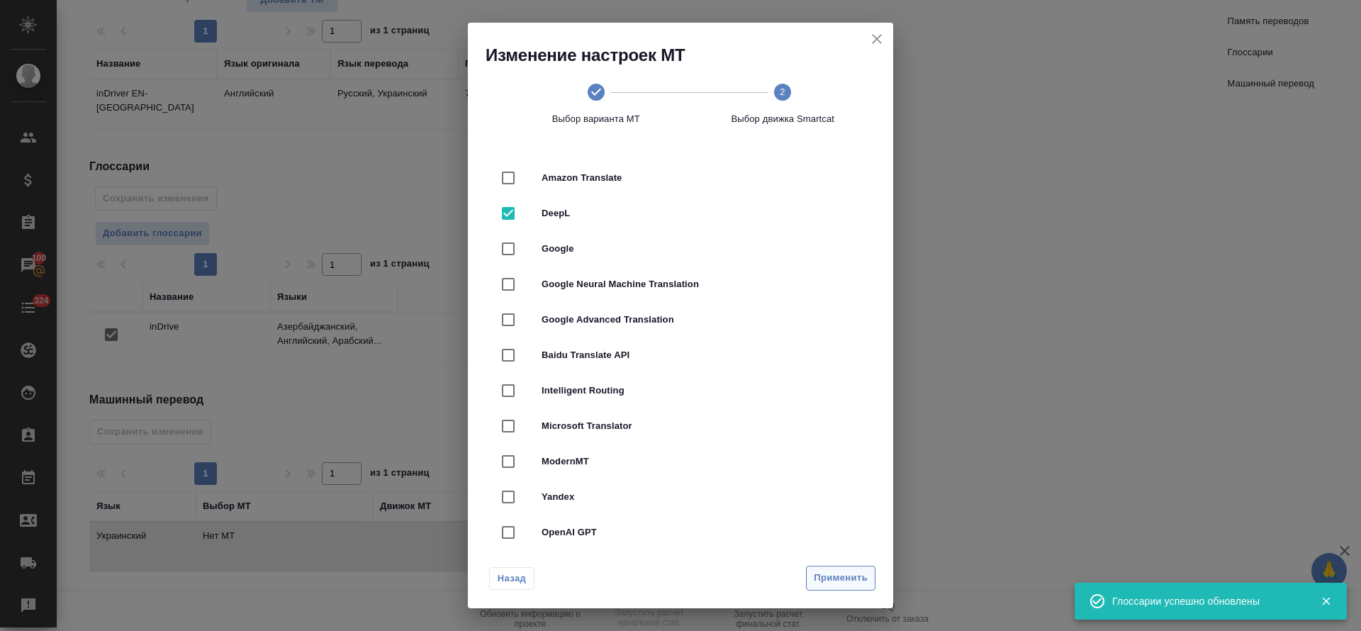
drag, startPoint x: 840, startPoint y: 593, endPoint x: 841, endPoint y: 580, distance: 12.8
click at [841, 591] on div "Назад Применить" at bounding box center [680, 575] width 425 height 67
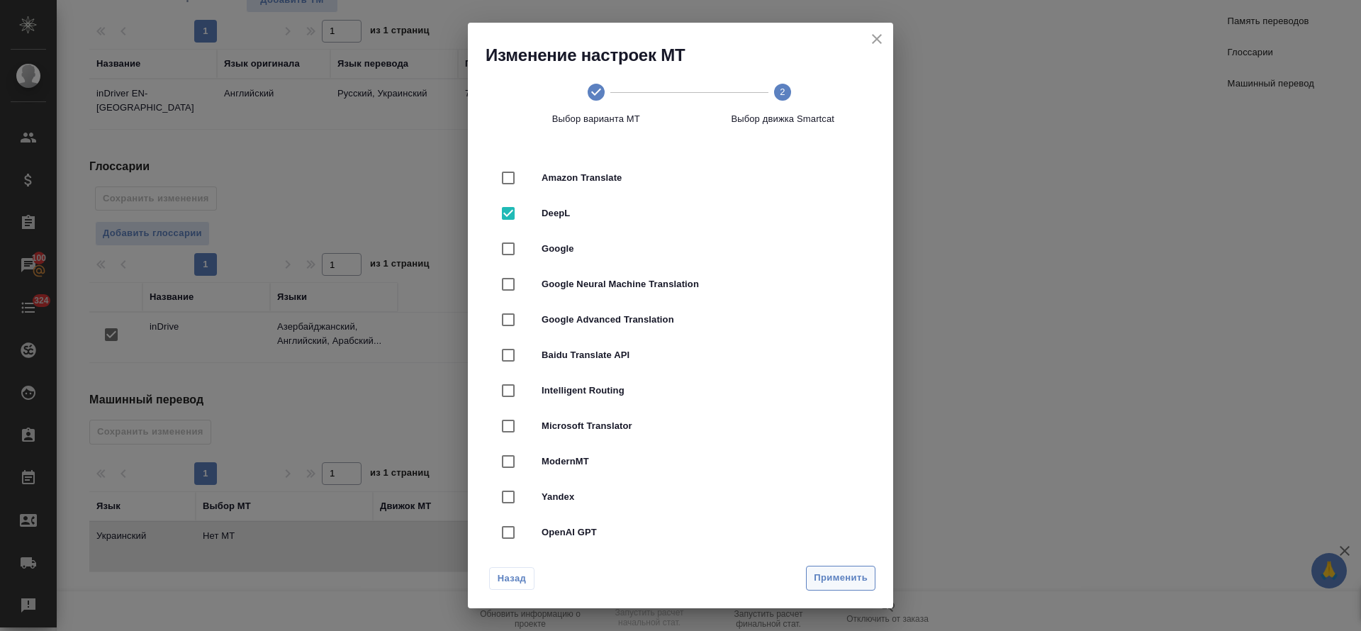
click at [841, 579] on span "Применить" at bounding box center [841, 578] width 54 height 16
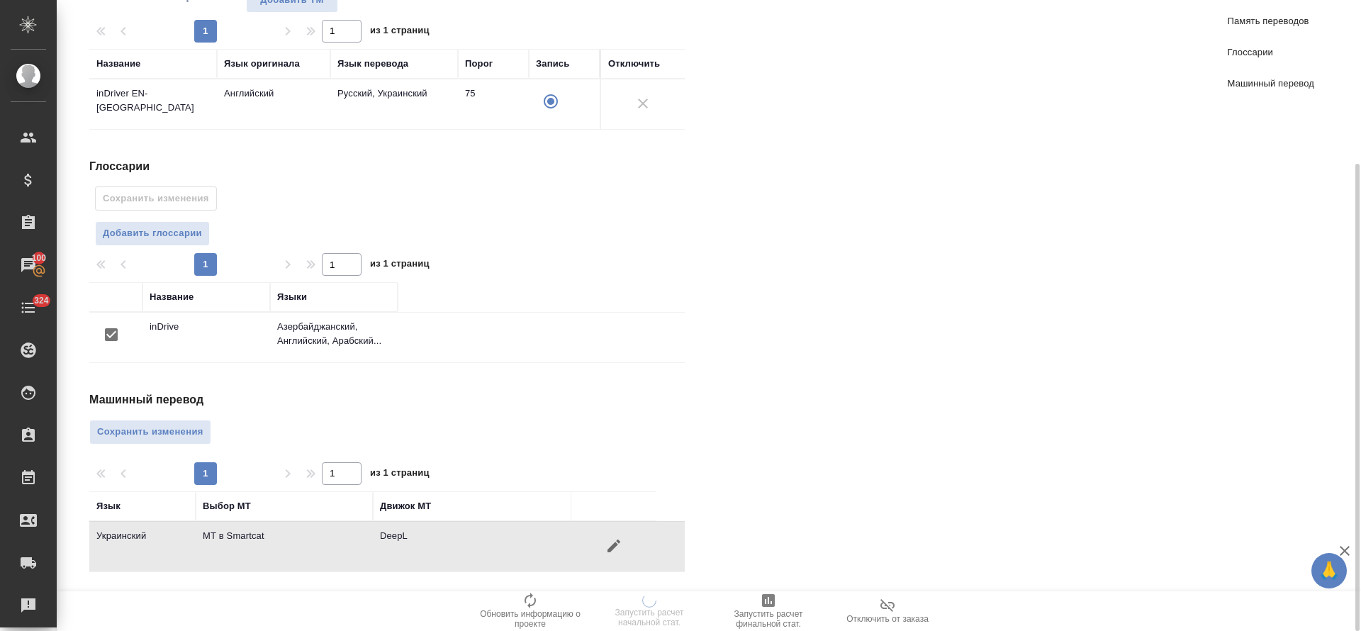
drag, startPoint x: 187, startPoint y: 442, endPoint x: 186, endPoint y: 427, distance: 14.9
click at [187, 442] on button "Сохранить изменения" at bounding box center [150, 432] width 122 height 25
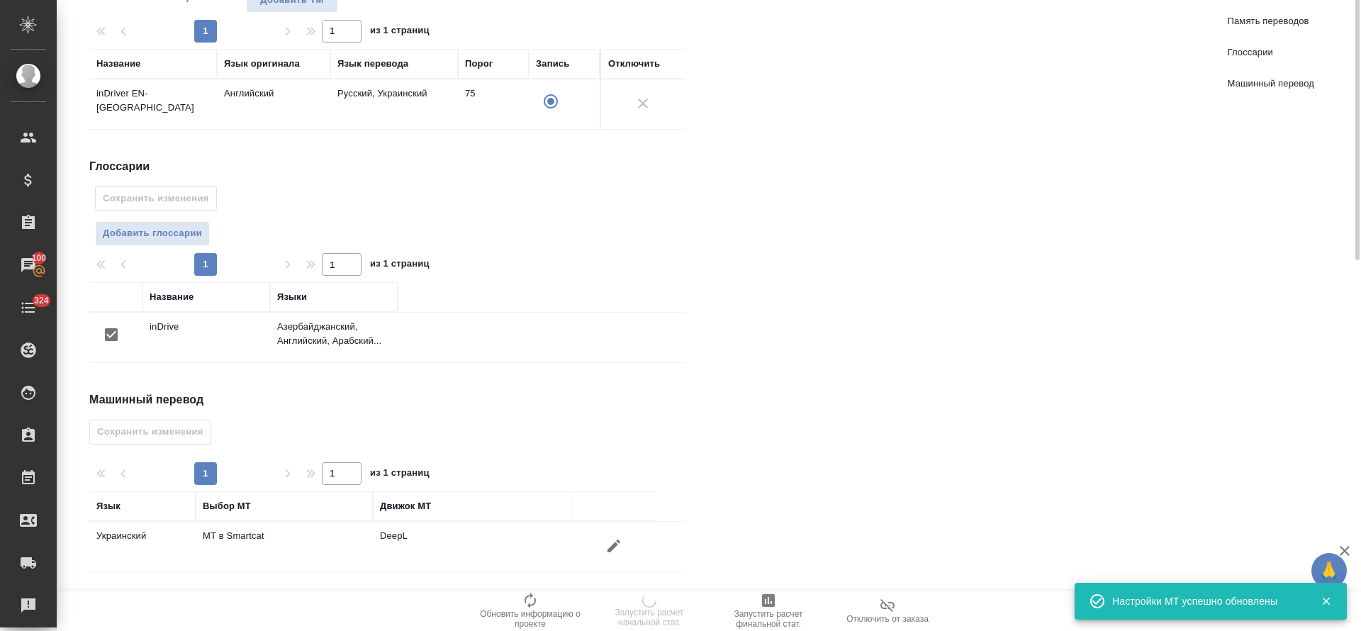
scroll to position [0, 0]
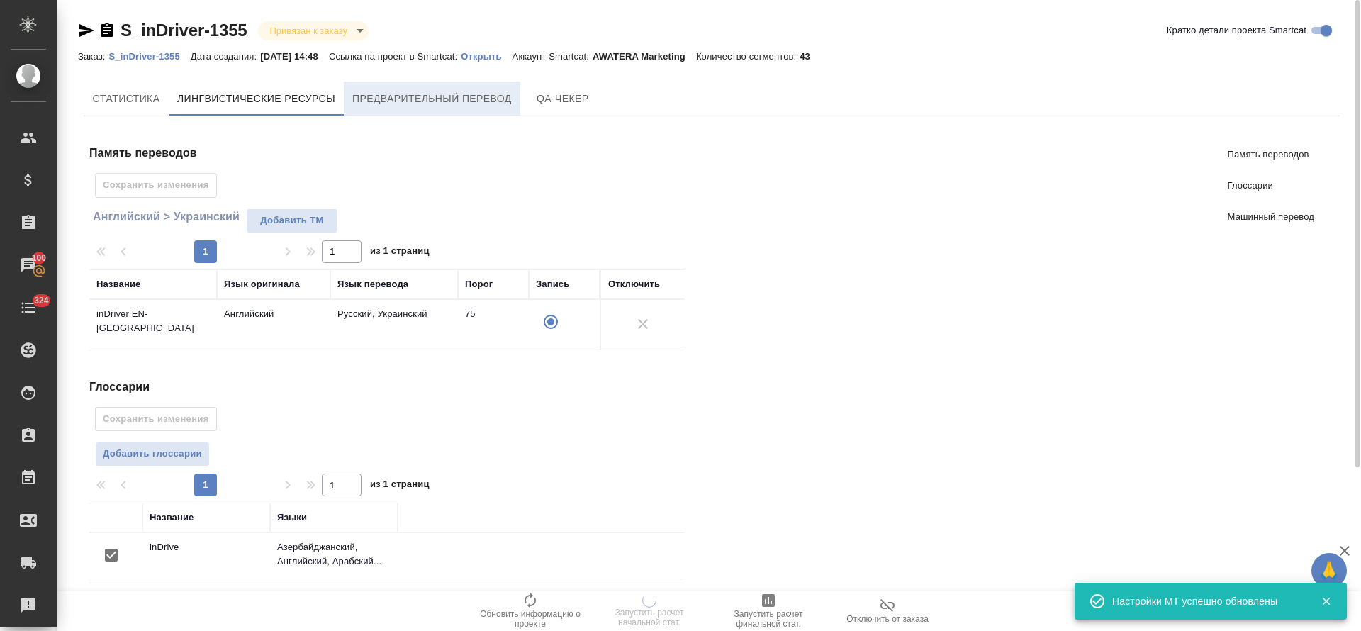
click at [432, 113] on button "Предварительный перевод" at bounding box center [432, 99] width 177 height 34
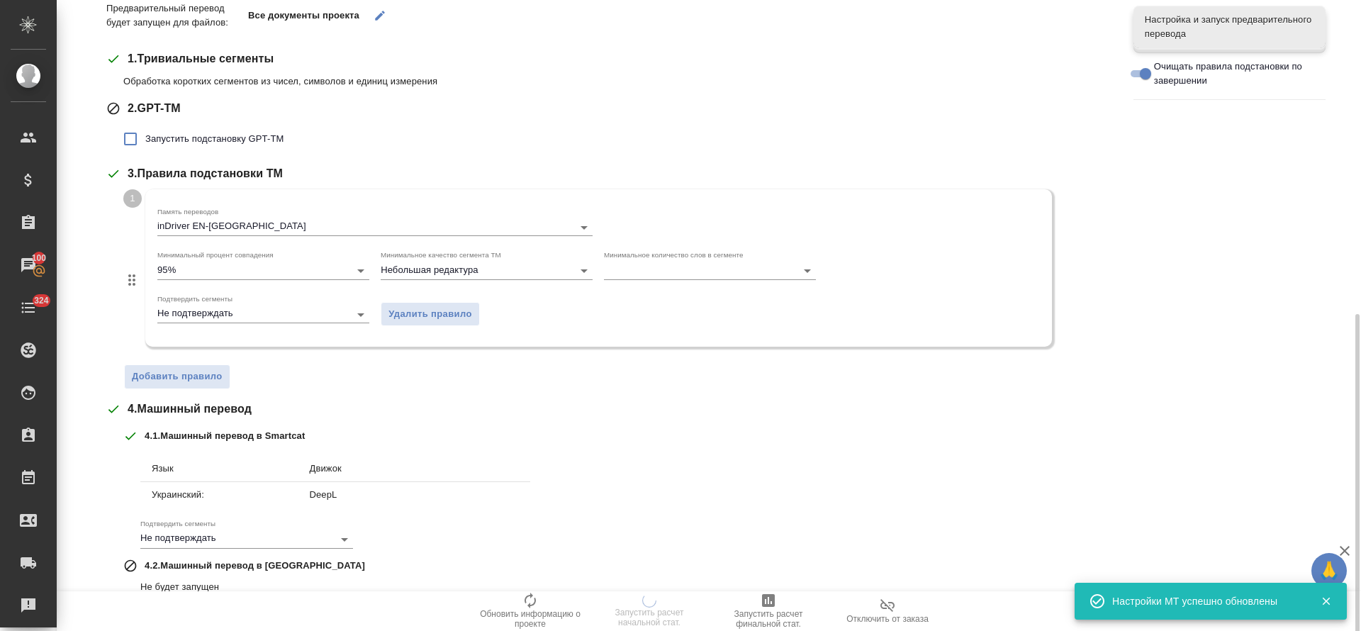
scroll to position [319, 0]
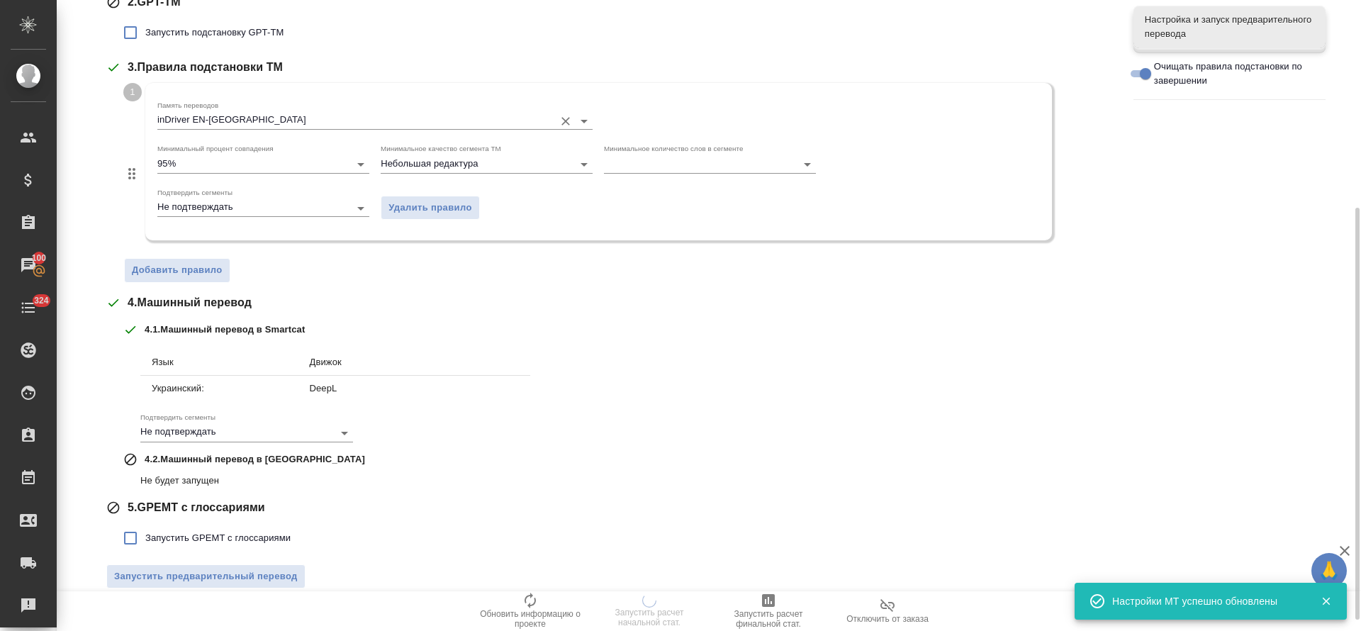
click at [321, 125] on input "inDriver EN-UK" at bounding box center [352, 120] width 390 height 17
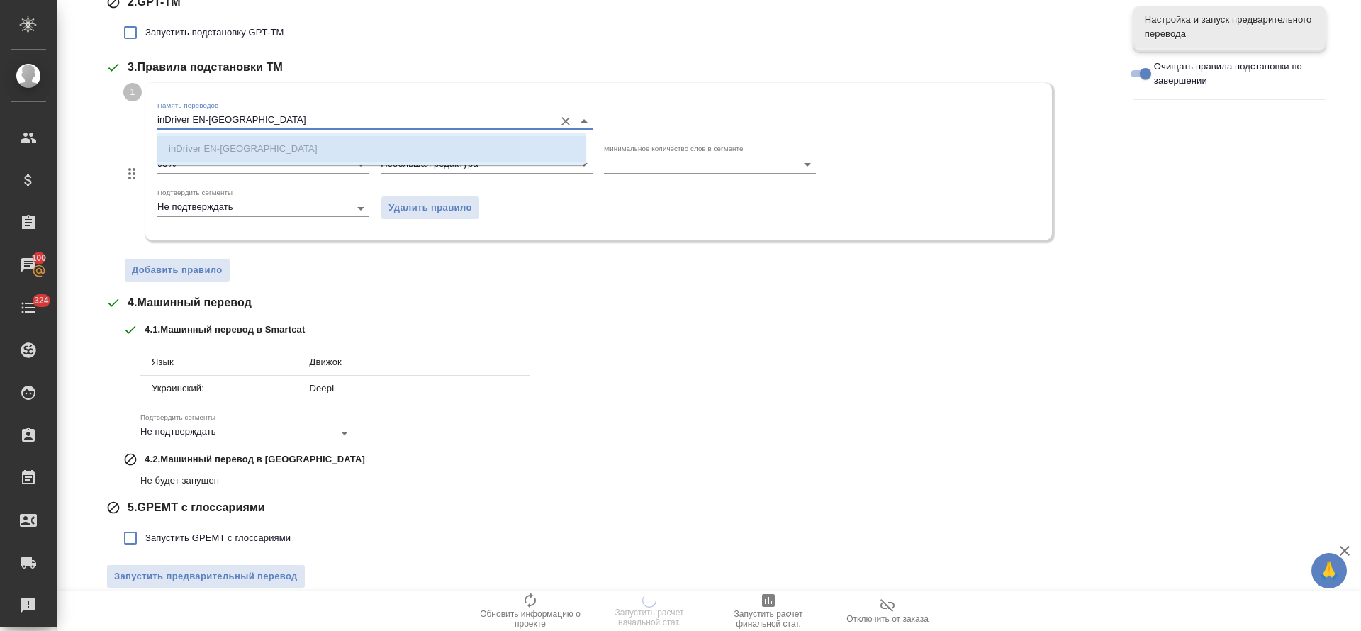
click at [379, 302] on div "4 . Машинный перевод" at bounding box center [609, 302] width 1006 height 17
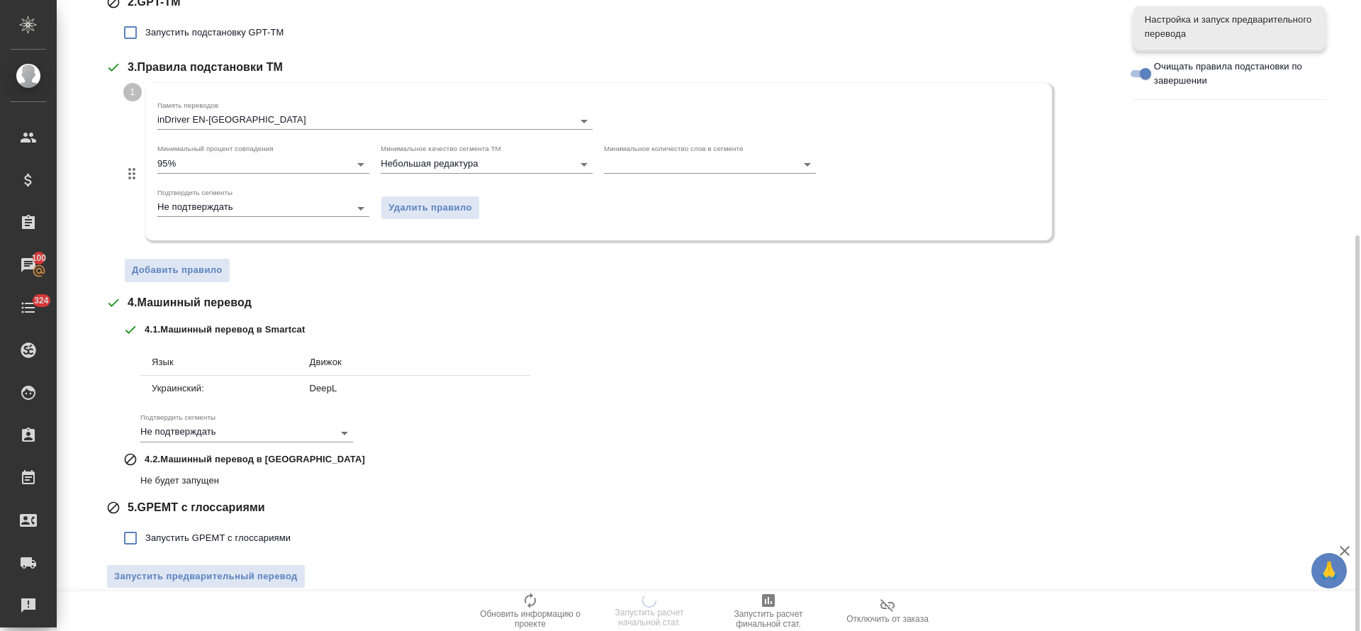
scroll to position [335, 0]
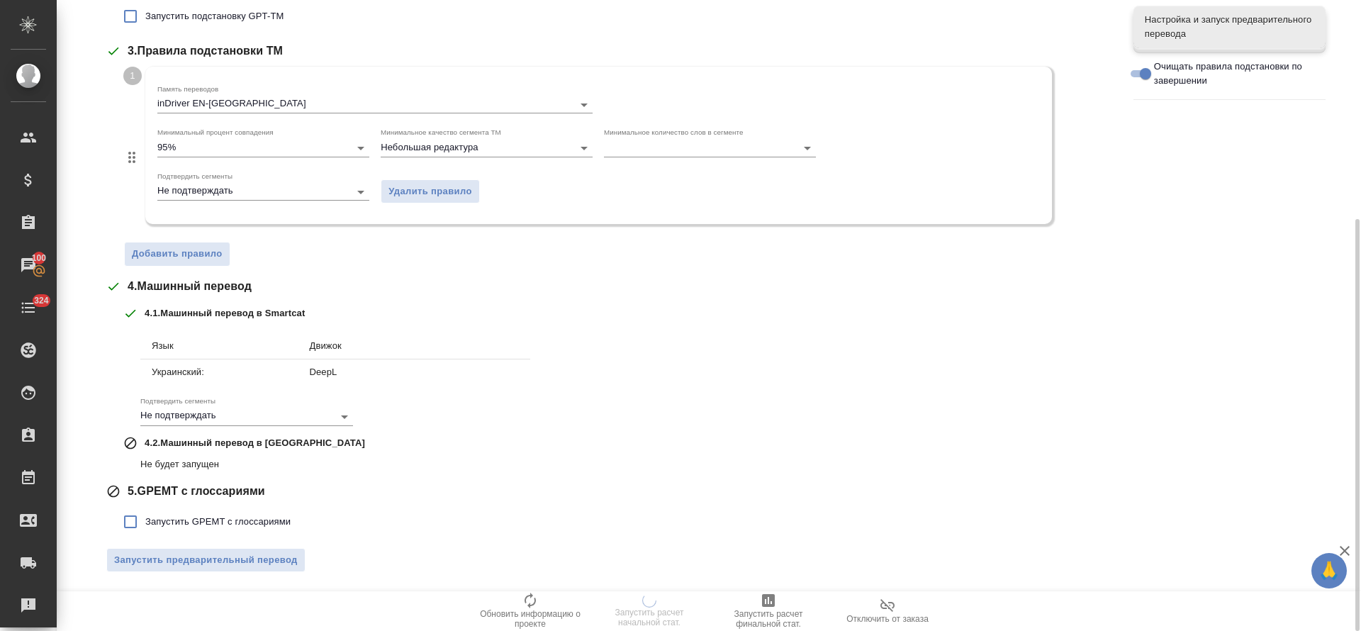
click at [171, 524] on span "Запустить GPEMT с глоссариями" at bounding box center [217, 522] width 145 height 14
click at [145, 524] on input "Запустить GPEMT с глоссариями" at bounding box center [131, 522] width 30 height 30
checkbox input "true"
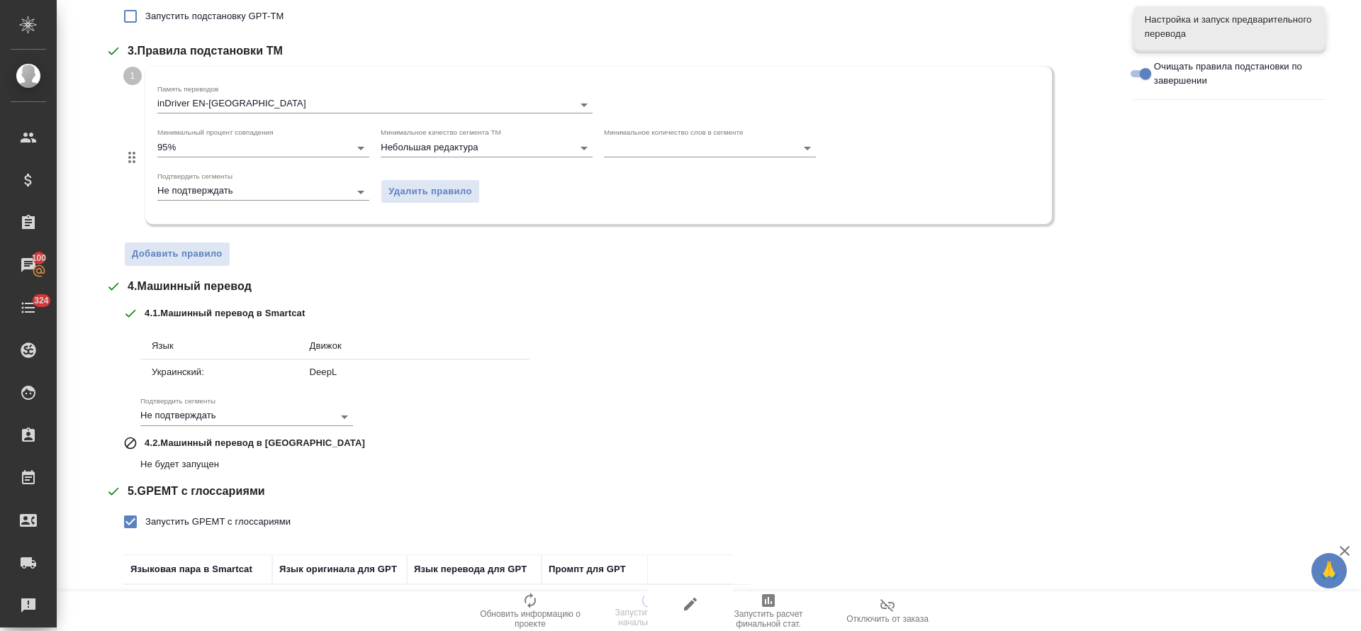
scroll to position [434, 0]
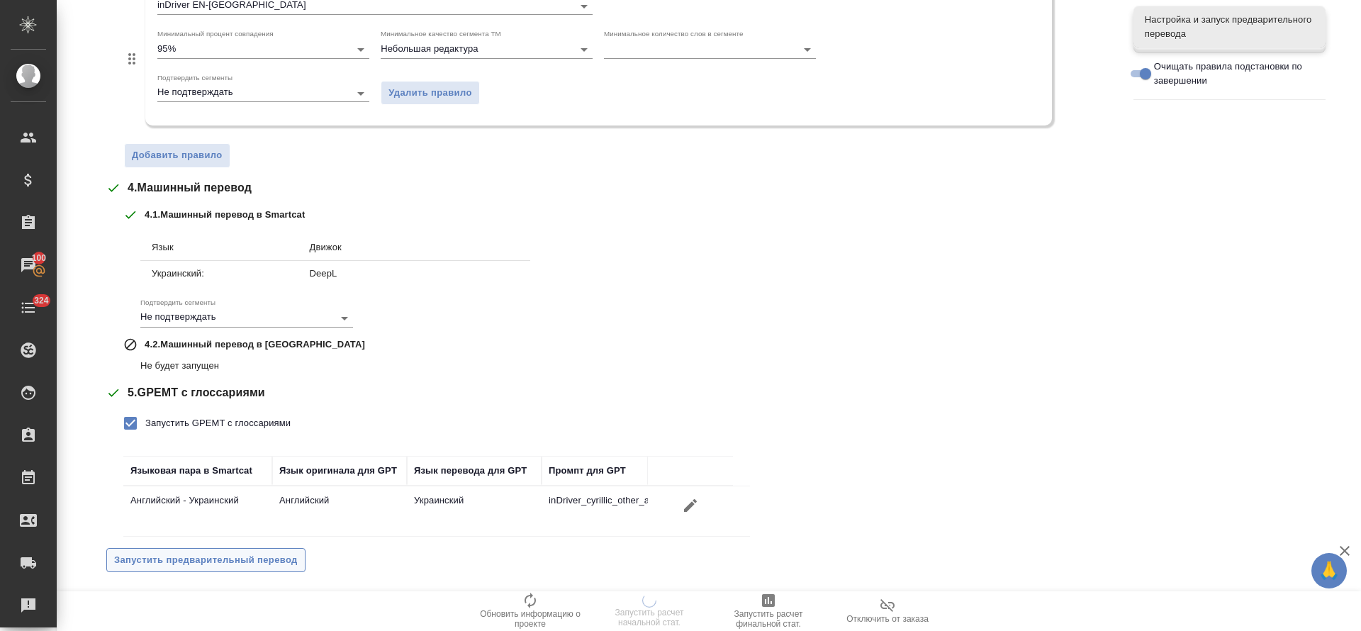
click at [180, 561] on span "Запустить предварительный перевод" at bounding box center [206, 560] width 184 height 16
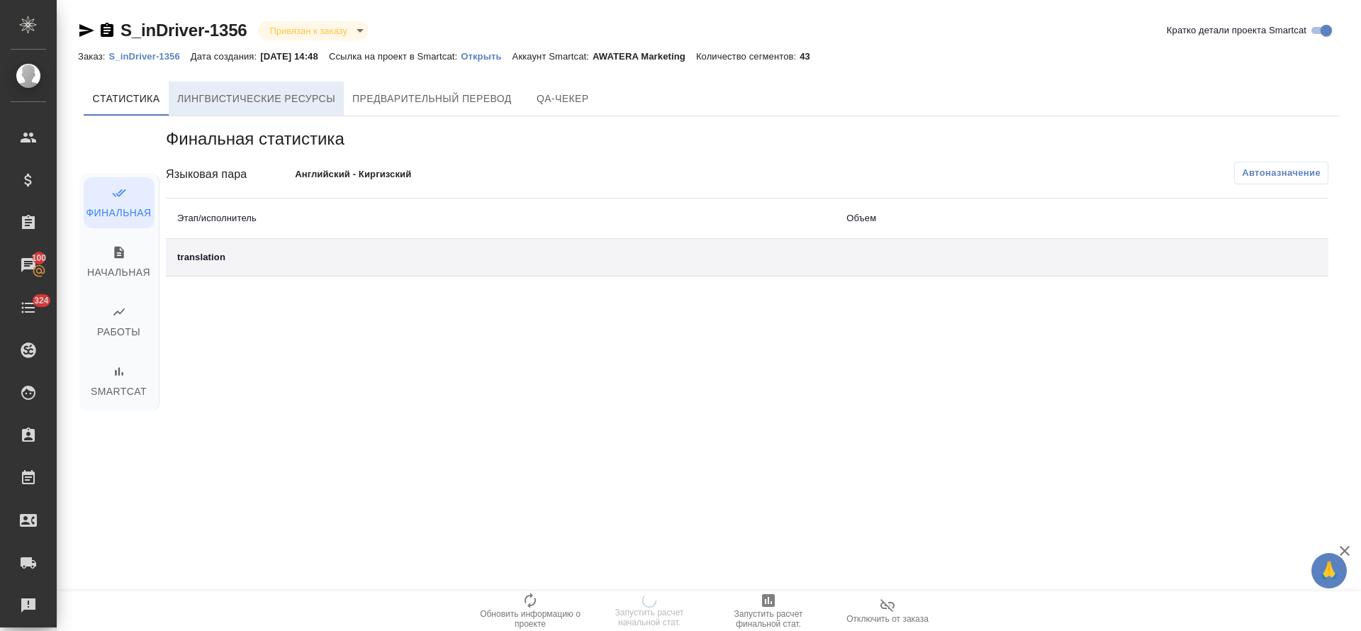
click at [252, 96] on span "Лингвистические ресурсы" at bounding box center [256, 99] width 158 height 18
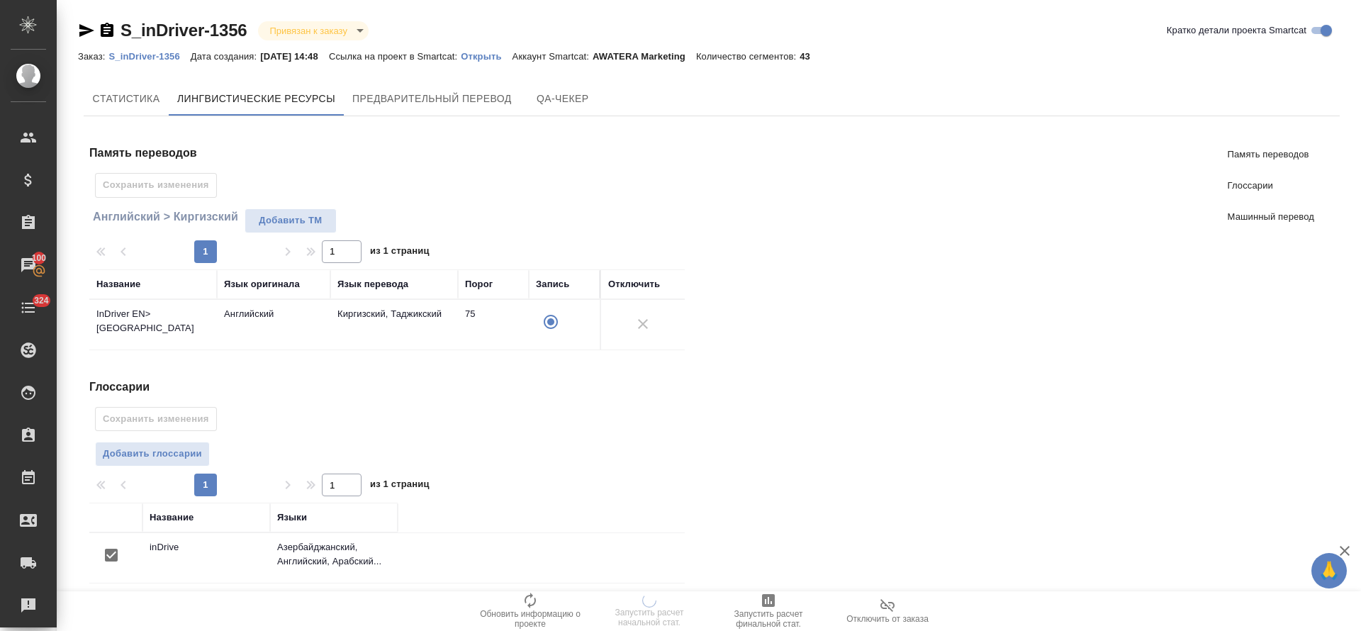
scroll to position [220, 0]
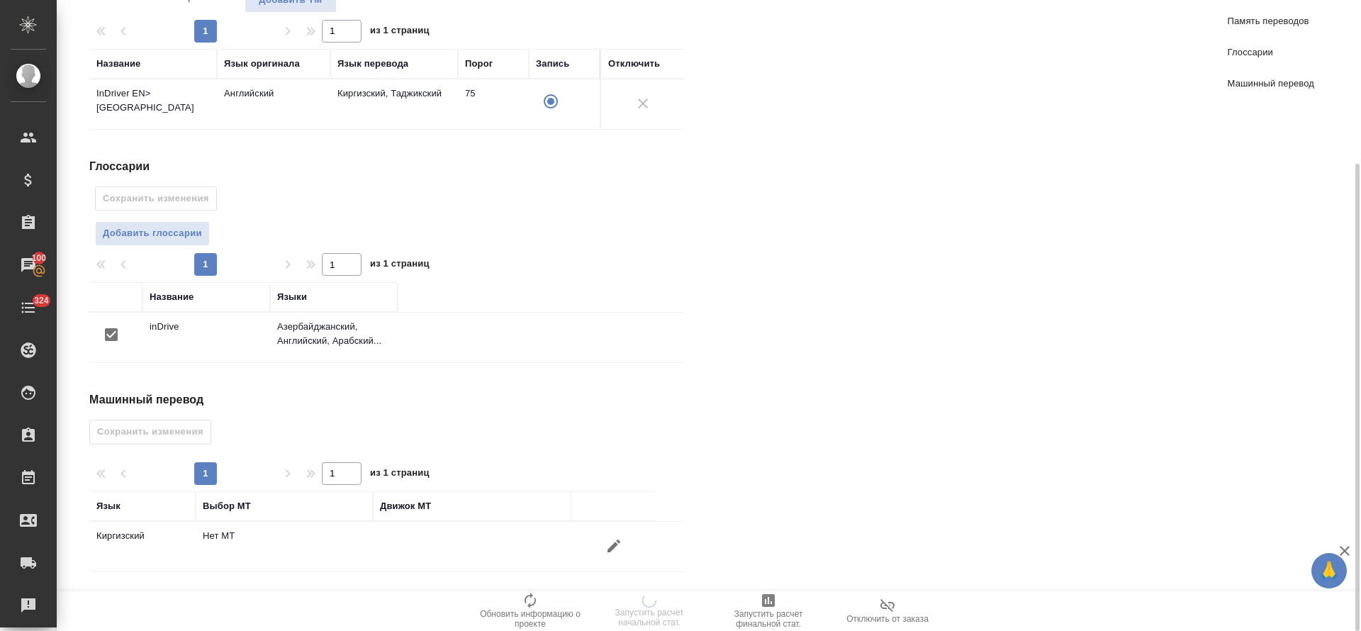
click at [620, 547] on icon "button" at bounding box center [613, 545] width 17 height 17
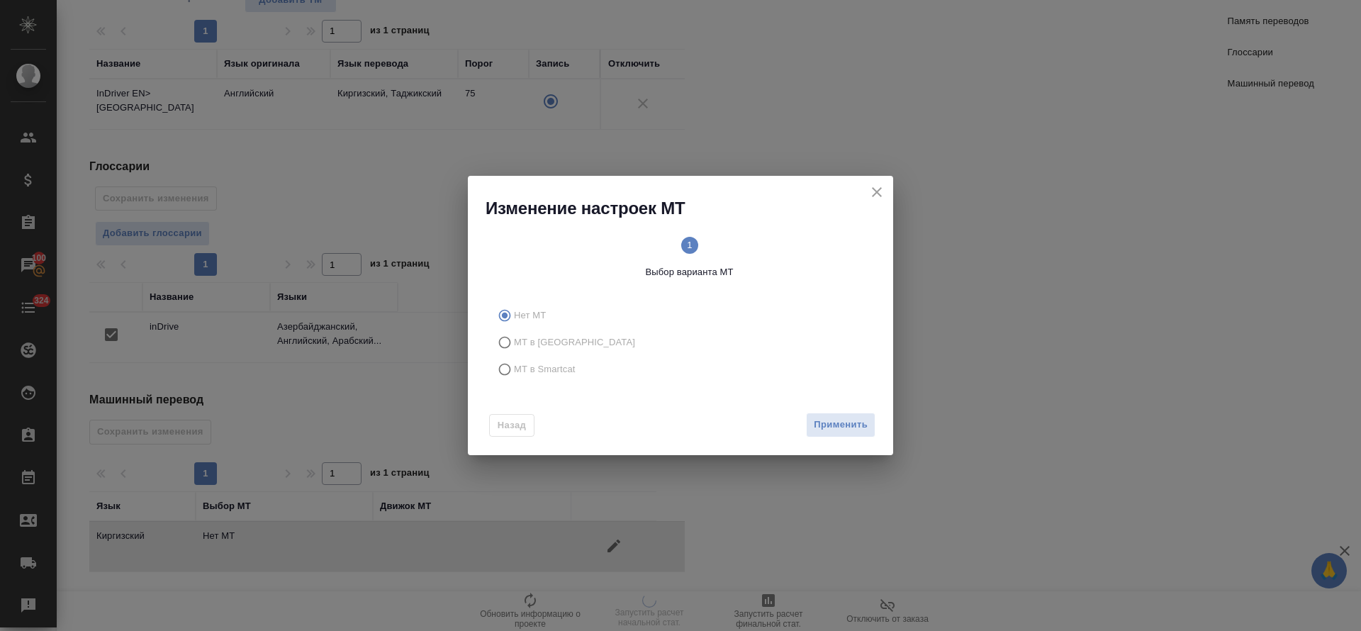
click at [505, 364] on input "МТ в Smartcat" at bounding box center [502, 369] width 23 height 27
radio input "true"
click at [873, 404] on div "Назад Вперед" at bounding box center [680, 421] width 425 height 67
click at [861, 425] on span "Вперед" at bounding box center [849, 425] width 35 height 16
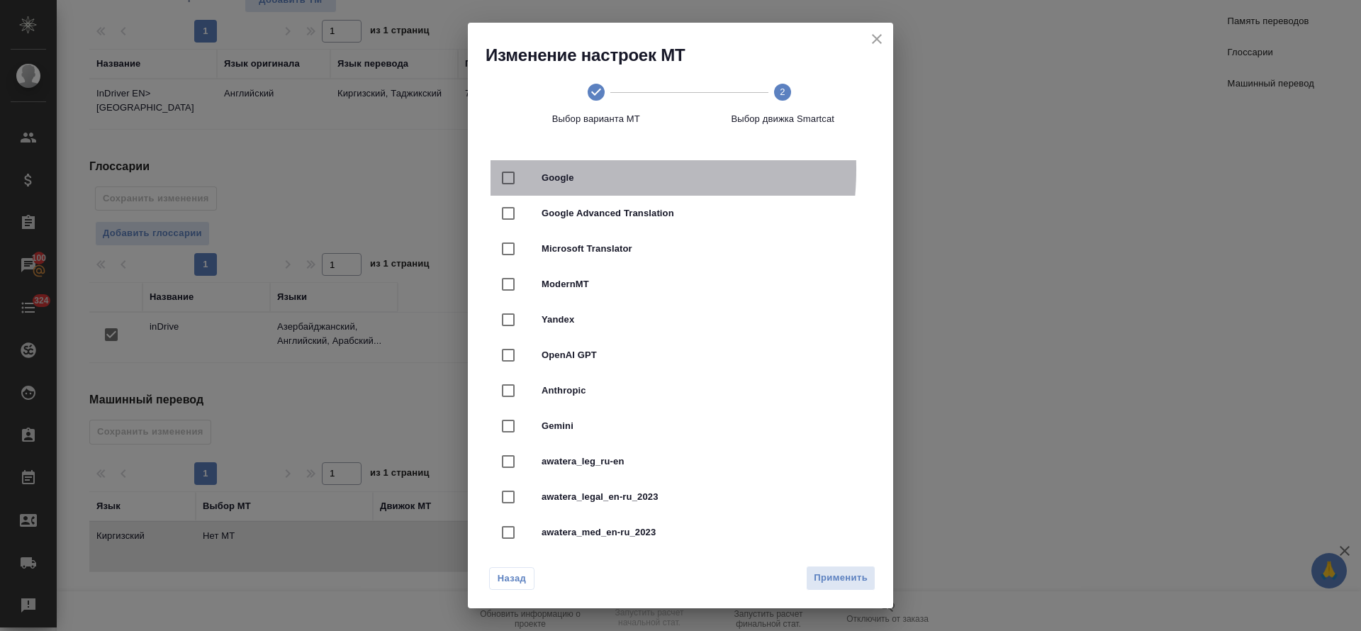
click at [550, 169] on div "Google" at bounding box center [681, 177] width 380 height 35
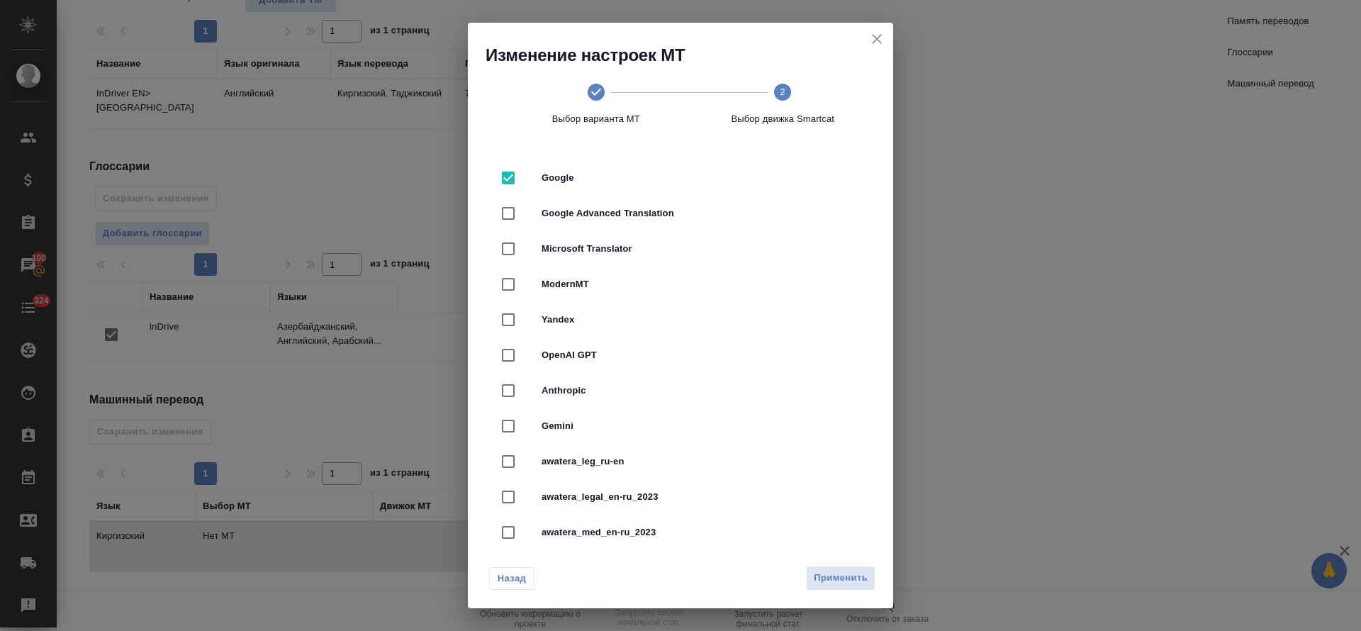
click at [551, 211] on span "Google Advanced Translation" at bounding box center [701, 213] width 318 height 14
checkbox input "false"
checkbox input "true"
click at [829, 580] on span "Применить" at bounding box center [841, 578] width 54 height 16
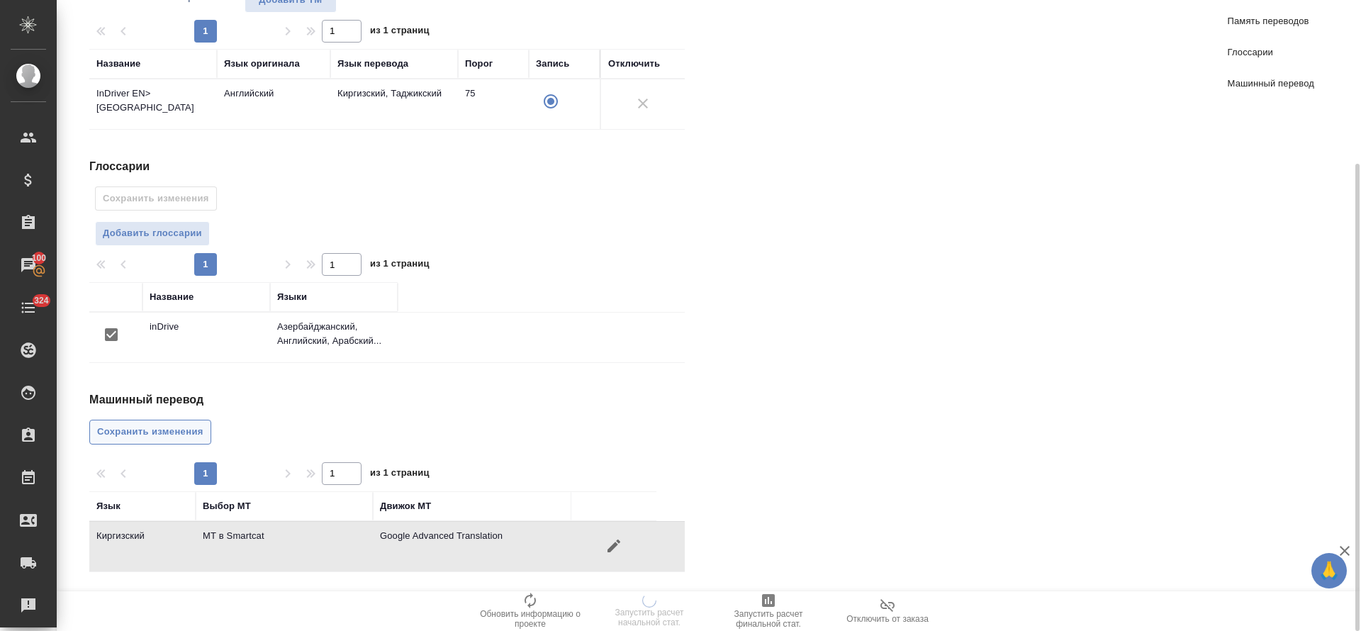
click at [191, 438] on span "Сохранить изменения" at bounding box center [150, 432] width 106 height 16
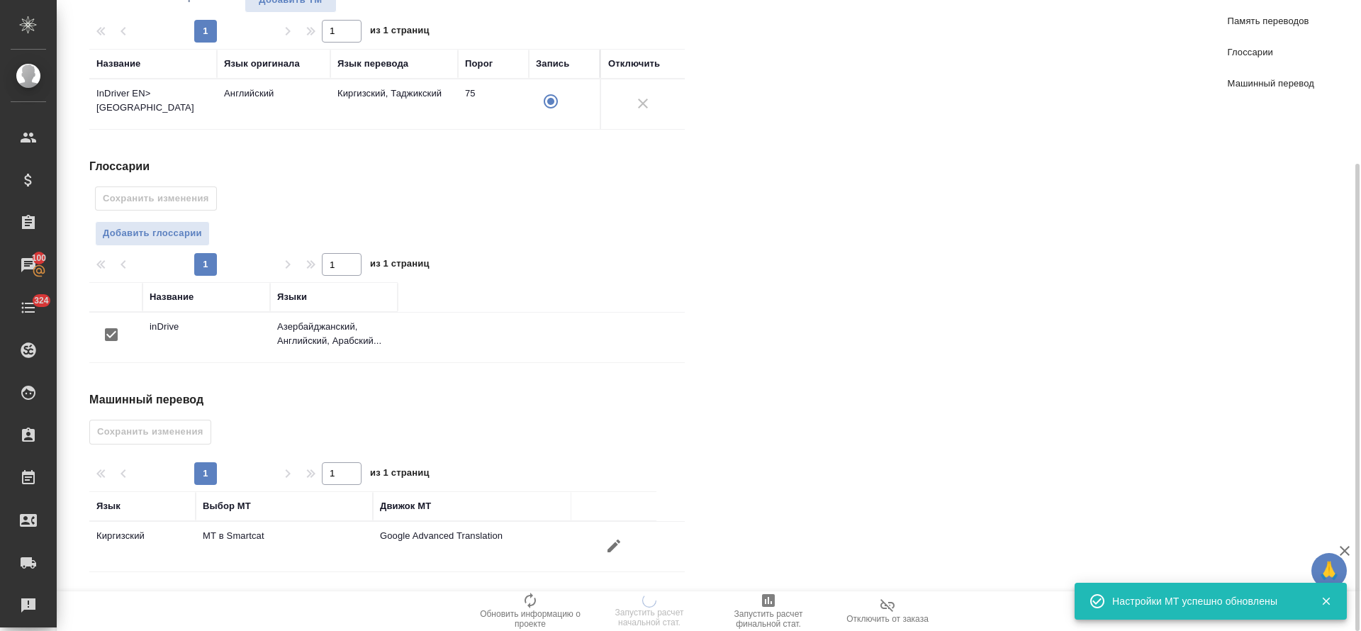
scroll to position [0, 0]
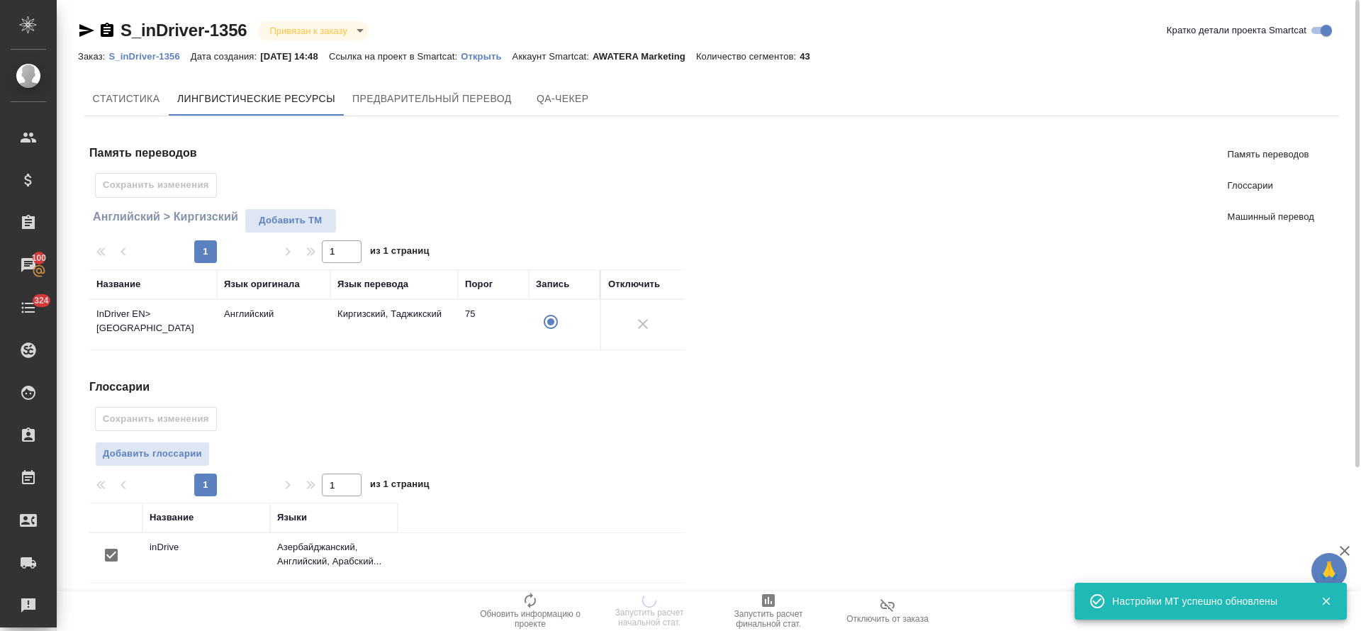
click at [405, 119] on div "Cтатистика Лингвистические ресурсы Предварительный перевод QA-чекер Память пере…" at bounding box center [712, 454] width 1256 height 745
click at [404, 106] on span "Предварительный перевод" at bounding box center [432, 99] width 160 height 18
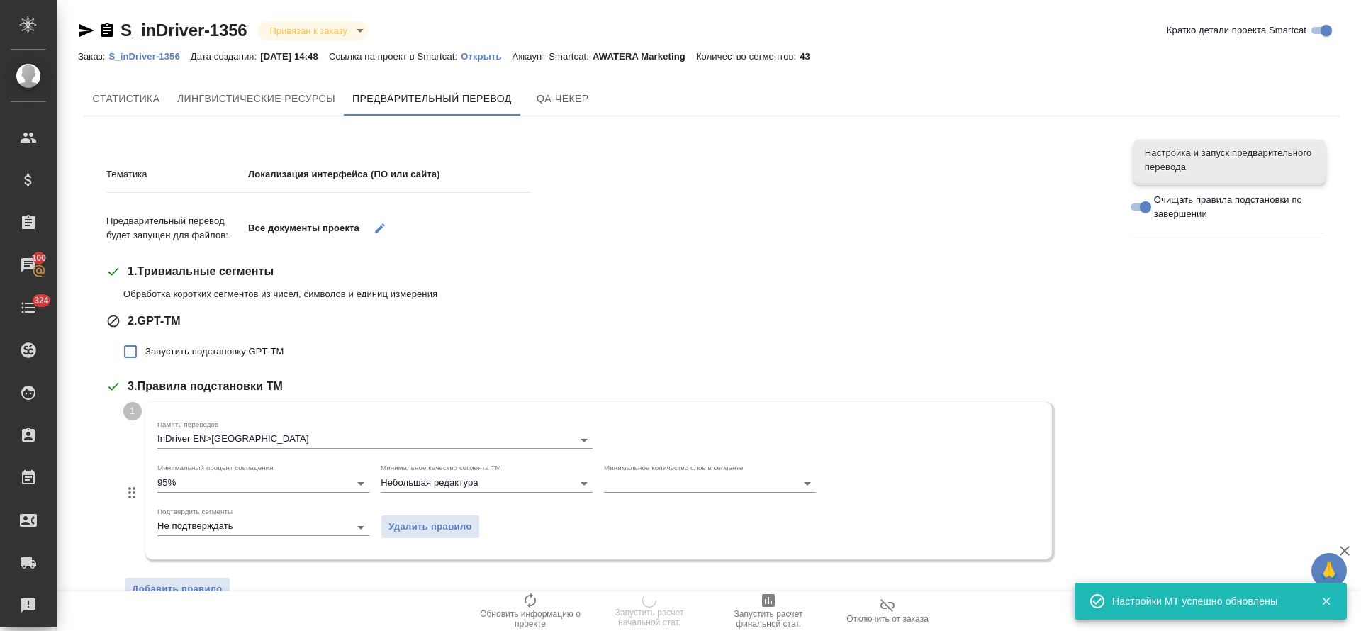
scroll to position [335, 0]
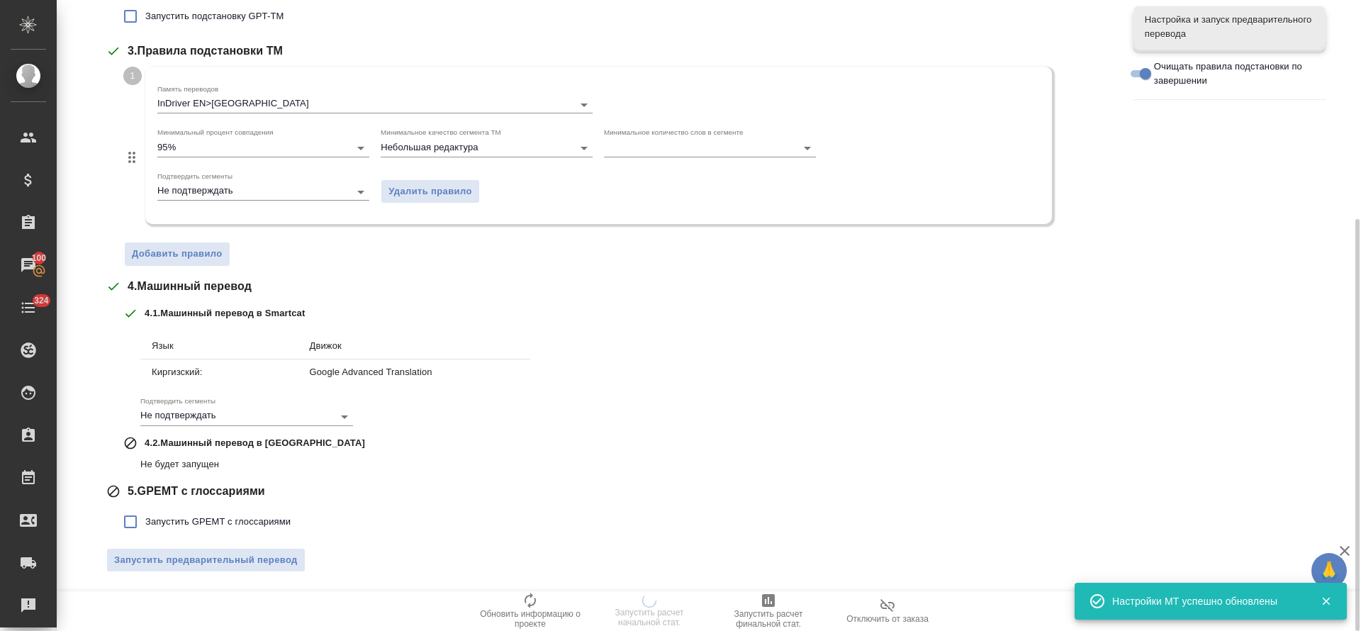
click at [193, 520] on span "Запустить GPEMT с глоссариями" at bounding box center [217, 522] width 145 height 14
click at [145, 520] on input "Запустить GPEMT с глоссариями" at bounding box center [131, 522] width 30 height 30
checkbox input "true"
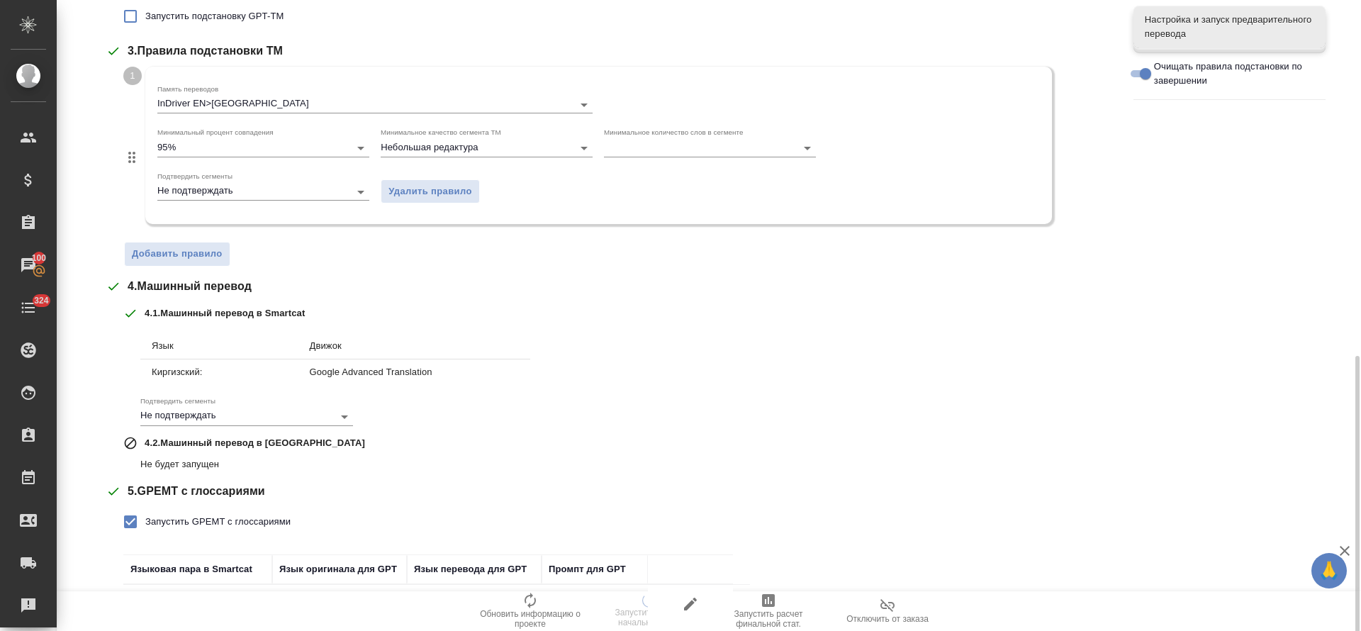
scroll to position [434, 0]
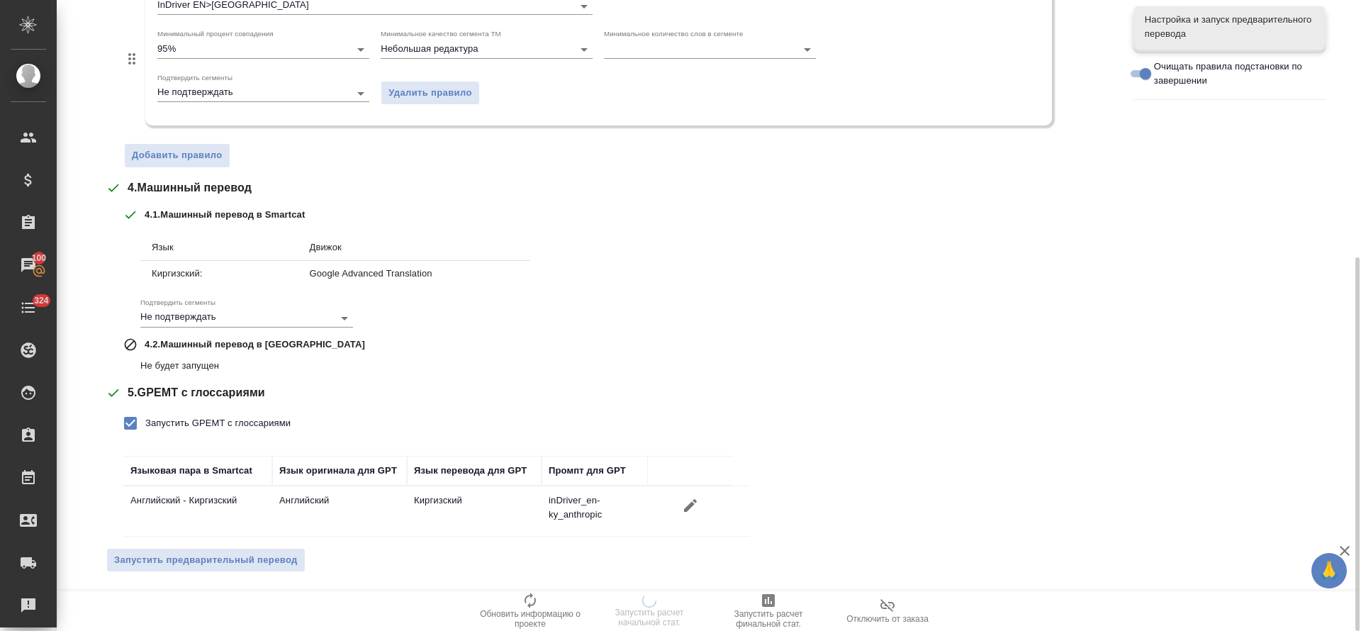
click at [191, 561] on span "Запустить предварительный перевод" at bounding box center [206, 560] width 184 height 16
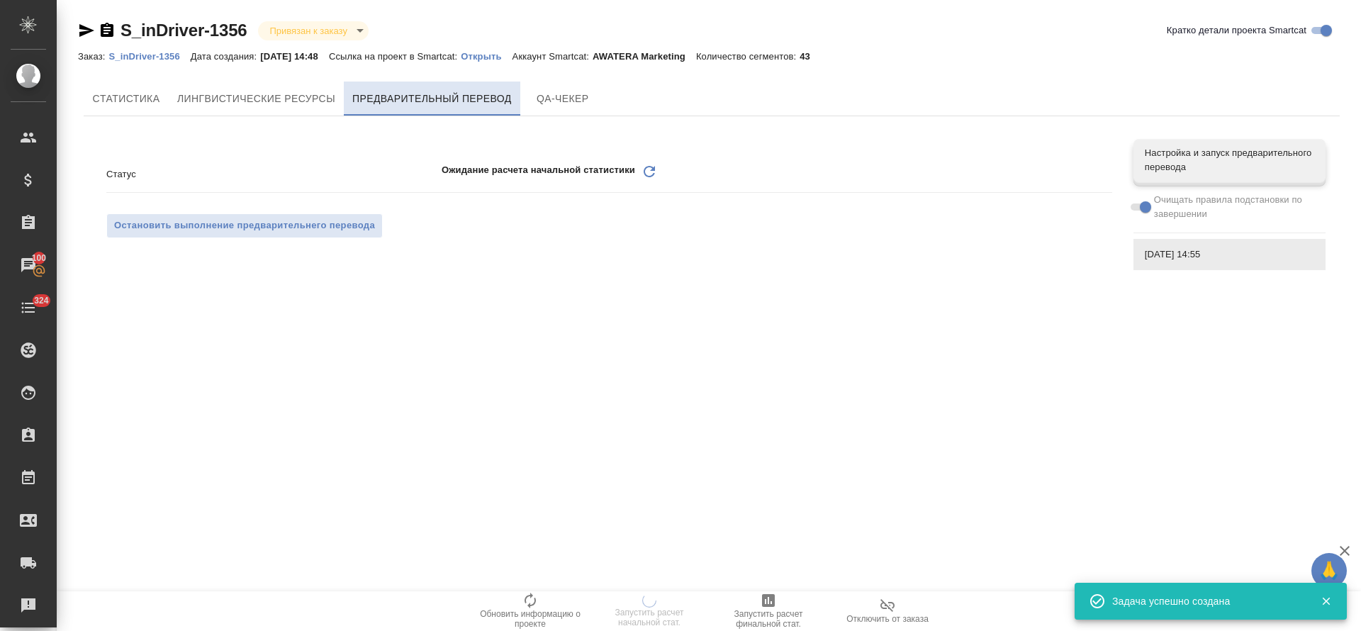
scroll to position [0, 0]
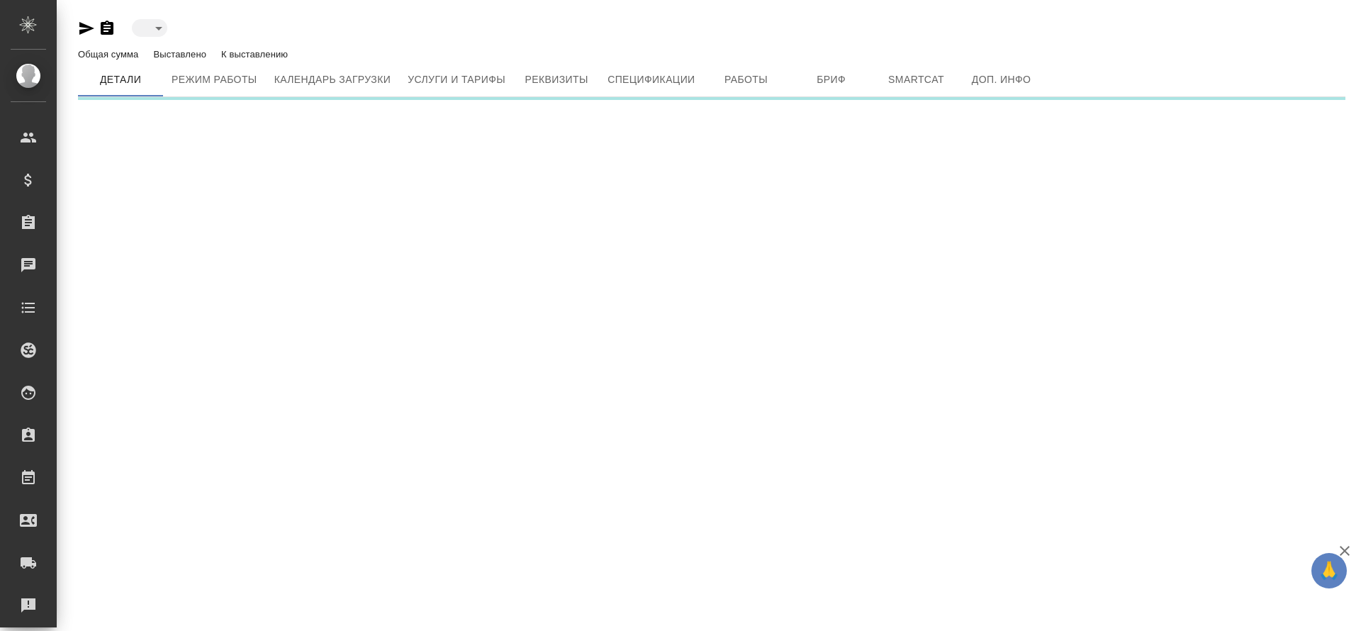
type input "active"
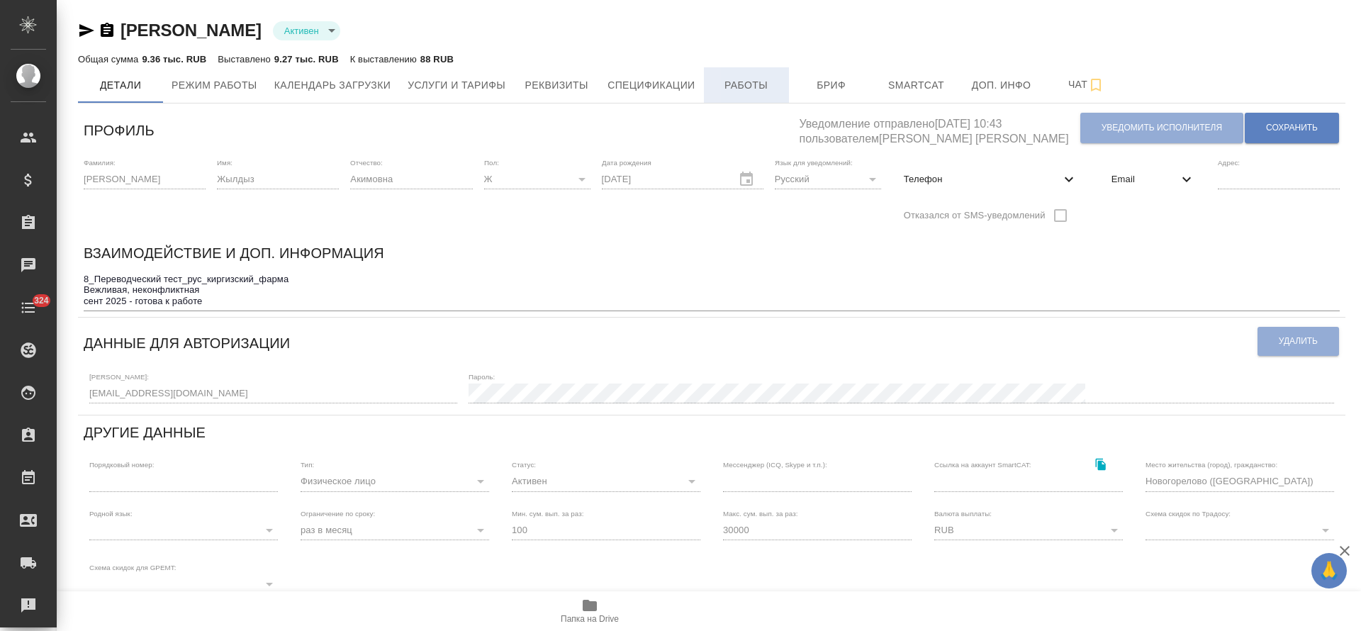
click at [733, 83] on span "Работы" at bounding box center [746, 86] width 68 height 18
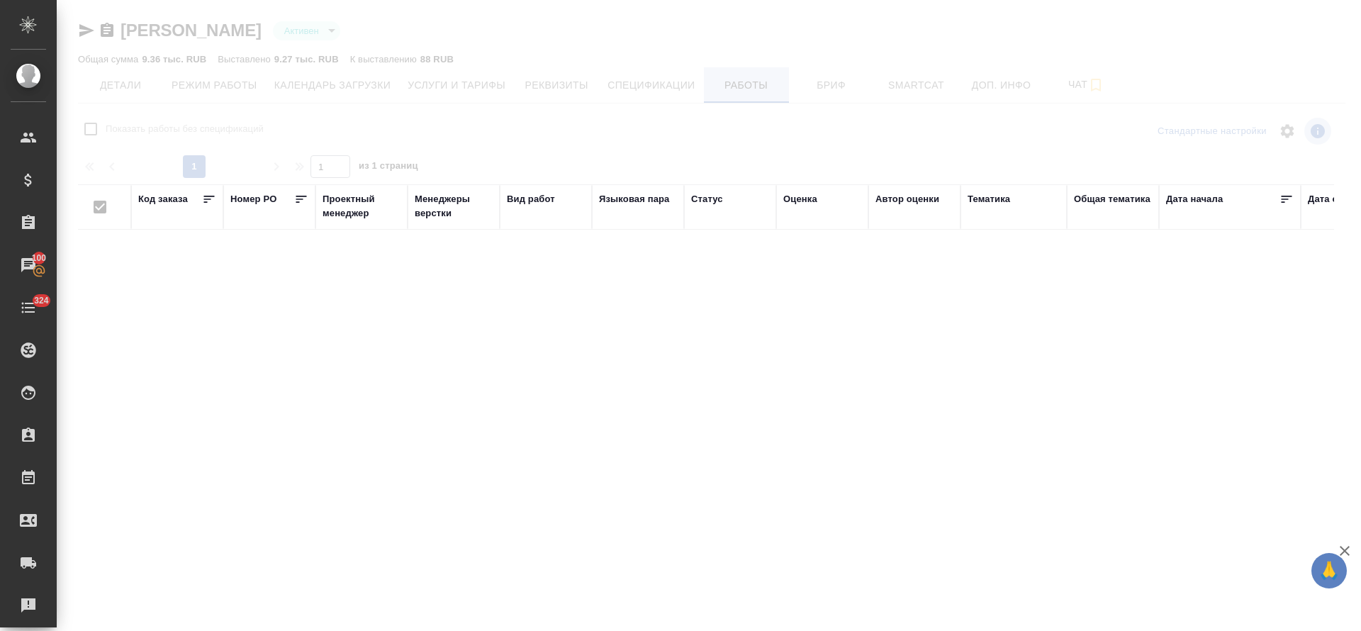
checkbox input "false"
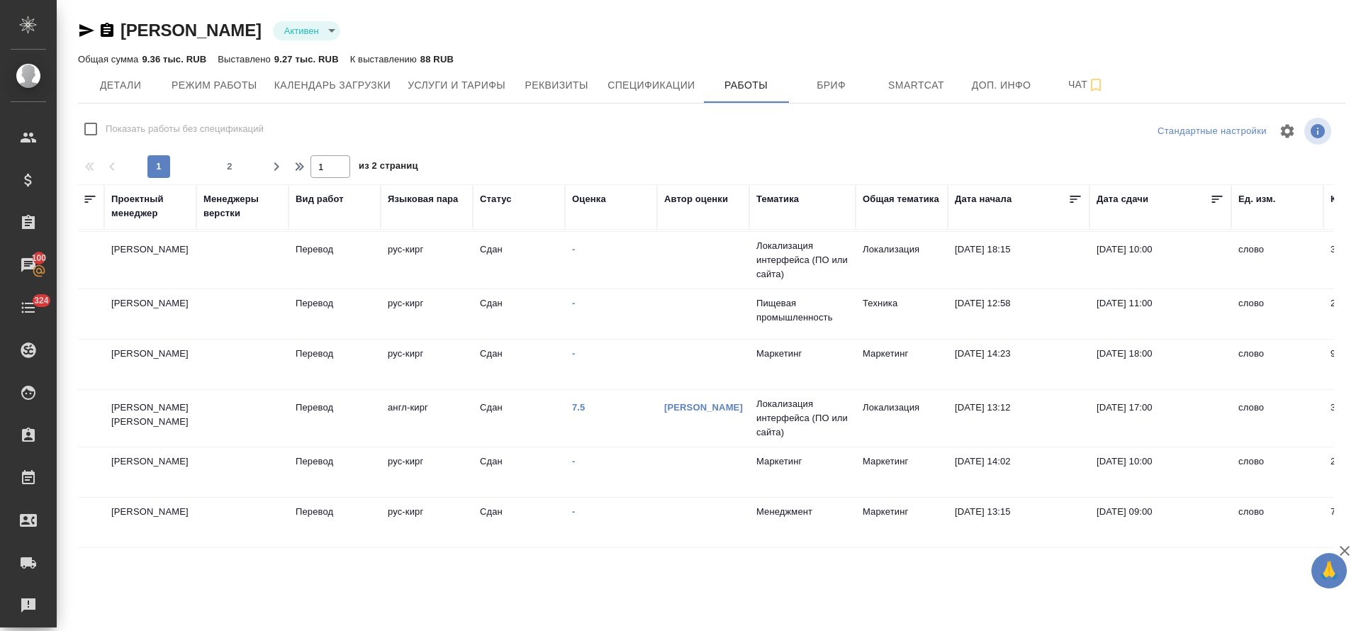
scroll to position [106, 0]
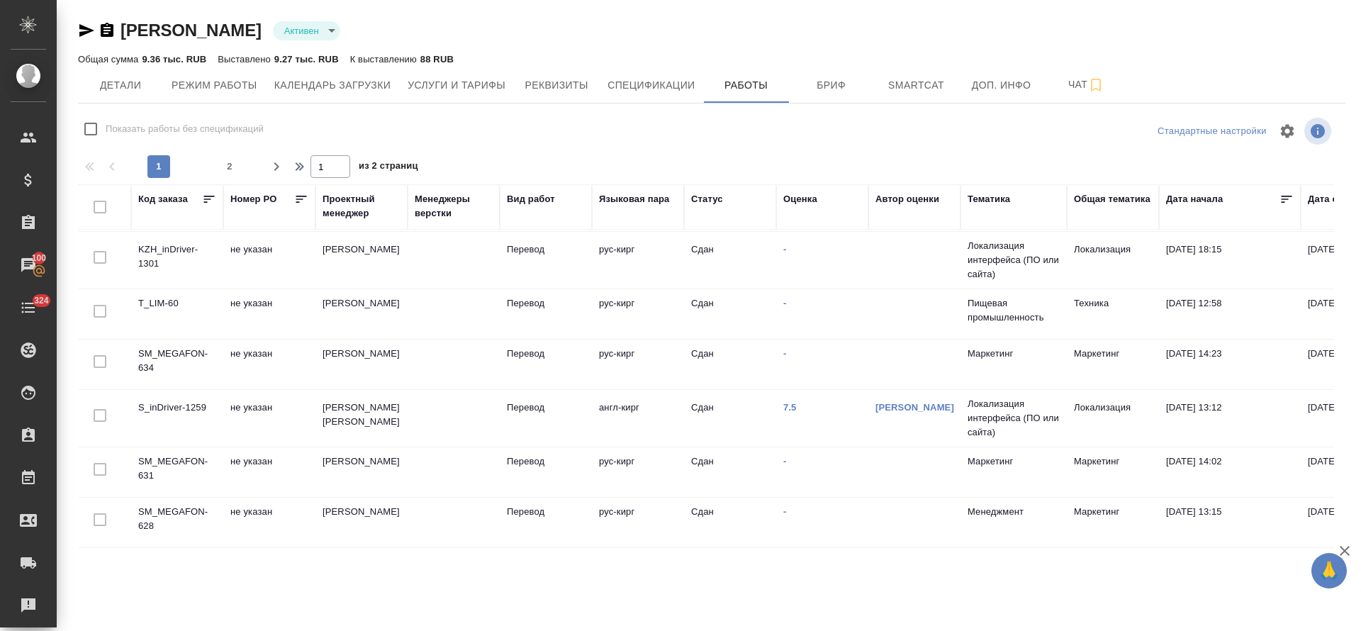
click at [160, 404] on td "S_inDriver-1259" at bounding box center [177, 418] width 92 height 50
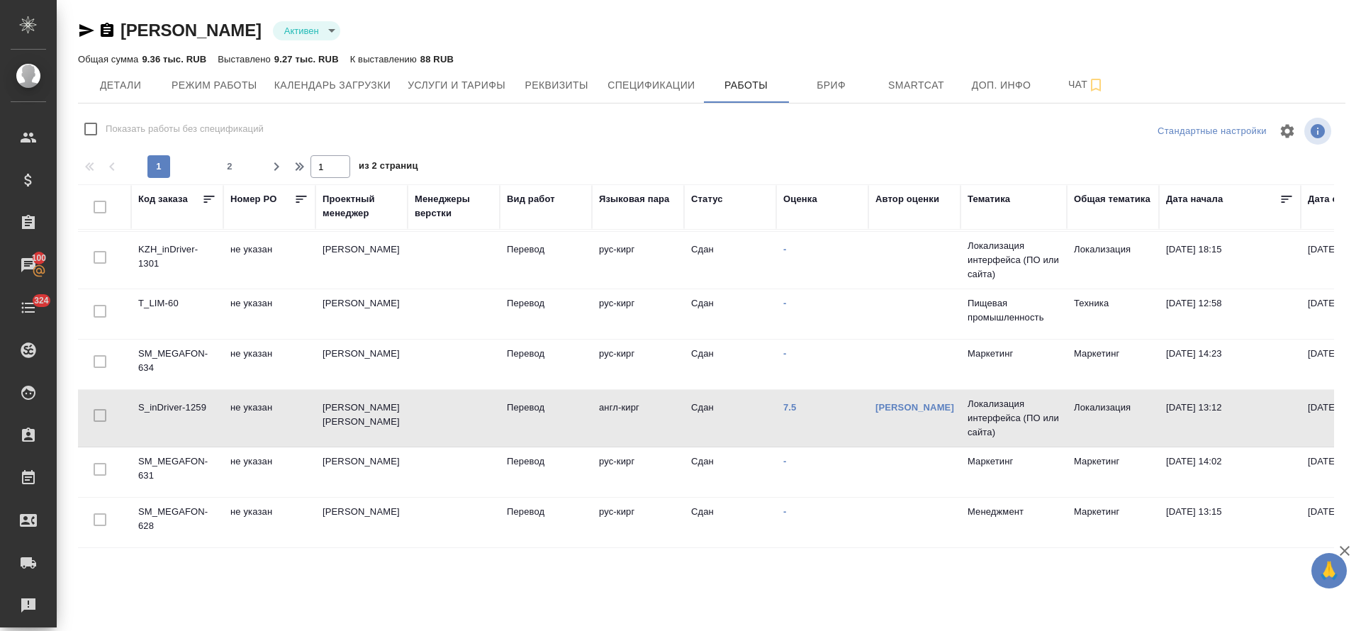
click at [160, 404] on td "S_inDriver-1259" at bounding box center [177, 418] width 92 height 50
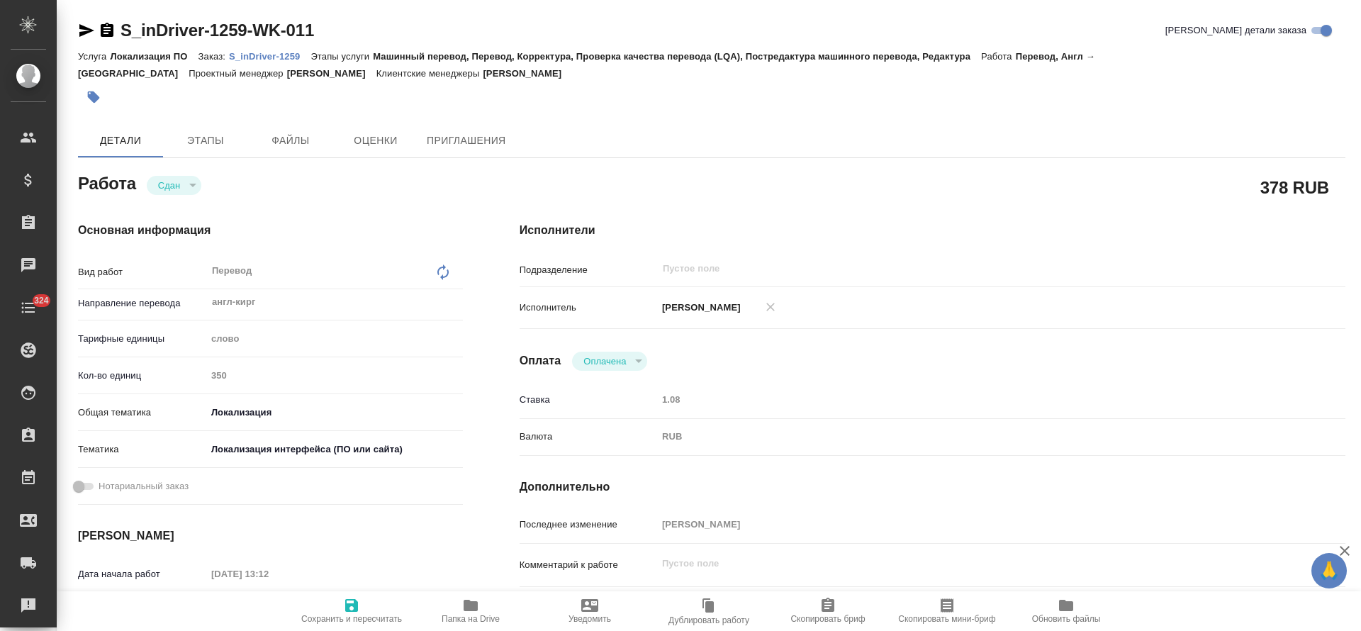
type textarea "x"
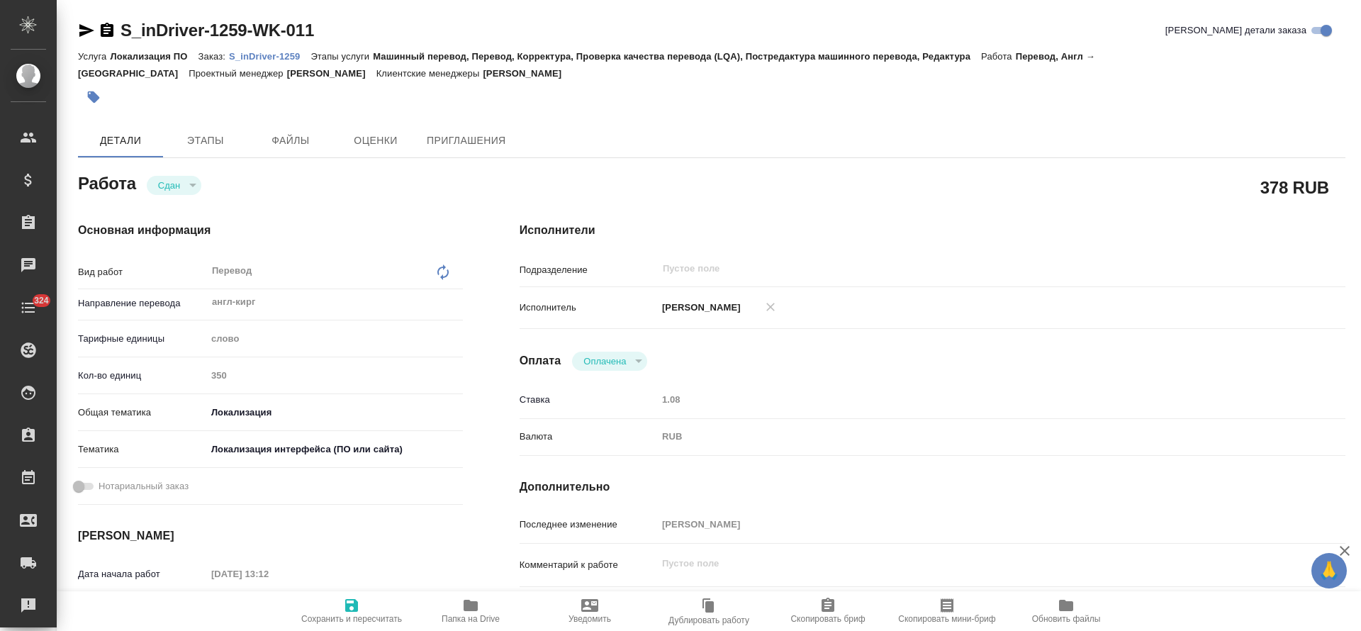
type textarea "x"
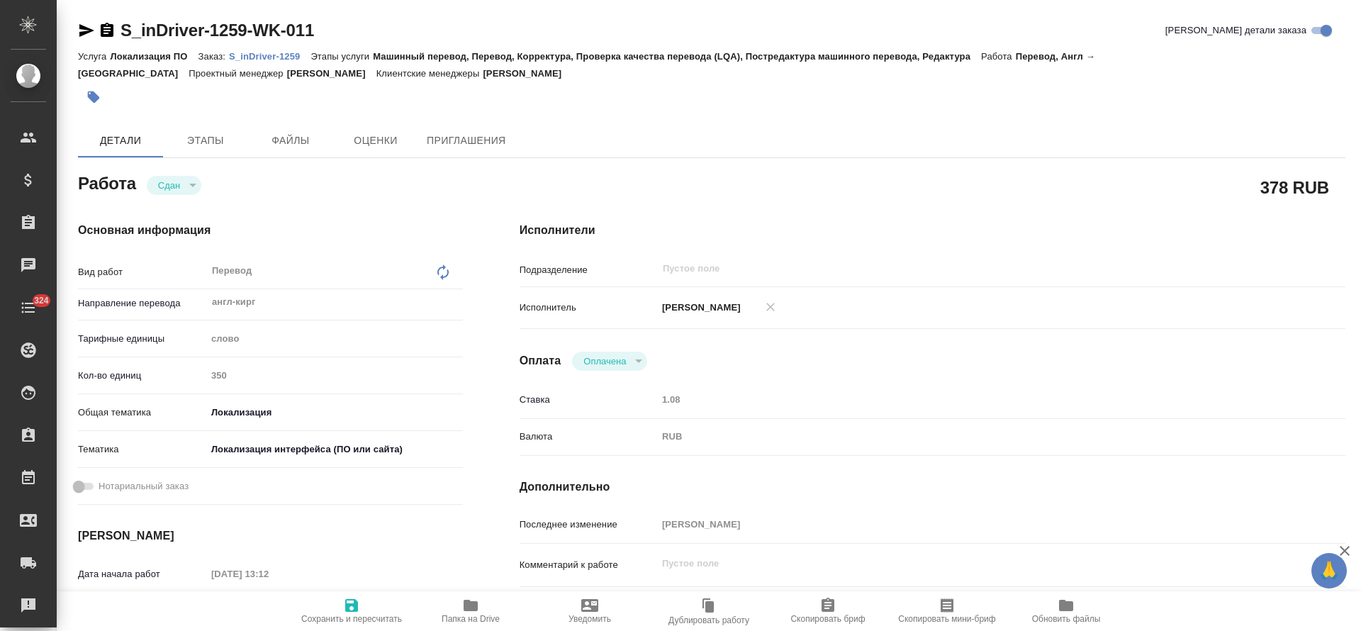
type textarea "x"
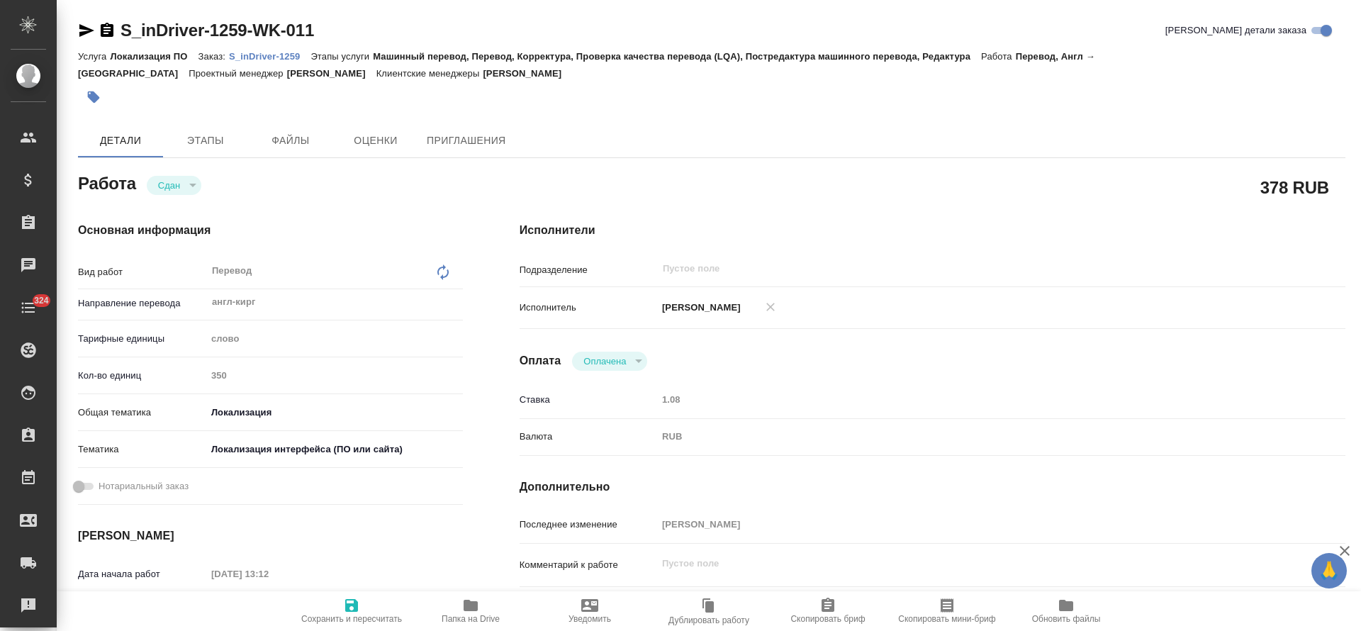
type textarea "x"
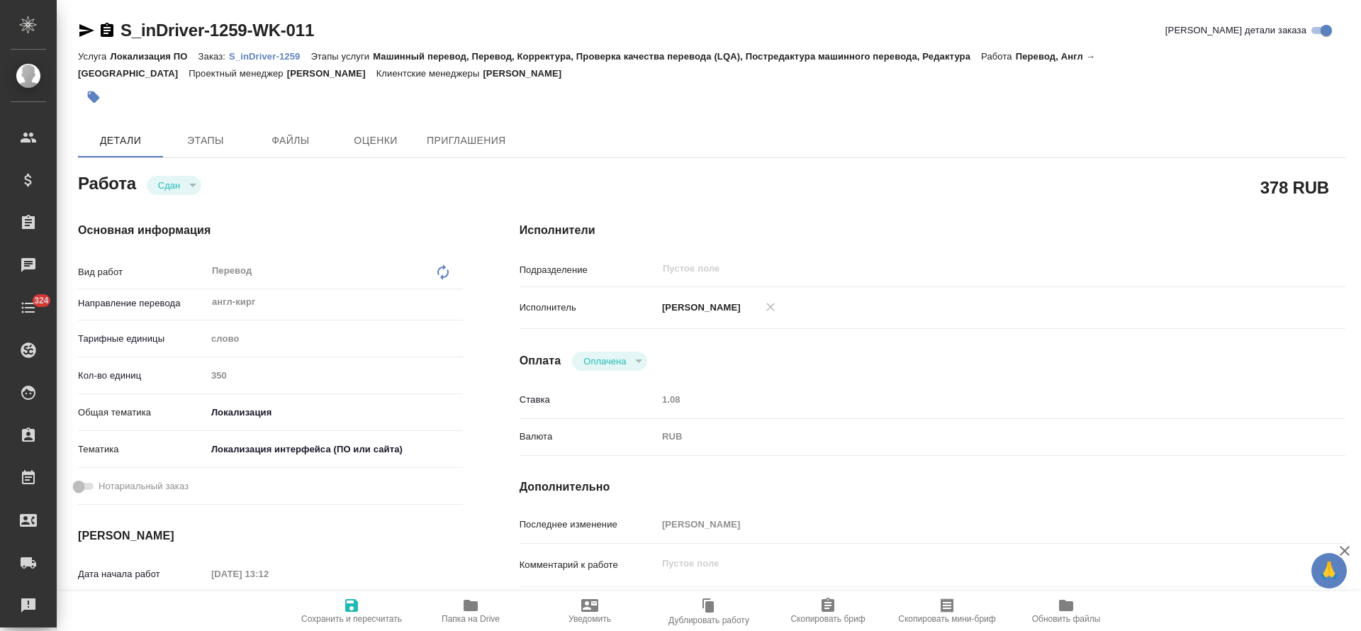
type textarea "x"
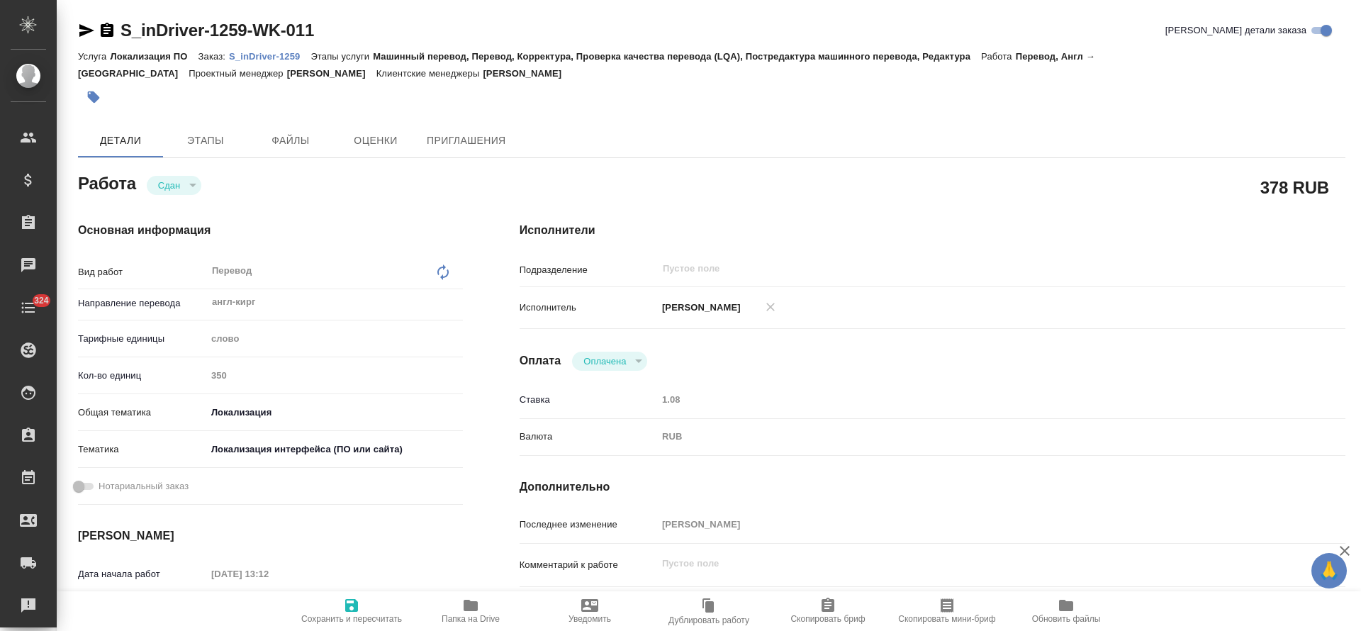
click at [267, 57] on p "S_inDriver-1259" at bounding box center [270, 56] width 82 height 11
type textarea "x"
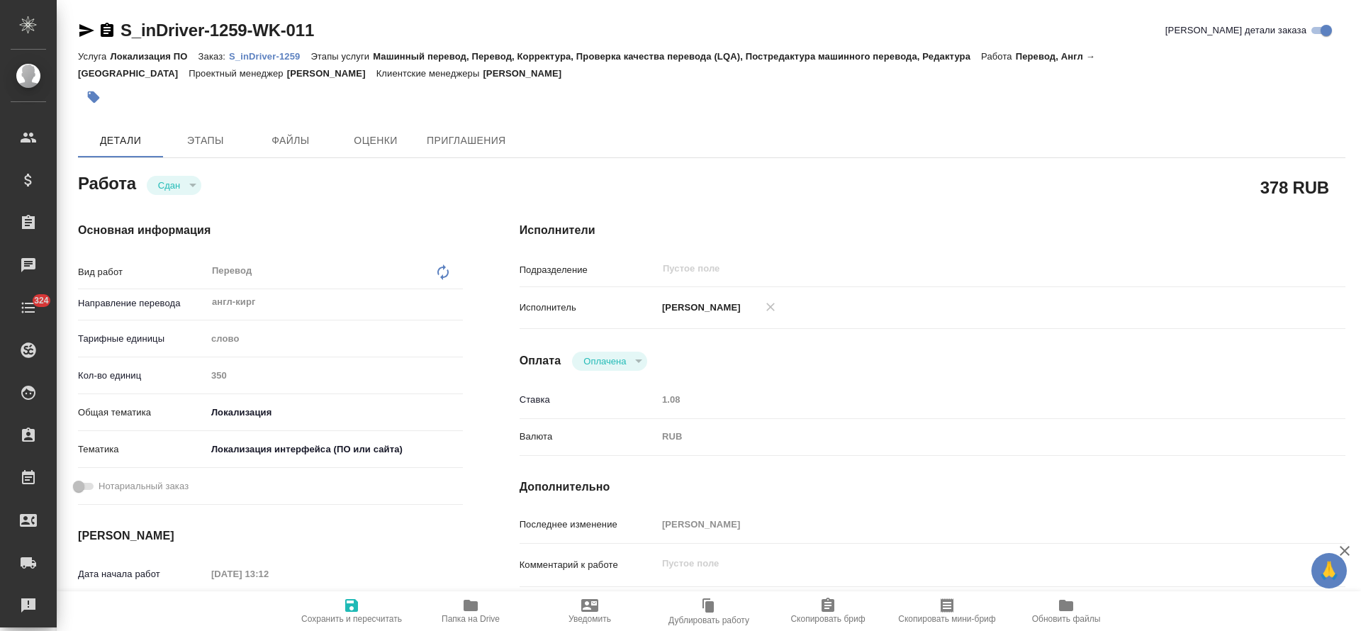
type textarea "x"
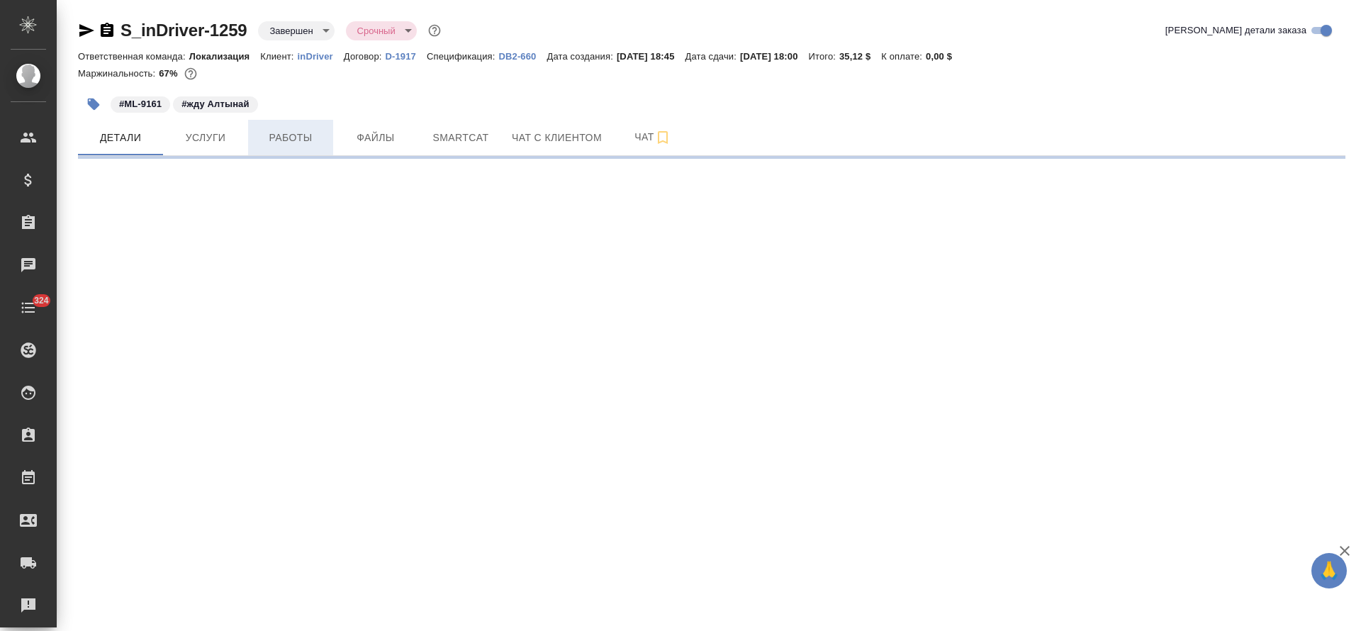
click at [274, 127] on button "Работы" at bounding box center [290, 137] width 85 height 35
select select "RU"
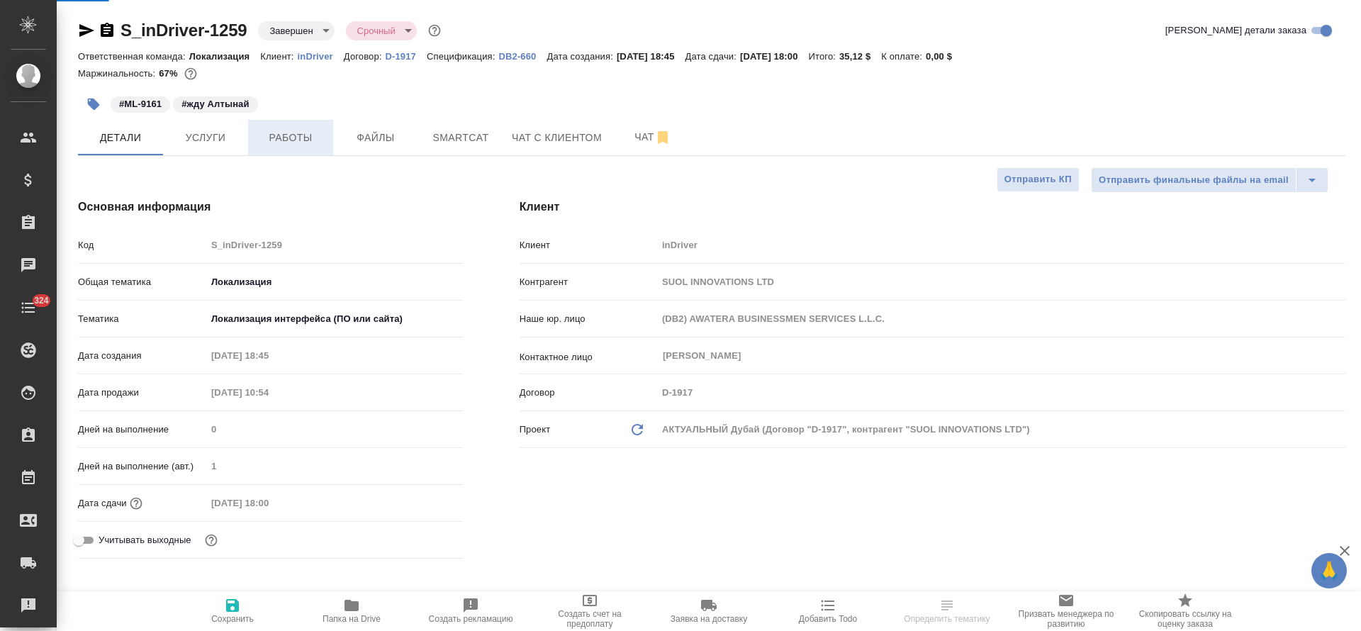
type textarea "x"
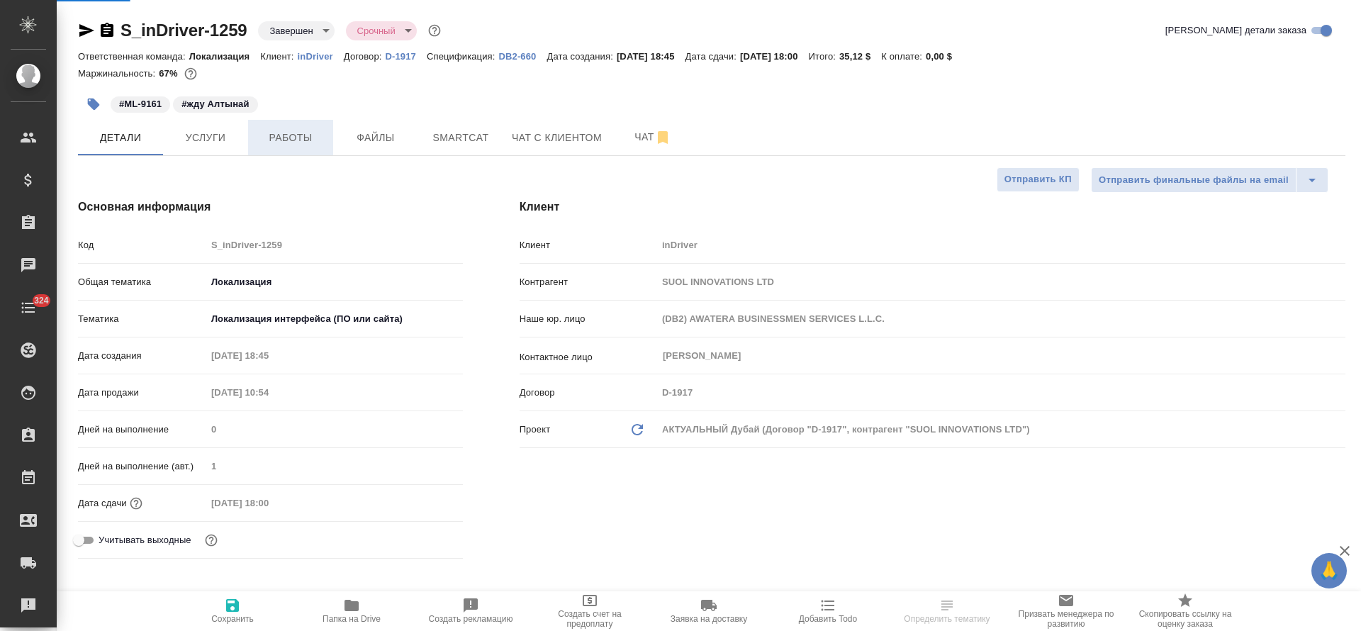
type textarea "x"
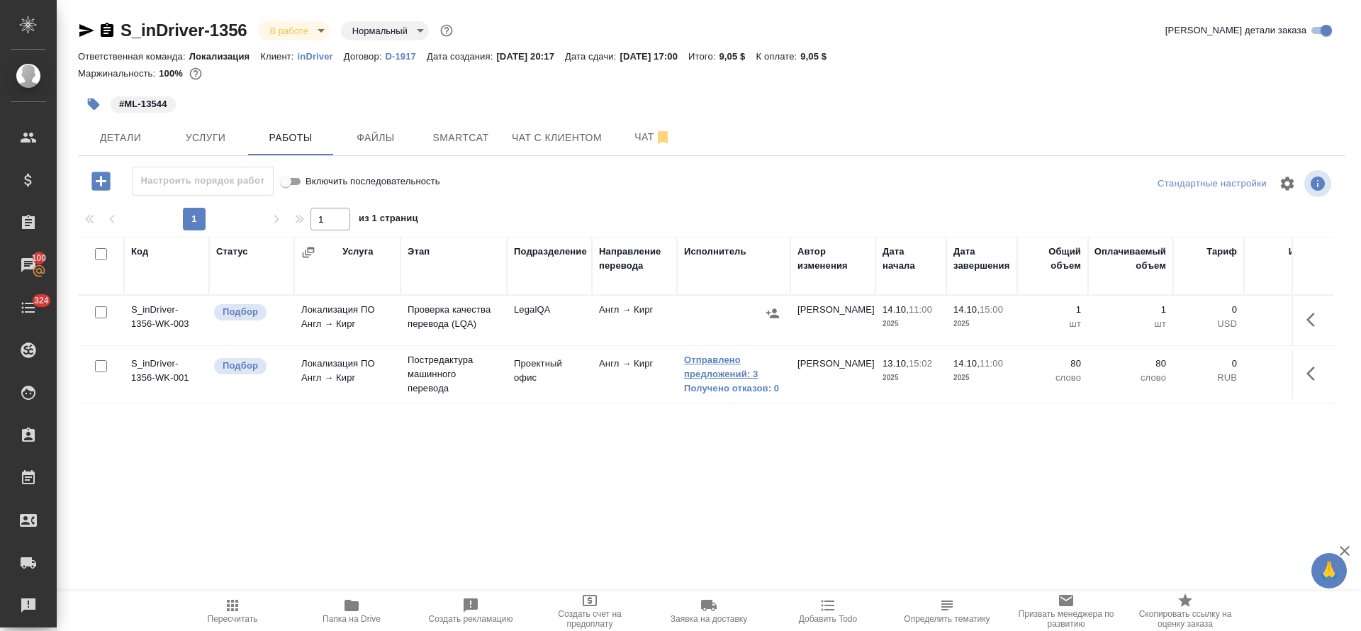
click at [704, 371] on link "Отправлено предложений: 3" at bounding box center [733, 367] width 99 height 28
